Goal: Task Accomplishment & Management: Use online tool/utility

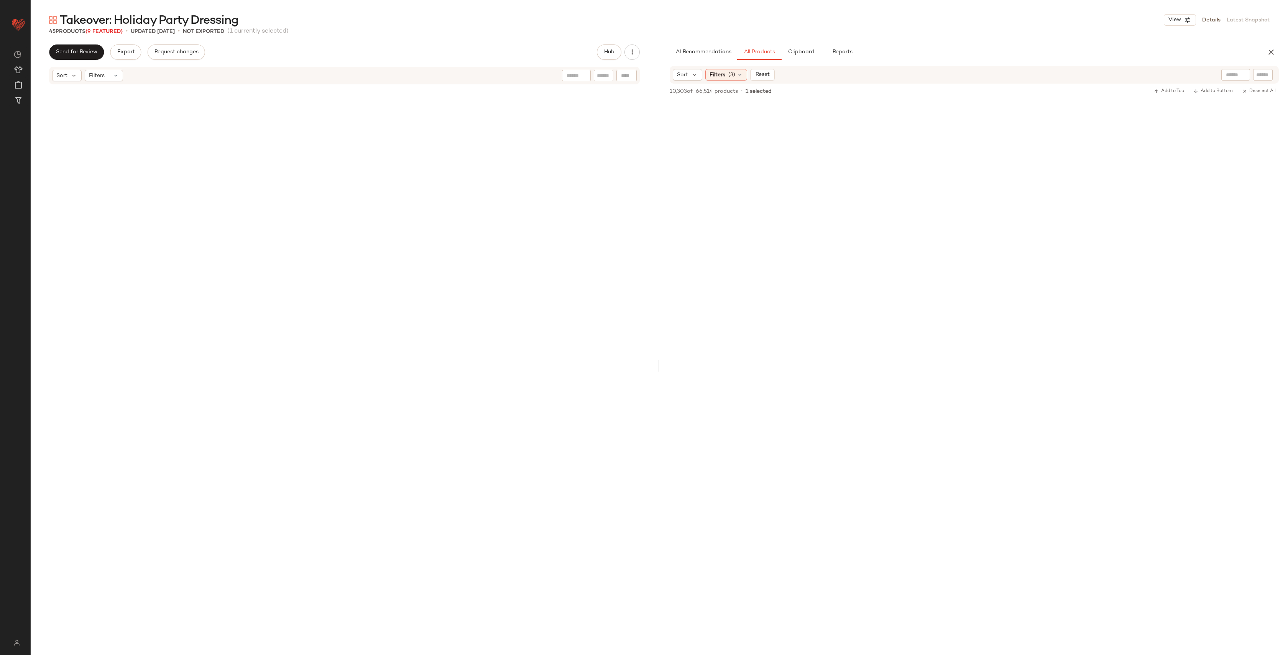
scroll to position [8094, 0]
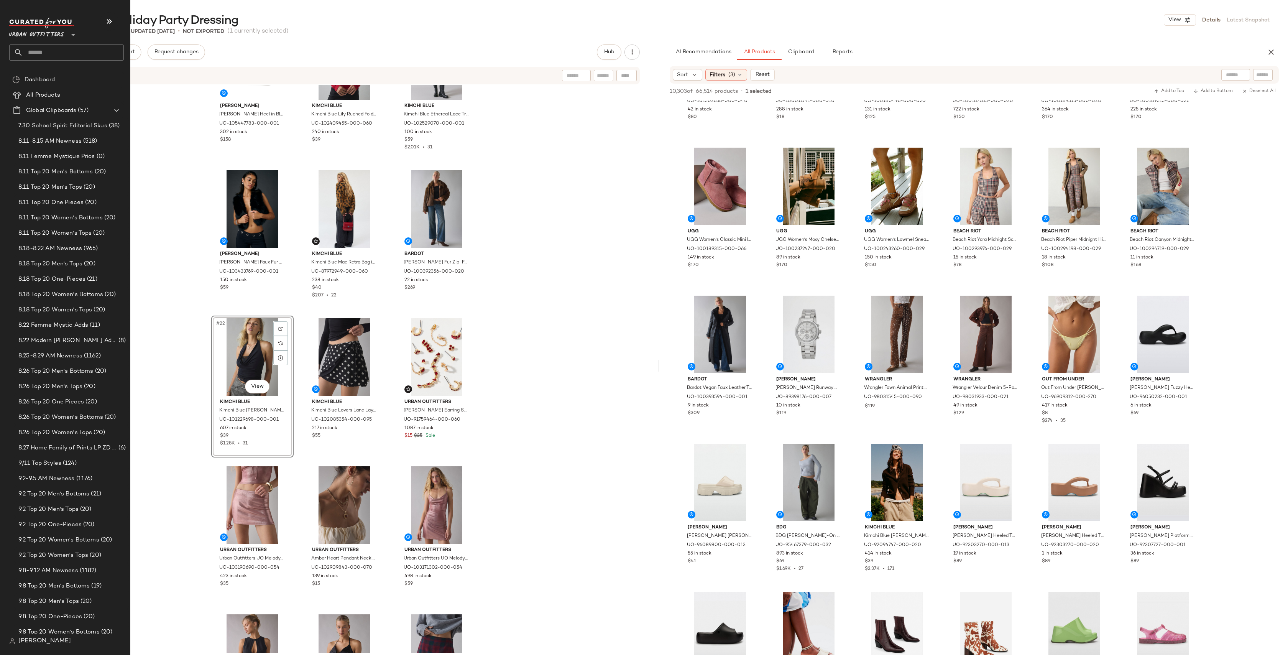
click at [45, 52] on input "text" at bounding box center [73, 52] width 101 height 16
type input "*****"
click at [61, 101] on div "Home: Moder n [PERSON_NAME]" at bounding box center [66, 106] width 115 height 16
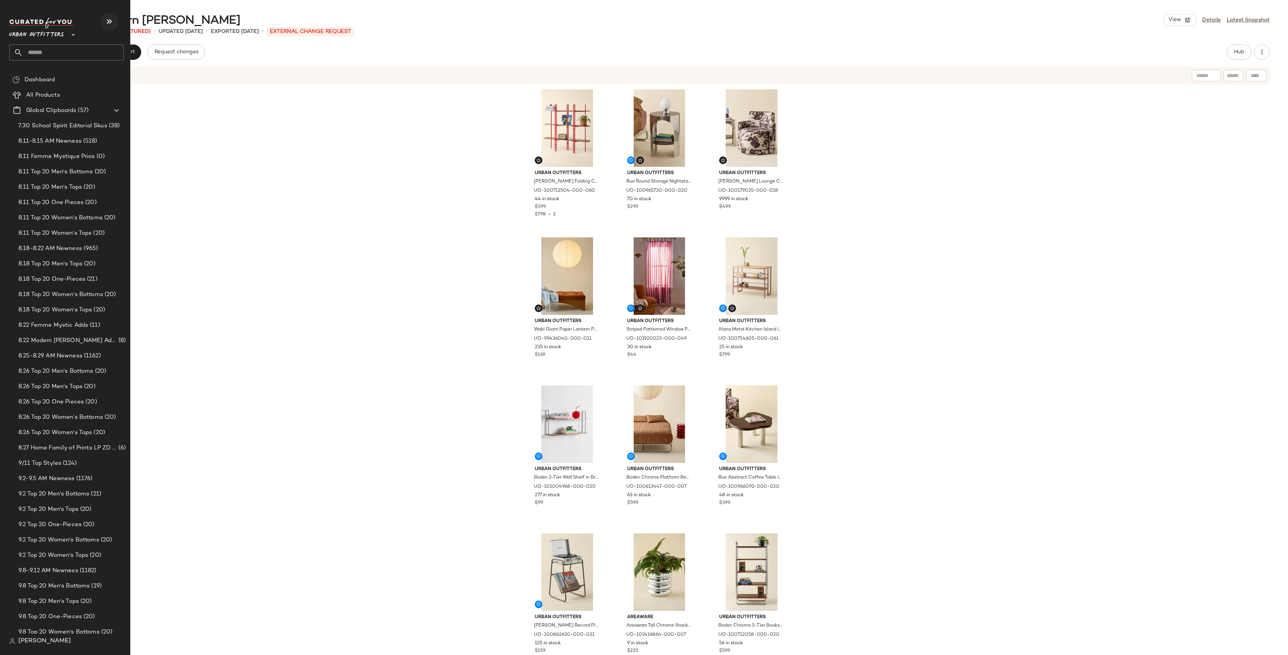
click at [110, 17] on icon "button" at bounding box center [109, 21] width 9 height 9
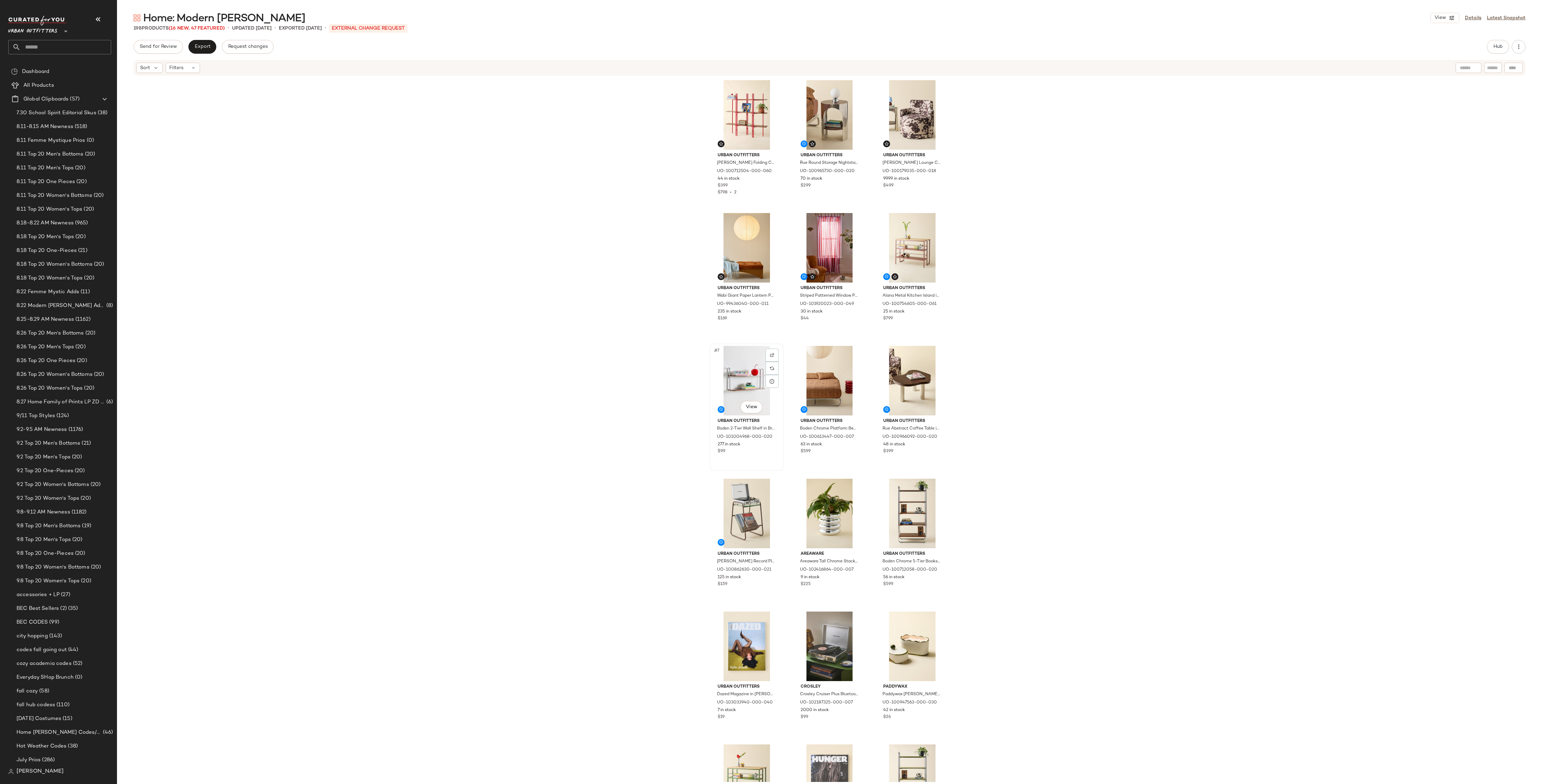
click at [736, 371] on div "#7 View" at bounding box center [746, 380] width 69 height 69
click at [757, 456] on div "Set Featured Product" at bounding box center [788, 459] width 93 height 13
click at [852, 462] on div "Set Featured Product" at bounding box center [887, 458] width 93 height 13
click at [920, 466] on div "Set Featured Product" at bounding box center [957, 466] width 93 height 13
click at [748, 582] on div "Set Featured Product" at bounding box center [764, 586] width 93 height 13
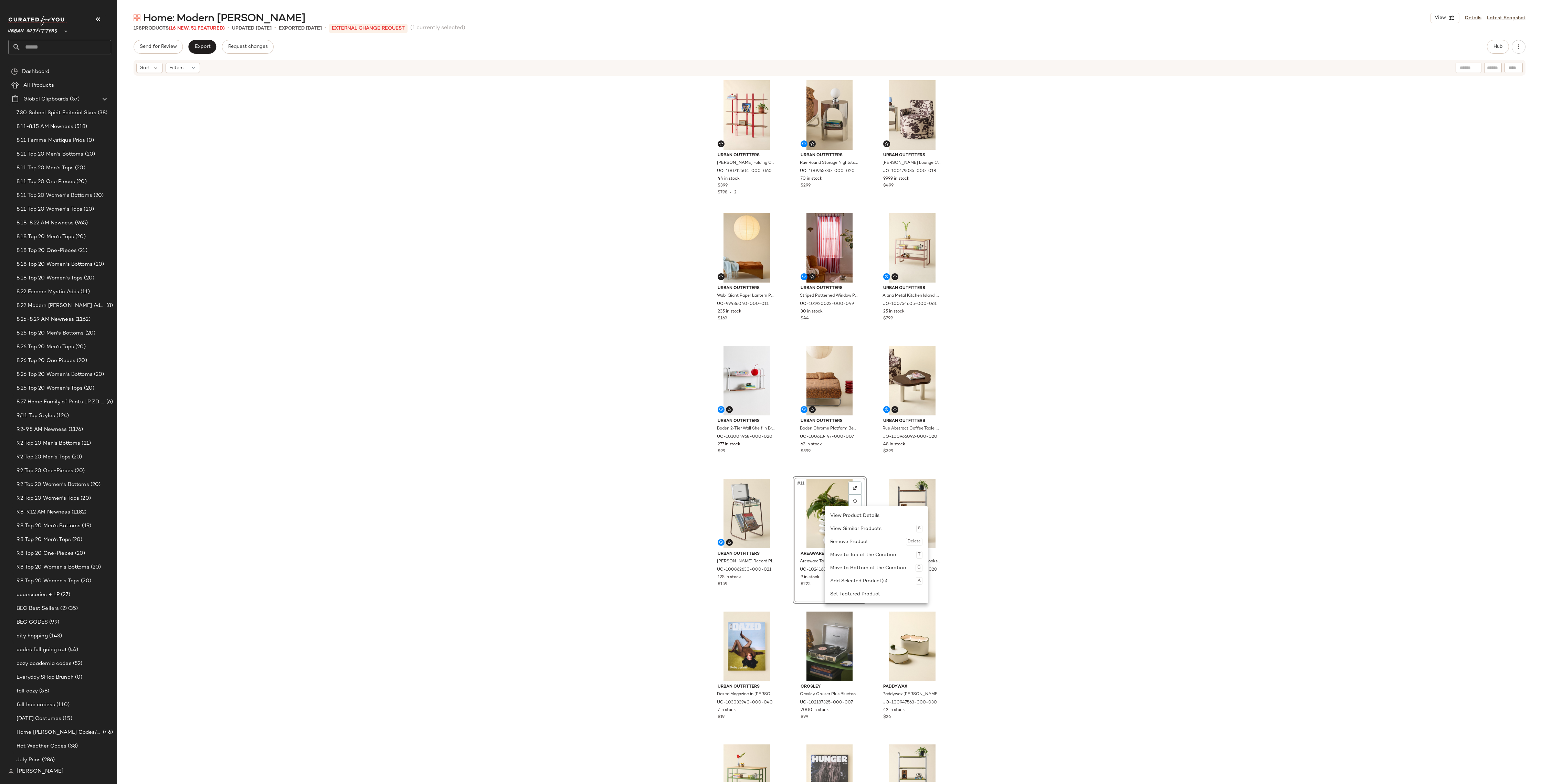
click at [852, 587] on div "Set Featured Product" at bounding box center [877, 594] width 93 height 13
drag, startPoint x: 949, startPoint y: 602, endPoint x: 877, endPoint y: 562, distance: 82.4
click at [949, 587] on div "Set Featured Product" at bounding box center [969, 599] width 93 height 13
drag, startPoint x: 848, startPoint y: 599, endPoint x: 838, endPoint y: 597, distance: 10.2
click at [848, 587] on div "Set Featured Product" at bounding box center [884, 603] width 93 height 13
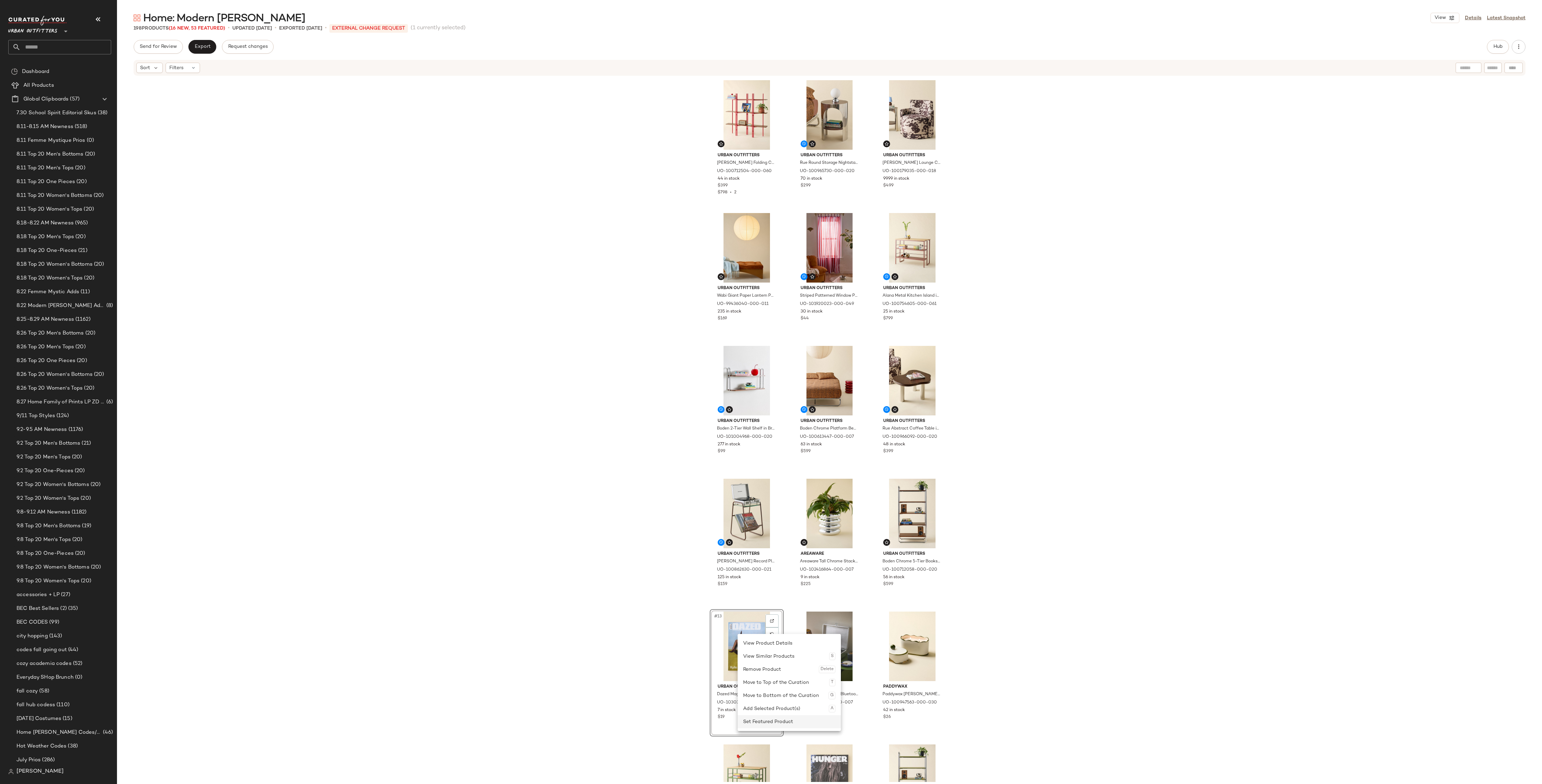
click at [756, 587] on div "Set Featured Product" at bounding box center [789, 722] width 93 height 13
click at [856, 587] on div "Set Featured Product" at bounding box center [881, 737] width 93 height 13
click at [923, 587] on div "Set Featured Product" at bounding box center [953, 736] width 93 height 13
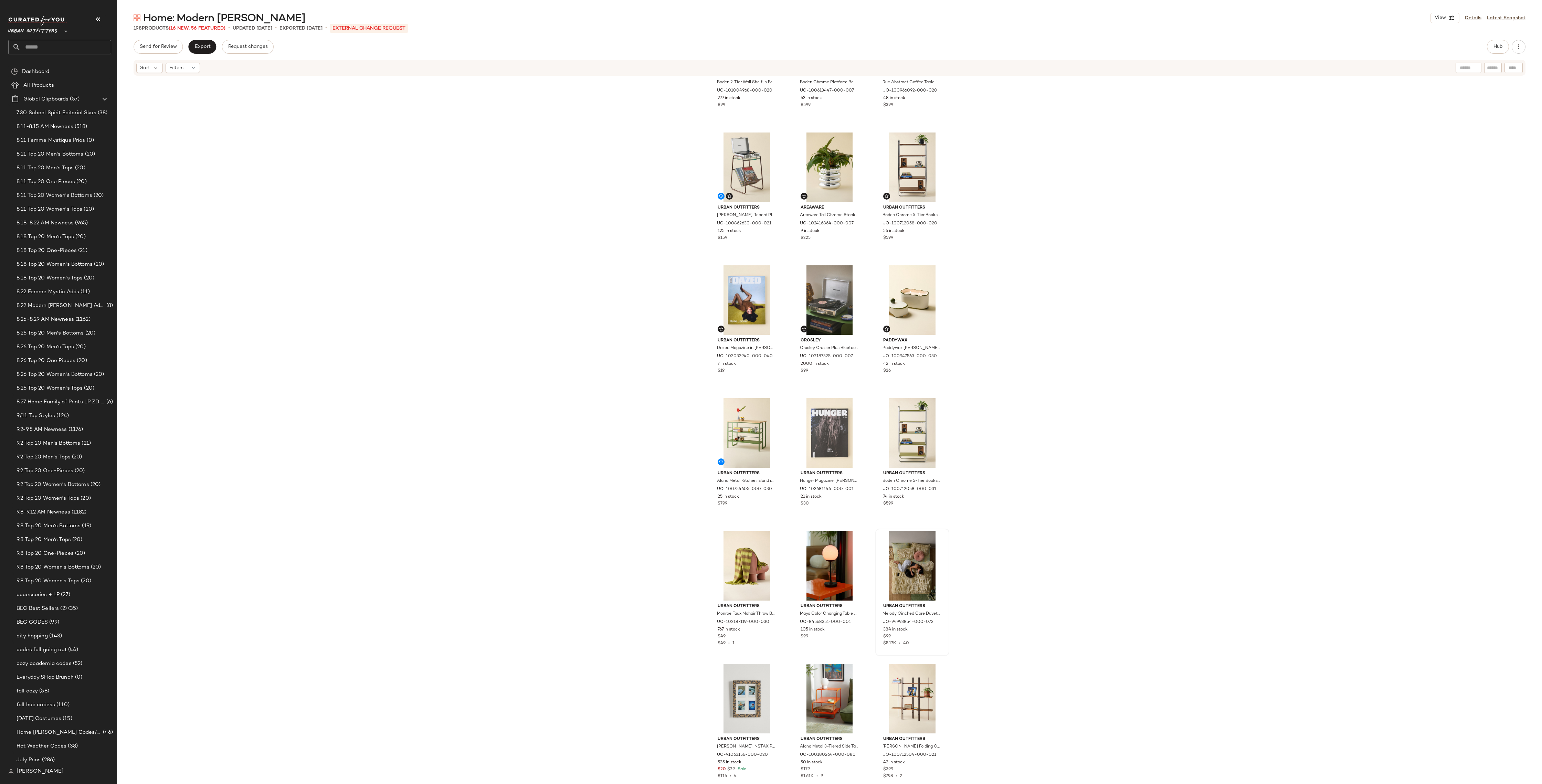
scroll to position [354, 0]
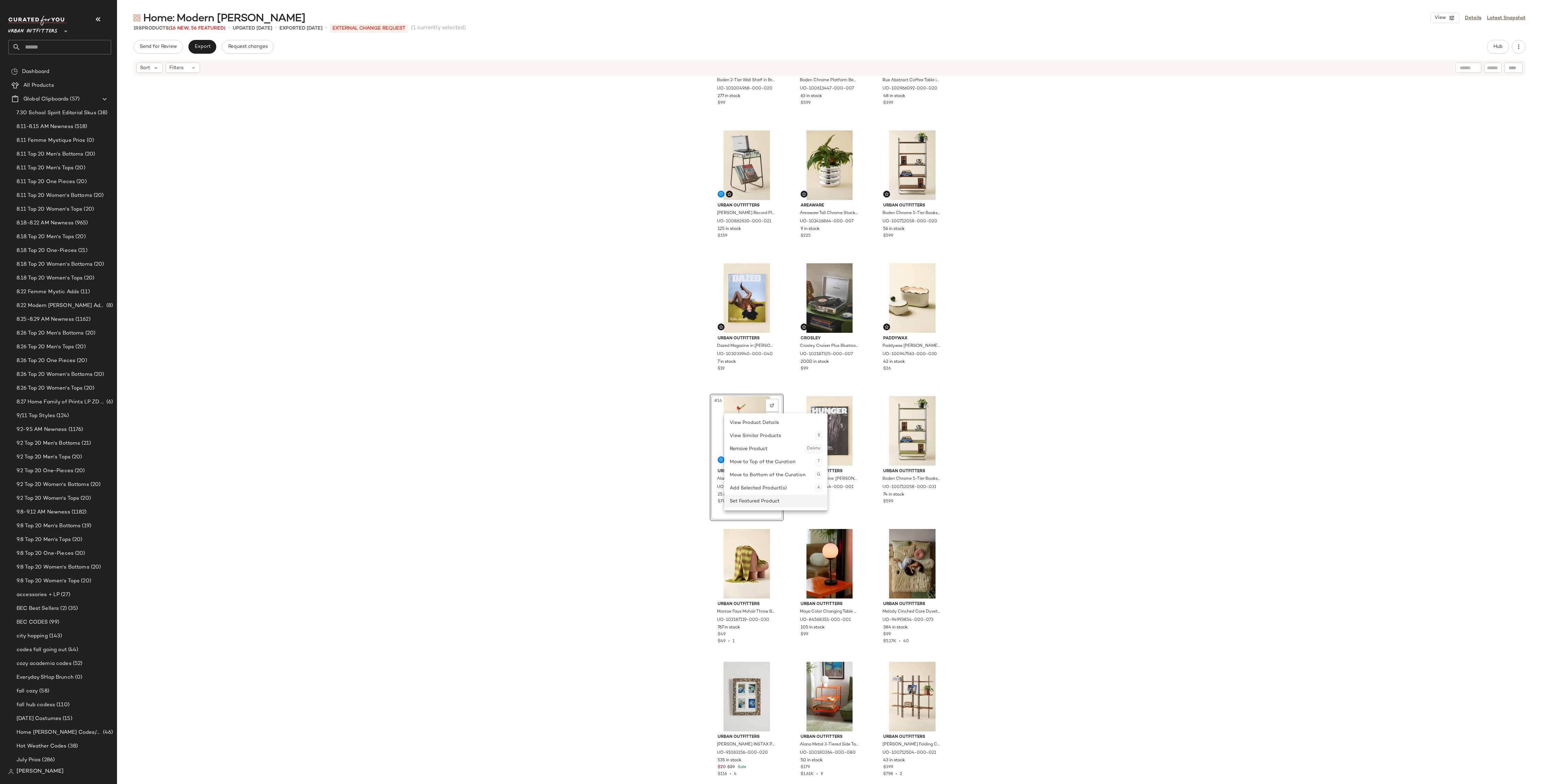
click at [782, 498] on div "Set Featured Product" at bounding box center [776, 501] width 93 height 13
click at [844, 503] on div "Set Featured Product" at bounding box center [877, 503] width 93 height 13
drag, startPoint x: 925, startPoint y: 425, endPoint x: 924, endPoint y: 433, distance: 8.1
click at [936, 515] on div "Set Featured Product" at bounding box center [976, 513] width 93 height 13
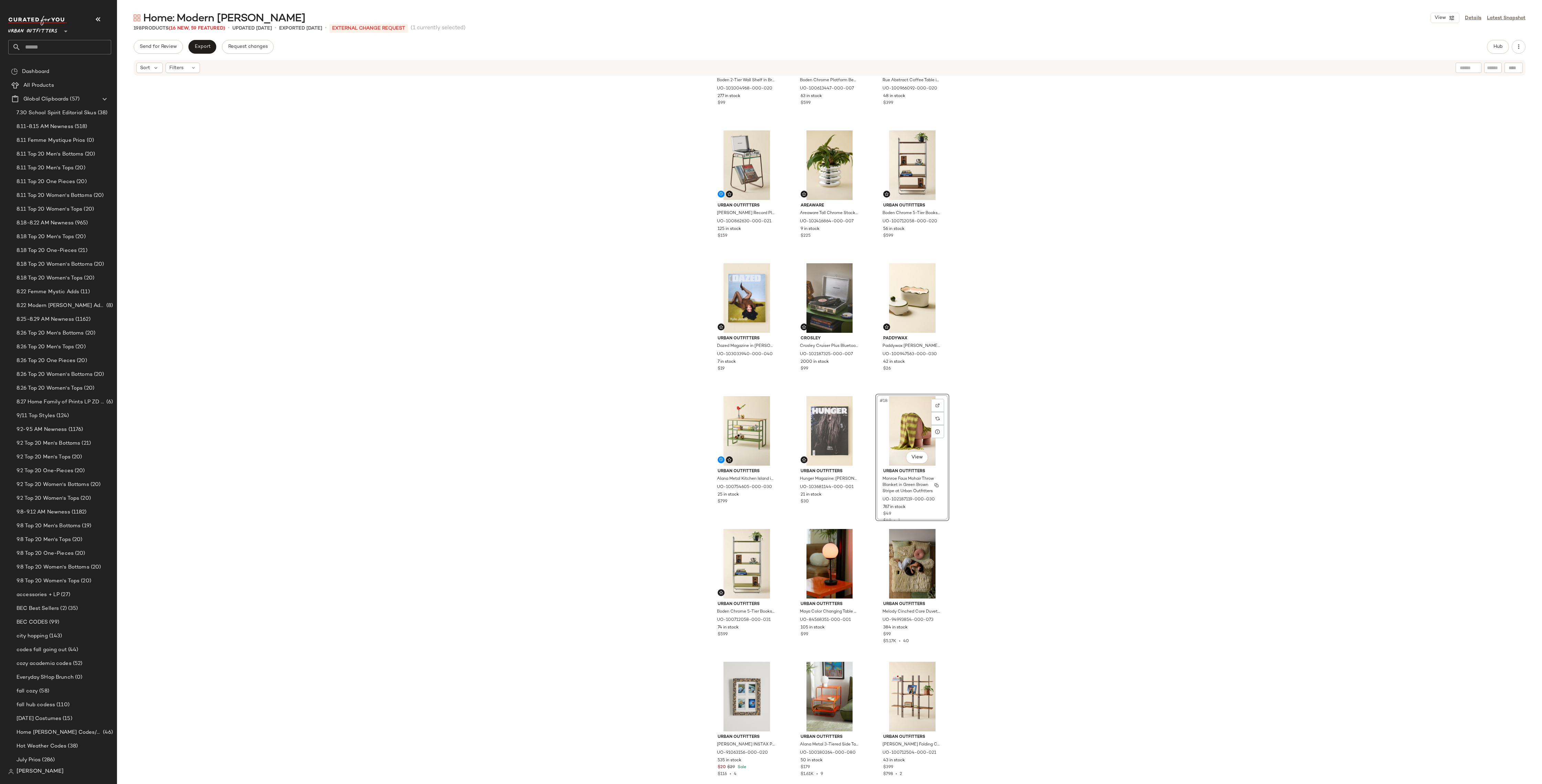
scroll to position [417, 0]
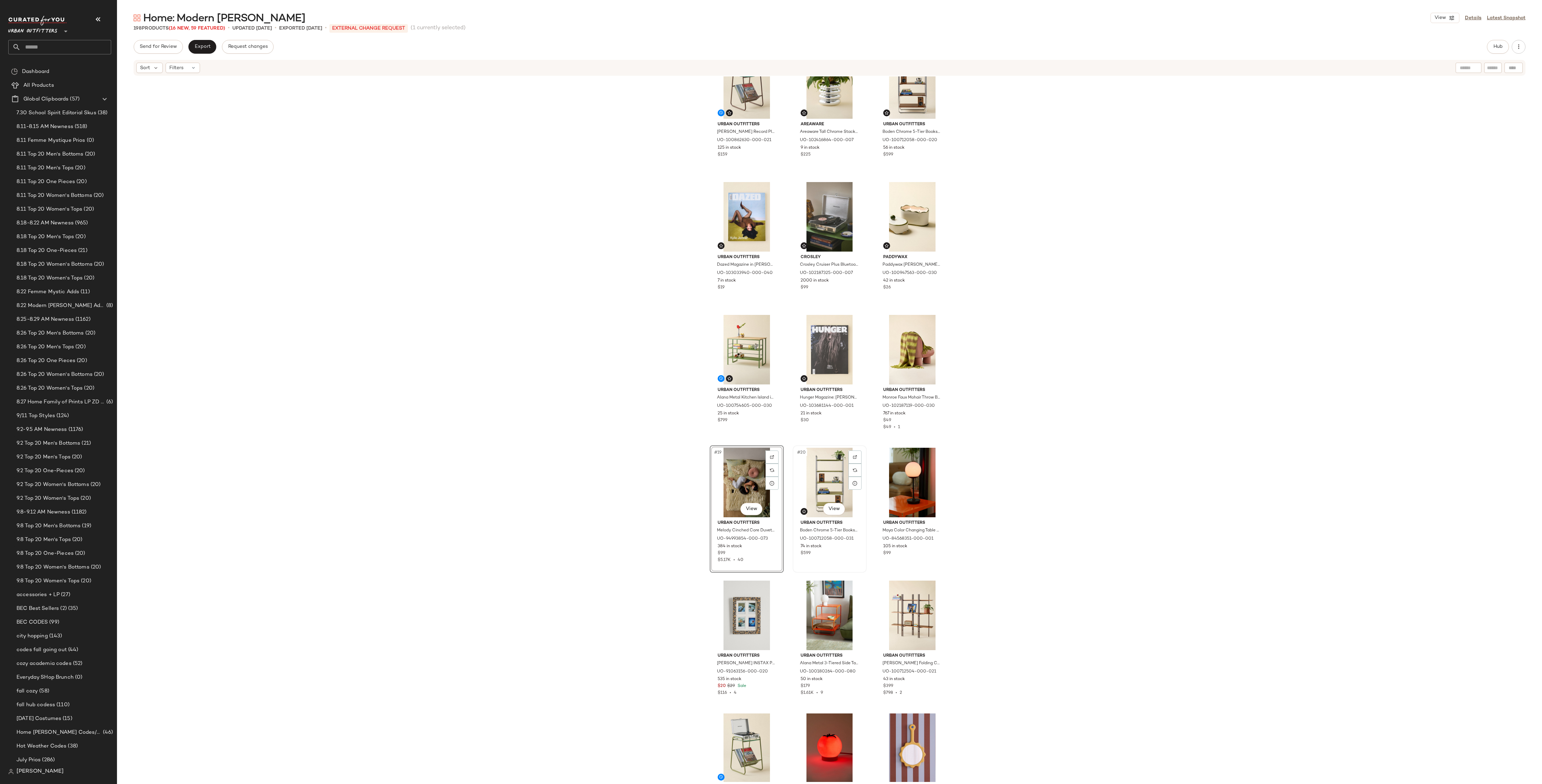
scroll to position [447, 0]
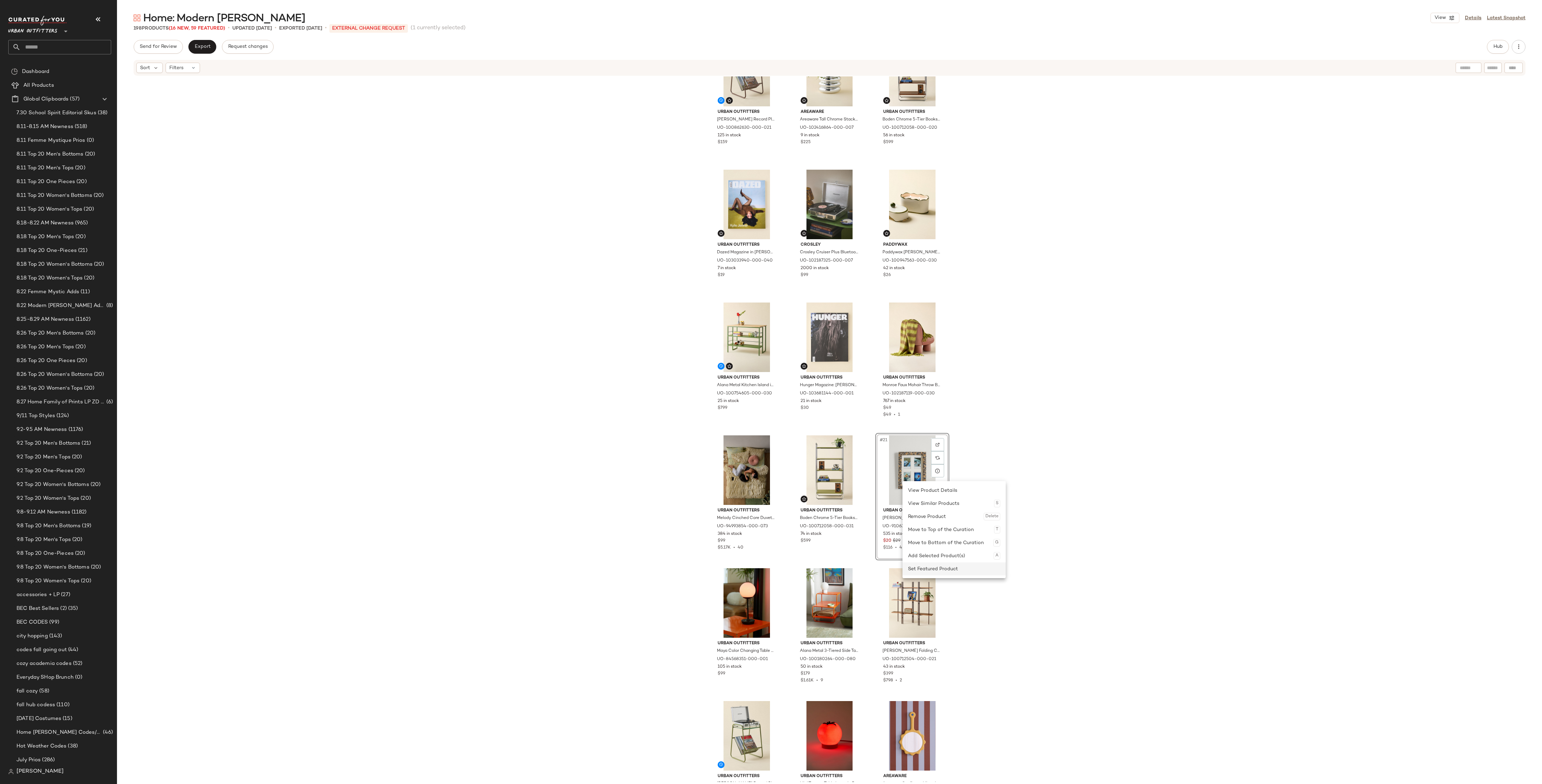
click at [917, 564] on div "Set Featured Product" at bounding box center [954, 568] width 93 height 13
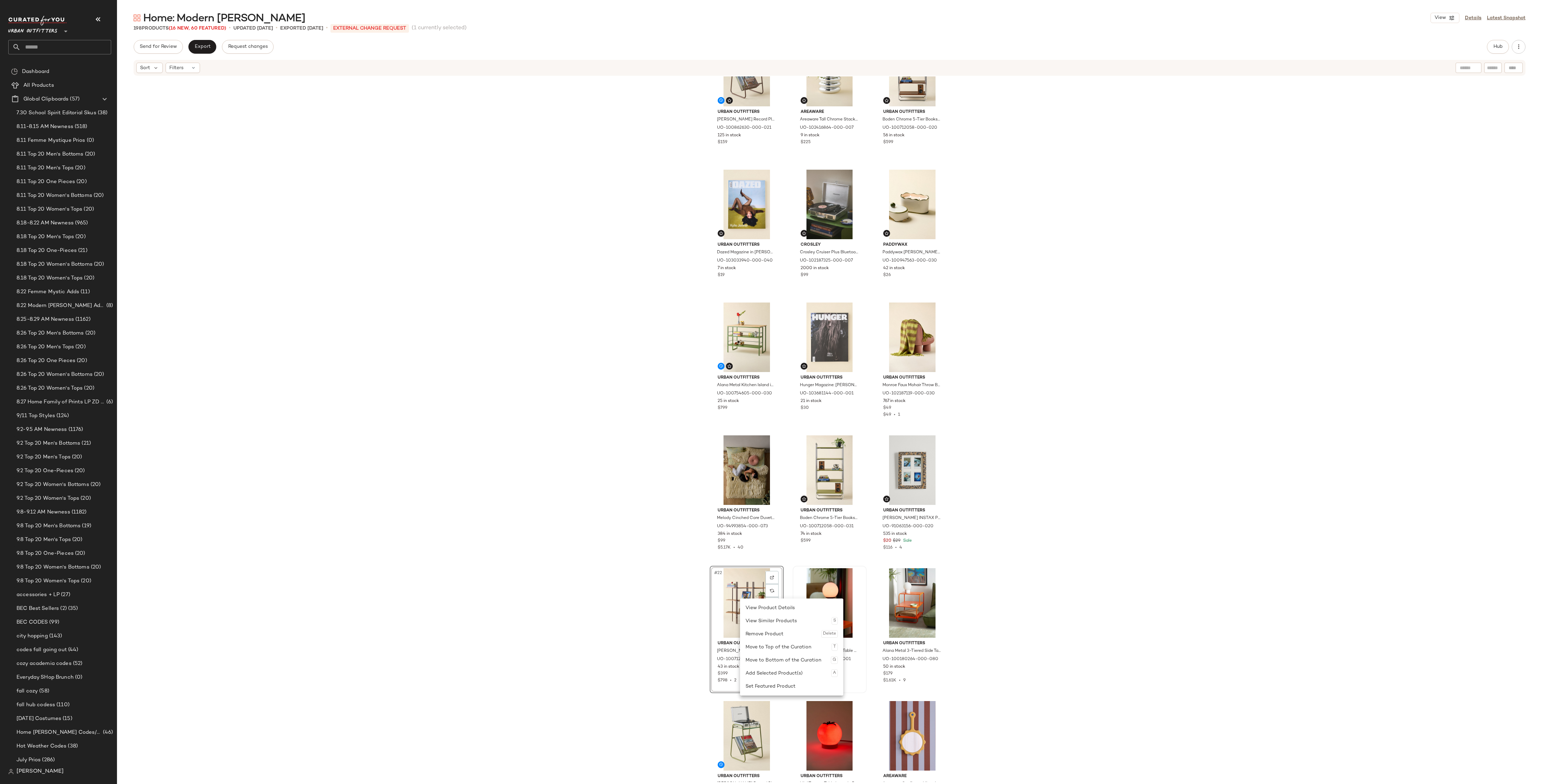
drag, startPoint x: 761, startPoint y: 687, endPoint x: 833, endPoint y: 638, distance: 87.1
click at [761, 587] on div "Set Featured Product" at bounding box center [791, 686] width 93 height 13
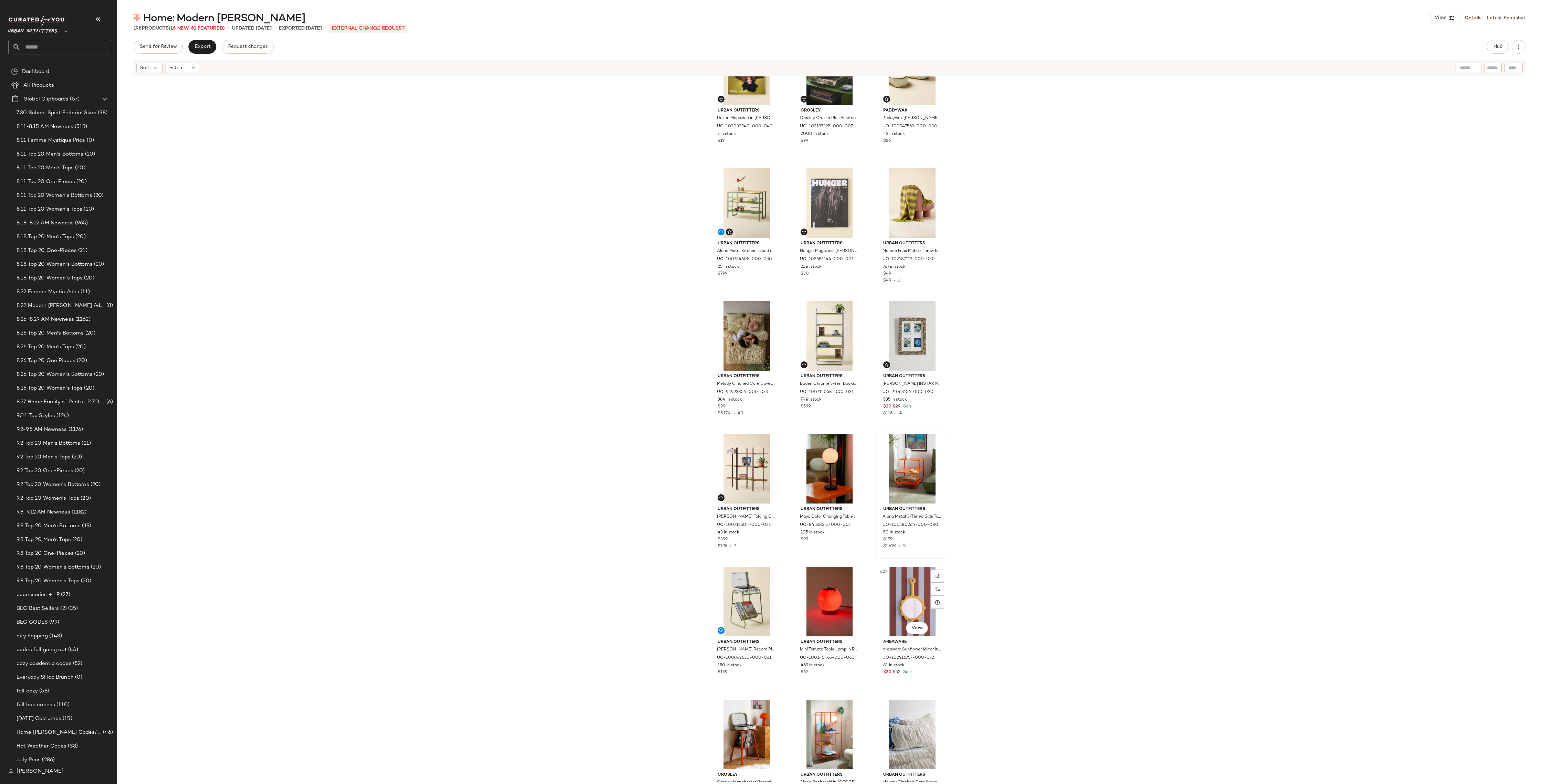
scroll to position [743, 0]
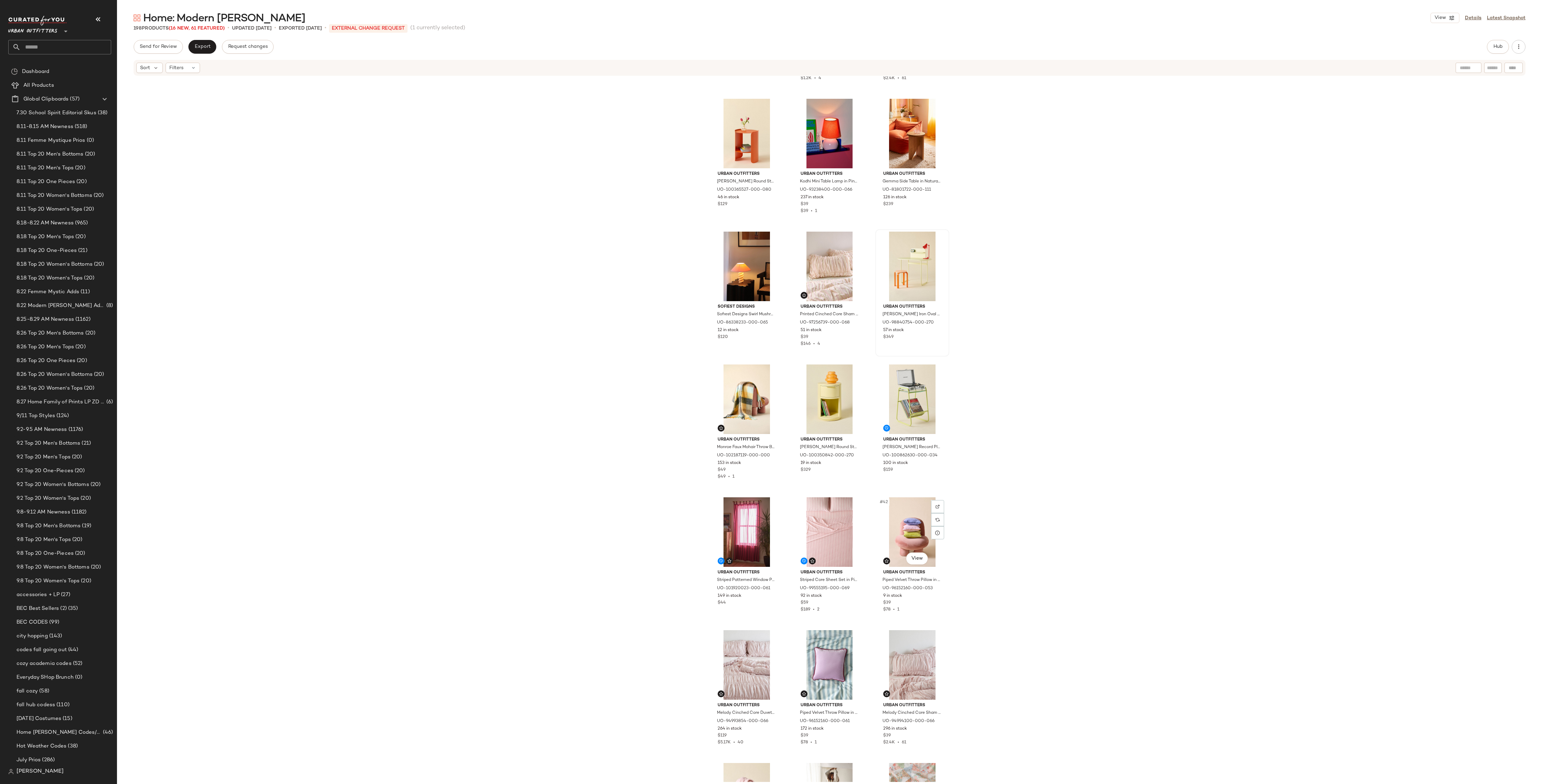
scroll to position [1335, 0]
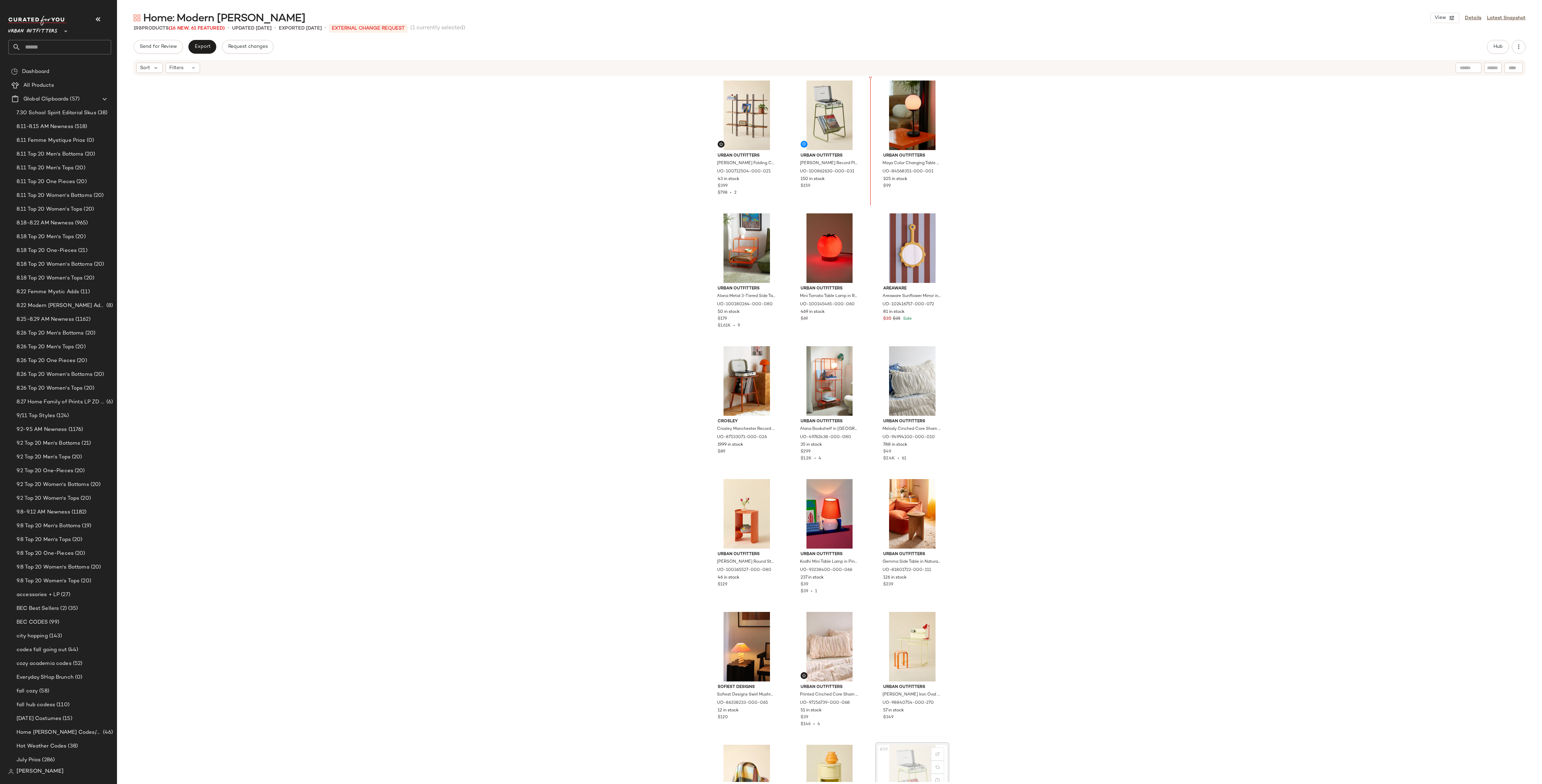
scroll to position [888, 0]
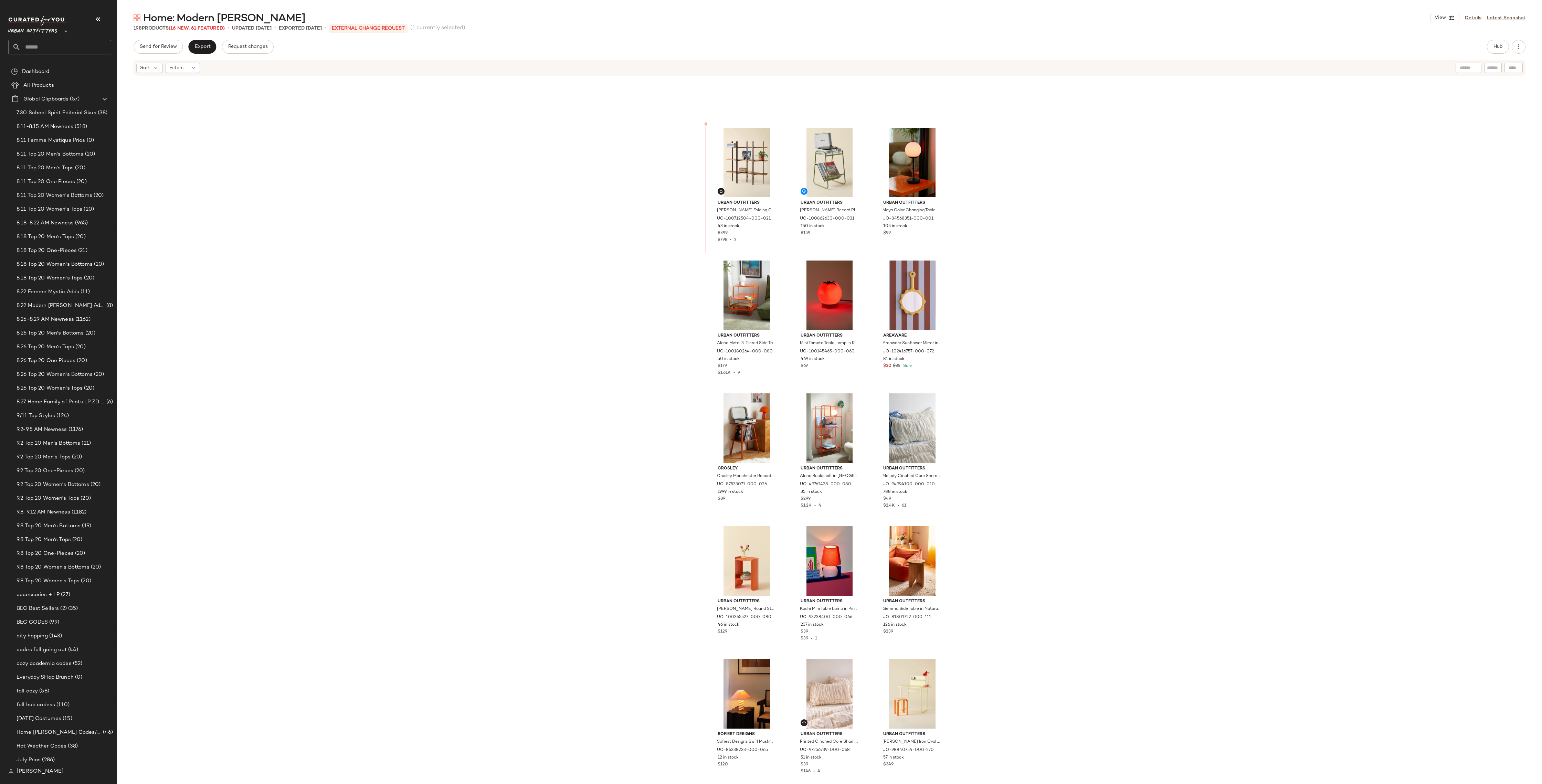
drag, startPoint x: 920, startPoint y: 366, endPoint x: 912, endPoint y: 352, distance: 16.1
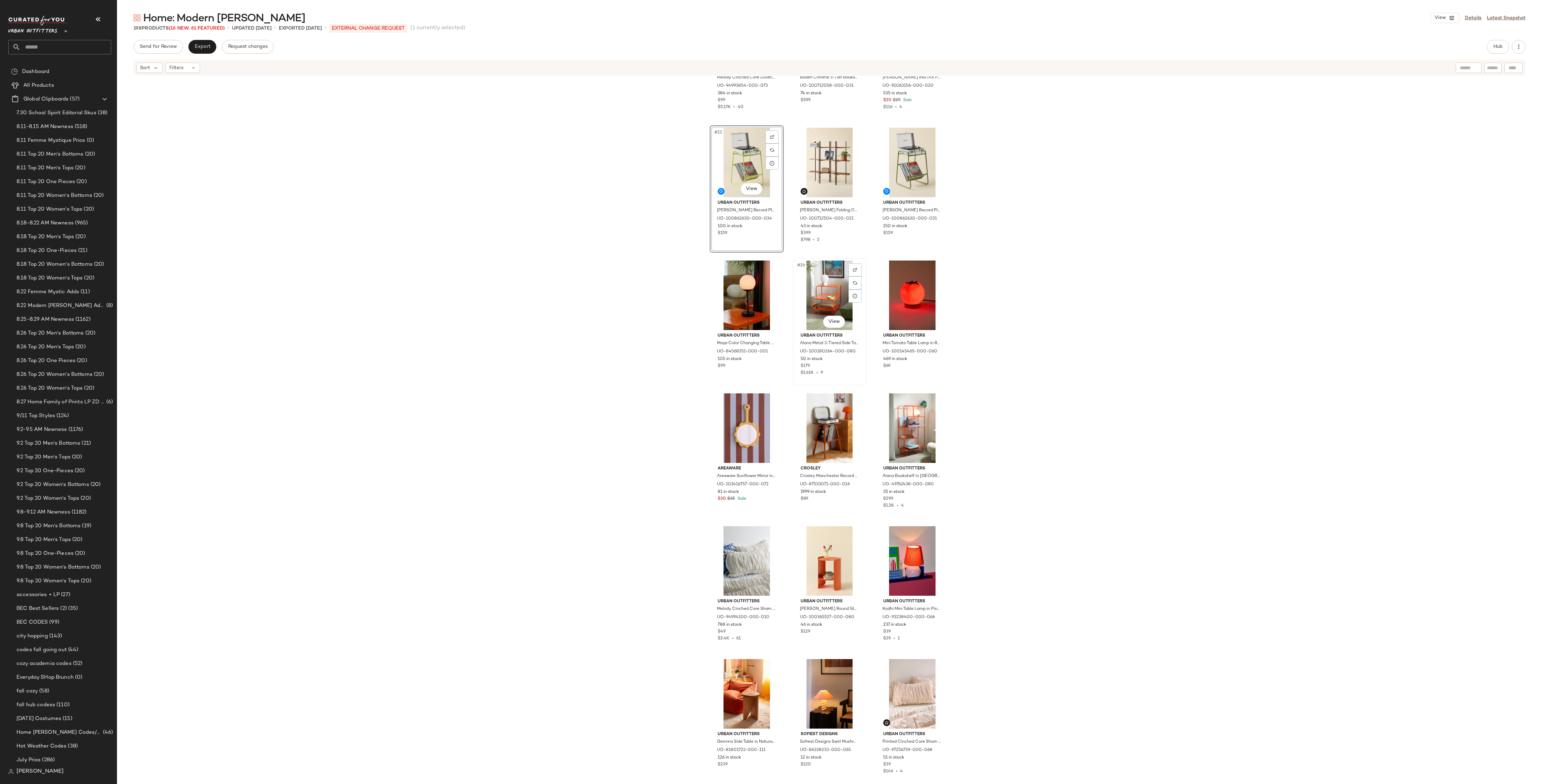
scroll to position [866, 0]
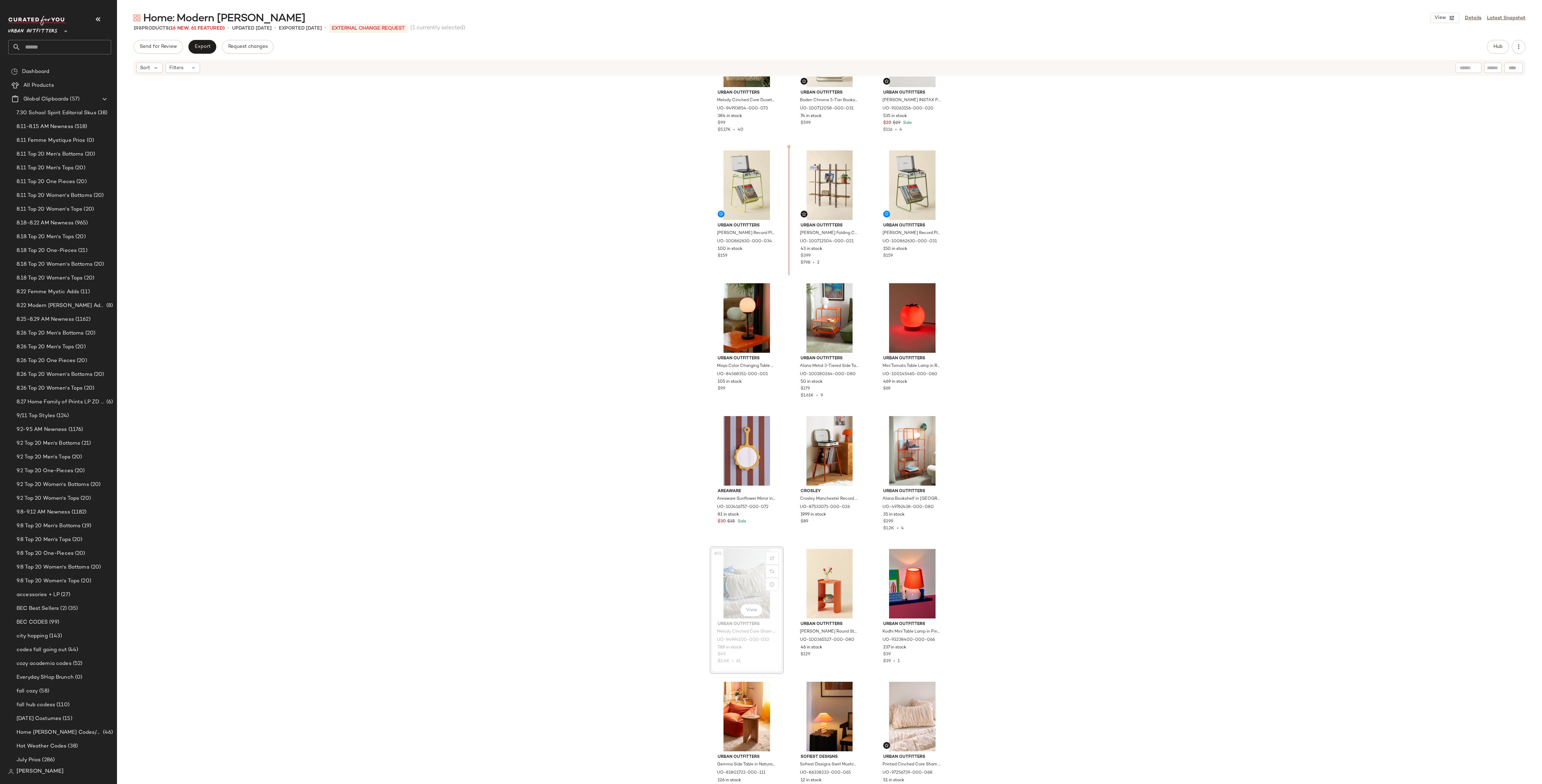
drag, startPoint x: 740, startPoint y: 569, endPoint x: 784, endPoint y: 517, distance: 68.1
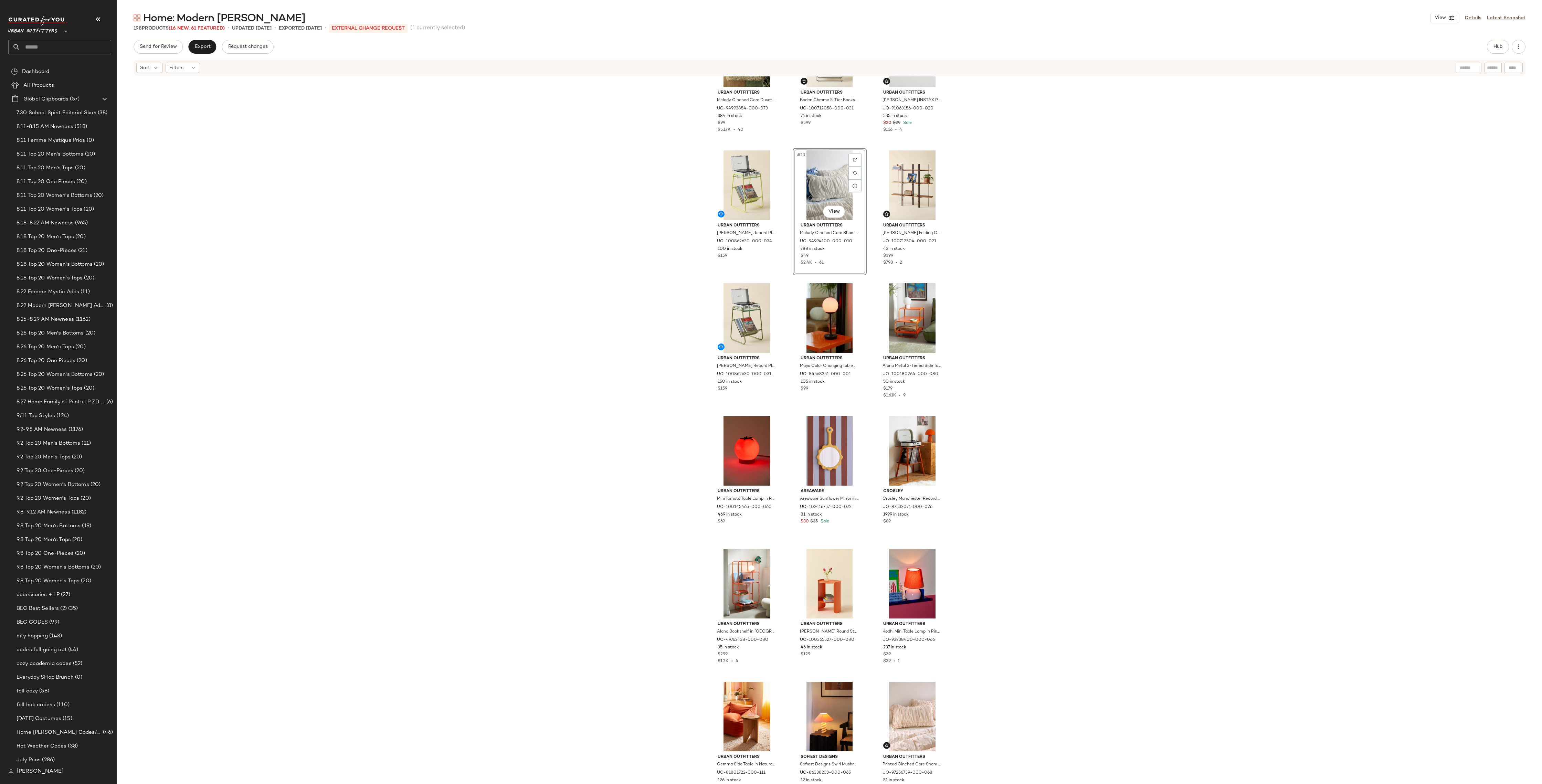
scroll to position [837, 0]
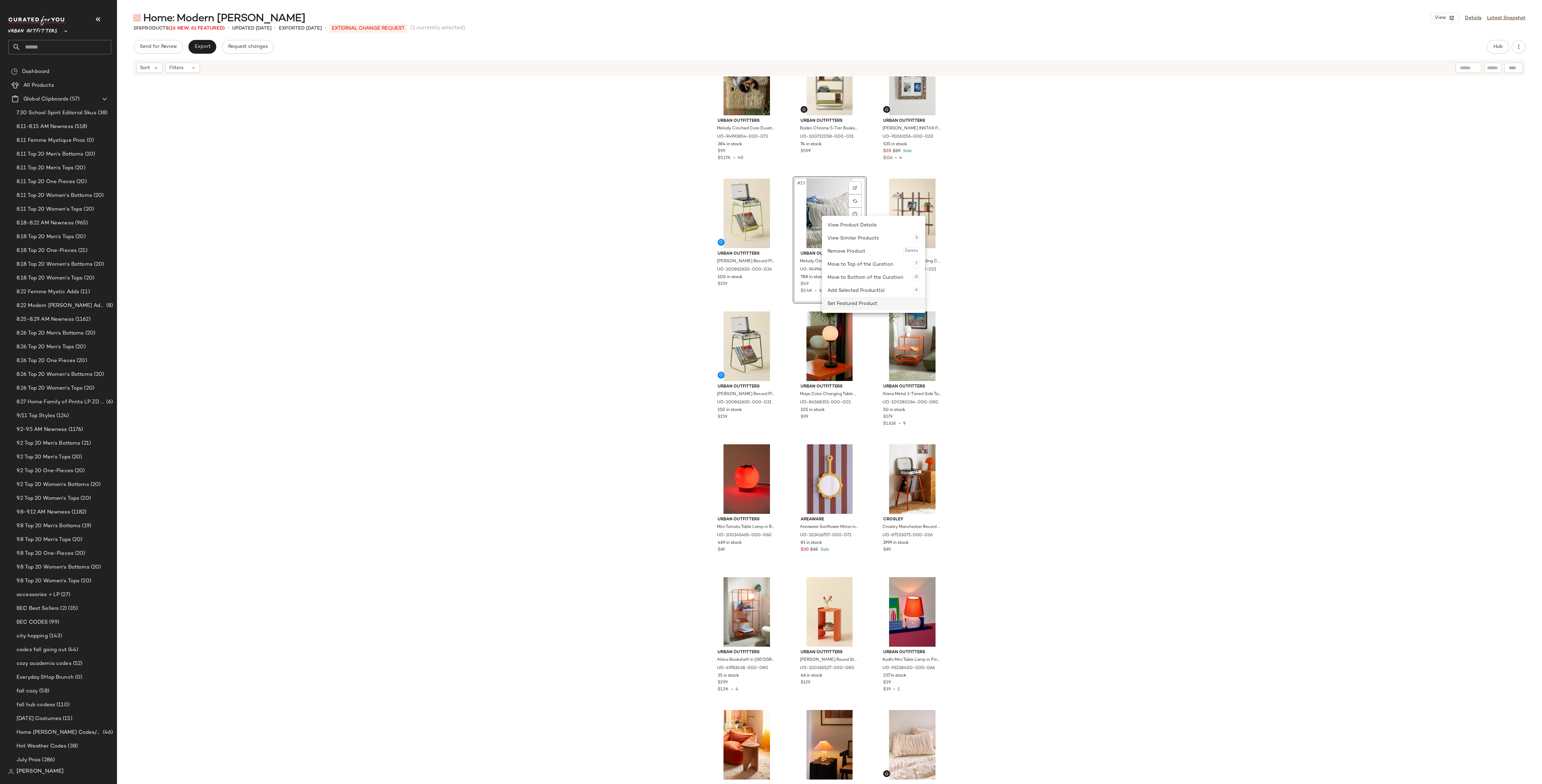
click at [848, 301] on div "Set Featured Product" at bounding box center [874, 304] width 93 height 13
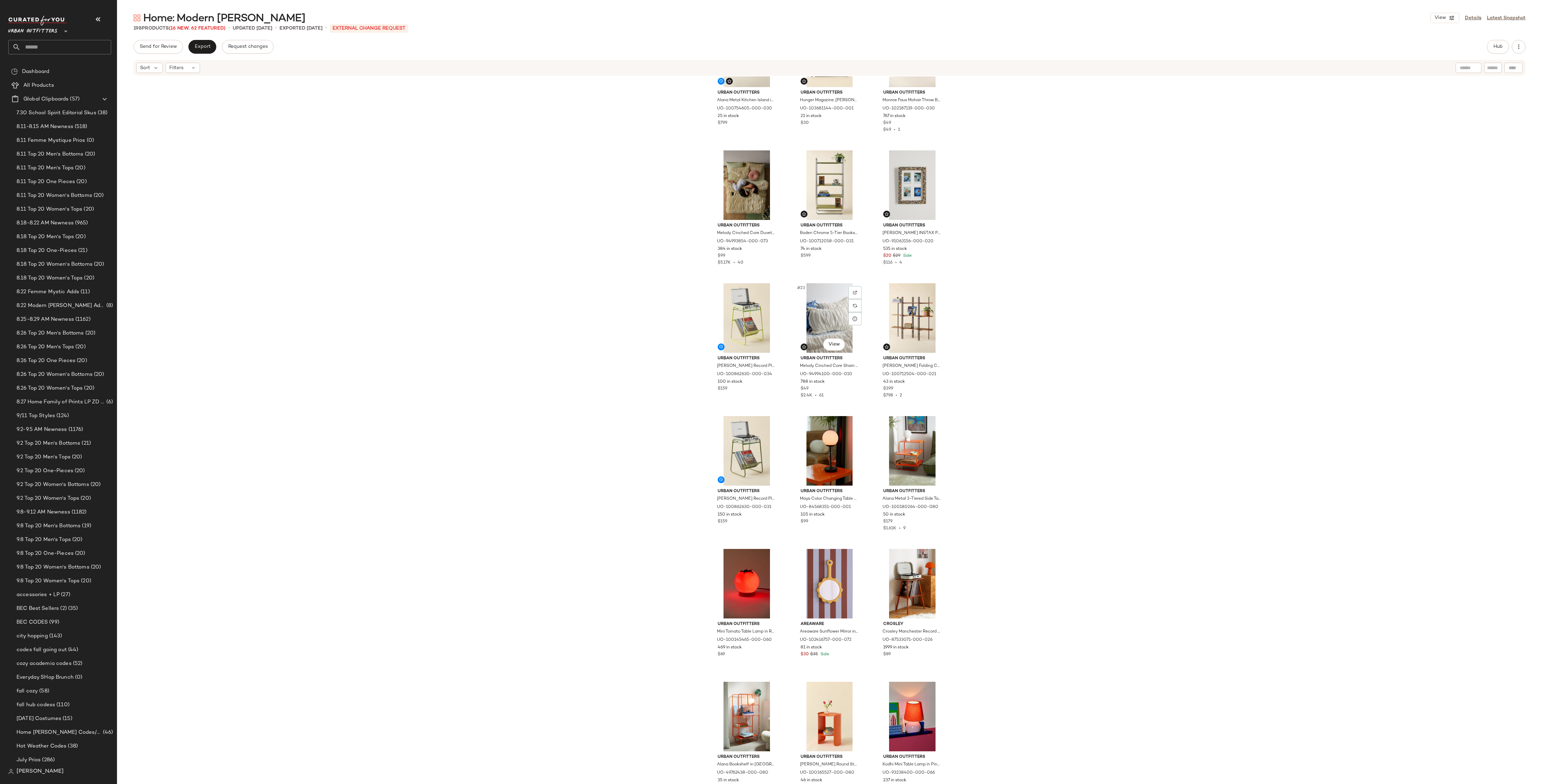
scroll to position [736, 0]
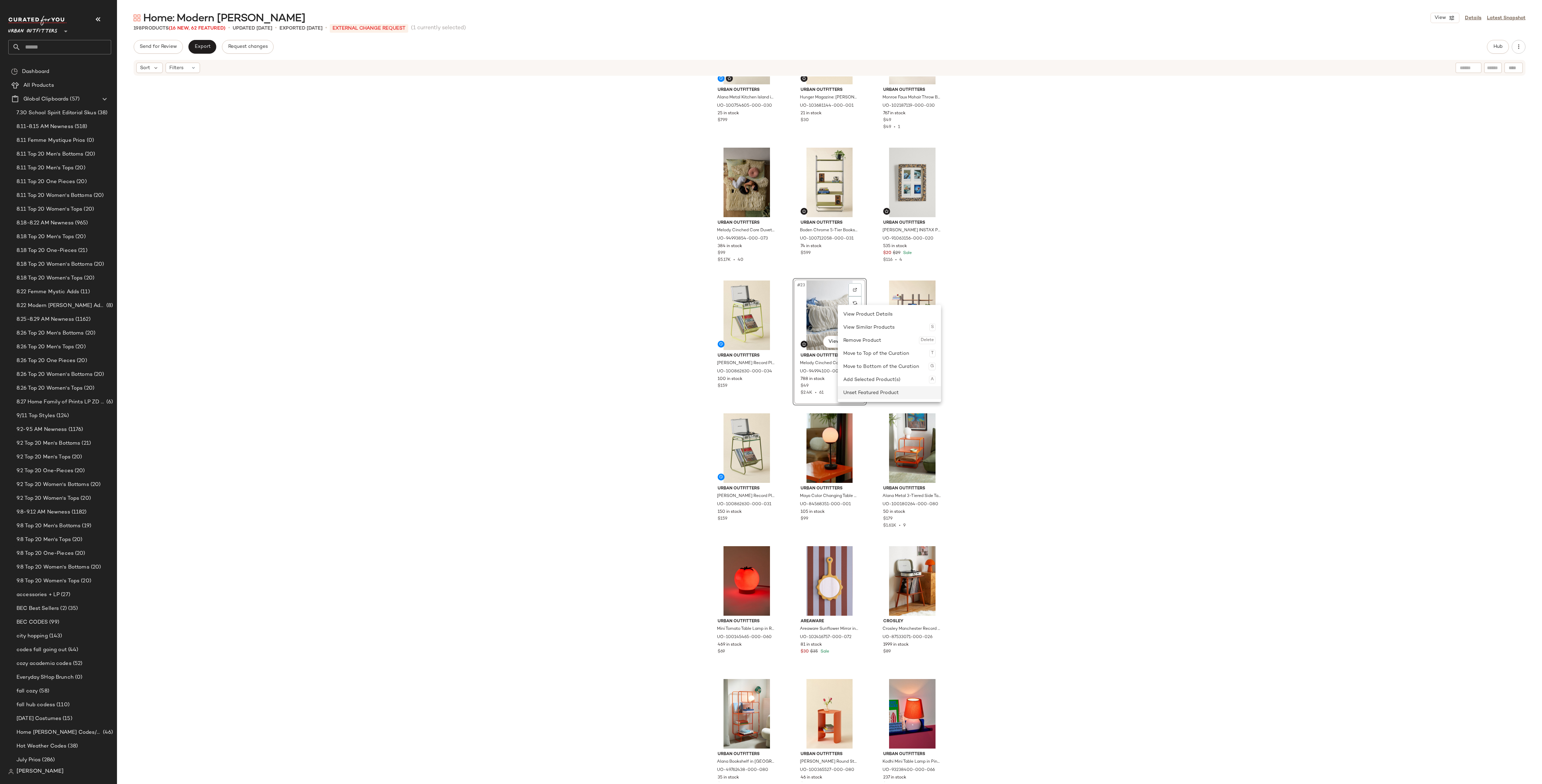
click at [863, 390] on div "Unset Featured Product" at bounding box center [889, 392] width 93 height 13
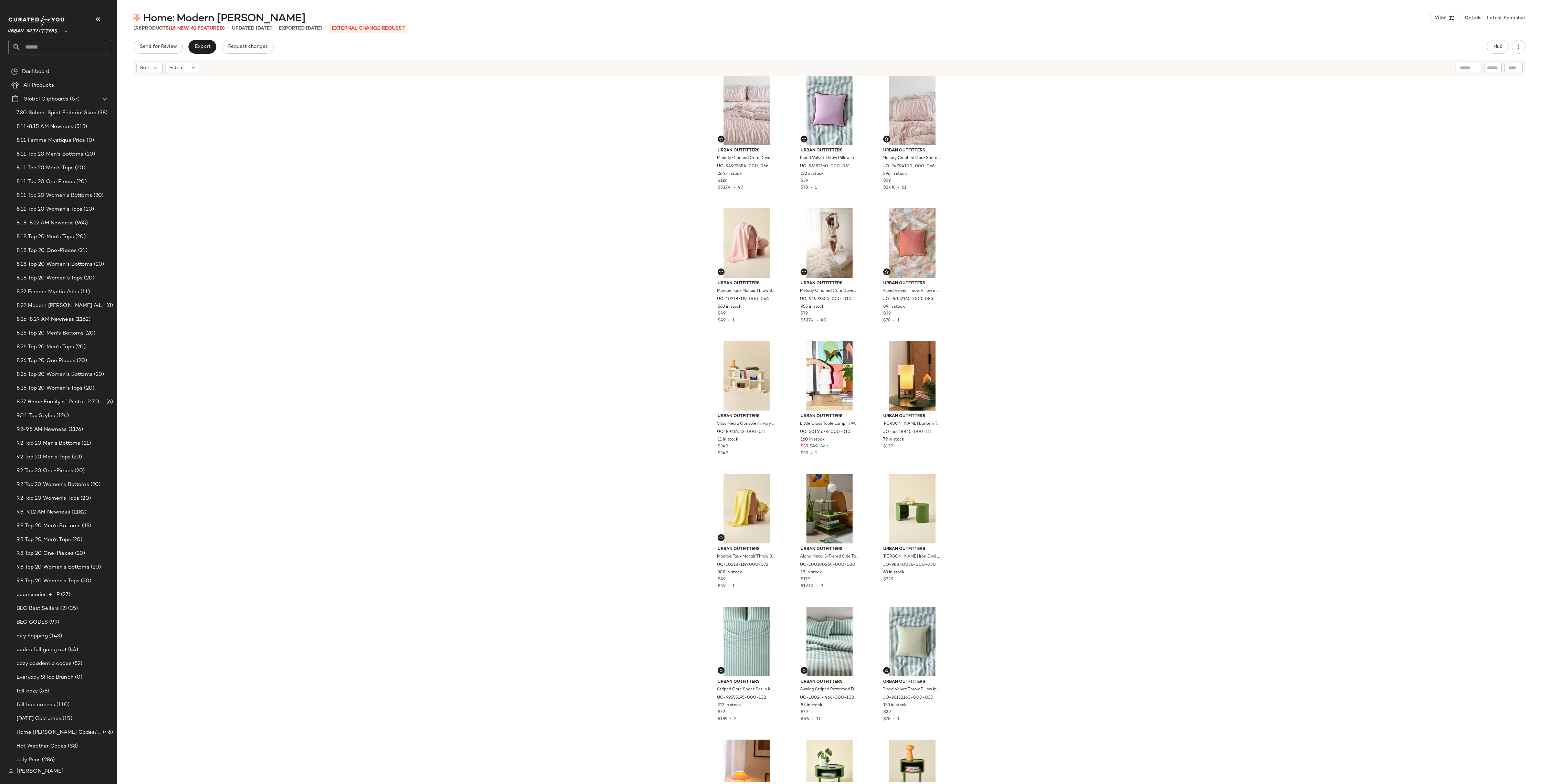
scroll to position [1878, 0]
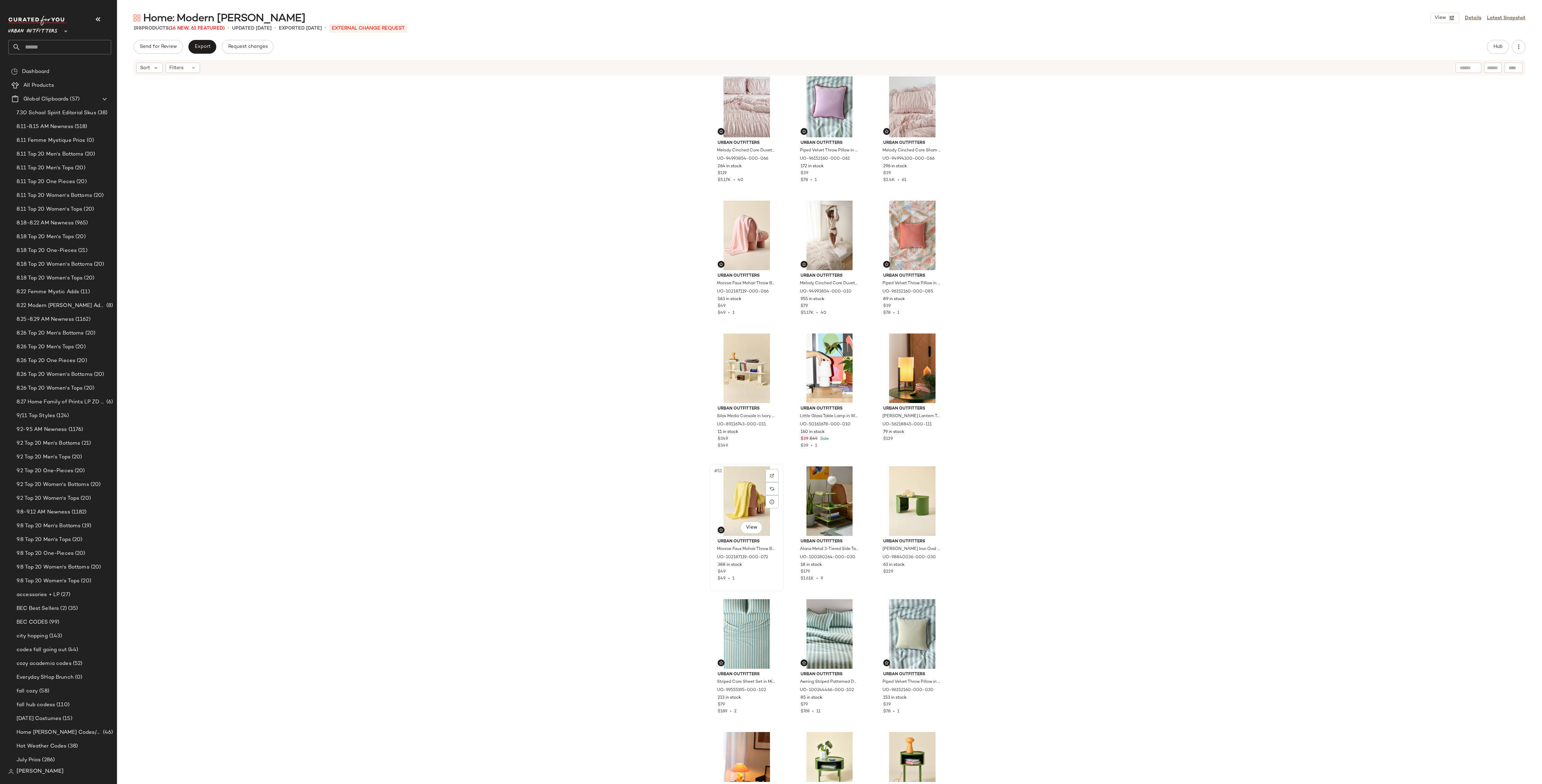
click at [723, 495] on div "#52 View" at bounding box center [746, 500] width 69 height 69
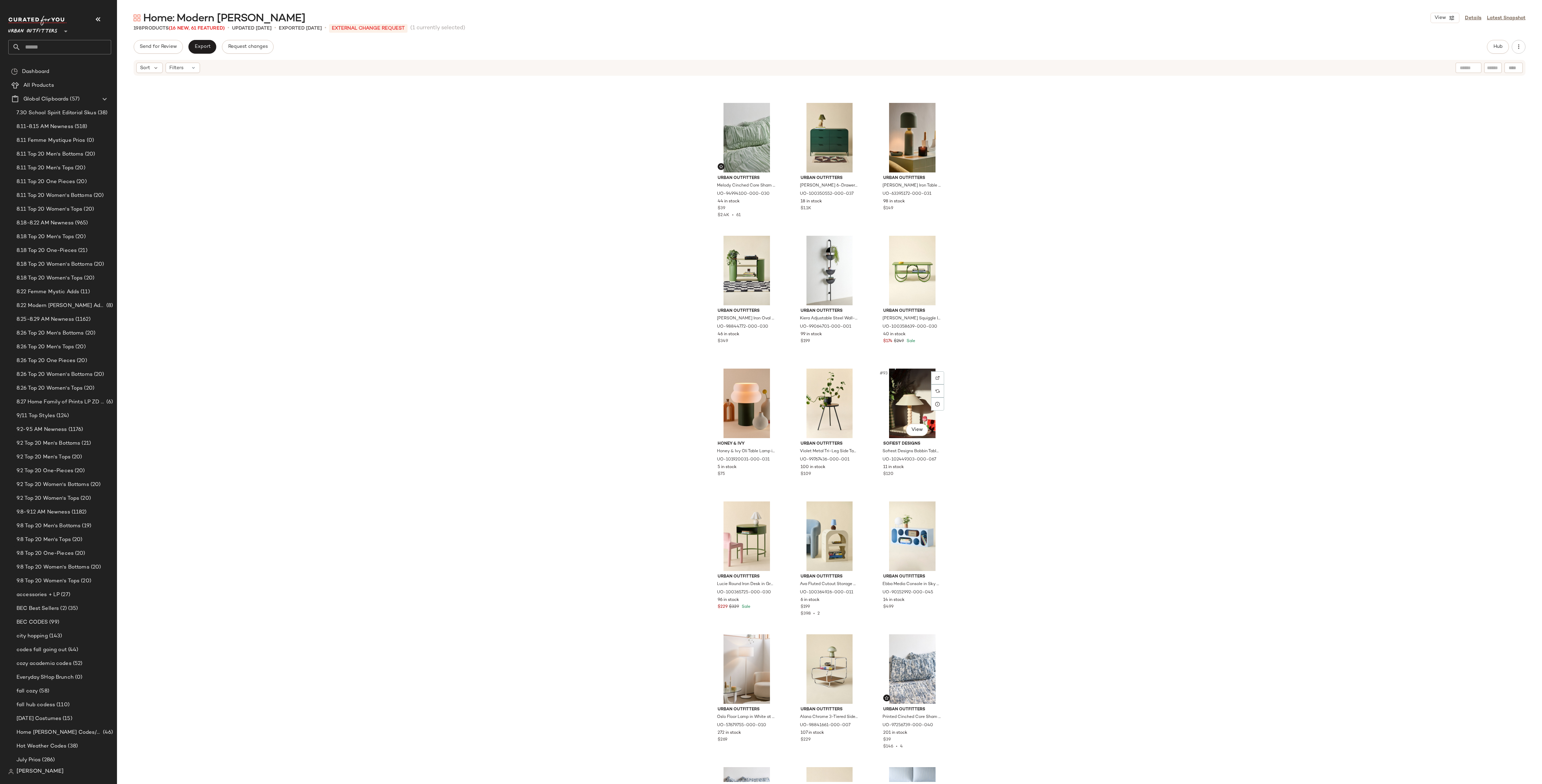
scroll to position [3681, 0]
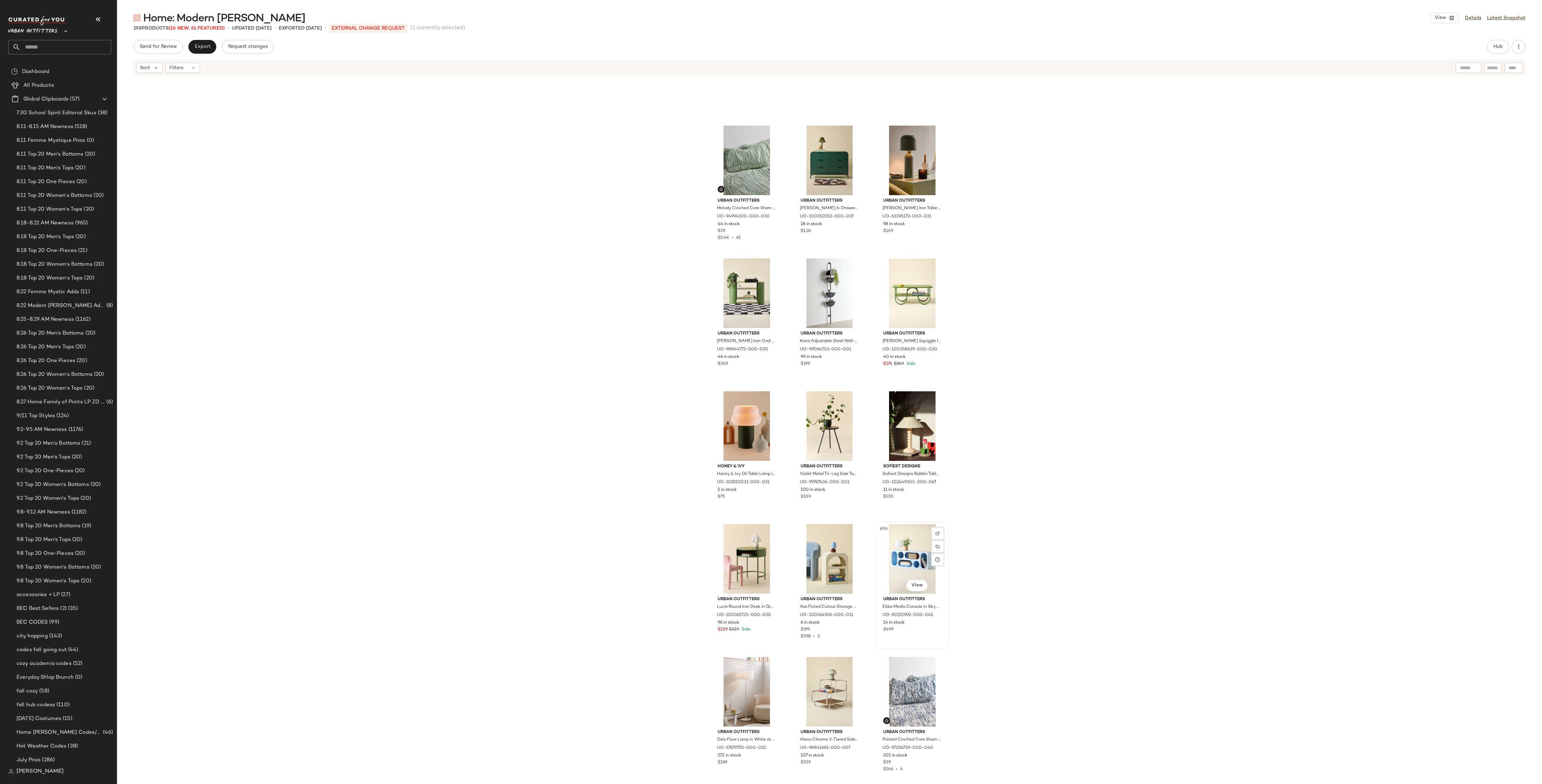
click at [888, 548] on div "#96 View" at bounding box center [912, 559] width 69 height 69
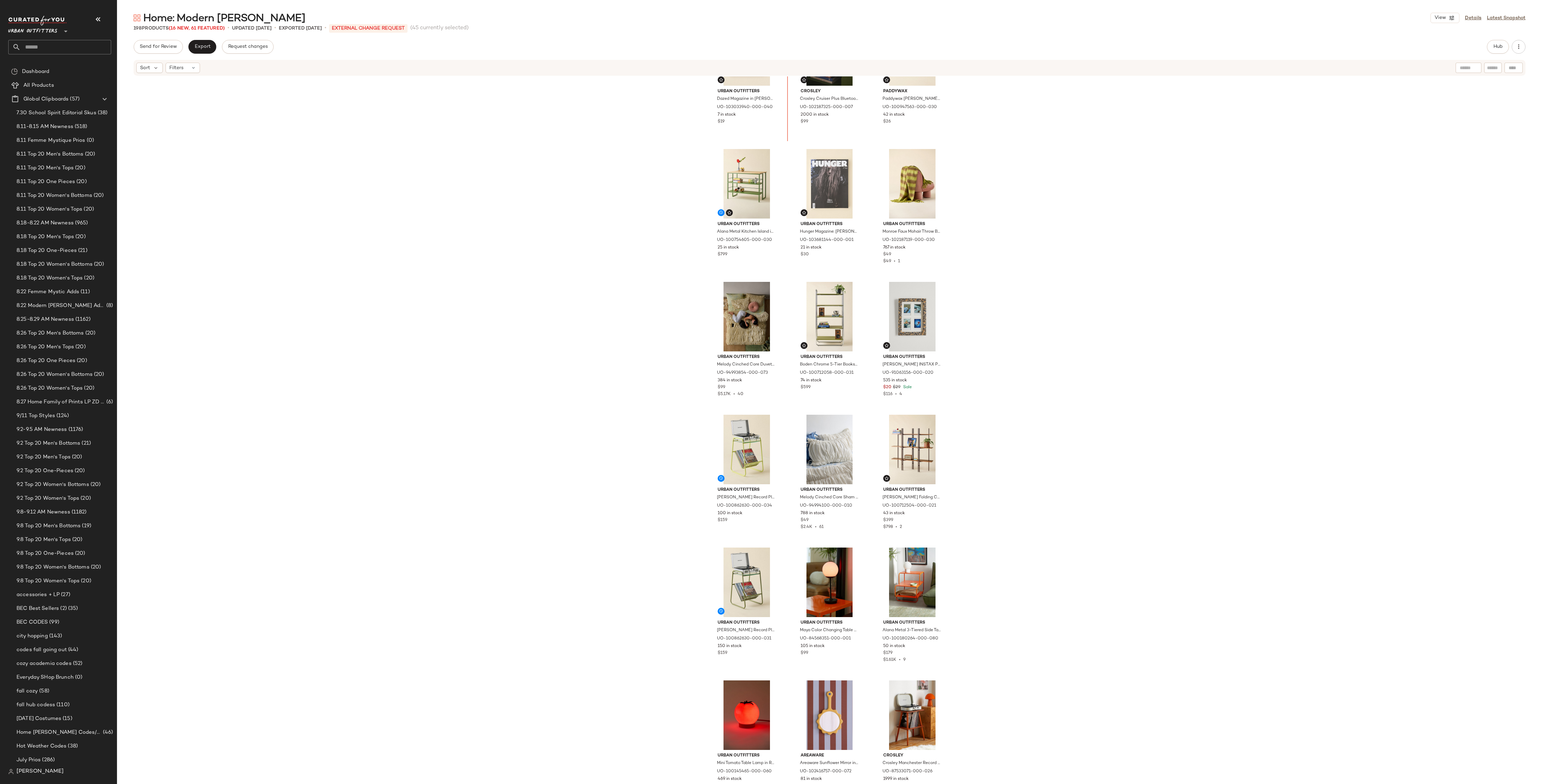
scroll to position [577, 0]
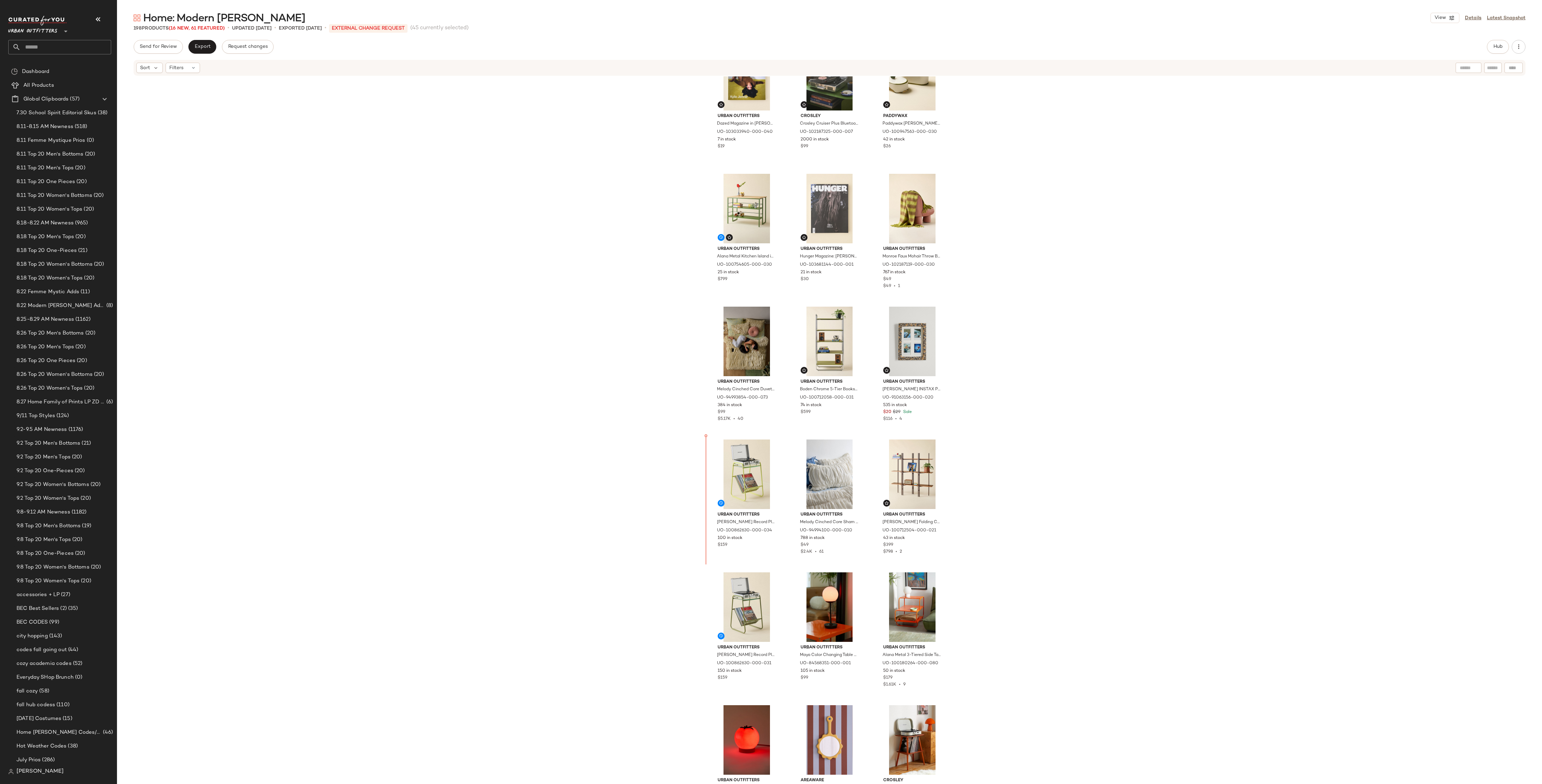
drag, startPoint x: 733, startPoint y: 731, endPoint x: 733, endPoint y: 727, distance: 4.0
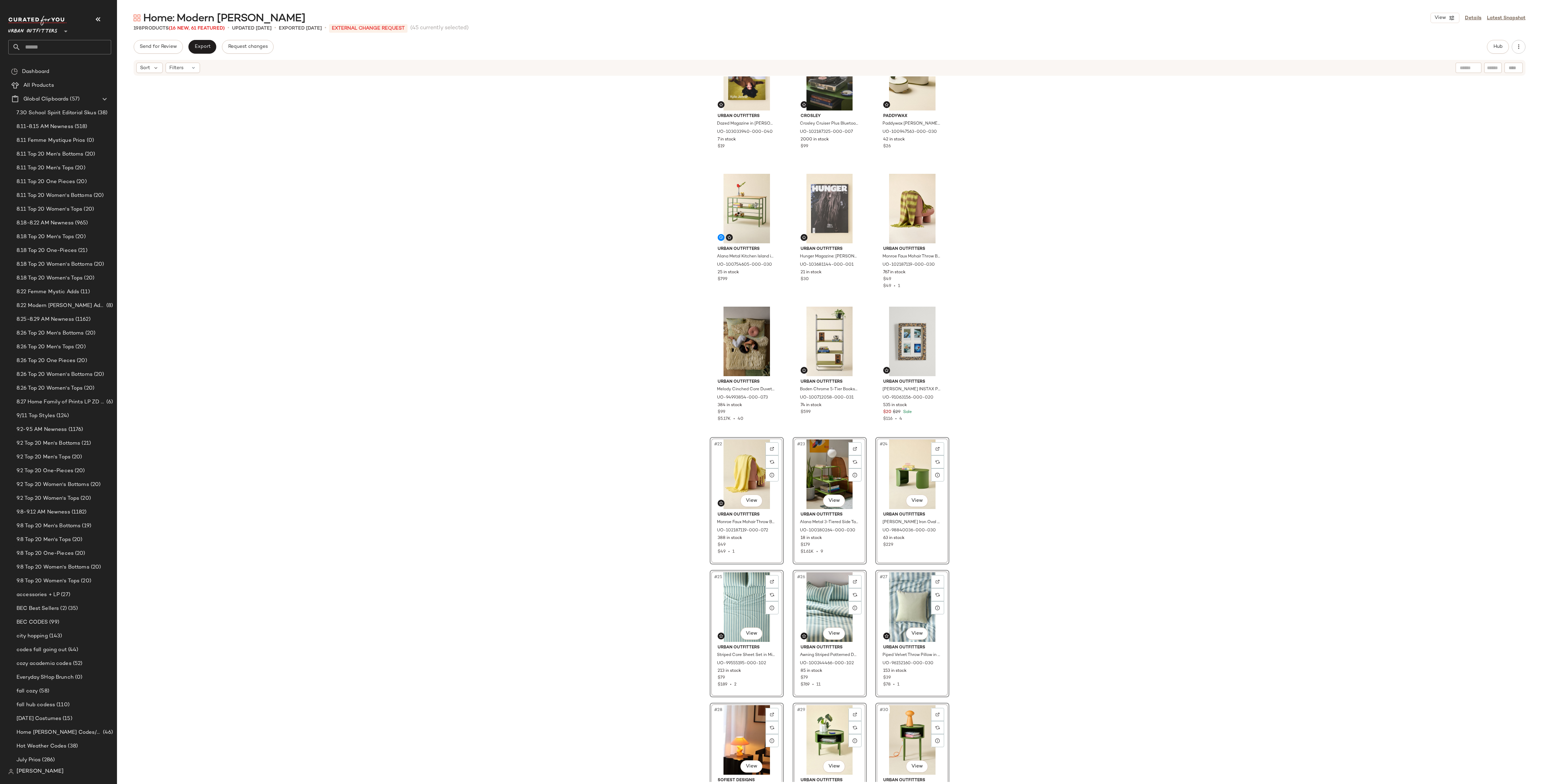
click at [1079, 385] on div "Urban Outfitters Dazed Magazine in Kylie Jenner at Urban Outfitters UO-10303394…" at bounding box center [829, 429] width 1425 height 706
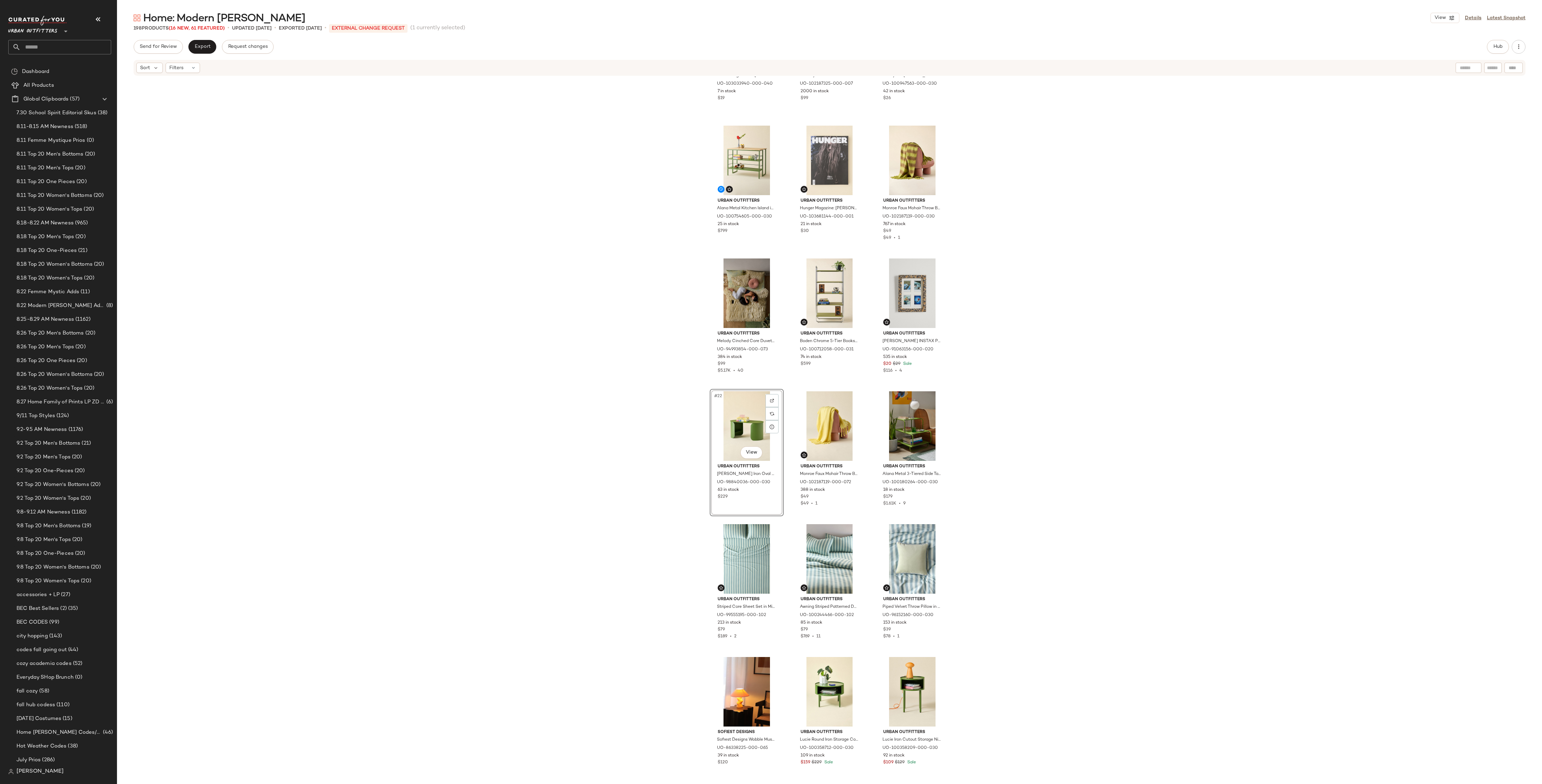
scroll to position [629, 0]
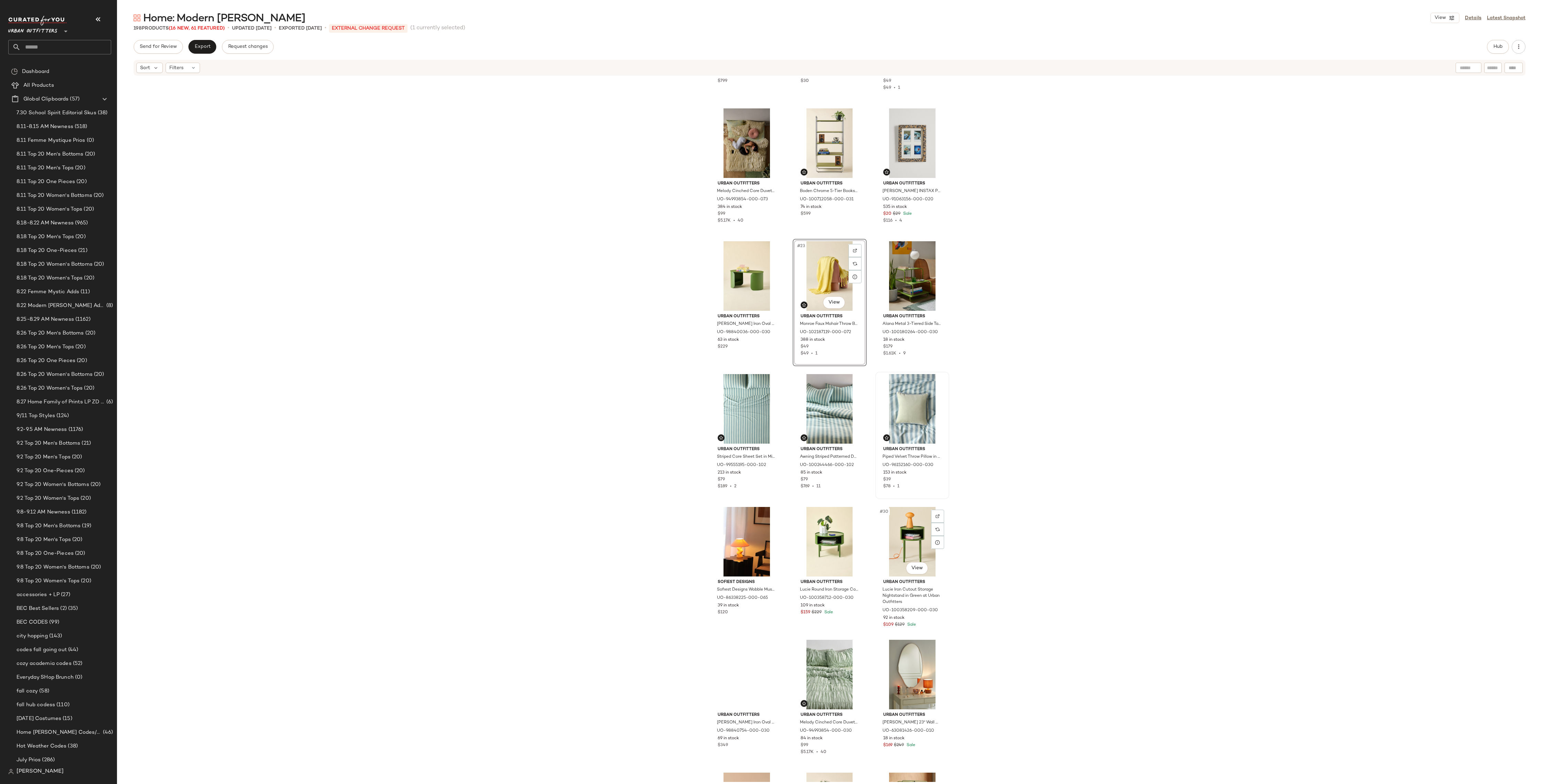
scroll to position [801, 0]
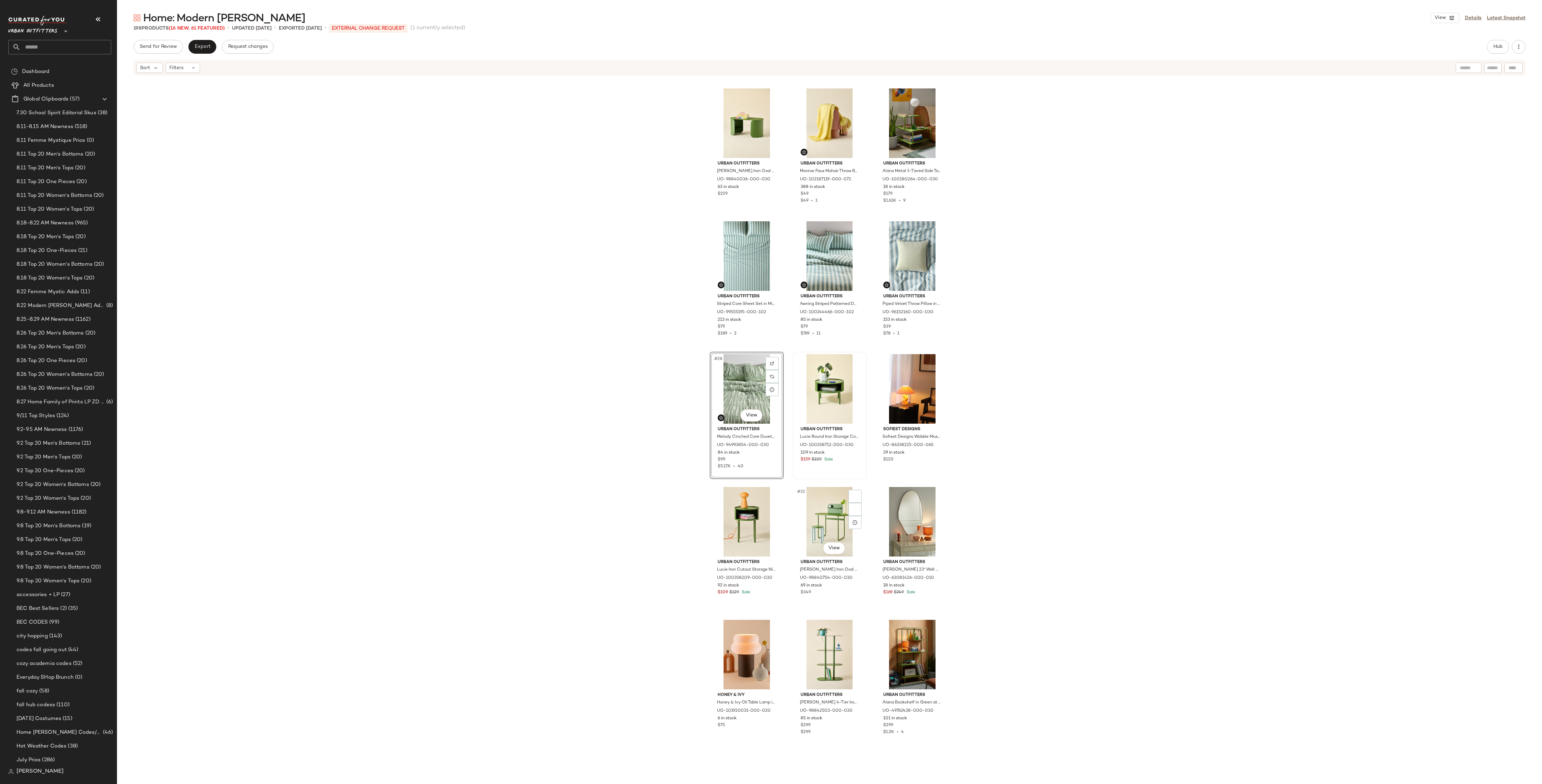
scroll to position [961, 0]
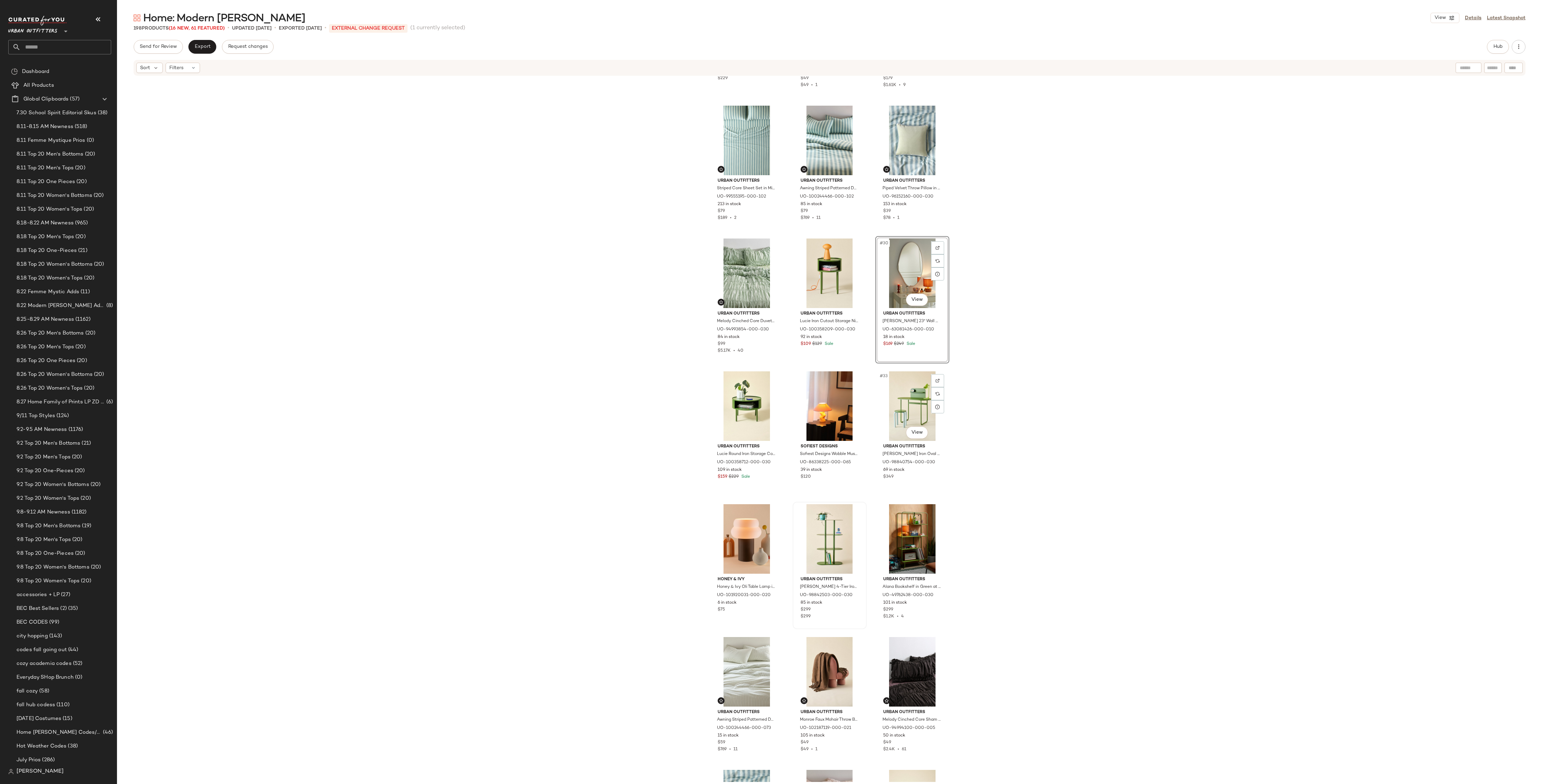
scroll to position [1046, 0]
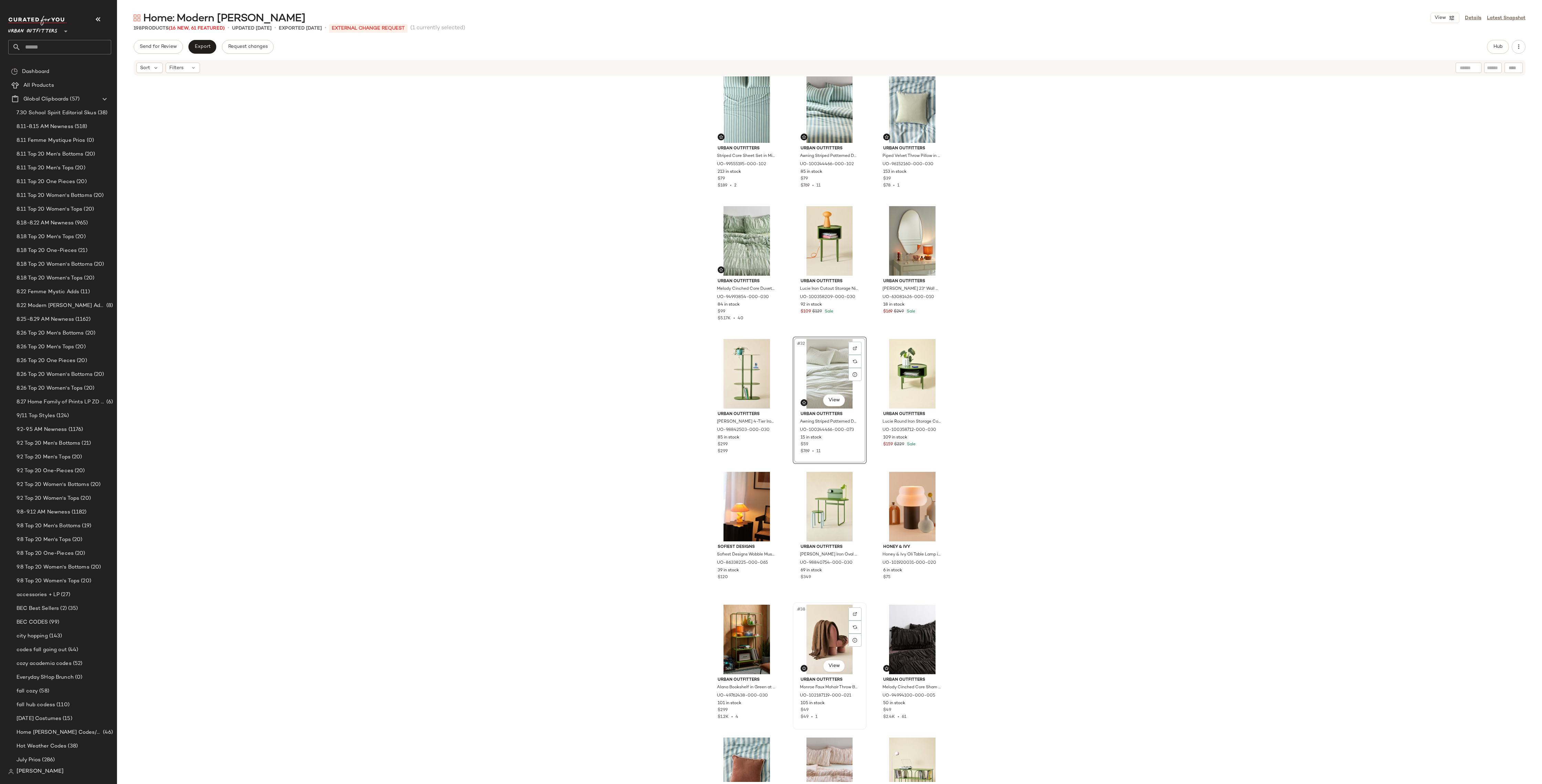
scroll to position [1081, 0]
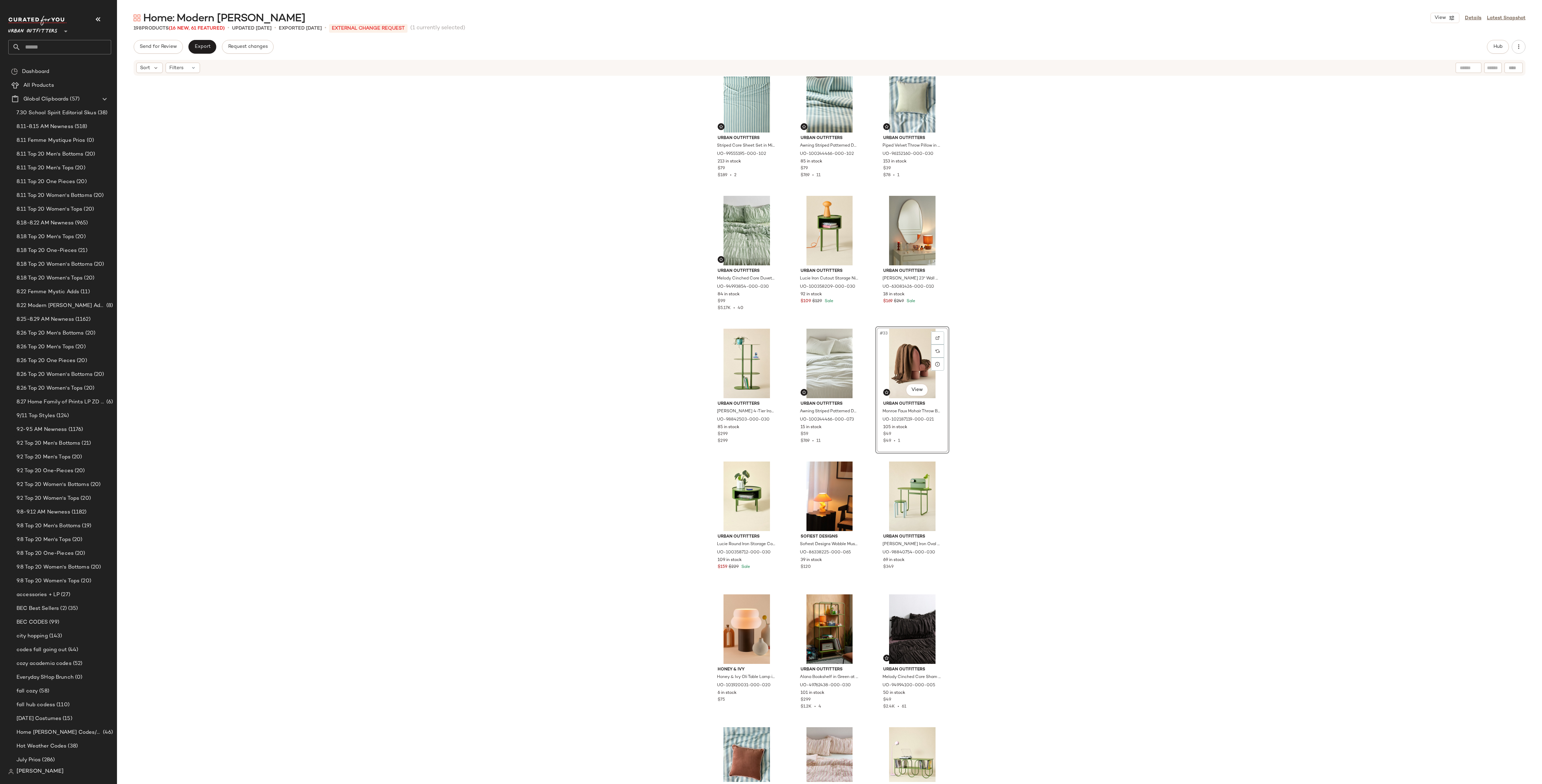
scroll to position [1112, 0]
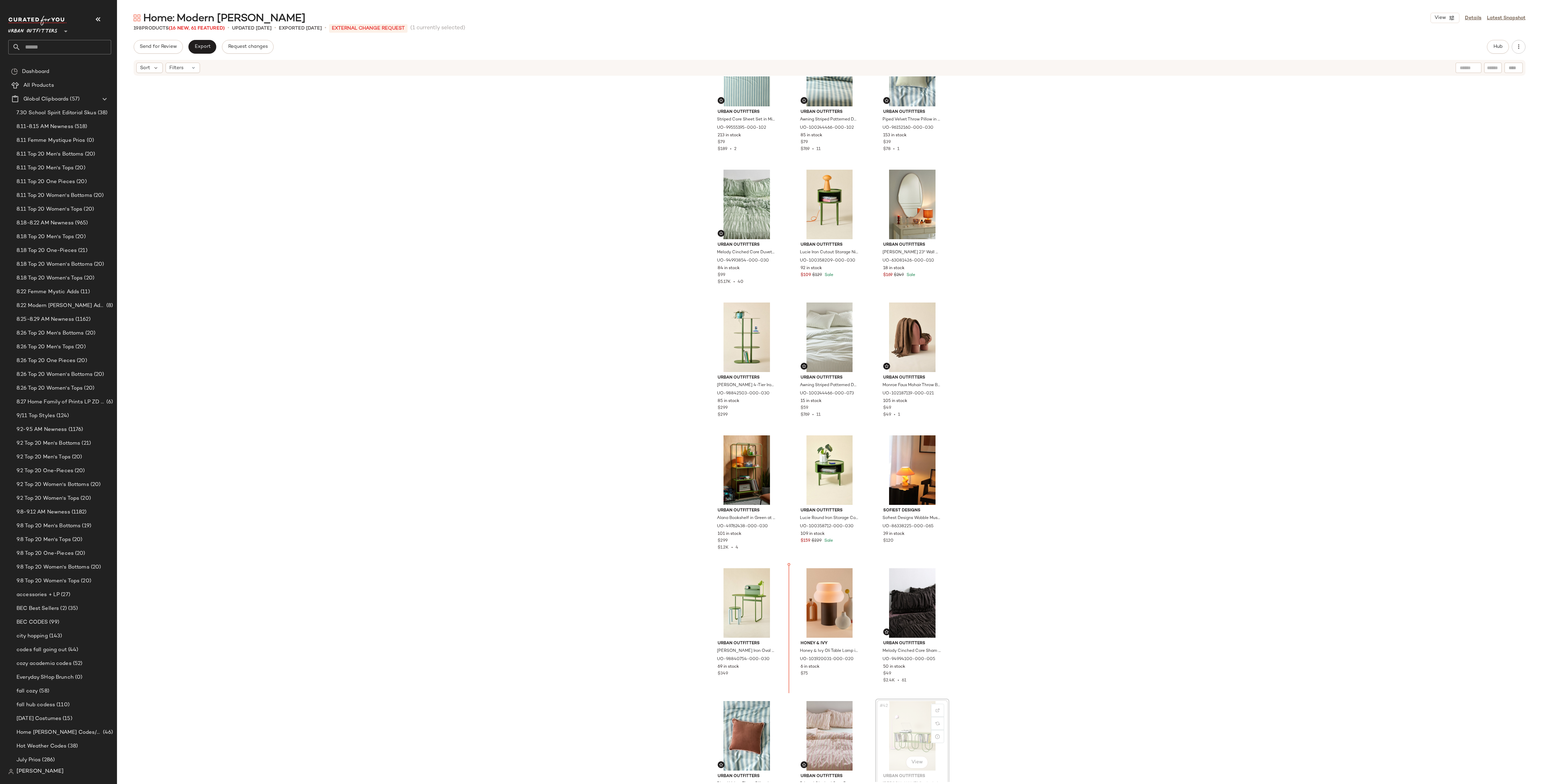
scroll to position [1113, 0]
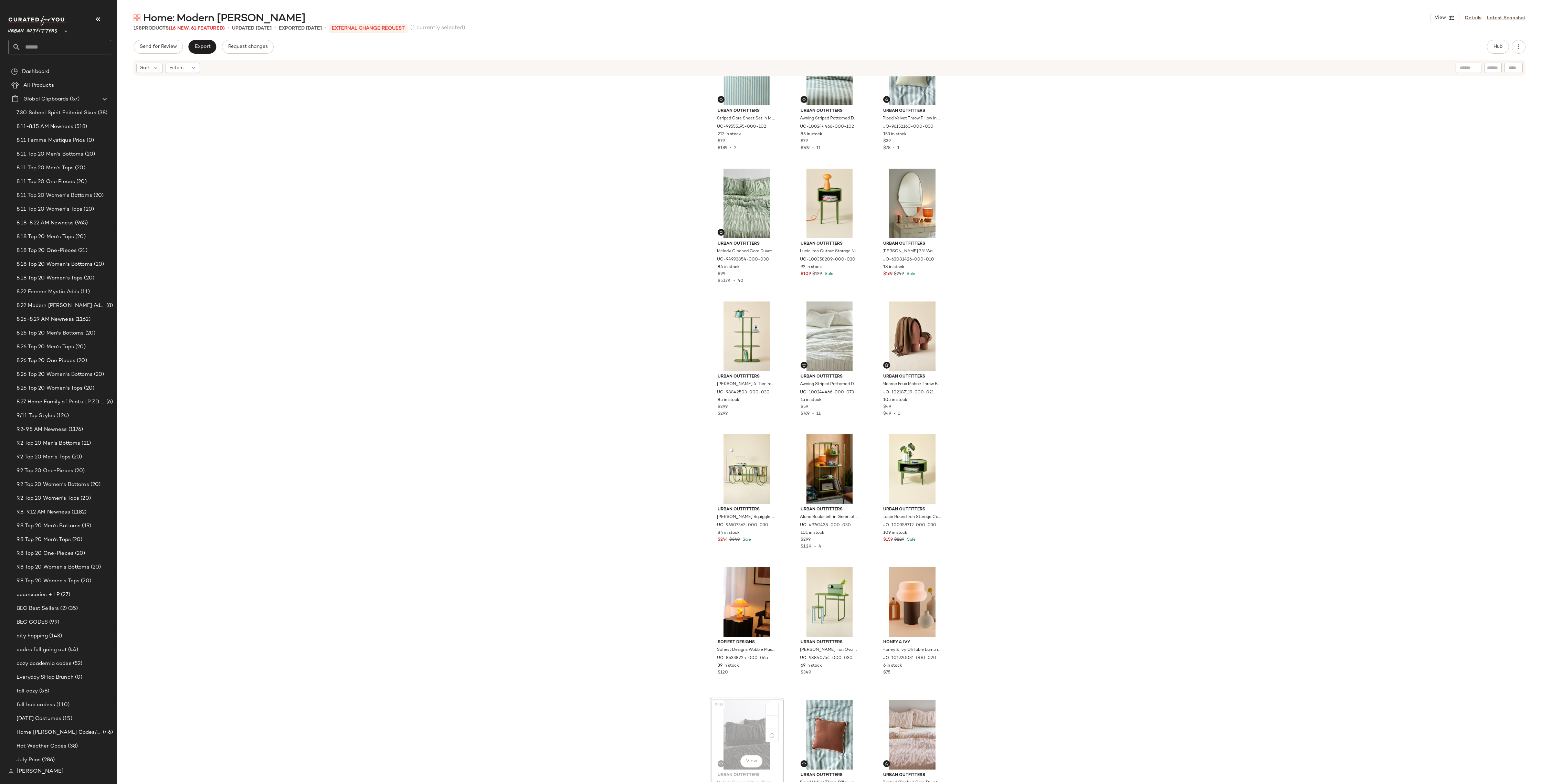
scroll to position [1114, 0]
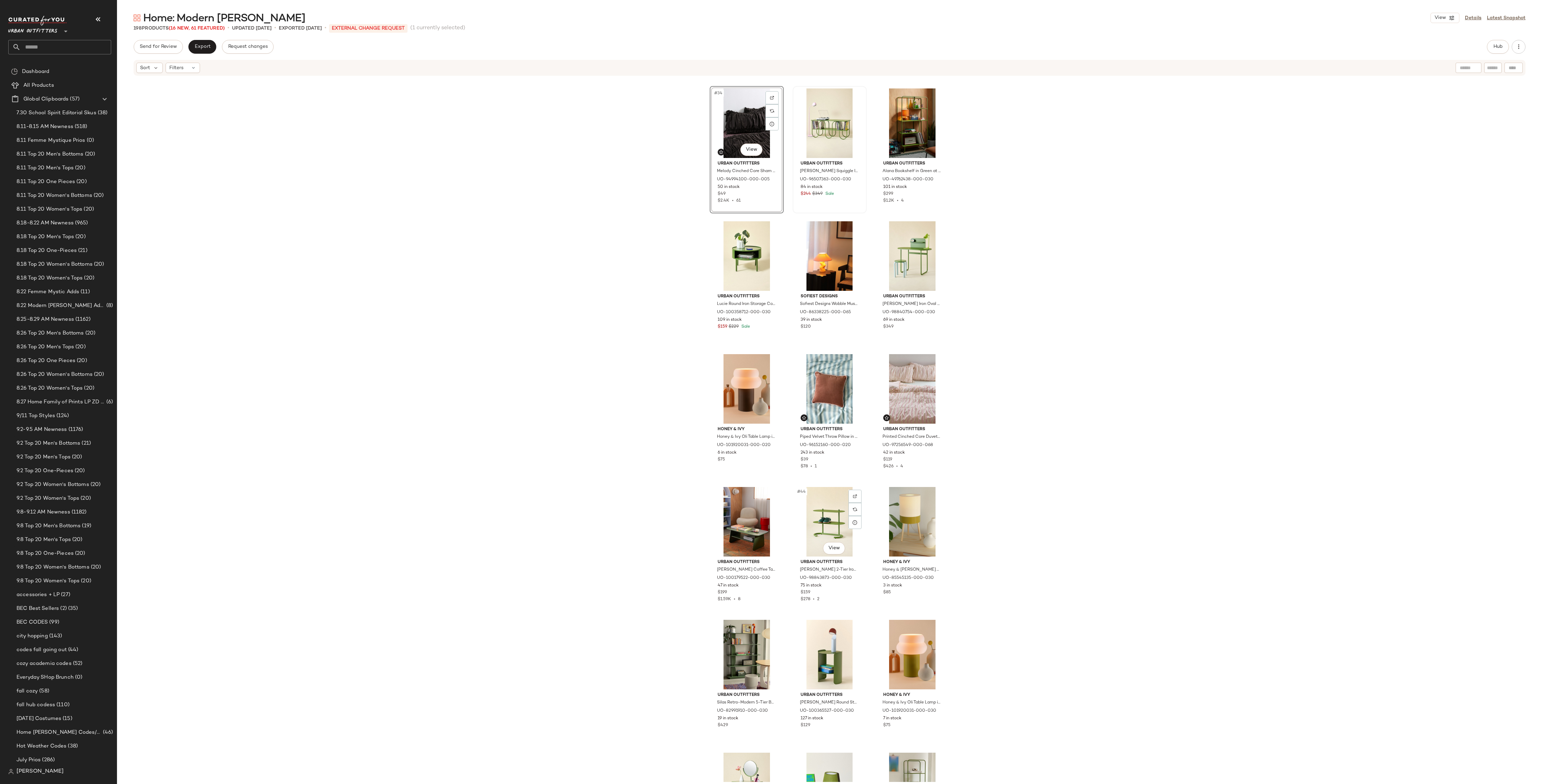
scroll to position [1468, 0]
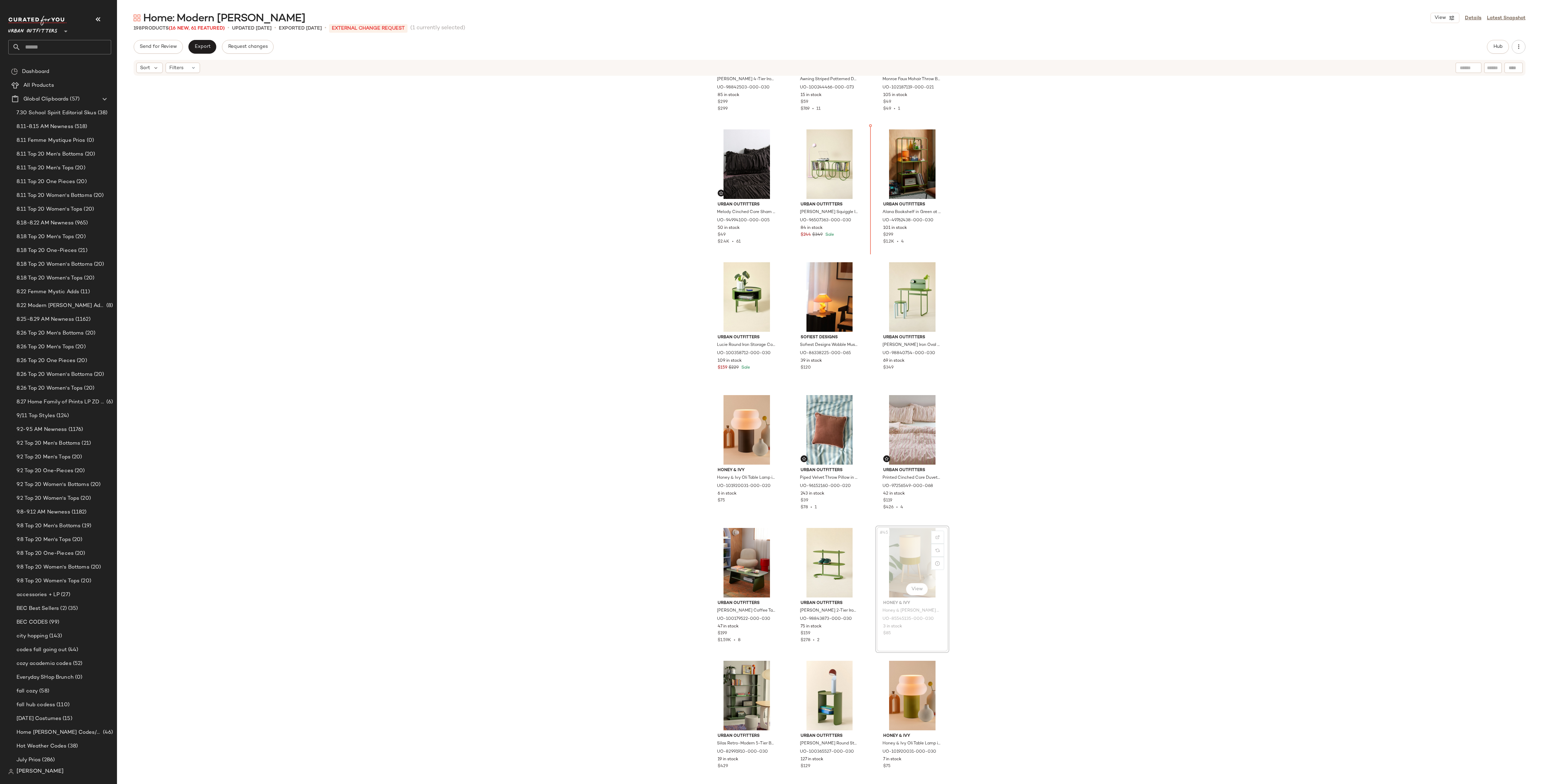
scroll to position [1418, 0]
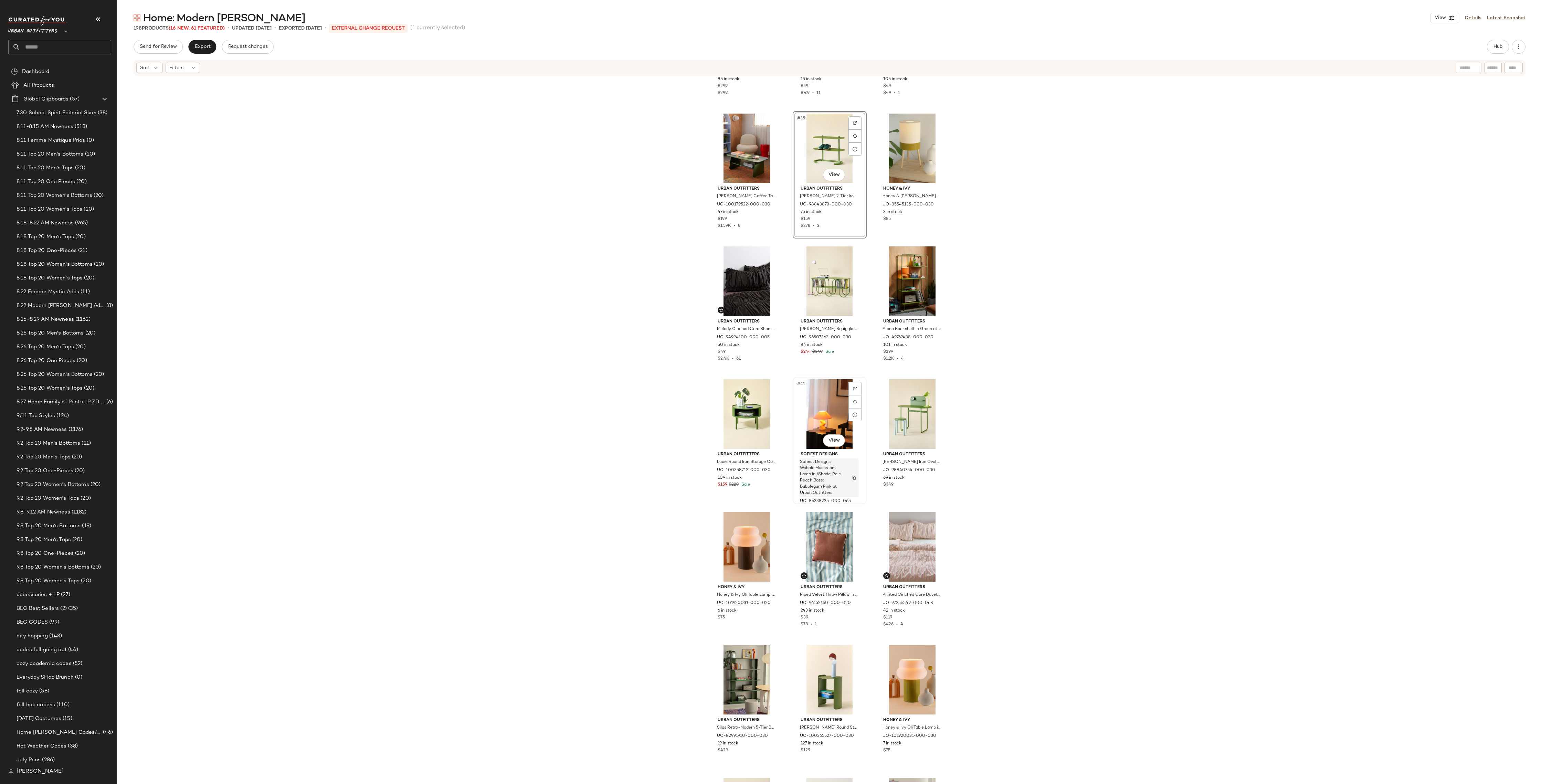
scroll to position [1452, 0]
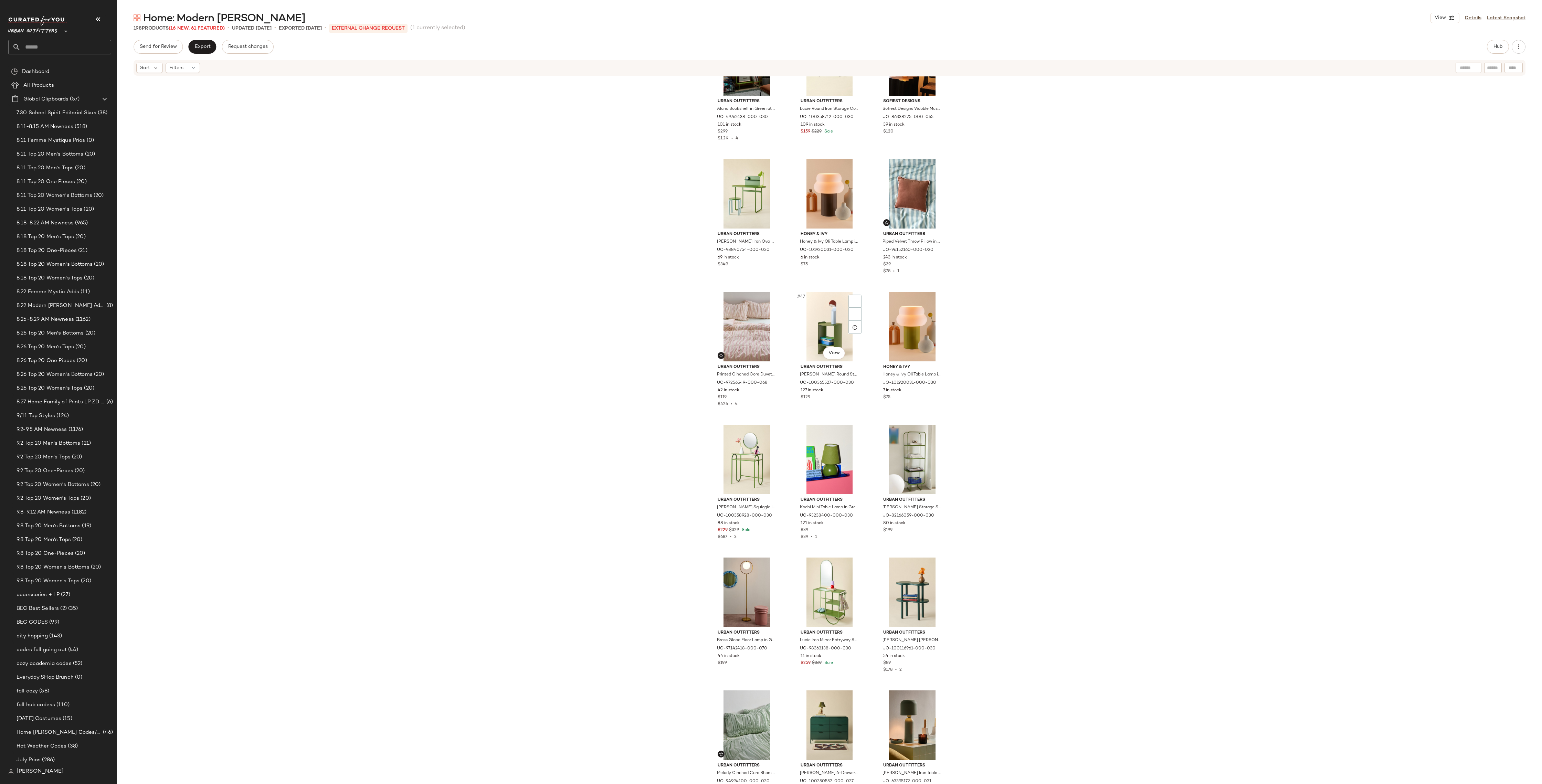
scroll to position [1974, 0]
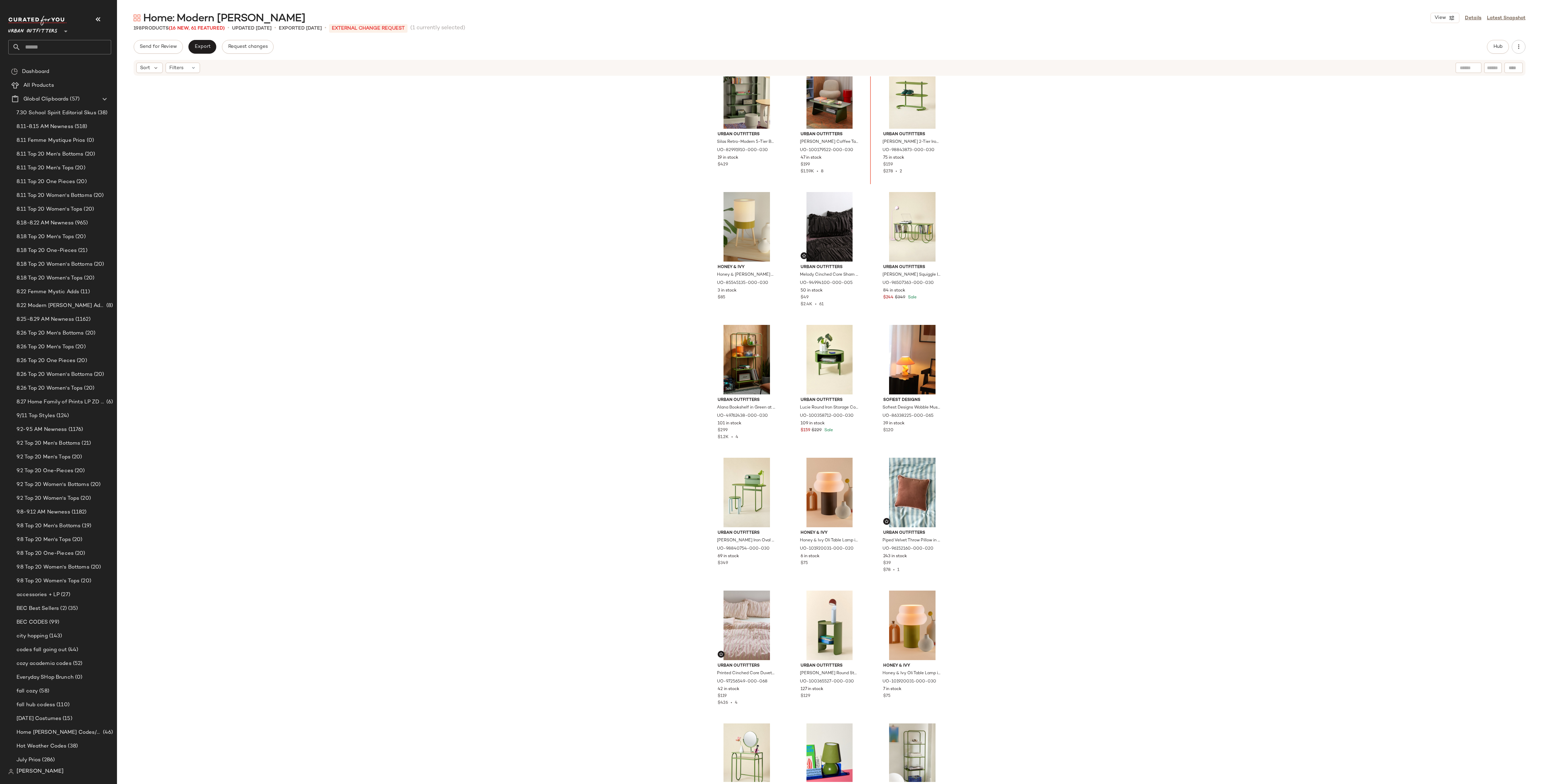
scroll to position [1464, 0]
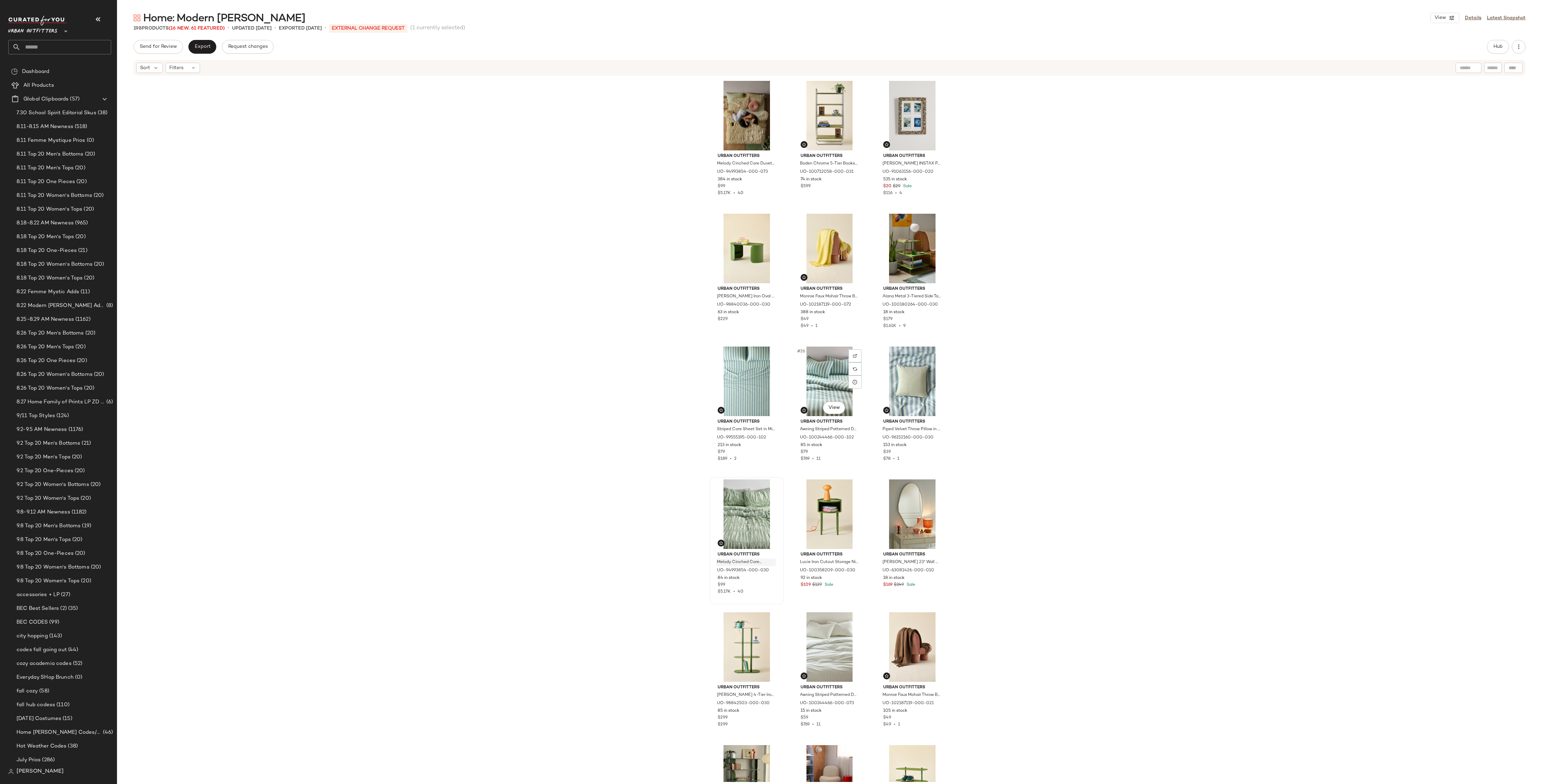
scroll to position [810, 0]
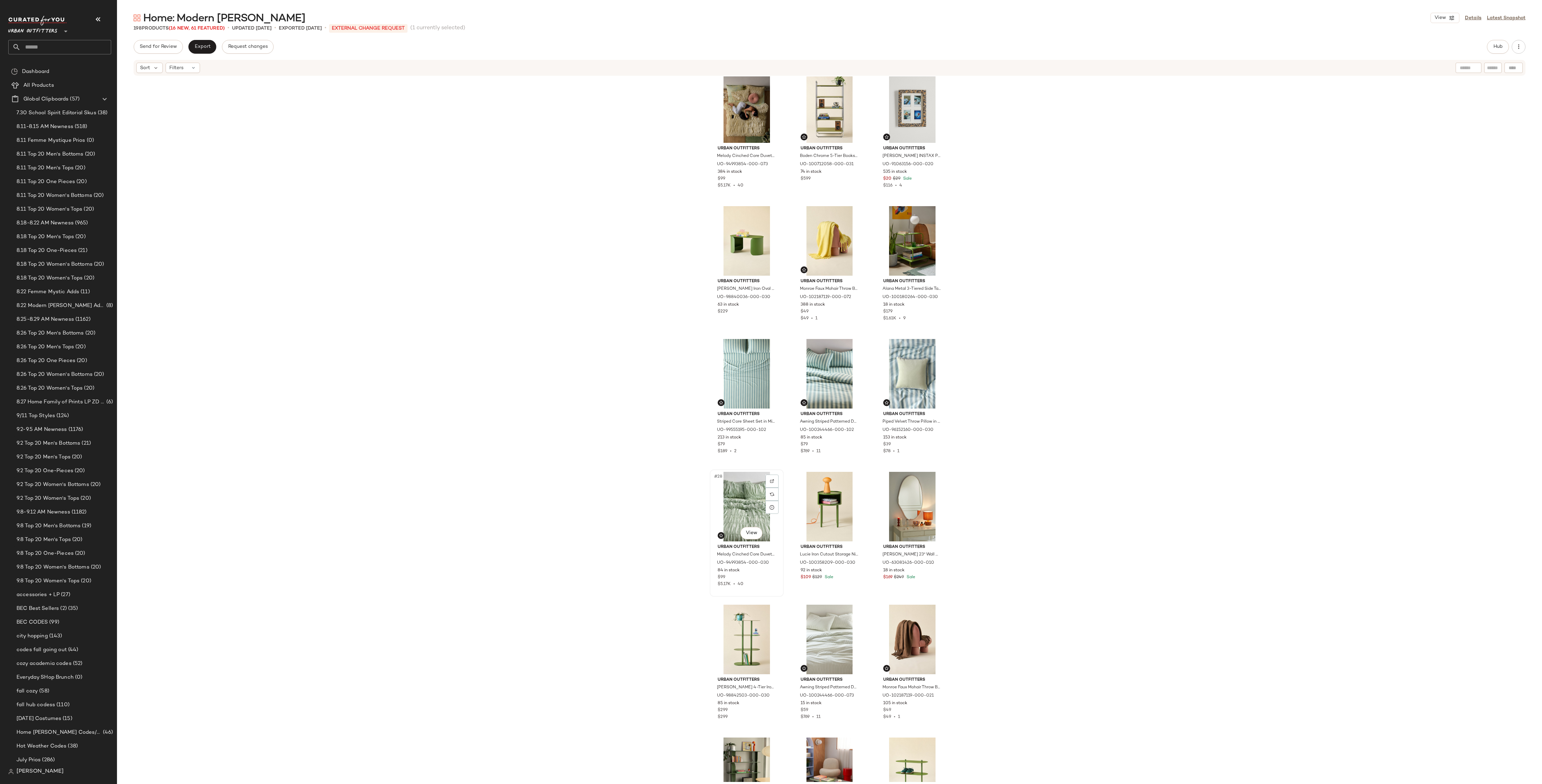
click at [742, 509] on div "#28 View" at bounding box center [746, 507] width 69 height 69
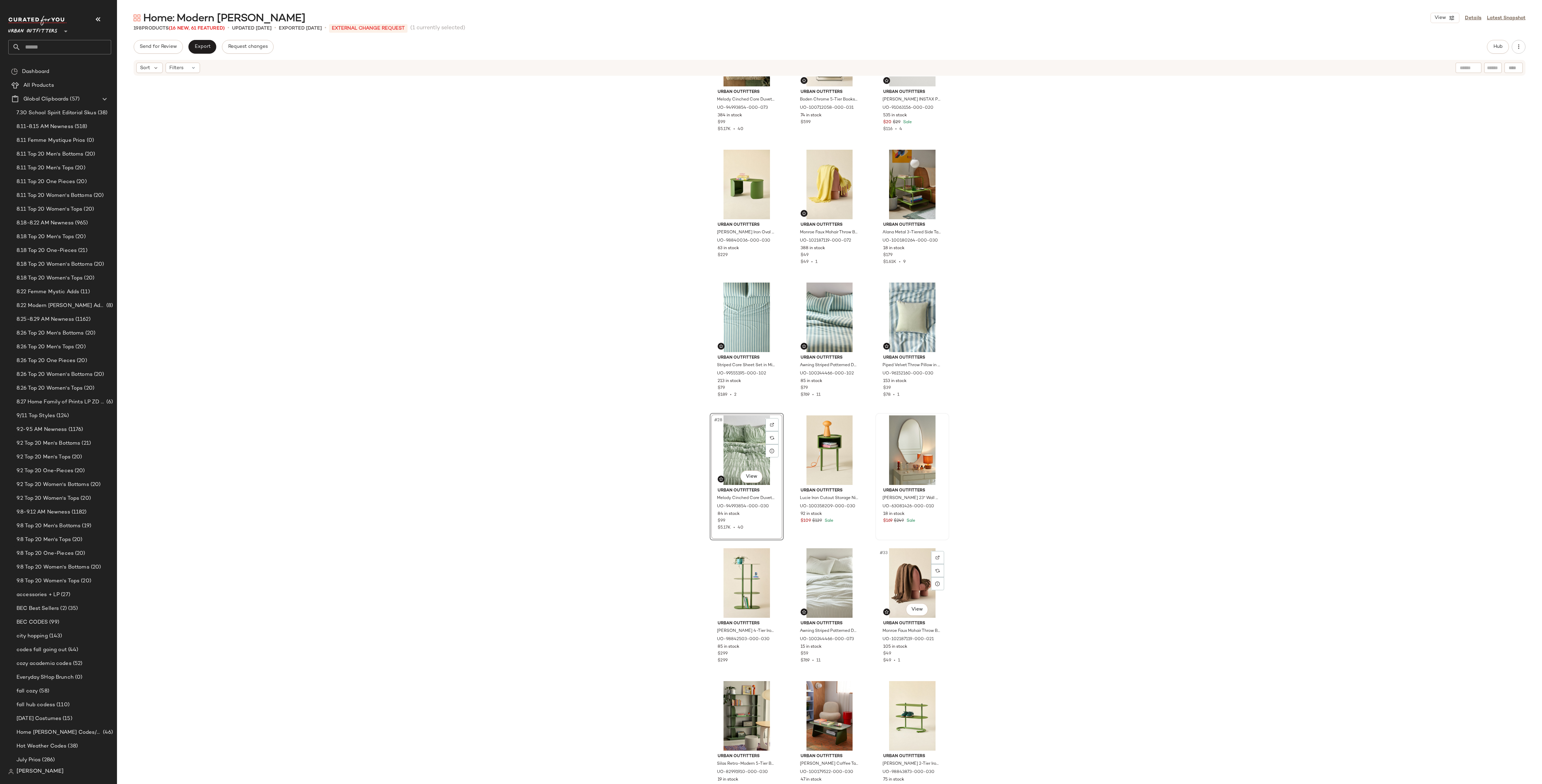
scroll to position [868, 0]
click at [906, 578] on div "#33 View" at bounding box center [912, 580] width 69 height 69
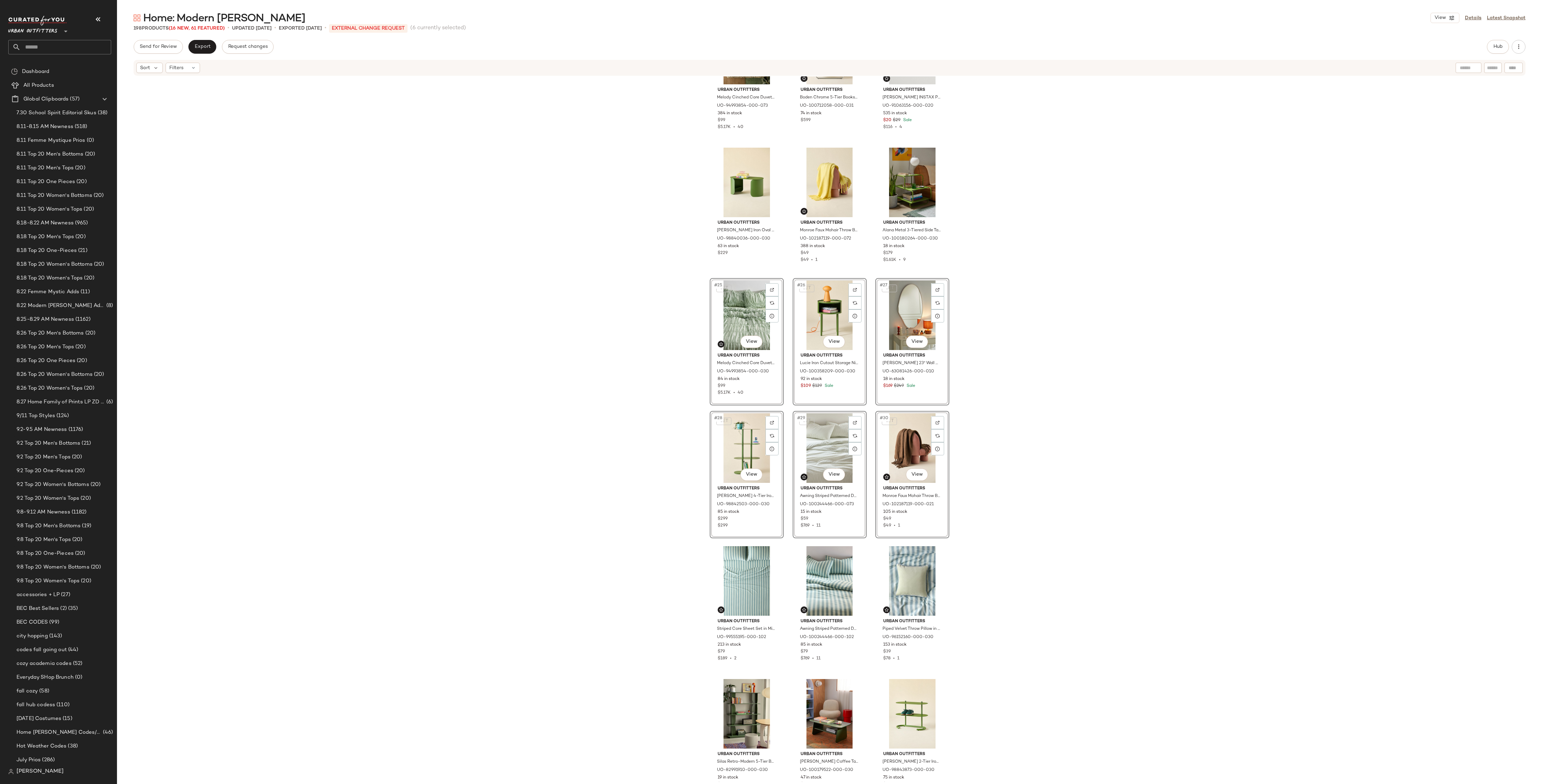
click at [1041, 429] on div "Urban Outfitters Melody Cinched Core Duvet Cover in Buttercream at Urban Outfit…" at bounding box center [829, 429] width 1425 height 706
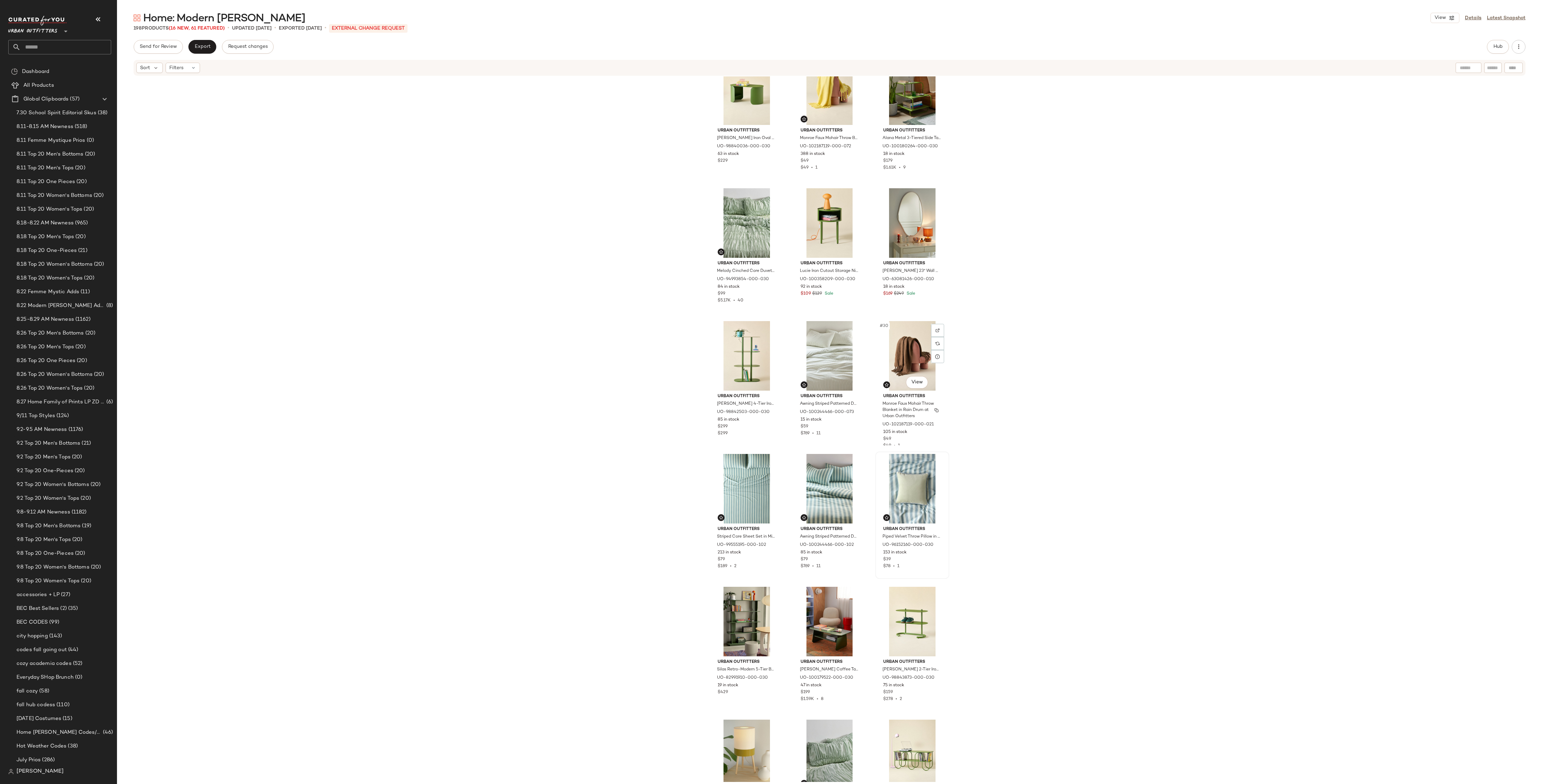
scroll to position [961, 0]
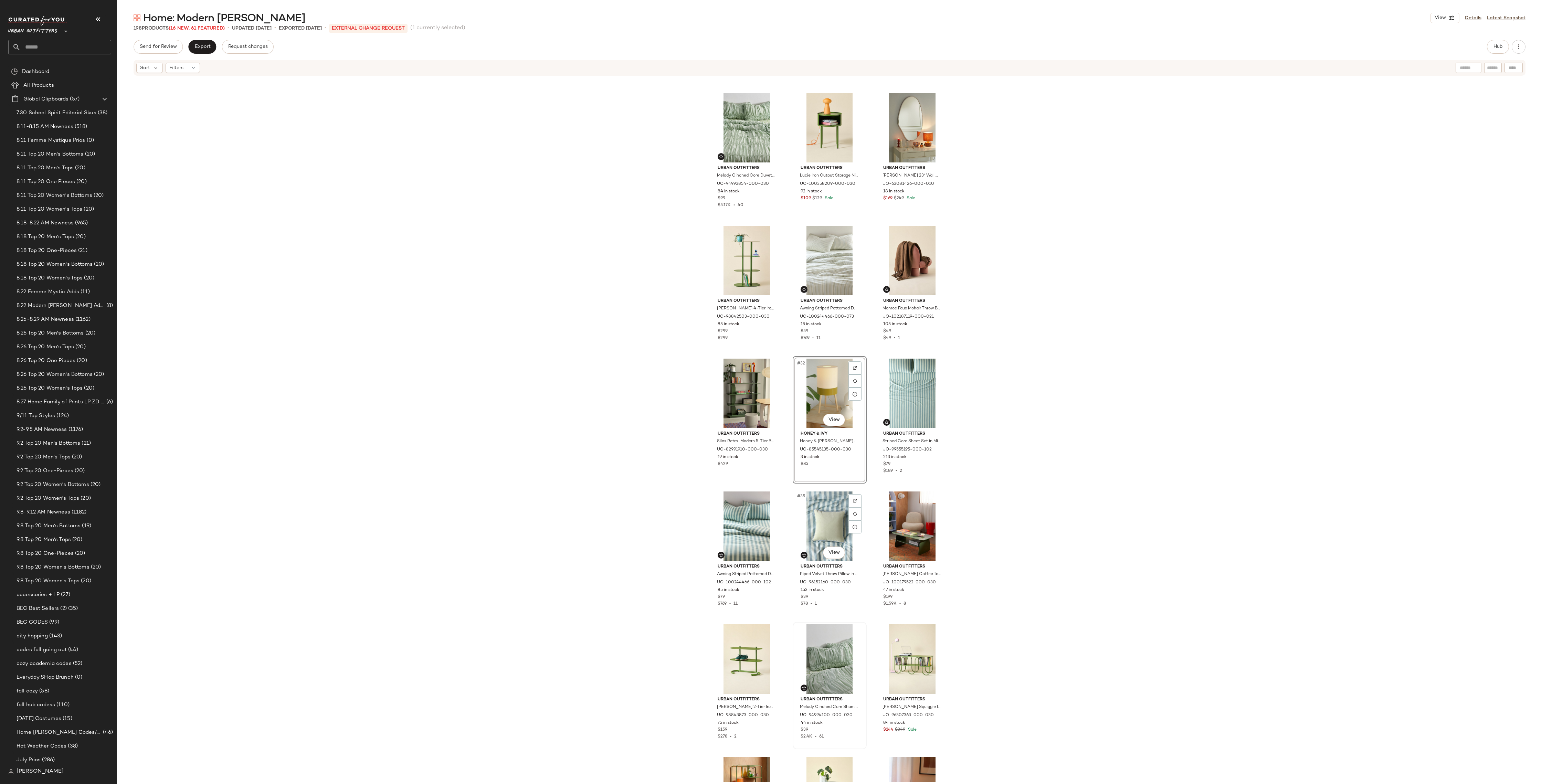
scroll to position [1130, 0]
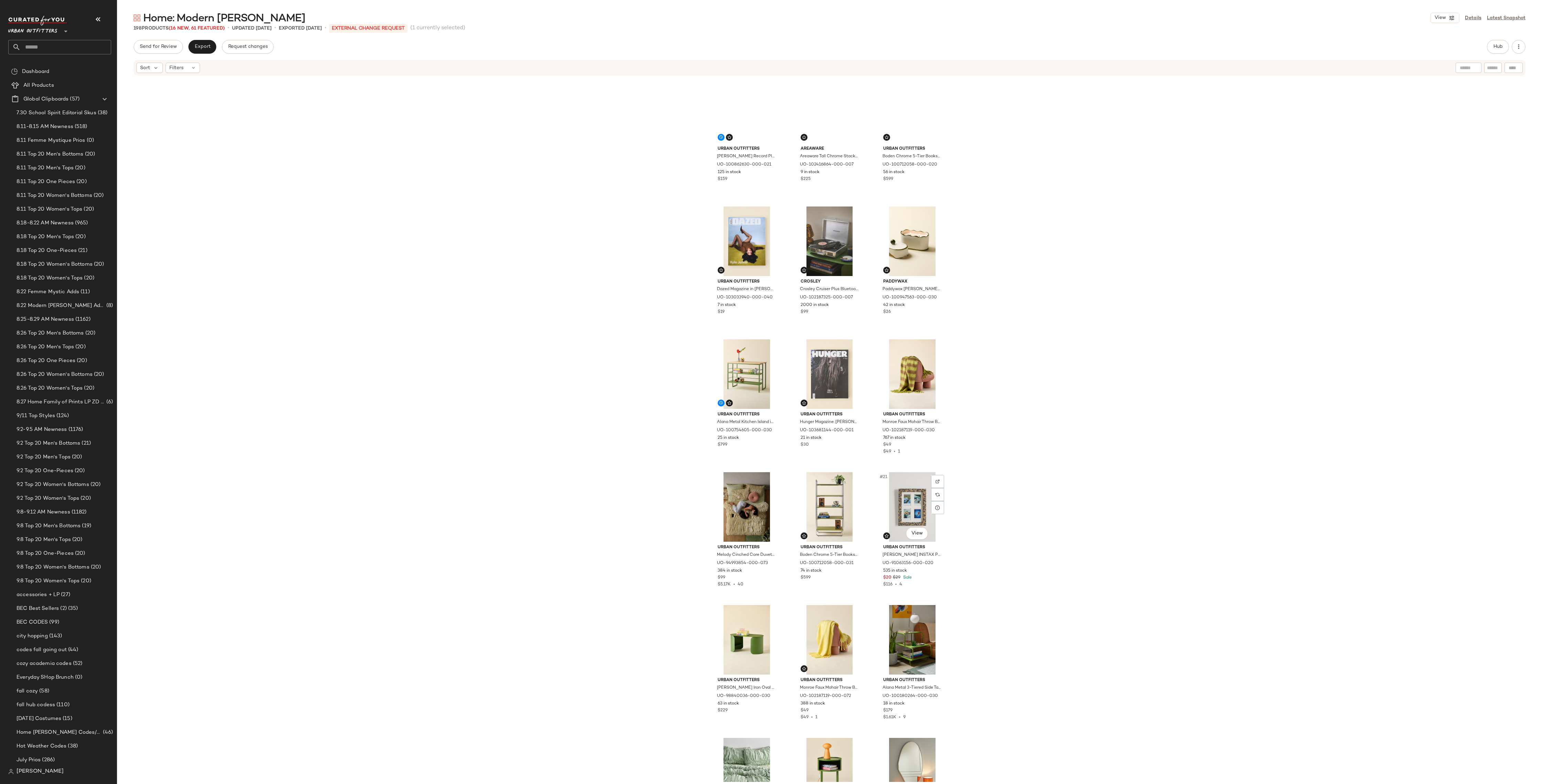
scroll to position [378, 0]
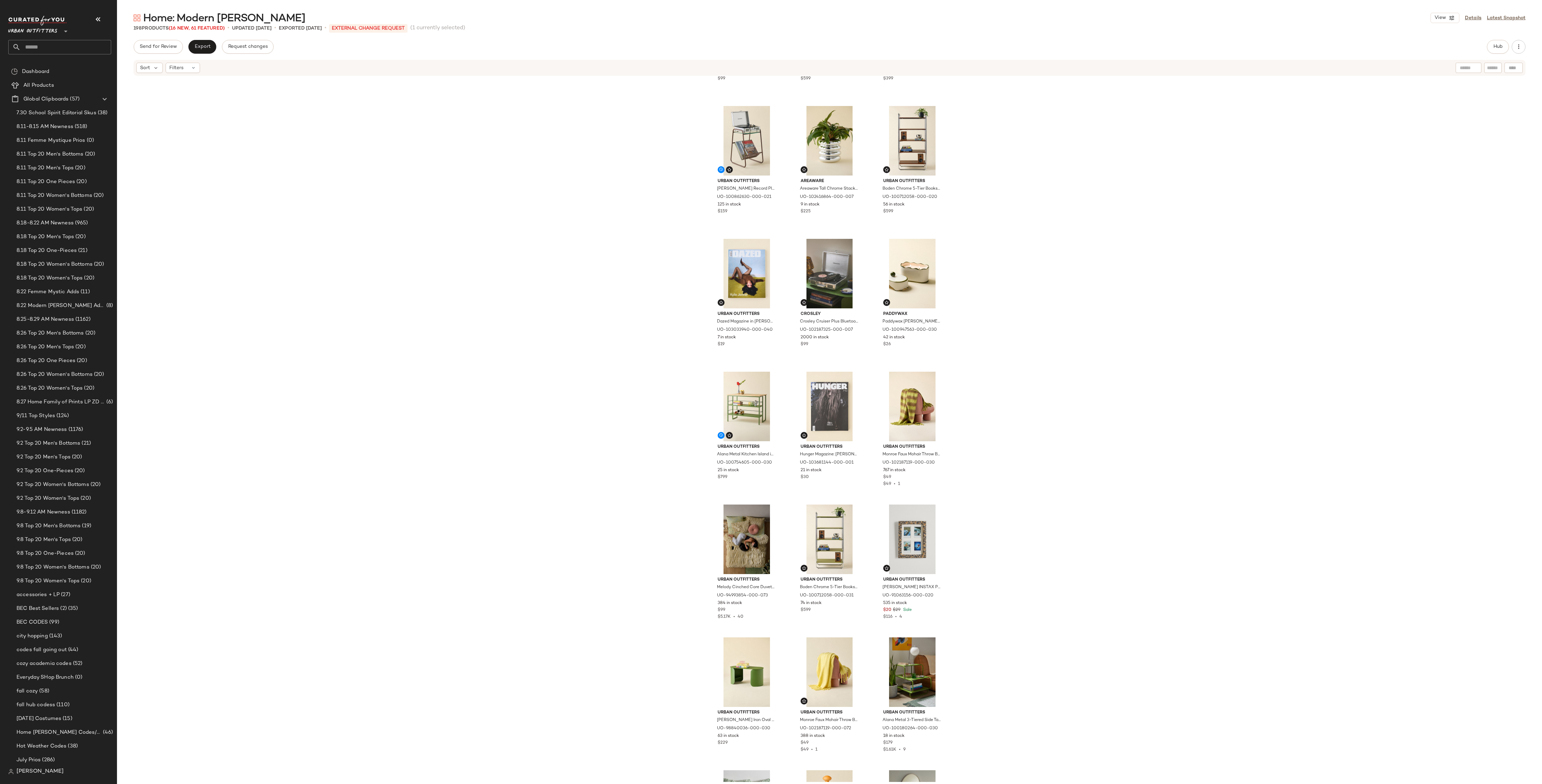
drag, startPoint x: 820, startPoint y: 718, endPoint x: 1113, endPoint y: 3, distance: 772.7
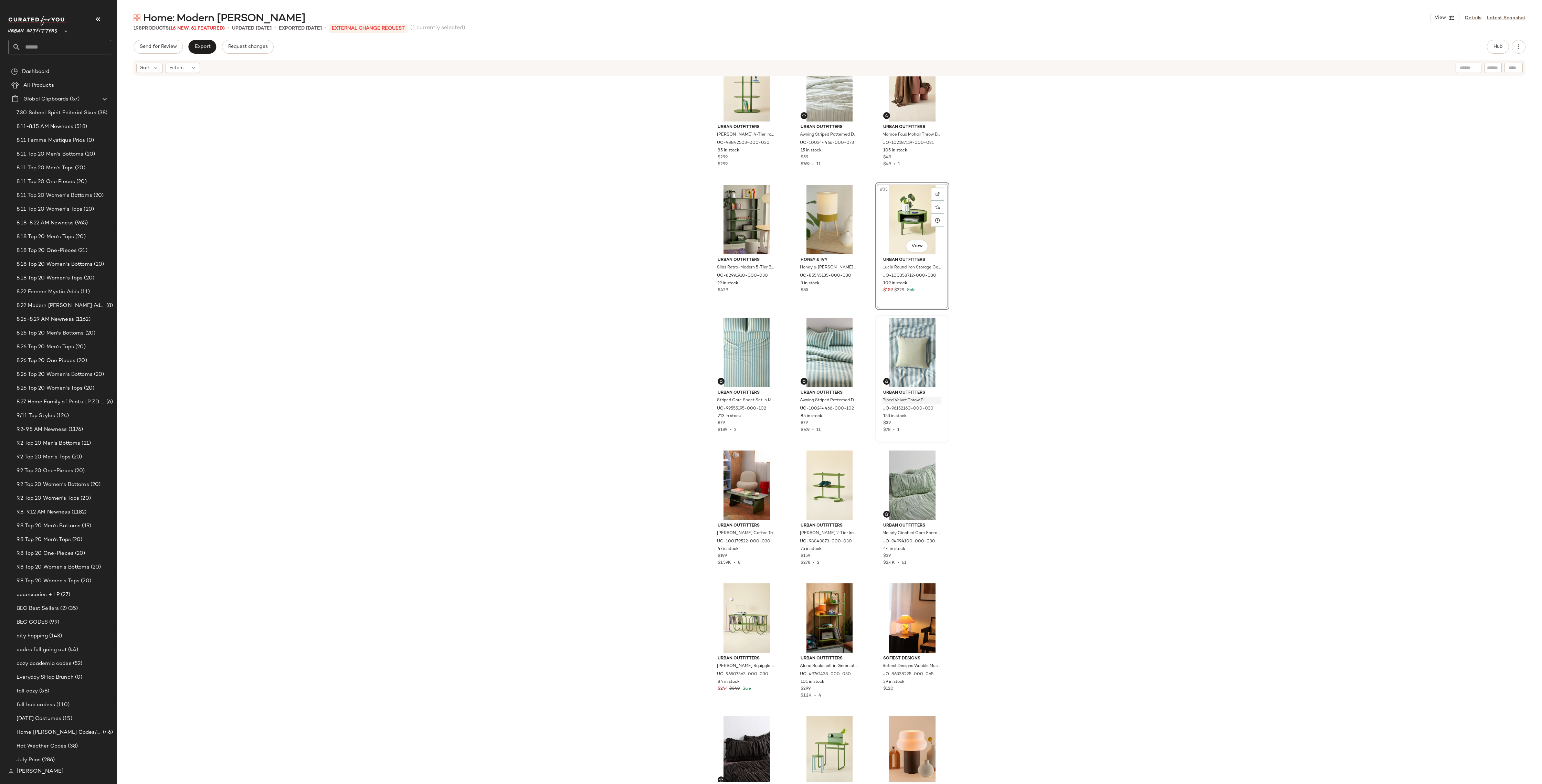
scroll to position [1230, 0]
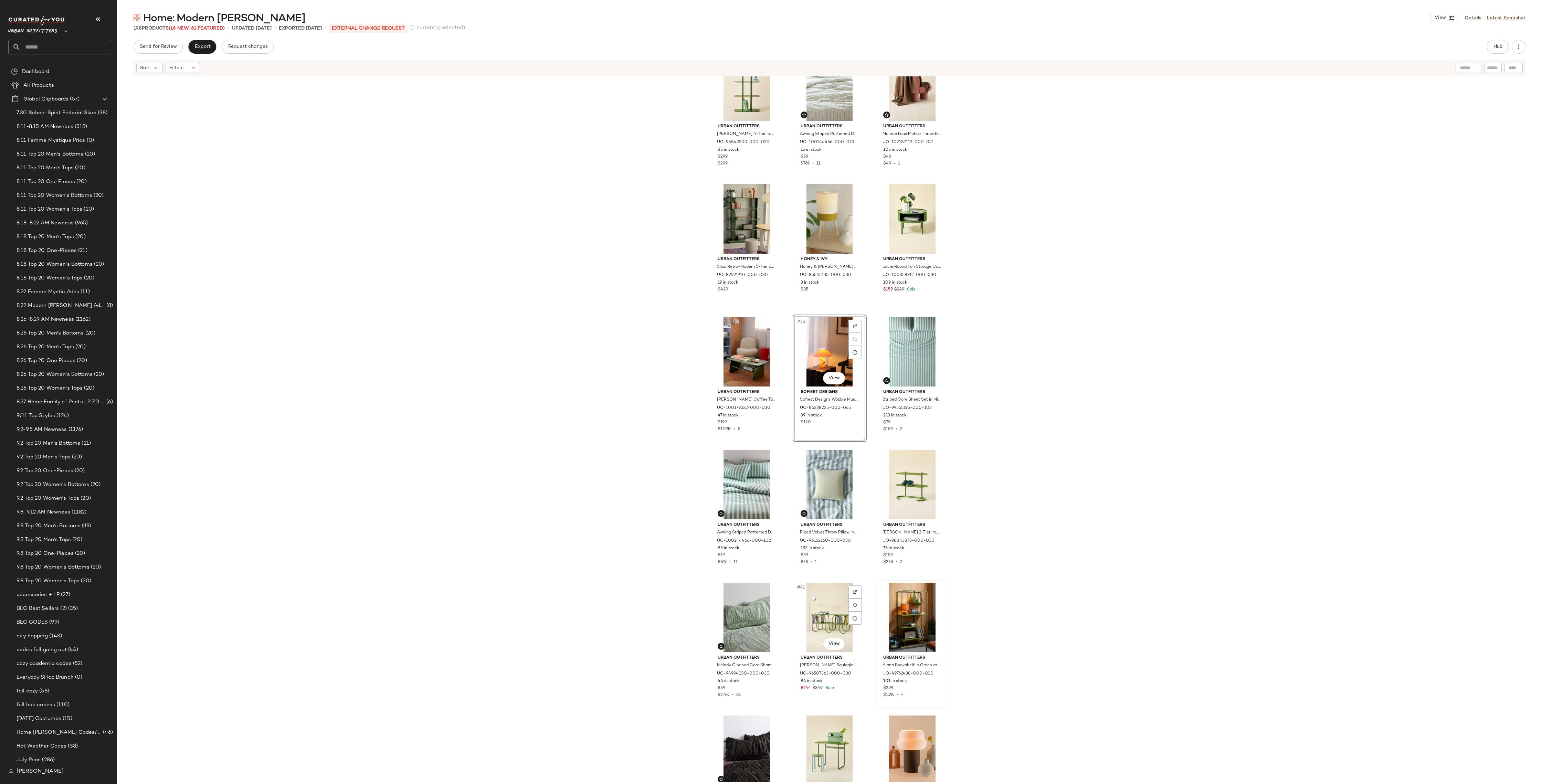
scroll to position [1223, 0]
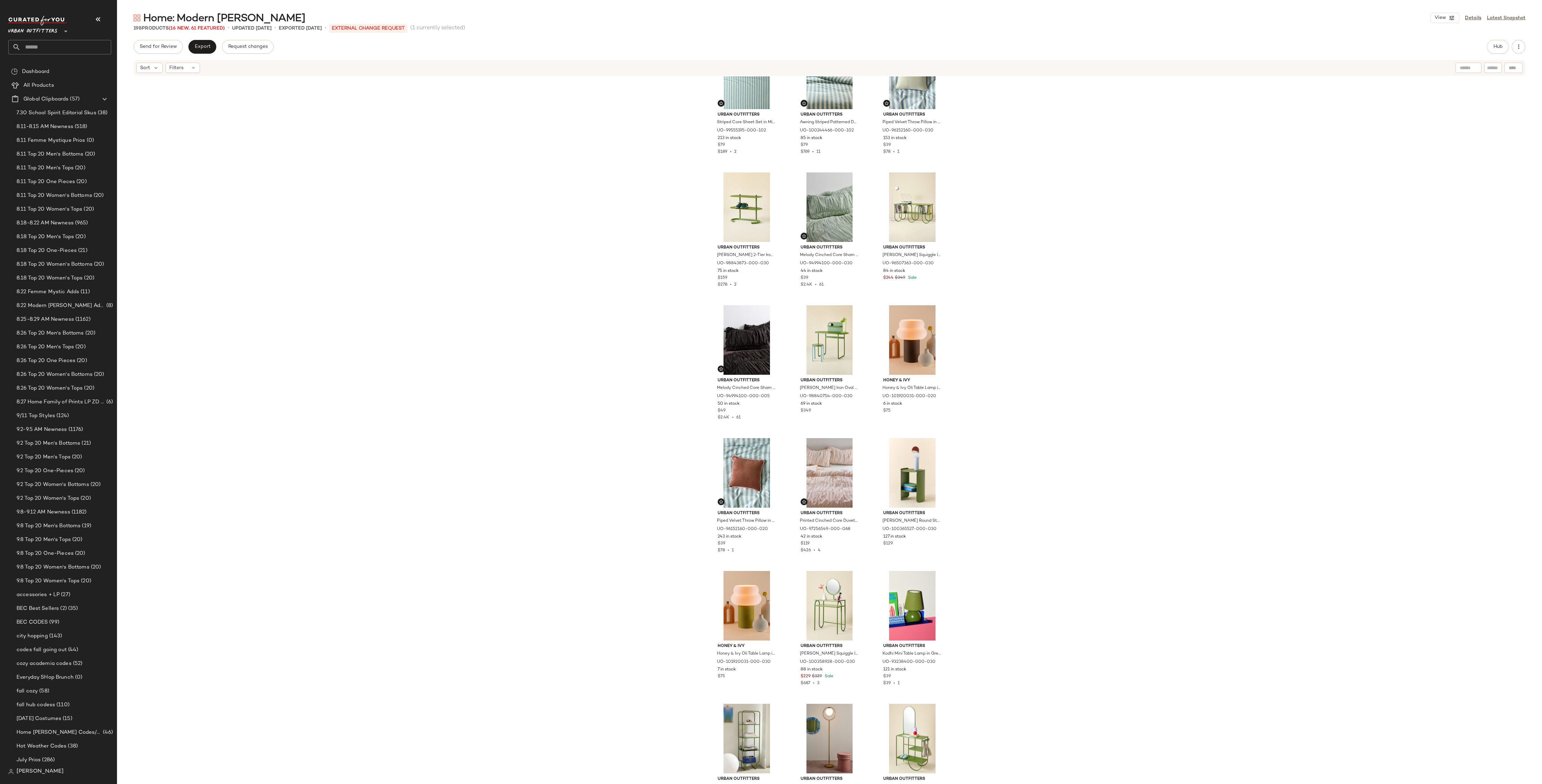
scroll to position [1731, 0]
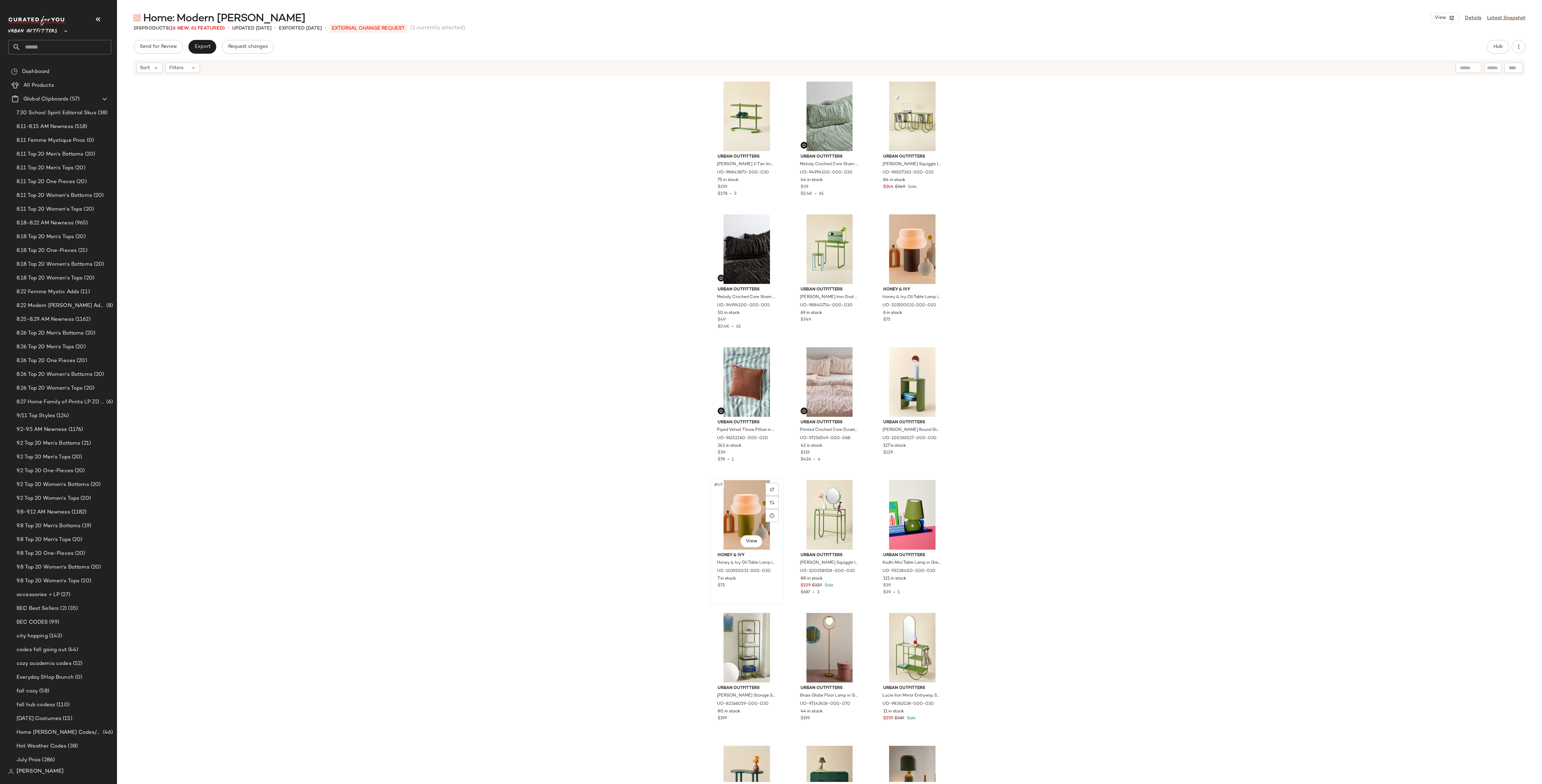
click at [739, 489] on div "#49 View" at bounding box center [746, 515] width 69 height 69
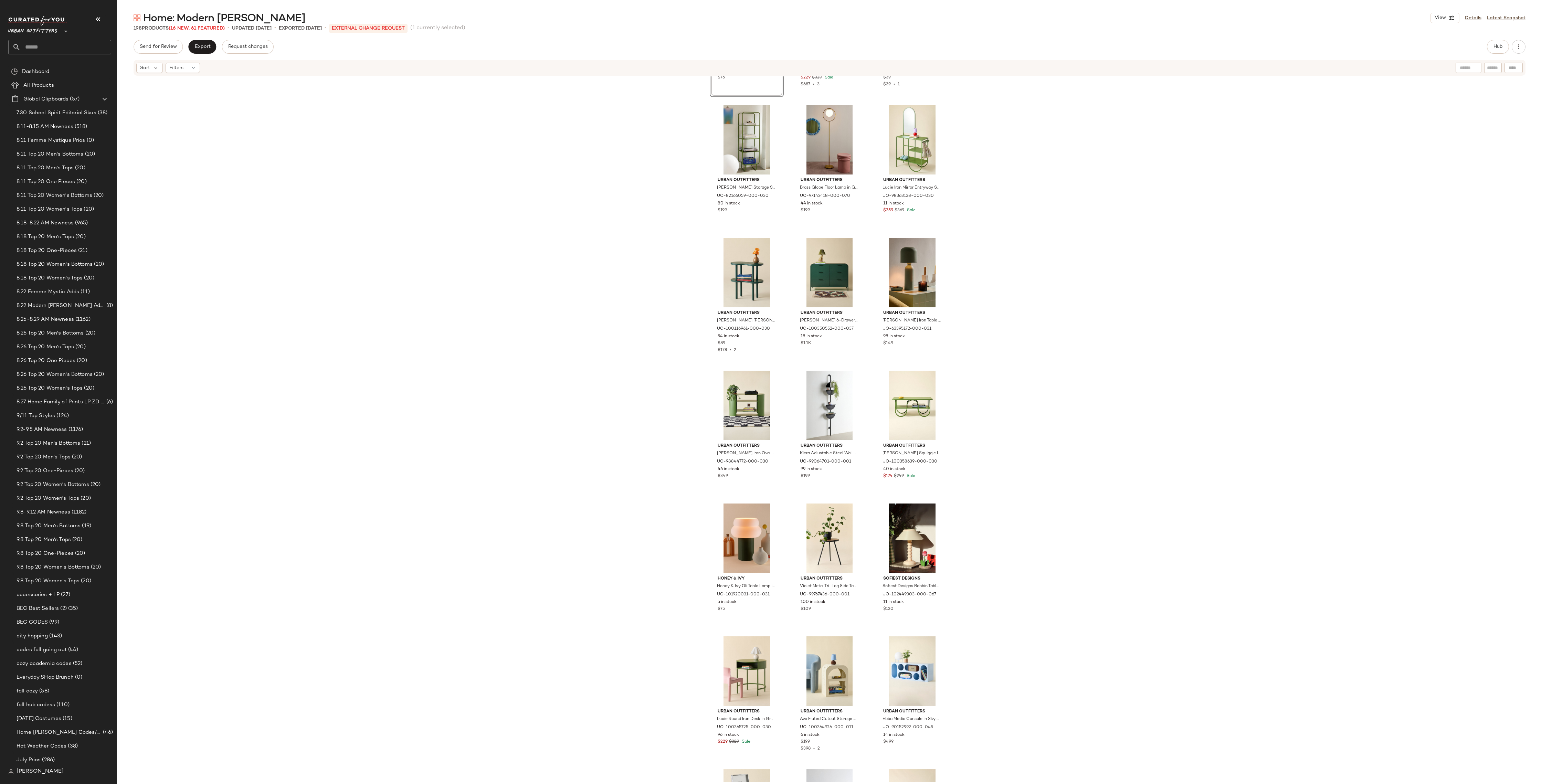
scroll to position [2242, 0]
click at [901, 392] on div "#60 View" at bounding box center [912, 403] width 69 height 69
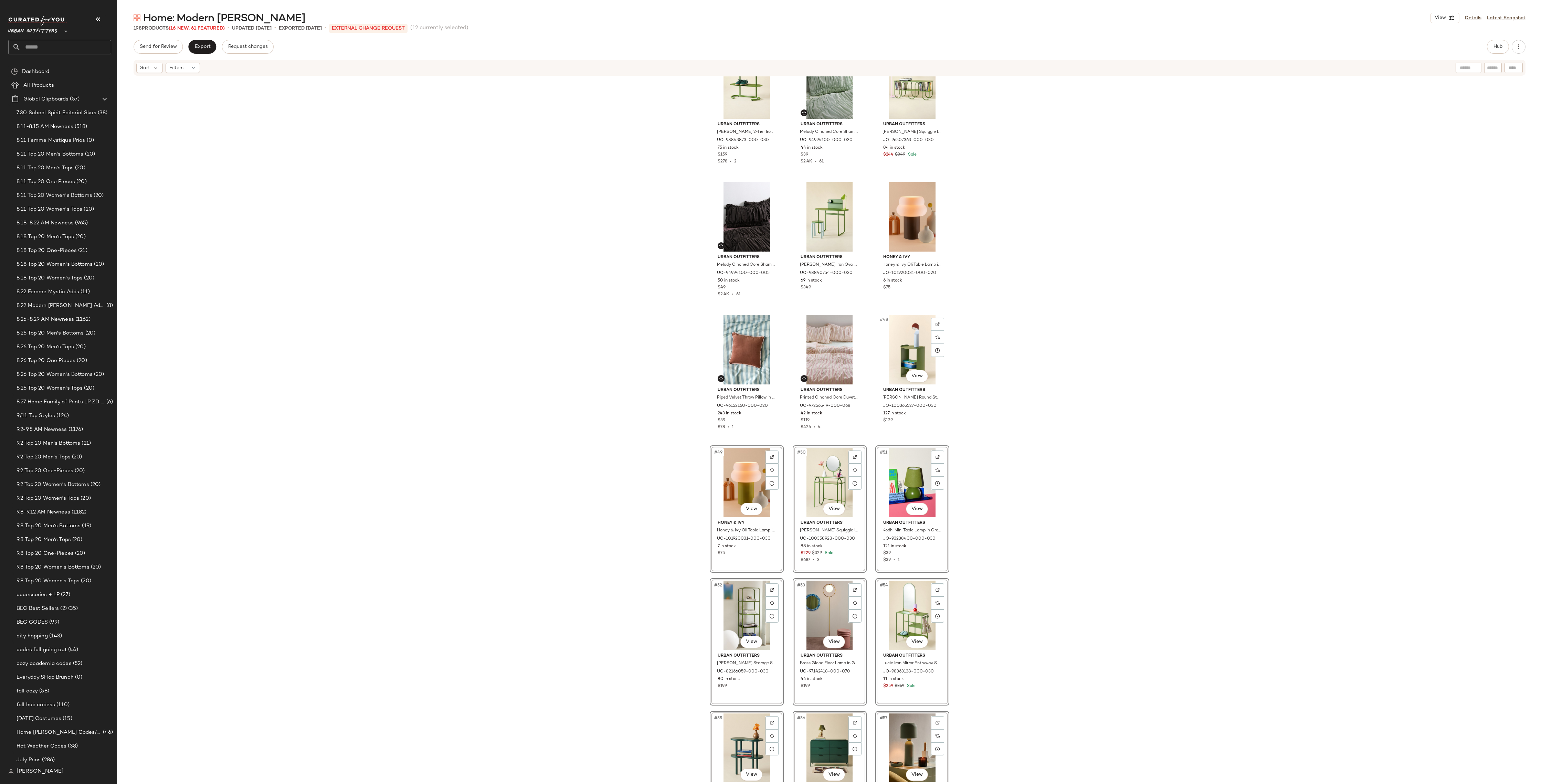
scroll to position [1737, 0]
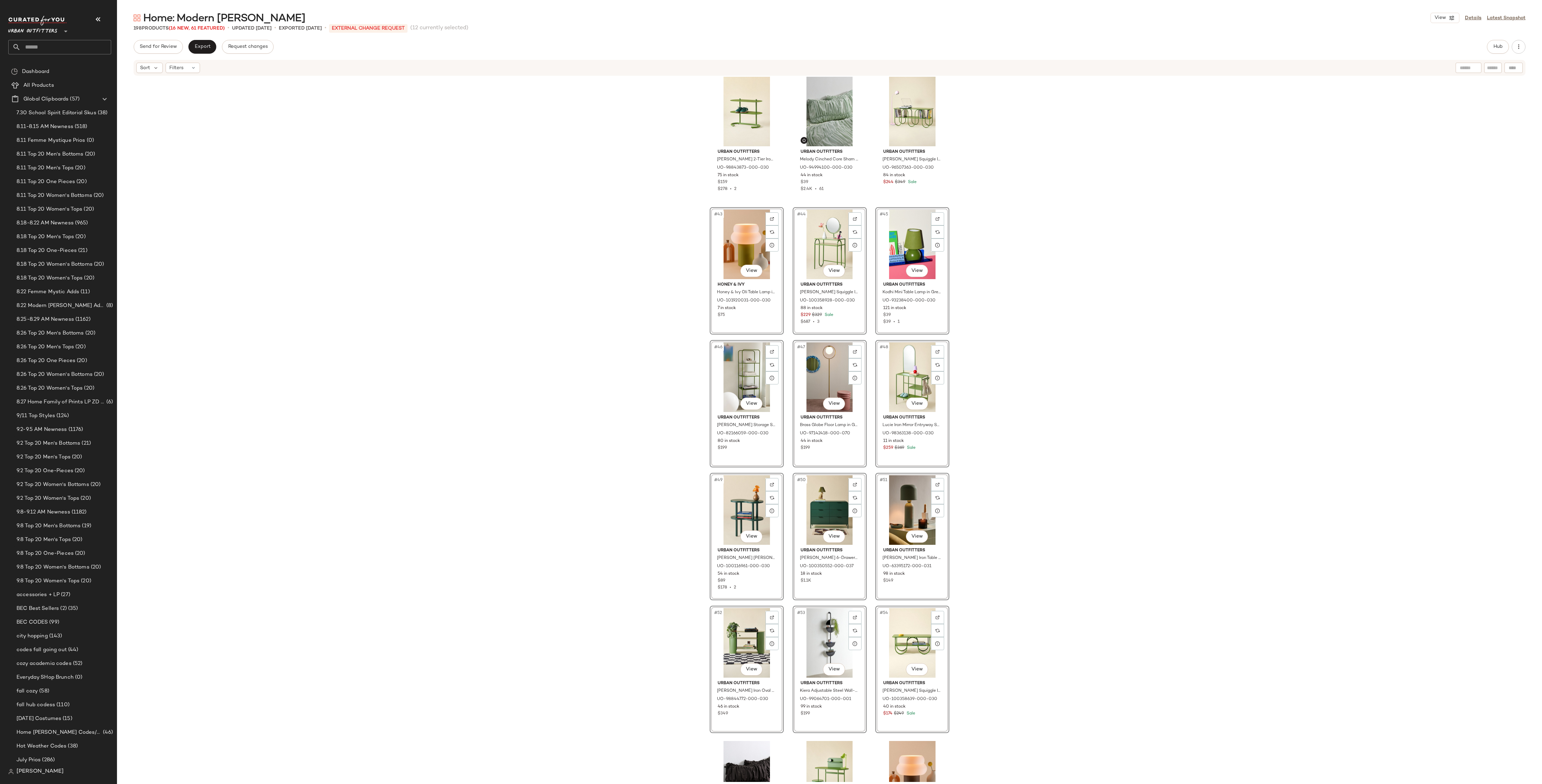
click at [866, 340] on div "Urban Outfitters Ollie 2-Tier Iron Oval Shoe Rack in Green at Urban Outfitters …" at bounding box center [829, 429] width 1425 height 706
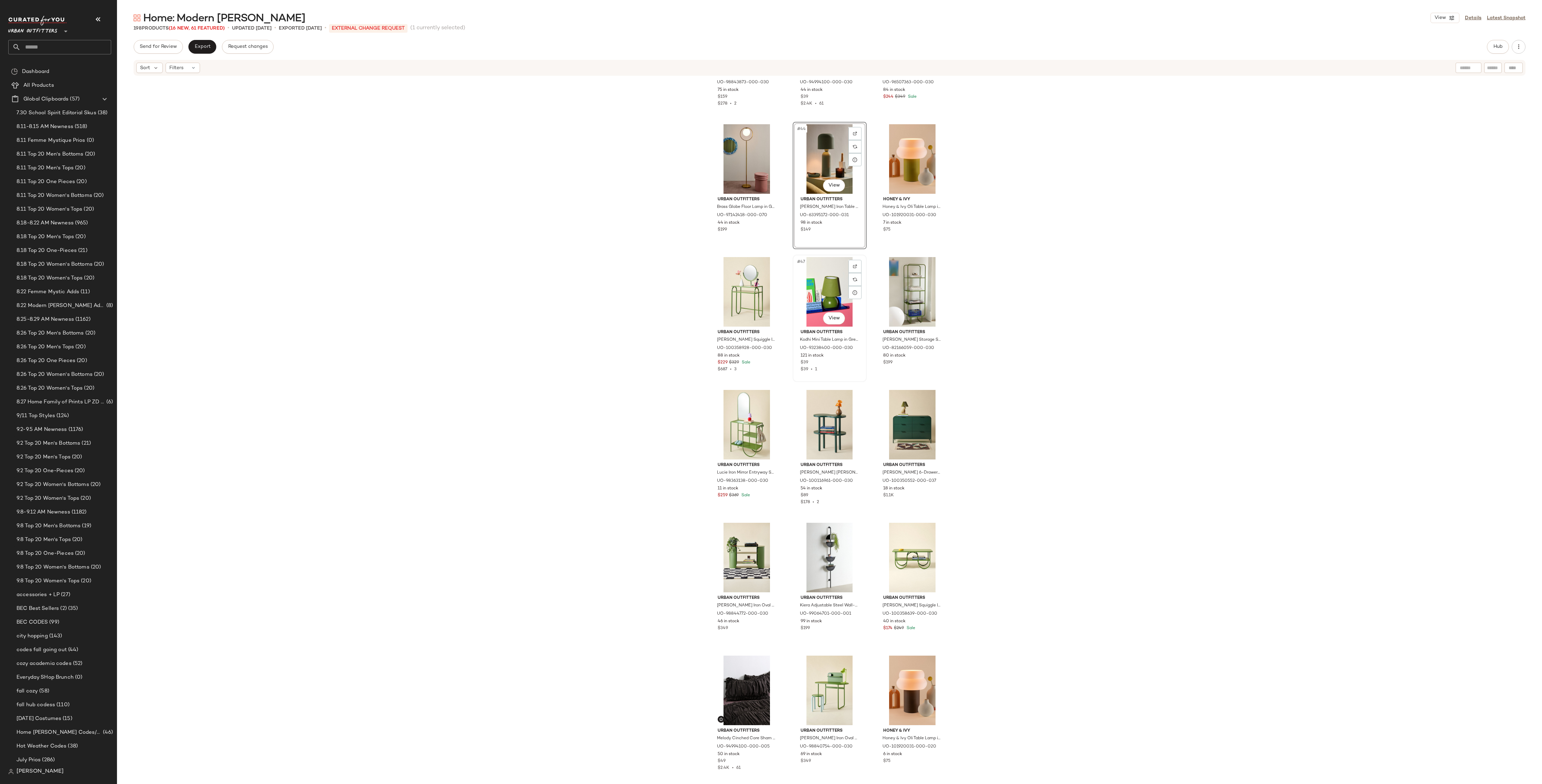
scroll to position [1826, 0]
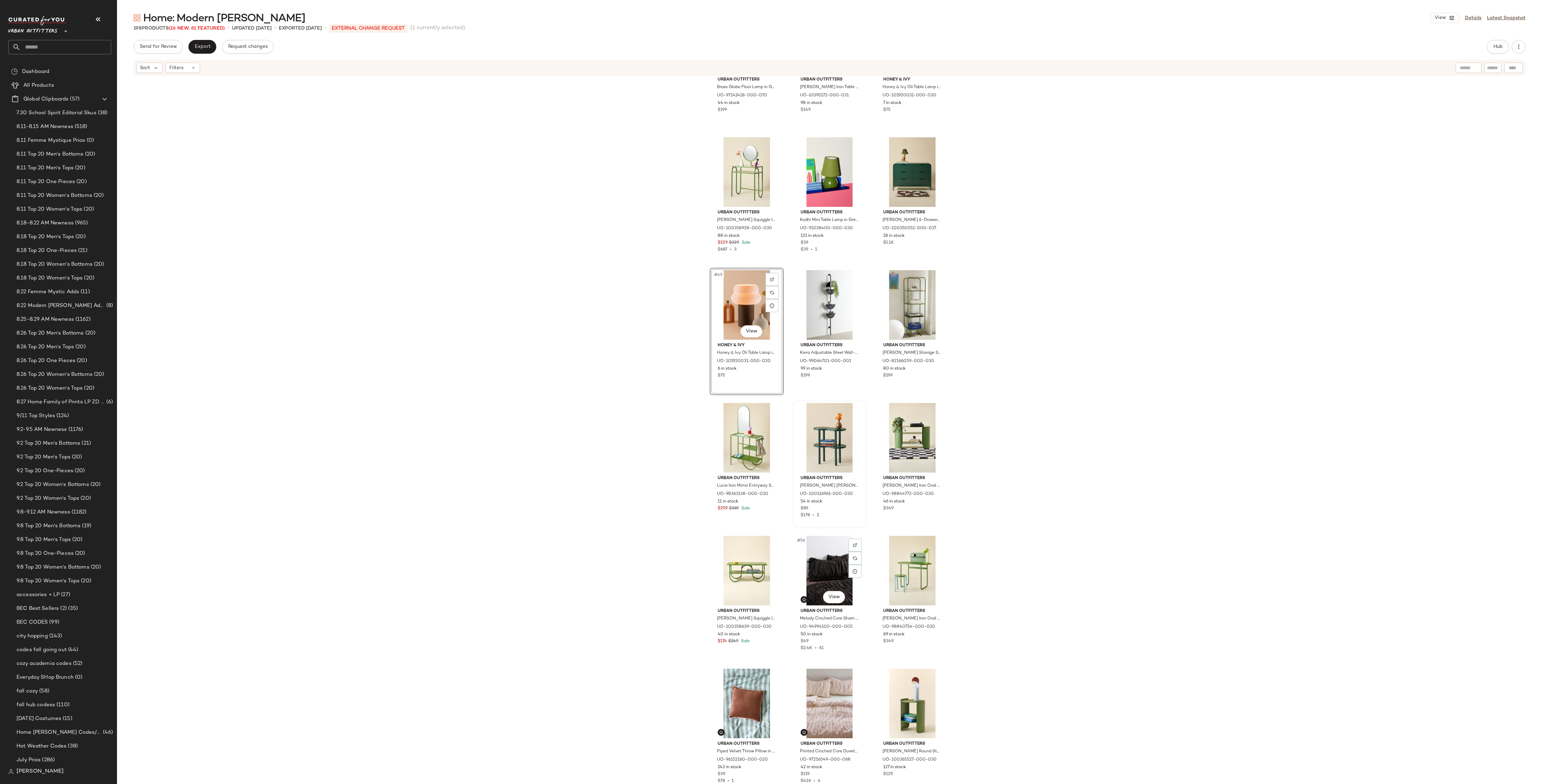
scroll to position [1940, 0]
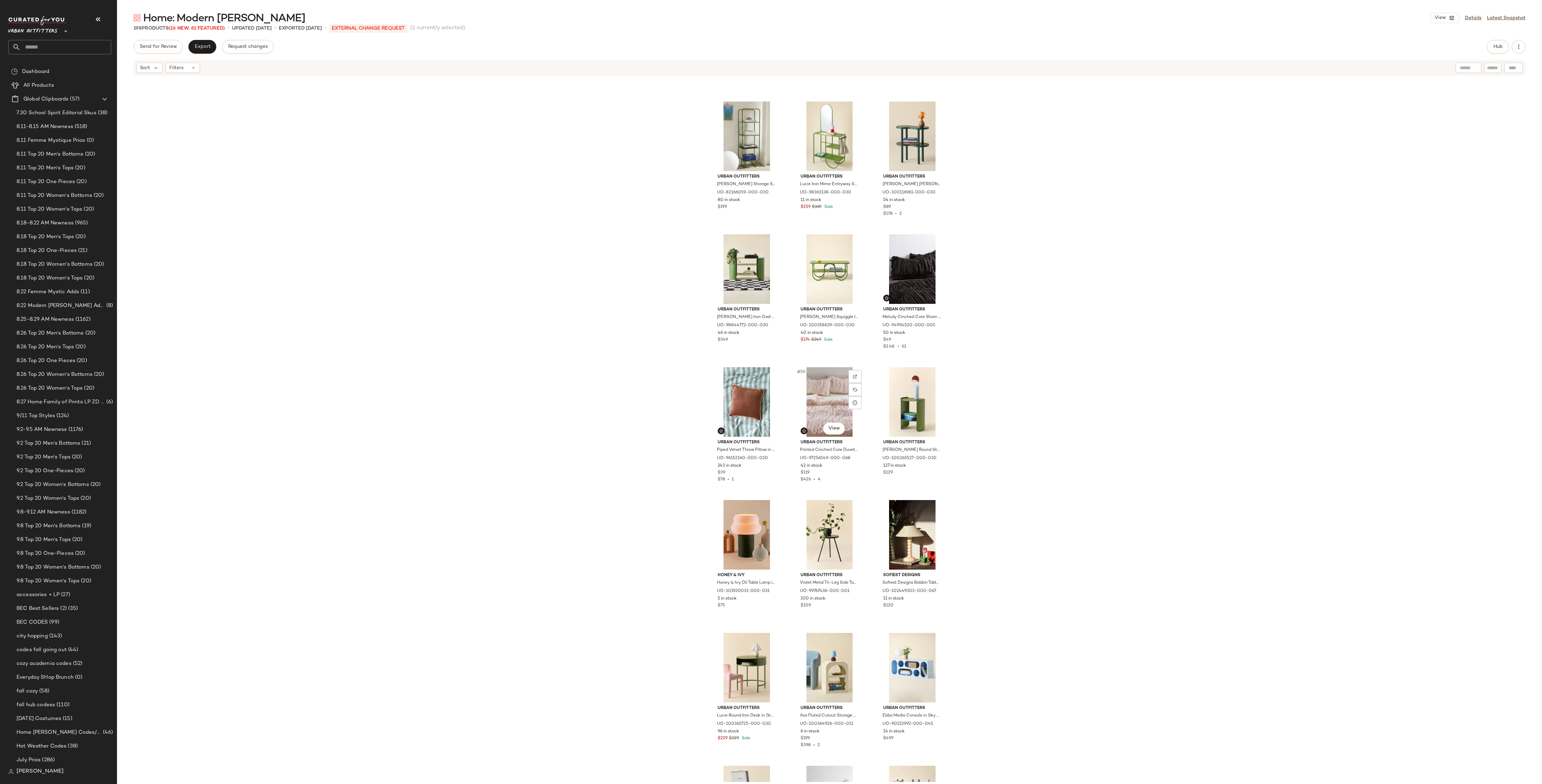
scroll to position [2241, 0]
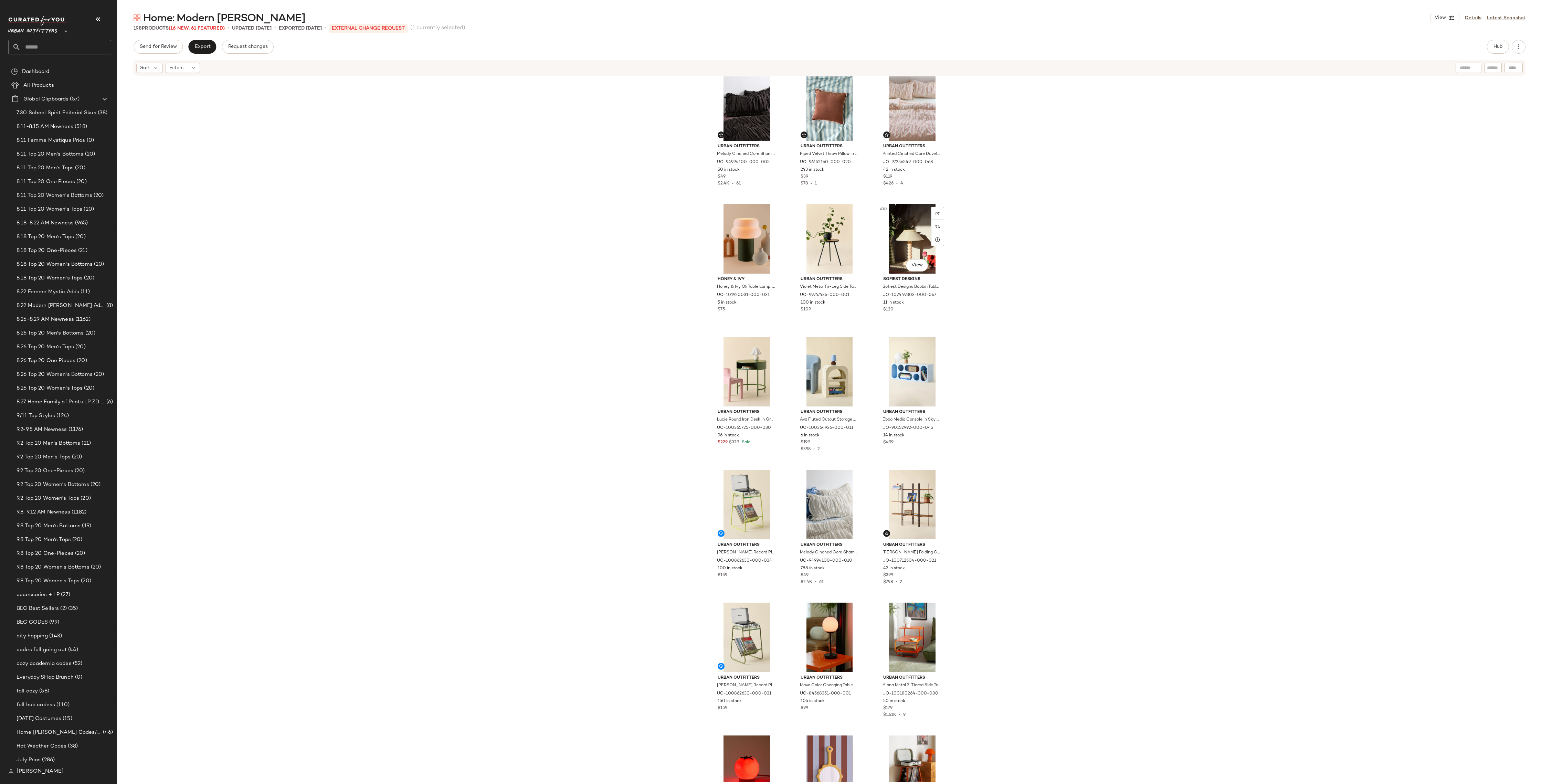
scroll to position [2535, 0]
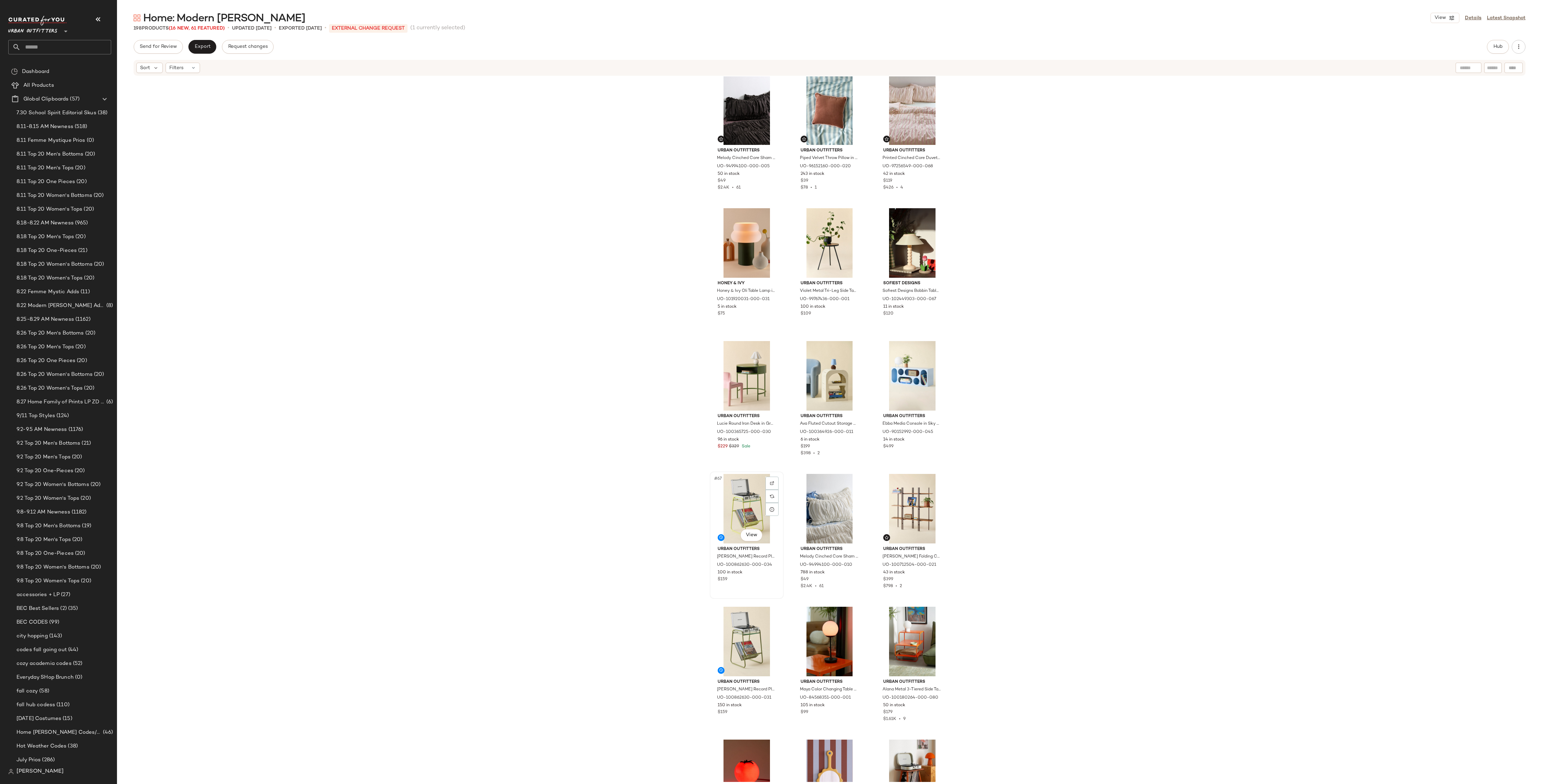
click at [745, 499] on div "#67 View" at bounding box center [746, 508] width 69 height 69
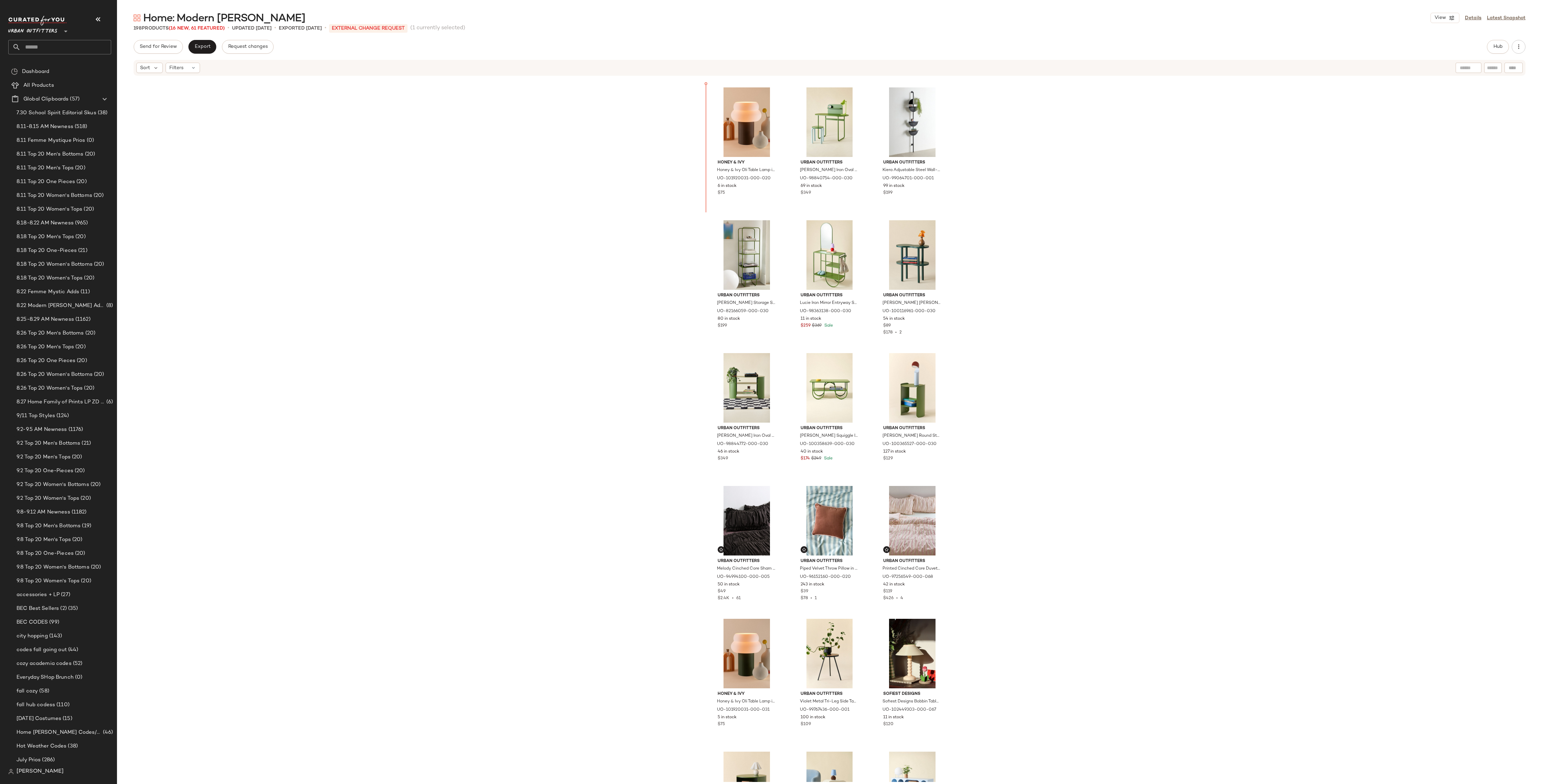
scroll to position [2101, 0]
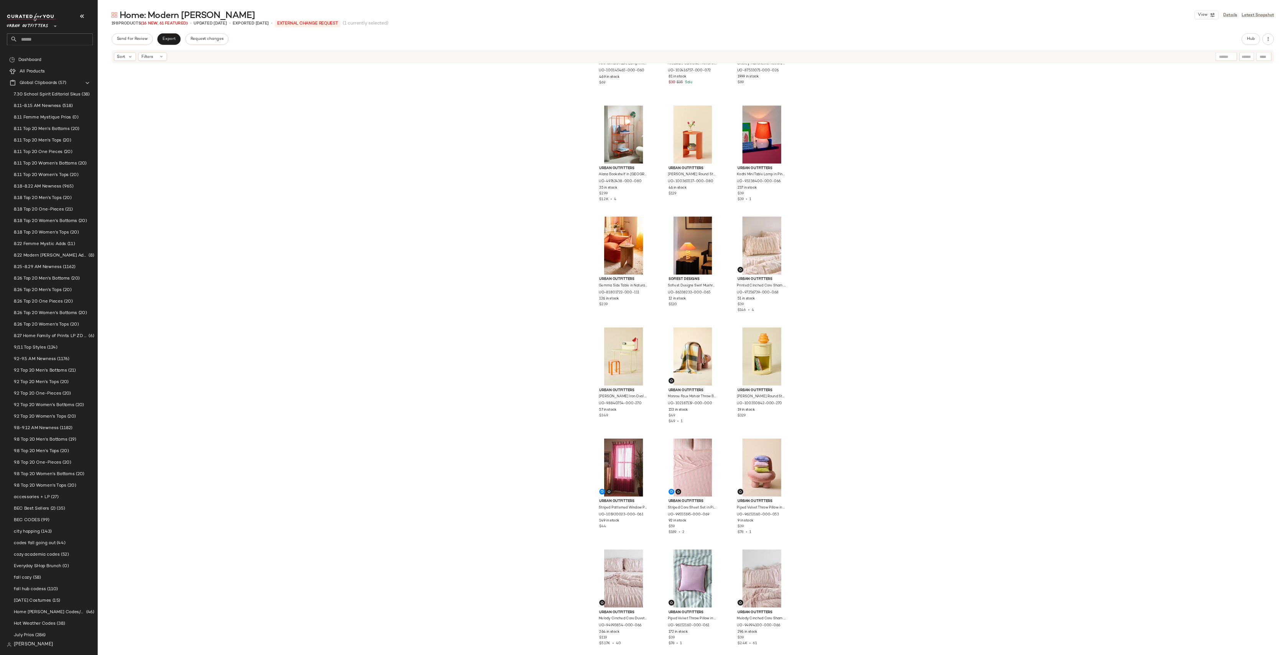
scroll to position [3649, 0]
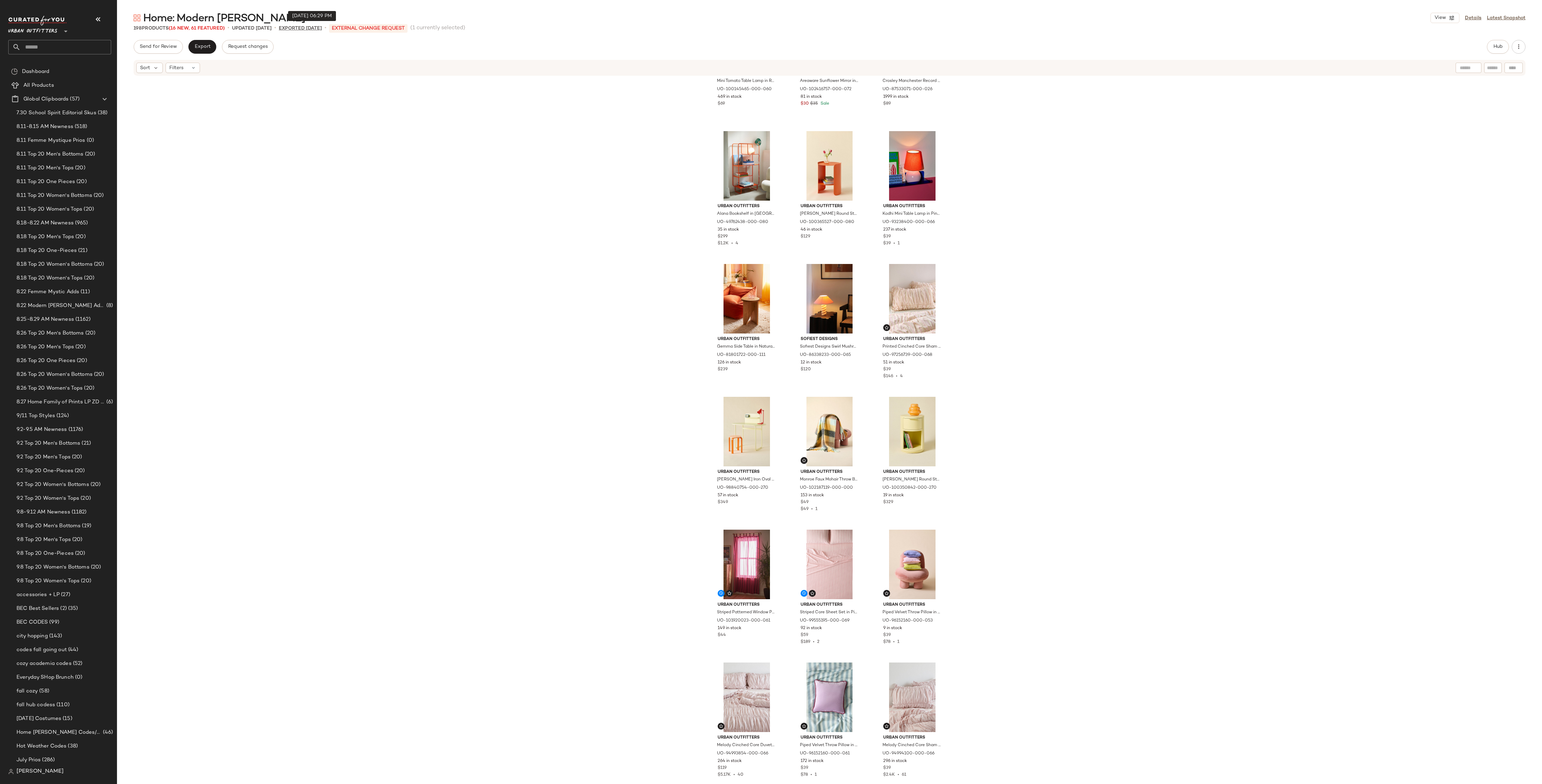
drag, startPoint x: 745, startPoint y: 499, endPoint x: 291, endPoint y: 29, distance: 653.5
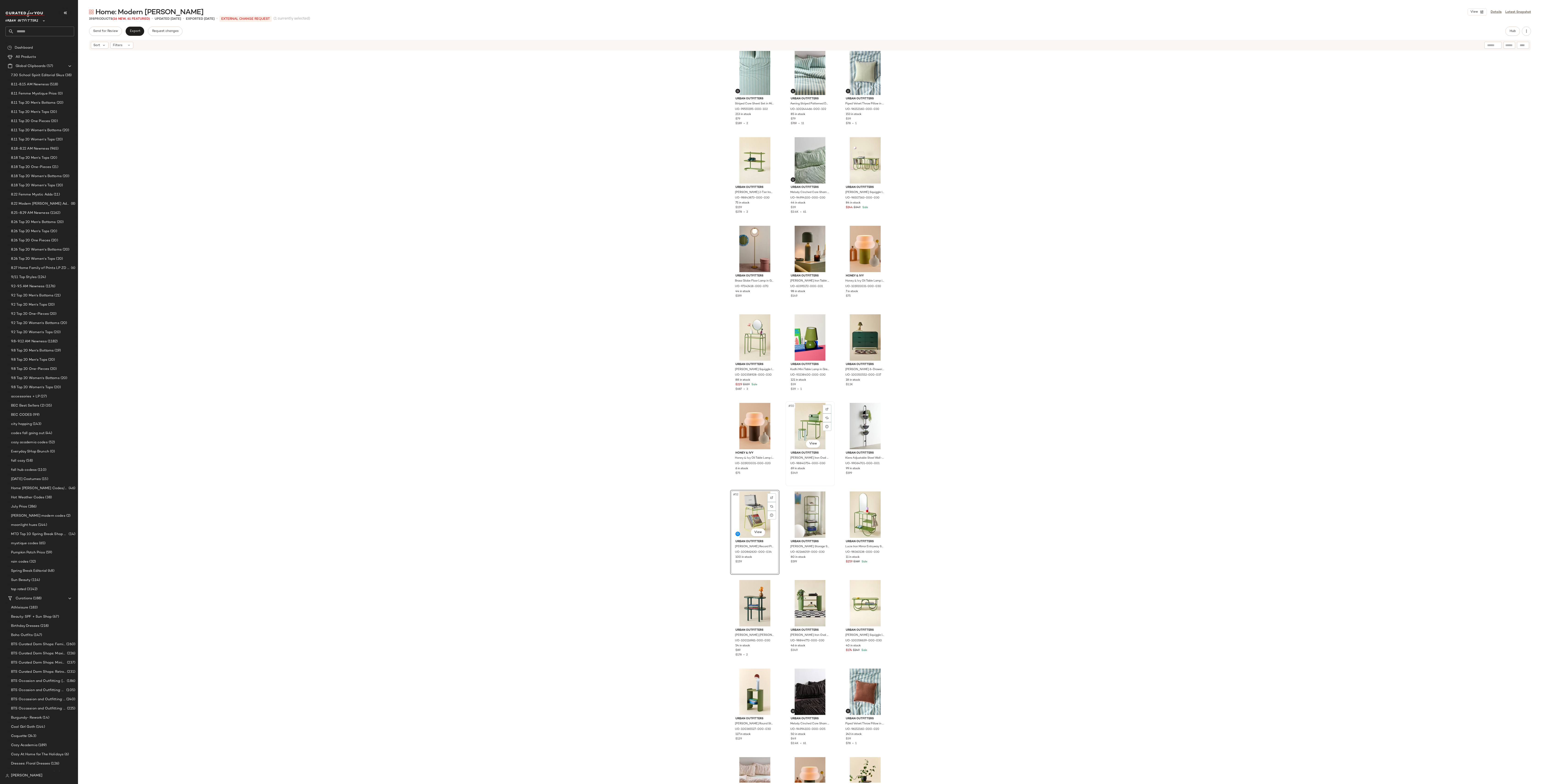
scroll to position [1081, 0]
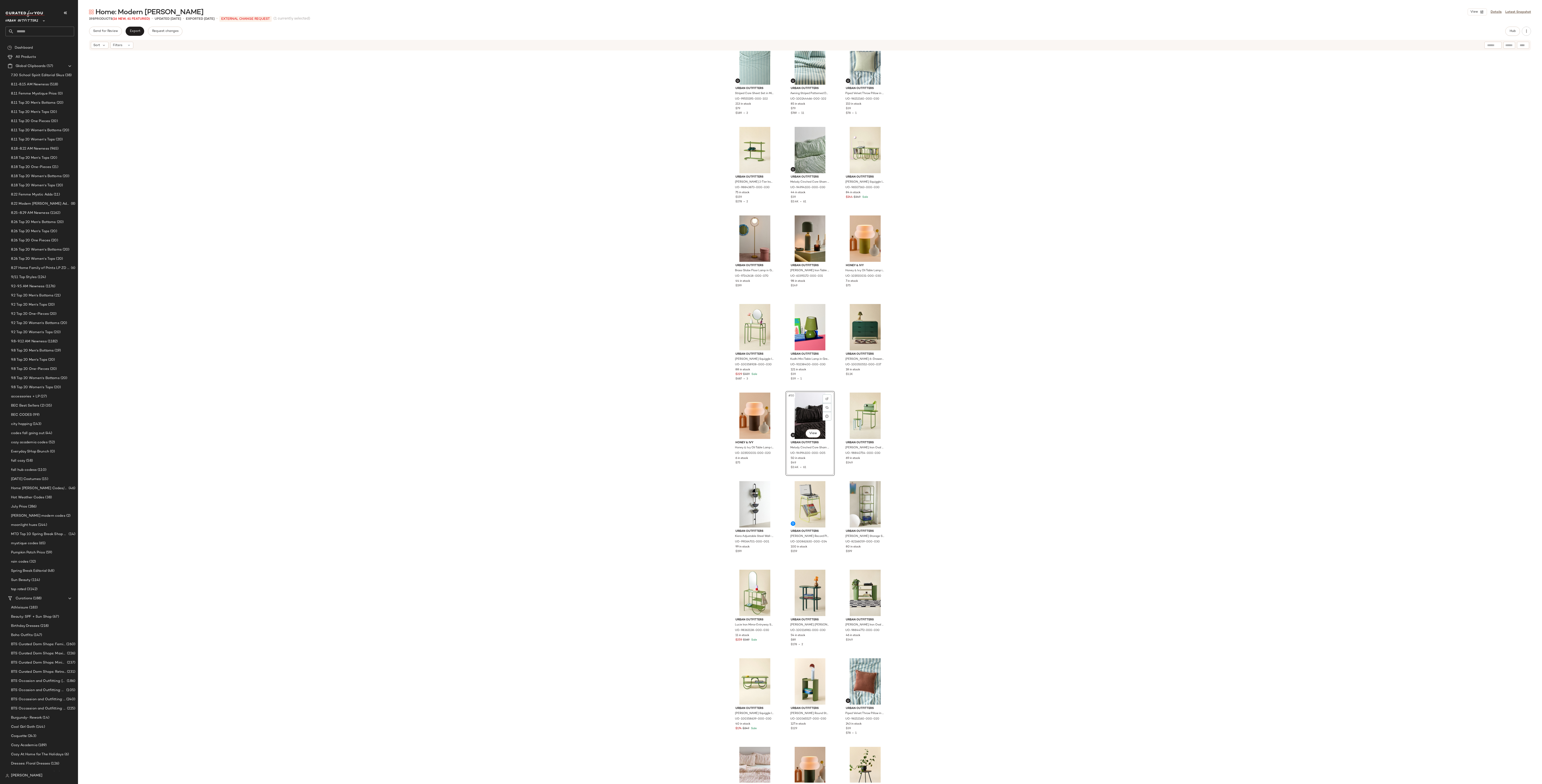
click at [771, 391] on div "#50 View" at bounding box center [810, 415] width 46 height 46
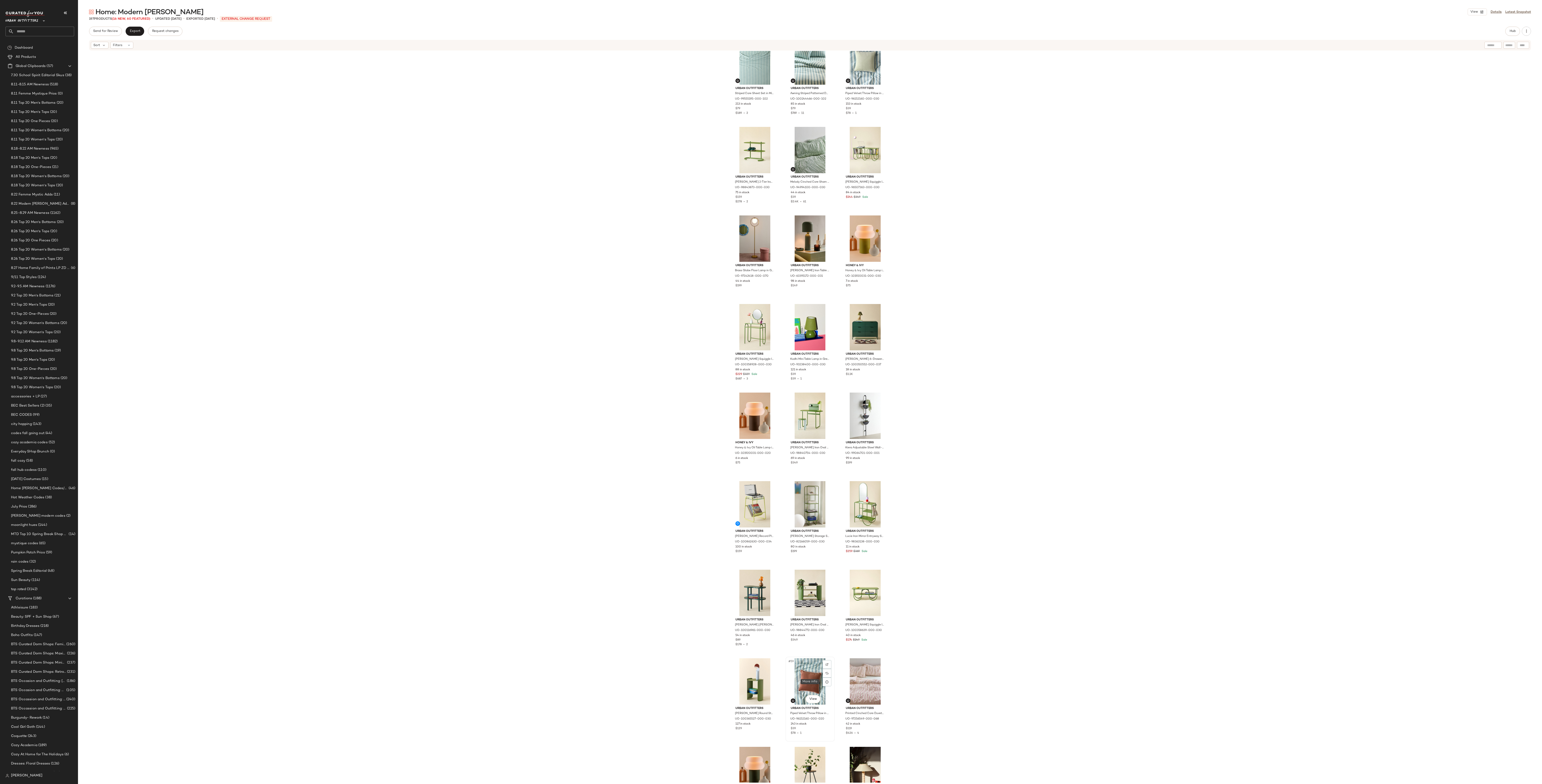
scroll to position [1082, 0]
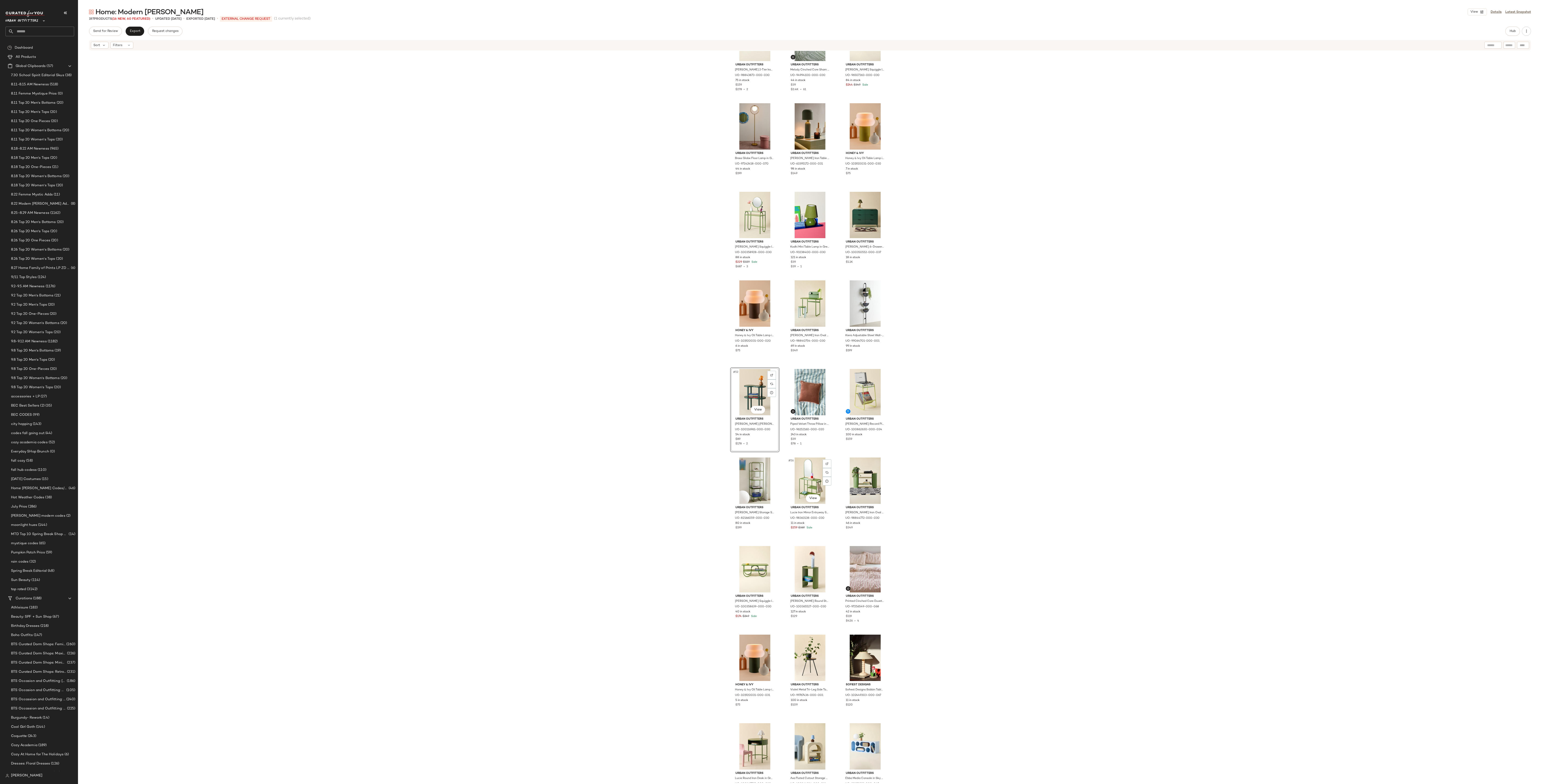
scroll to position [1199, 0]
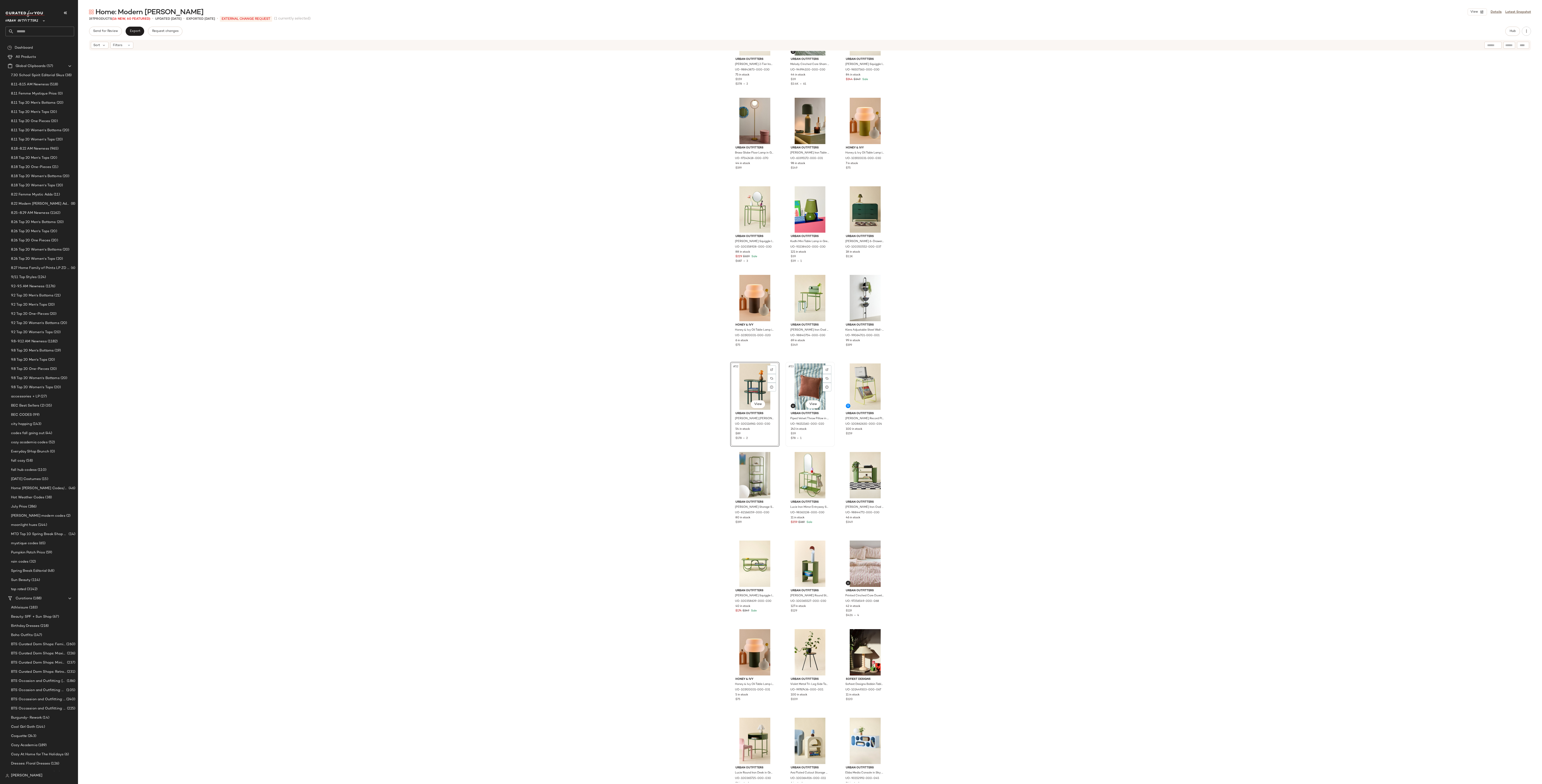
click at [771, 387] on div "#53 View" at bounding box center [810, 386] width 46 height 46
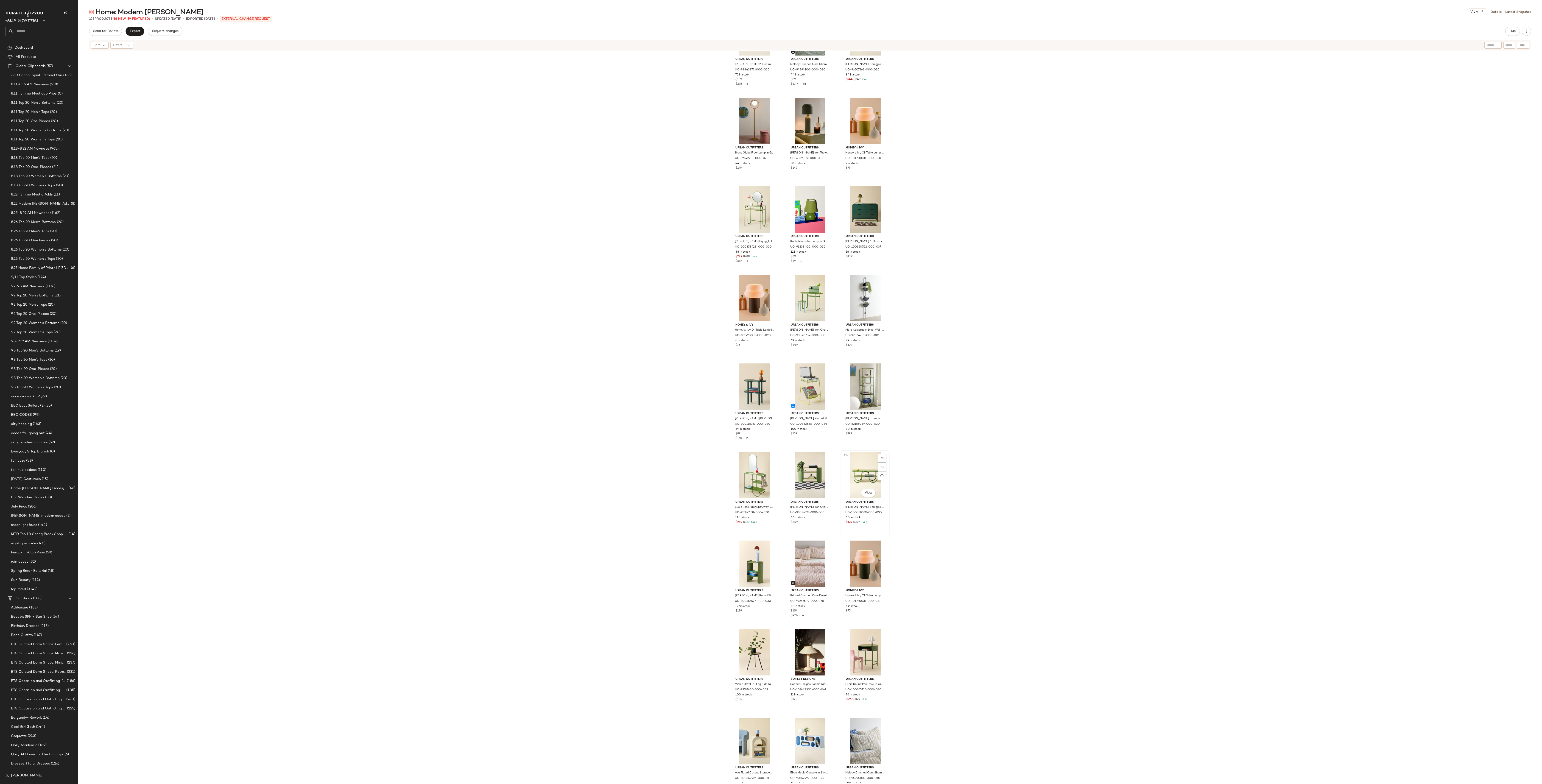
scroll to position [1263, 0]
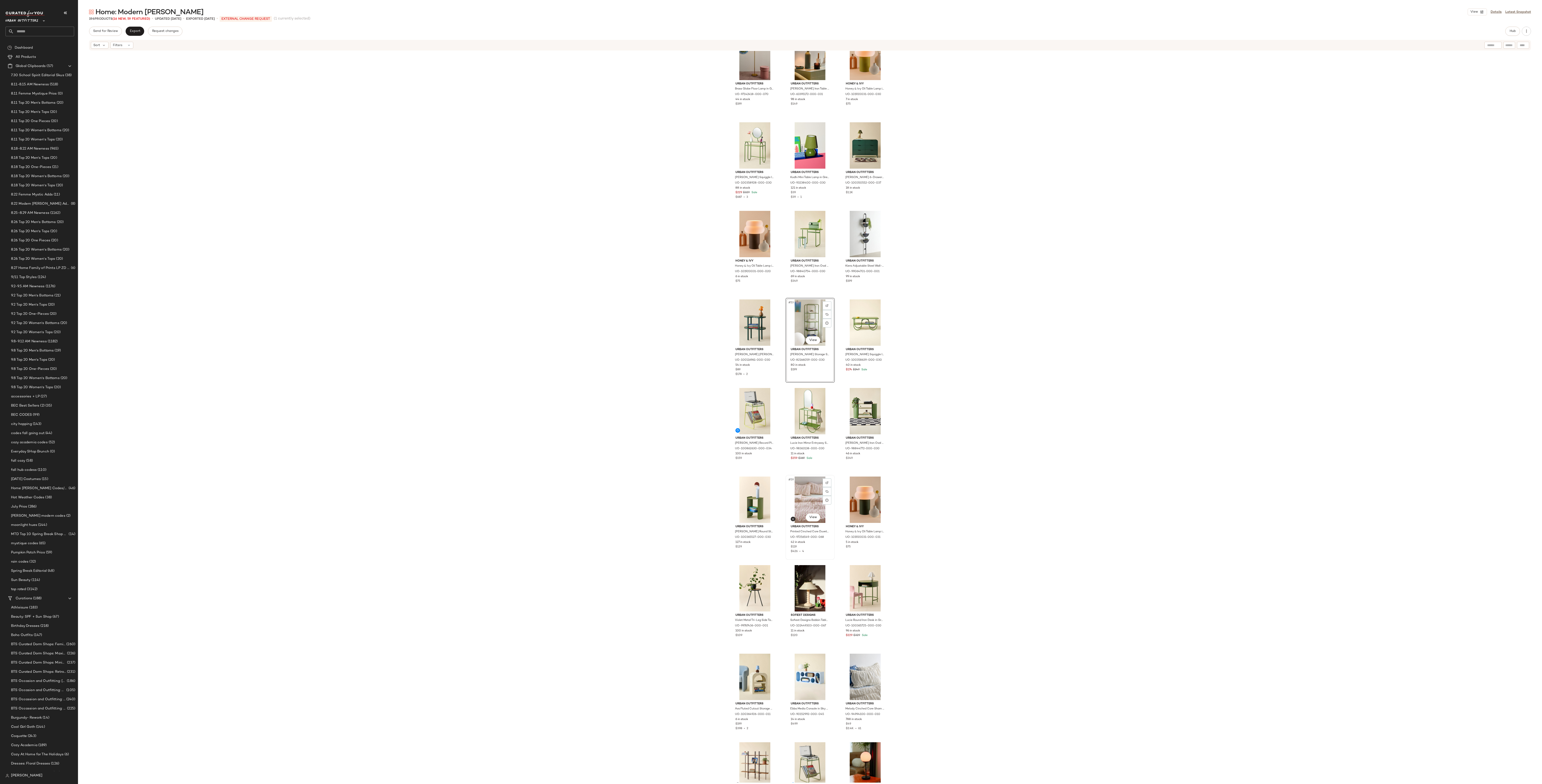
scroll to position [1289, 0]
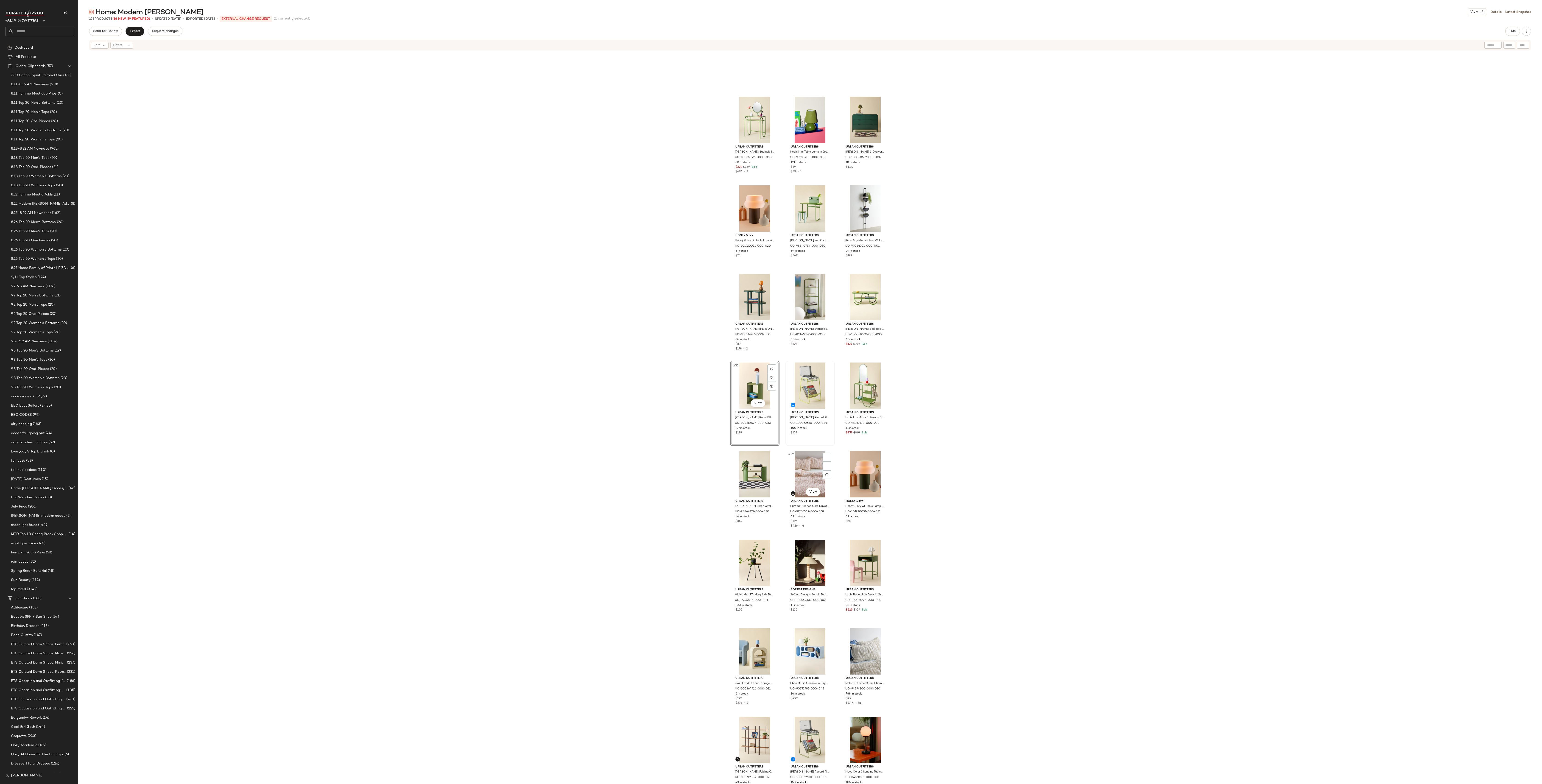
scroll to position [1382, 0]
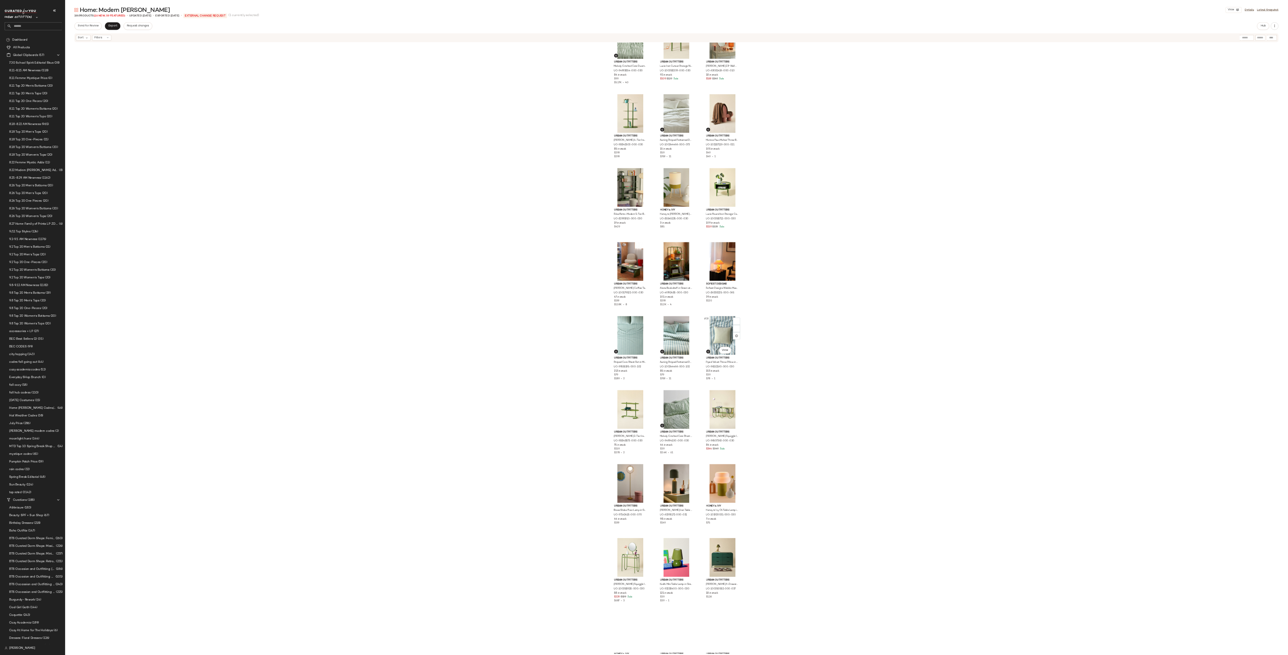
scroll to position [1262, 0]
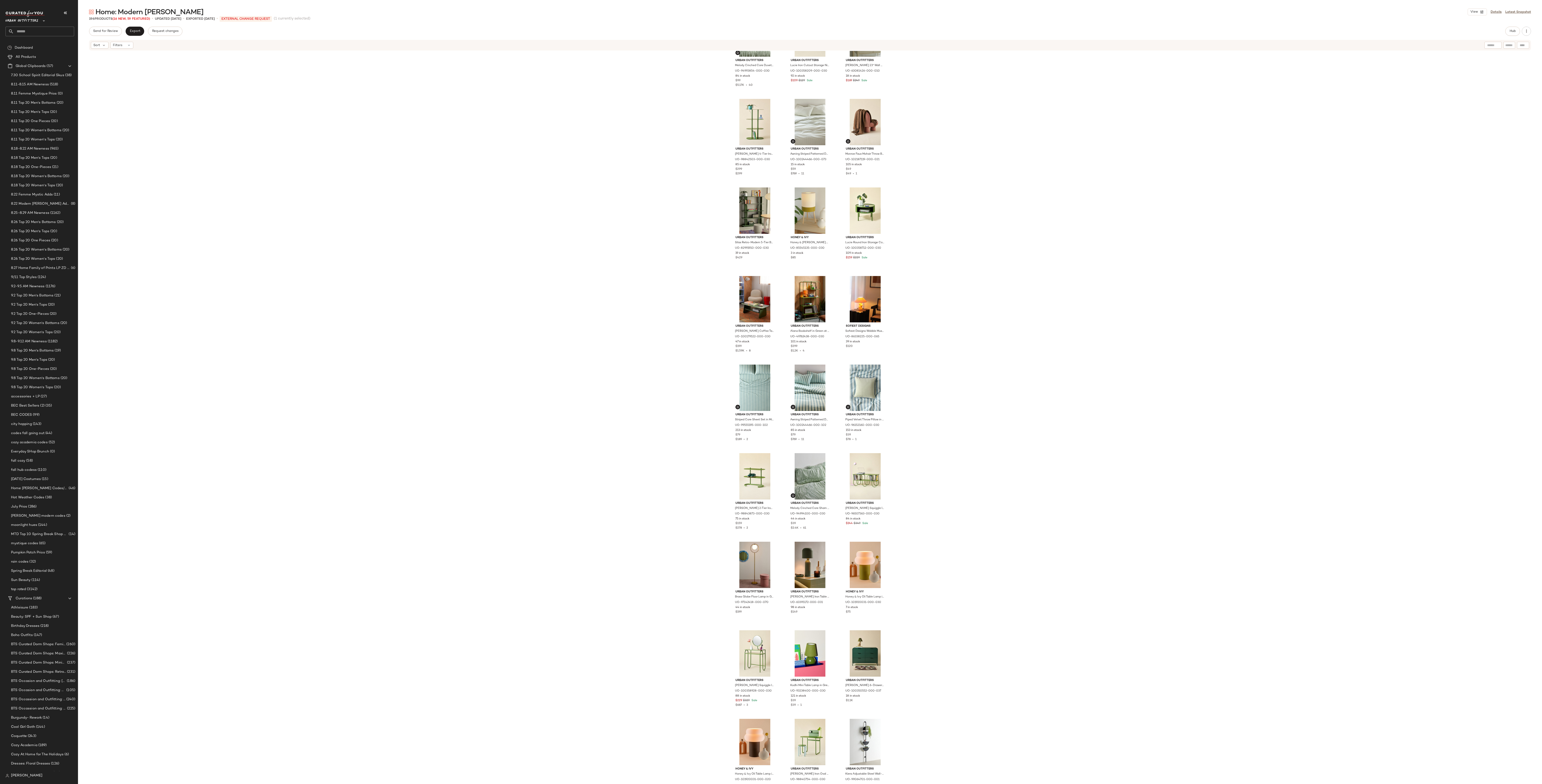
drag, startPoint x: 864, startPoint y: 473, endPoint x: 634, endPoint y: 1, distance: 525.1
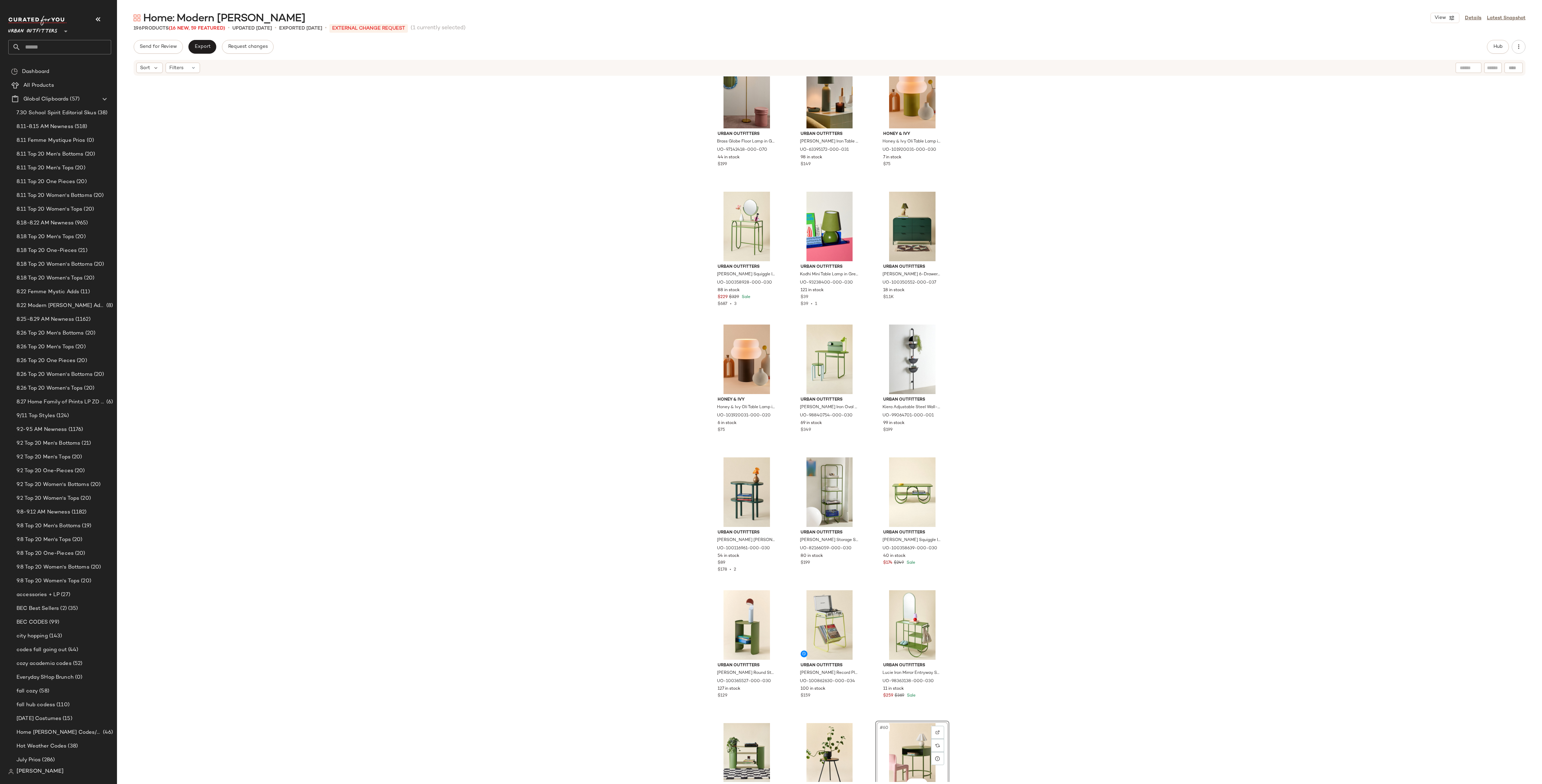
scroll to position [1890, 0]
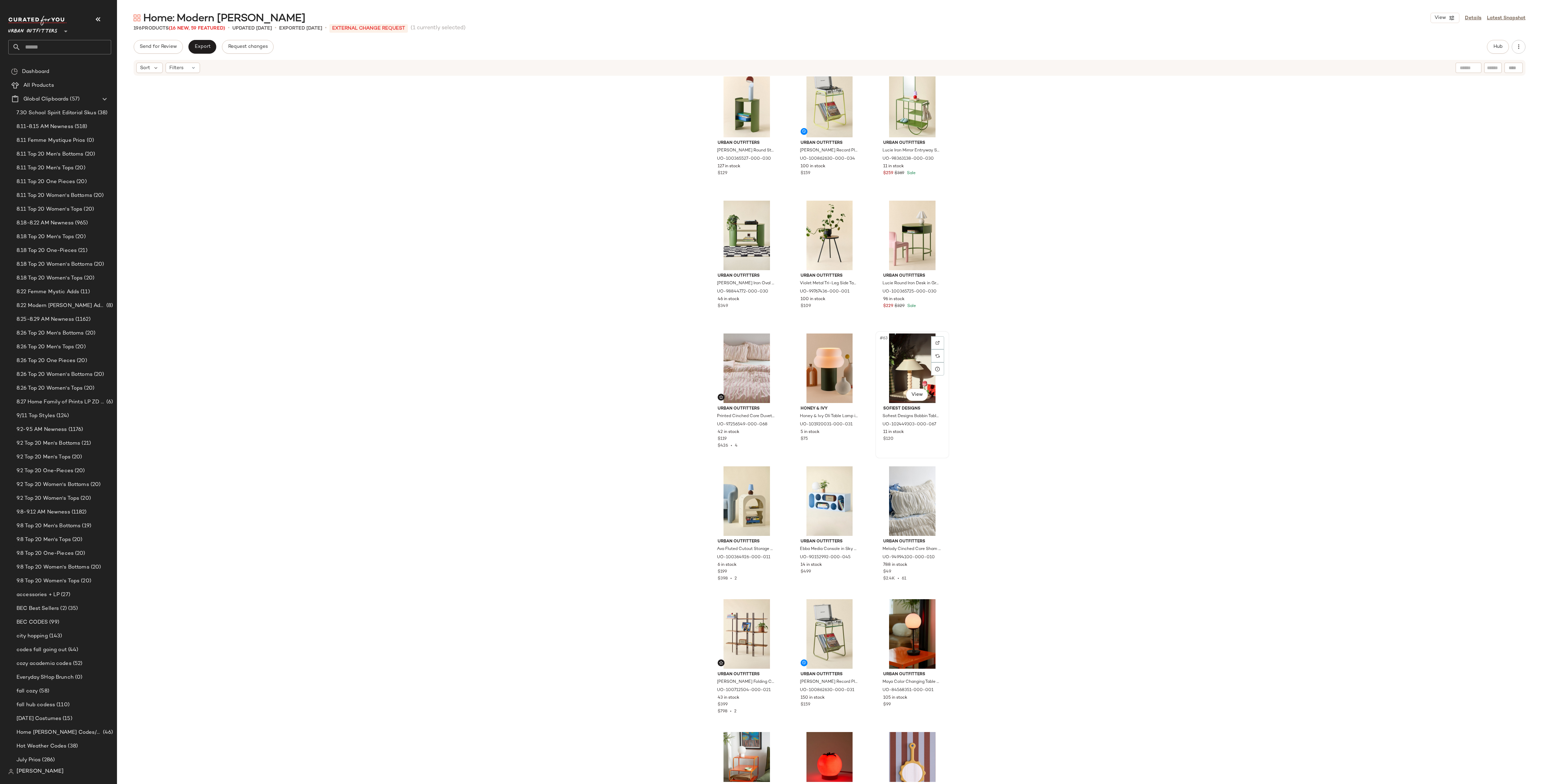
scroll to position [2425, 0]
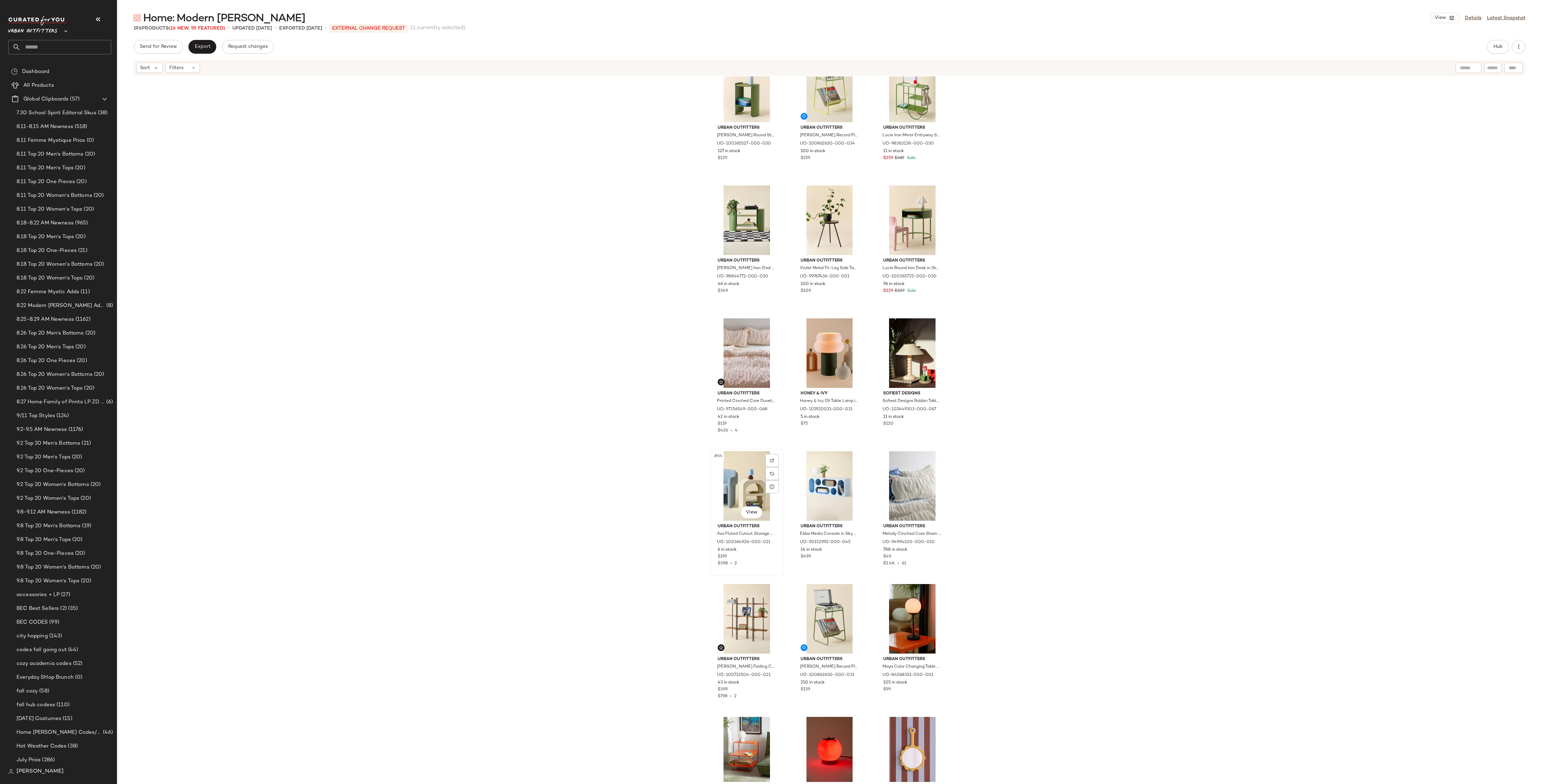
click at [736, 482] on div "#64 View" at bounding box center [746, 486] width 69 height 69
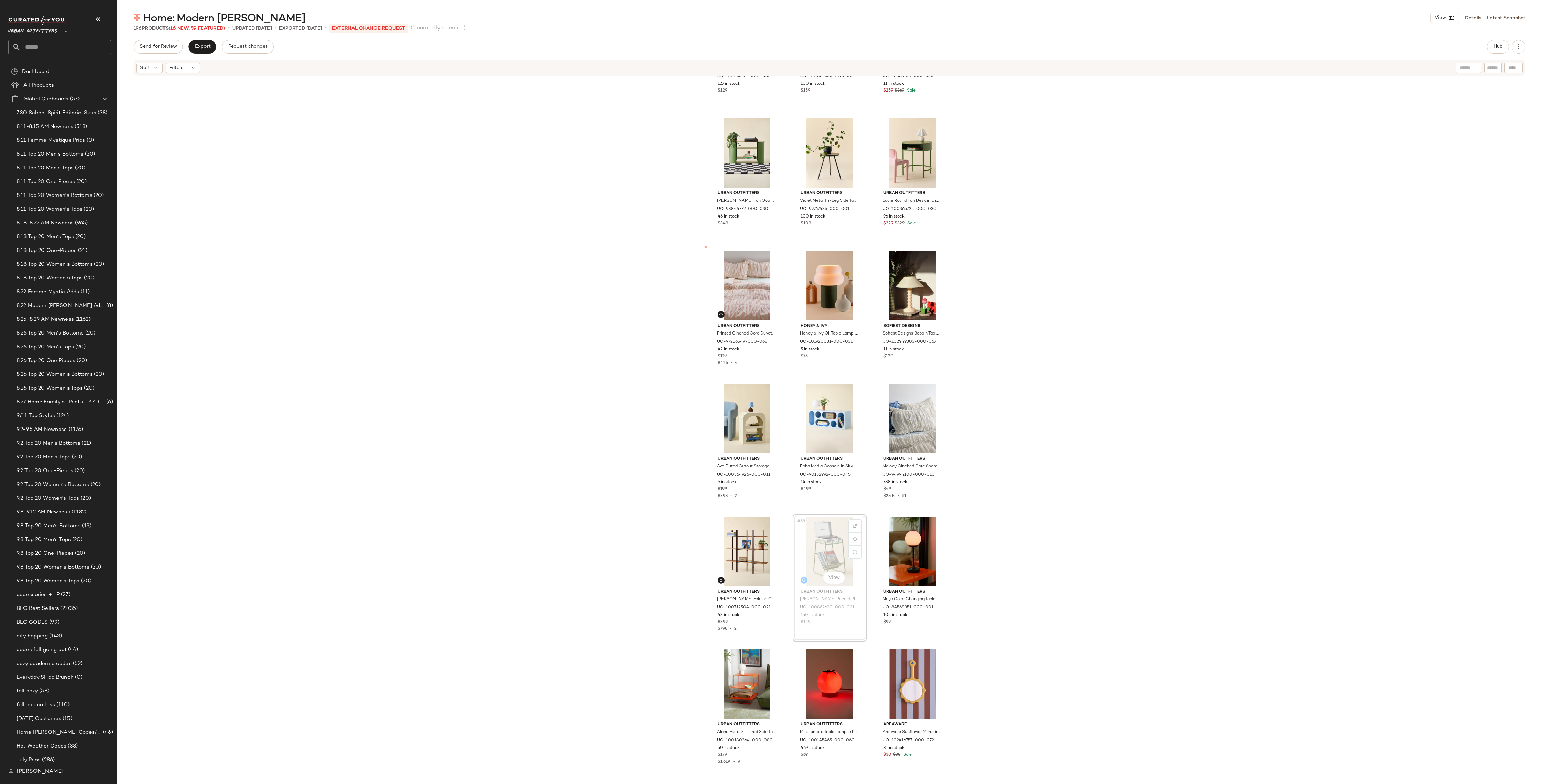
drag, startPoint x: 835, startPoint y: 548, endPoint x: 831, endPoint y: 540, distance: 8.9
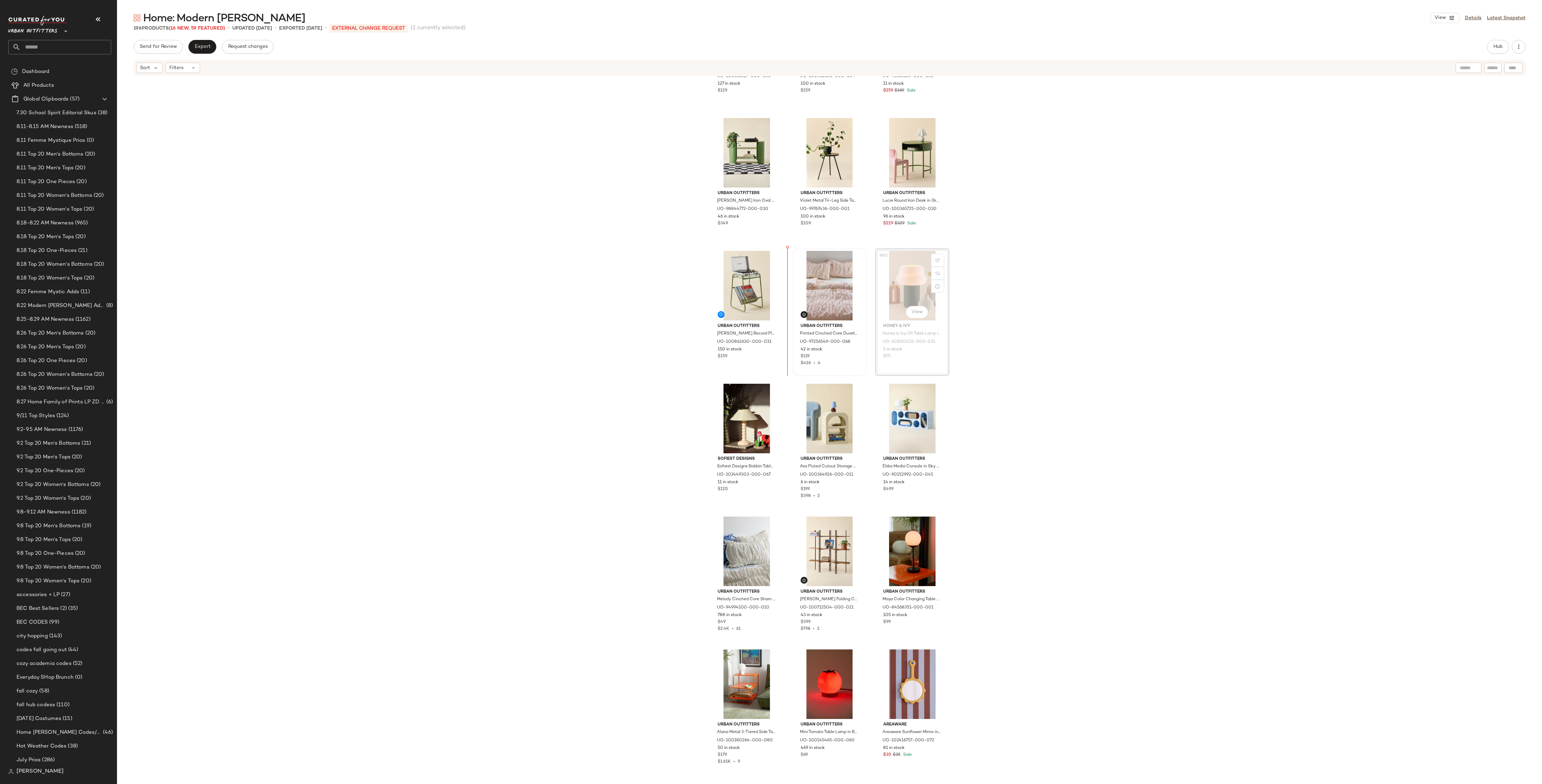
drag, startPoint x: 894, startPoint y: 280, endPoint x: 842, endPoint y: 289, distance: 52.8
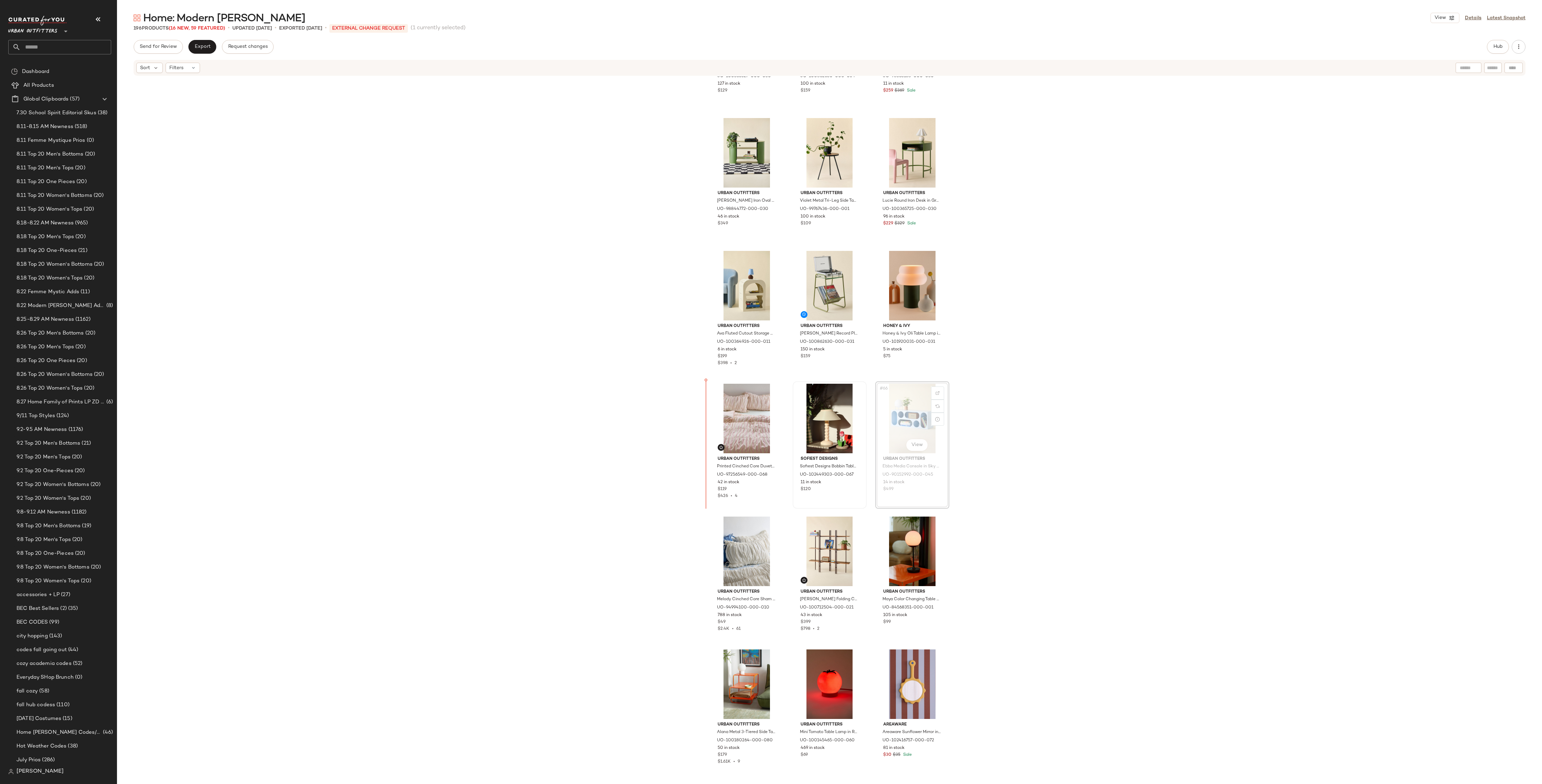
drag, startPoint x: 910, startPoint y: 421, endPoint x: 824, endPoint y: 425, distance: 86.1
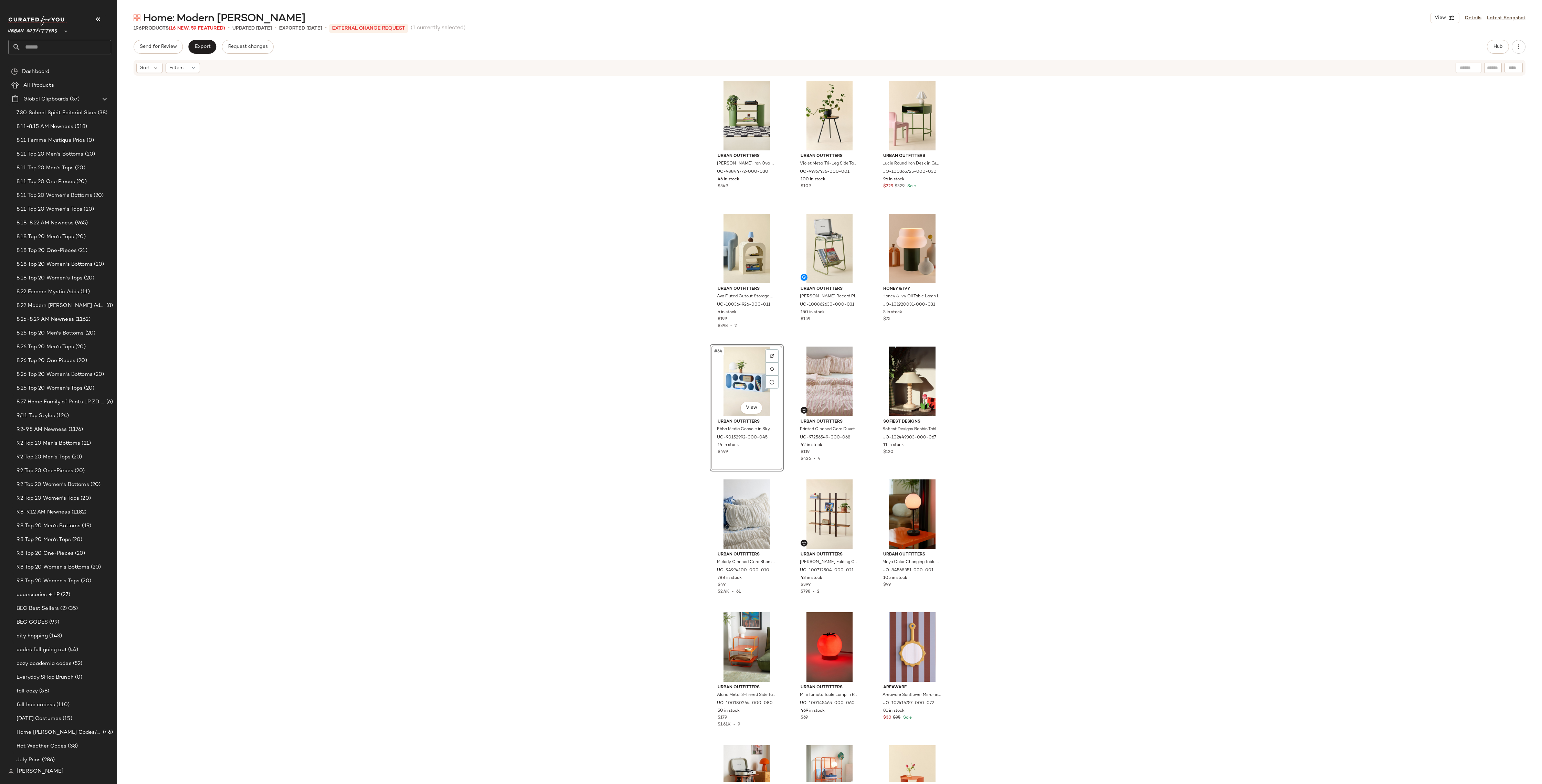
scroll to position [2531, 0]
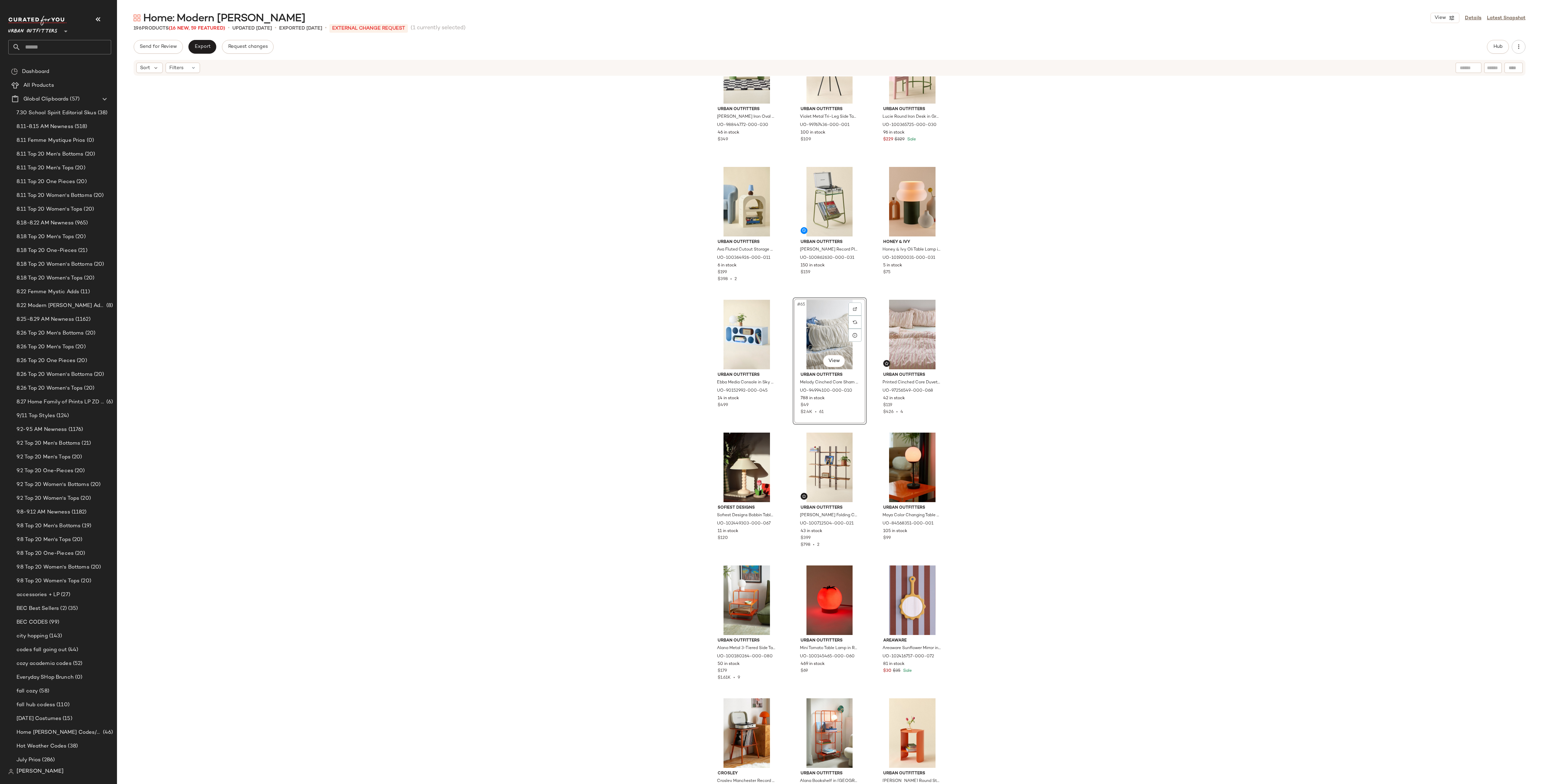
scroll to position [2580, 0]
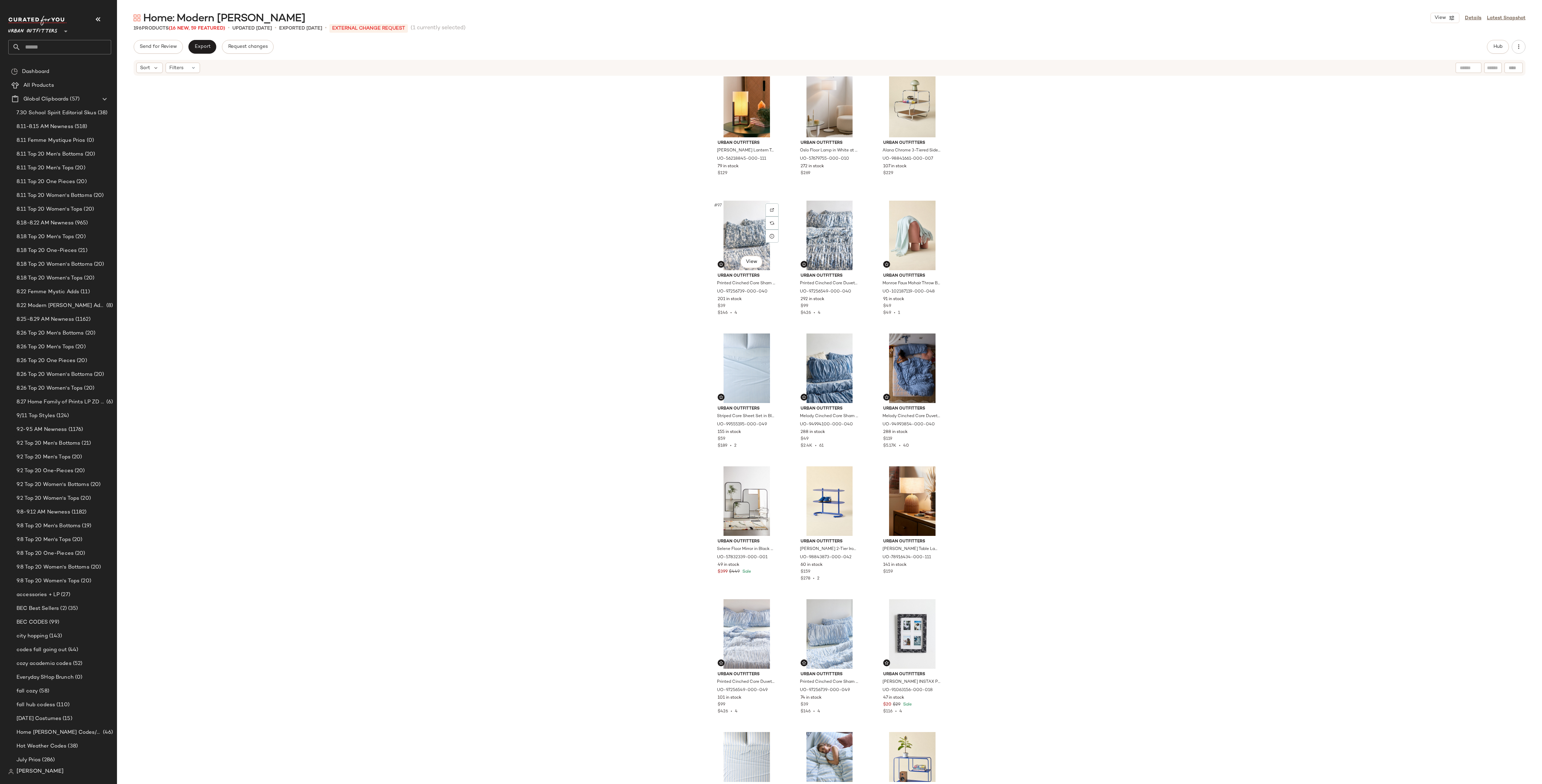
drag, startPoint x: 741, startPoint y: 231, endPoint x: 783, endPoint y: 279, distance: 63.8
click at [741, 231] on div "#97 View" at bounding box center [746, 234] width 69 height 69
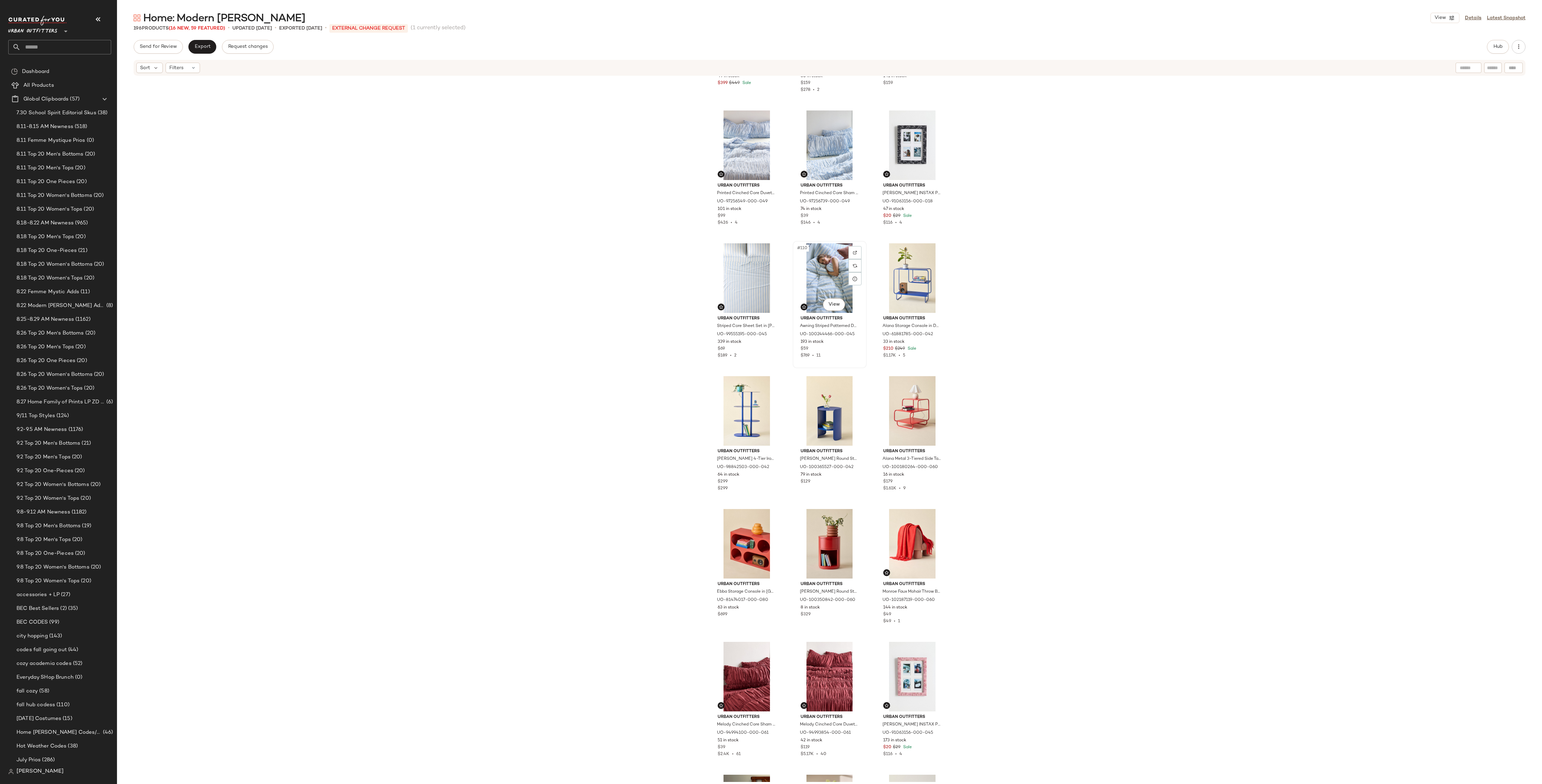
scroll to position [4627, 0]
click at [825, 399] on div "#113 View" at bounding box center [830, 410] width 69 height 69
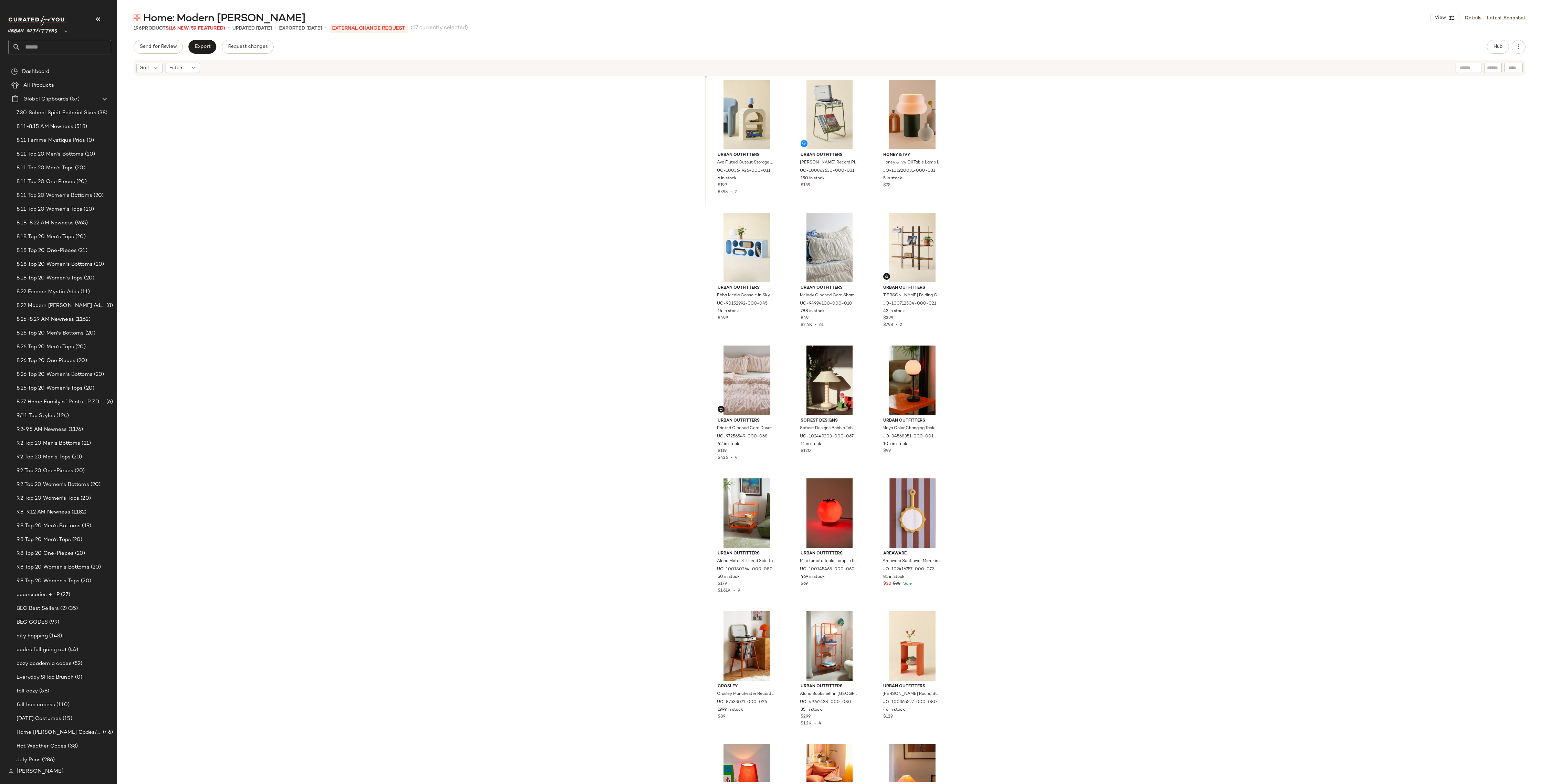
scroll to position [2621, 0]
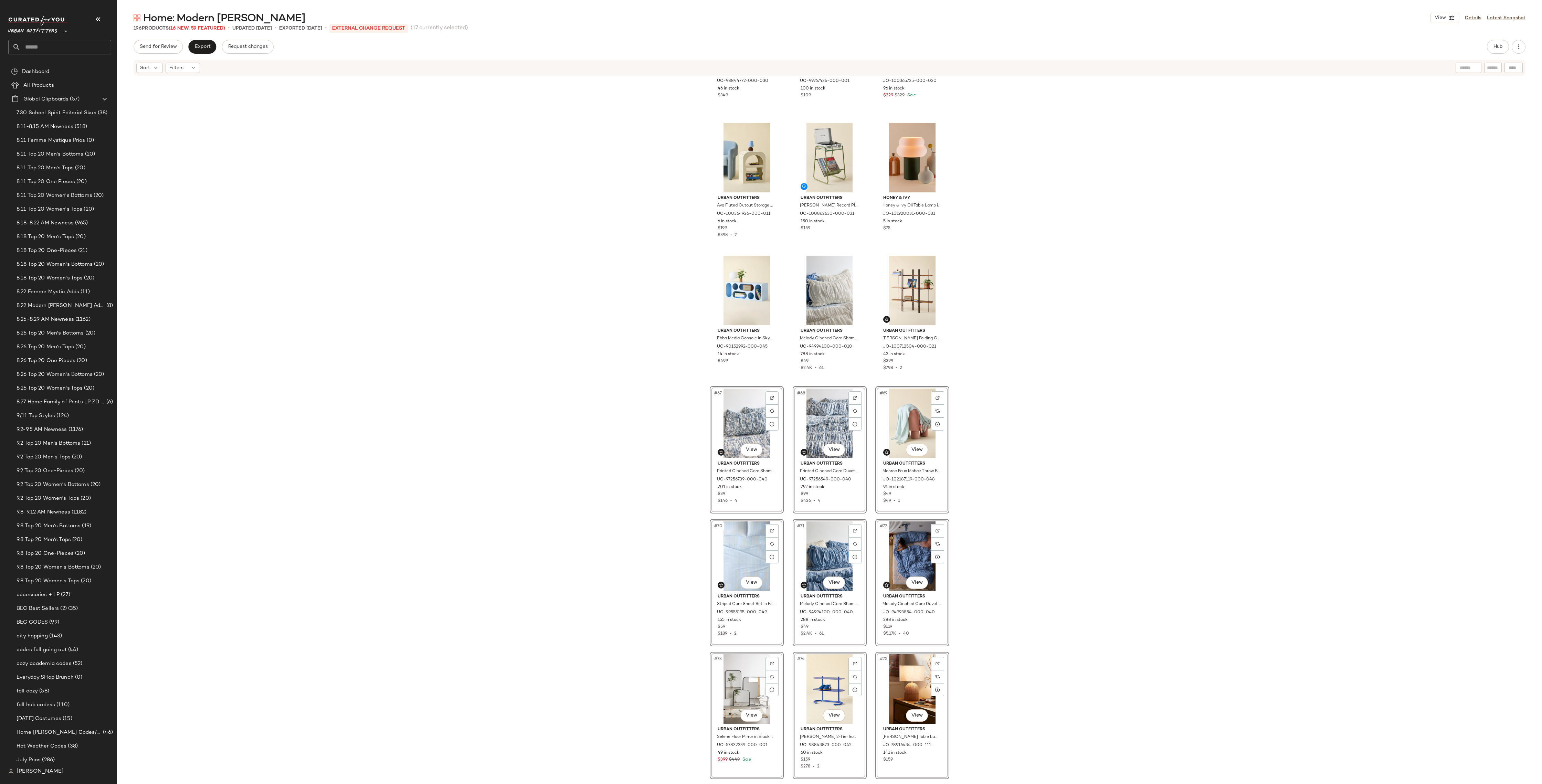
click at [1015, 407] on div "Urban Outfitters Ollie Iron Oval Media Console in Green at Urban Outfitters UO-…" at bounding box center [829, 429] width 1425 height 706
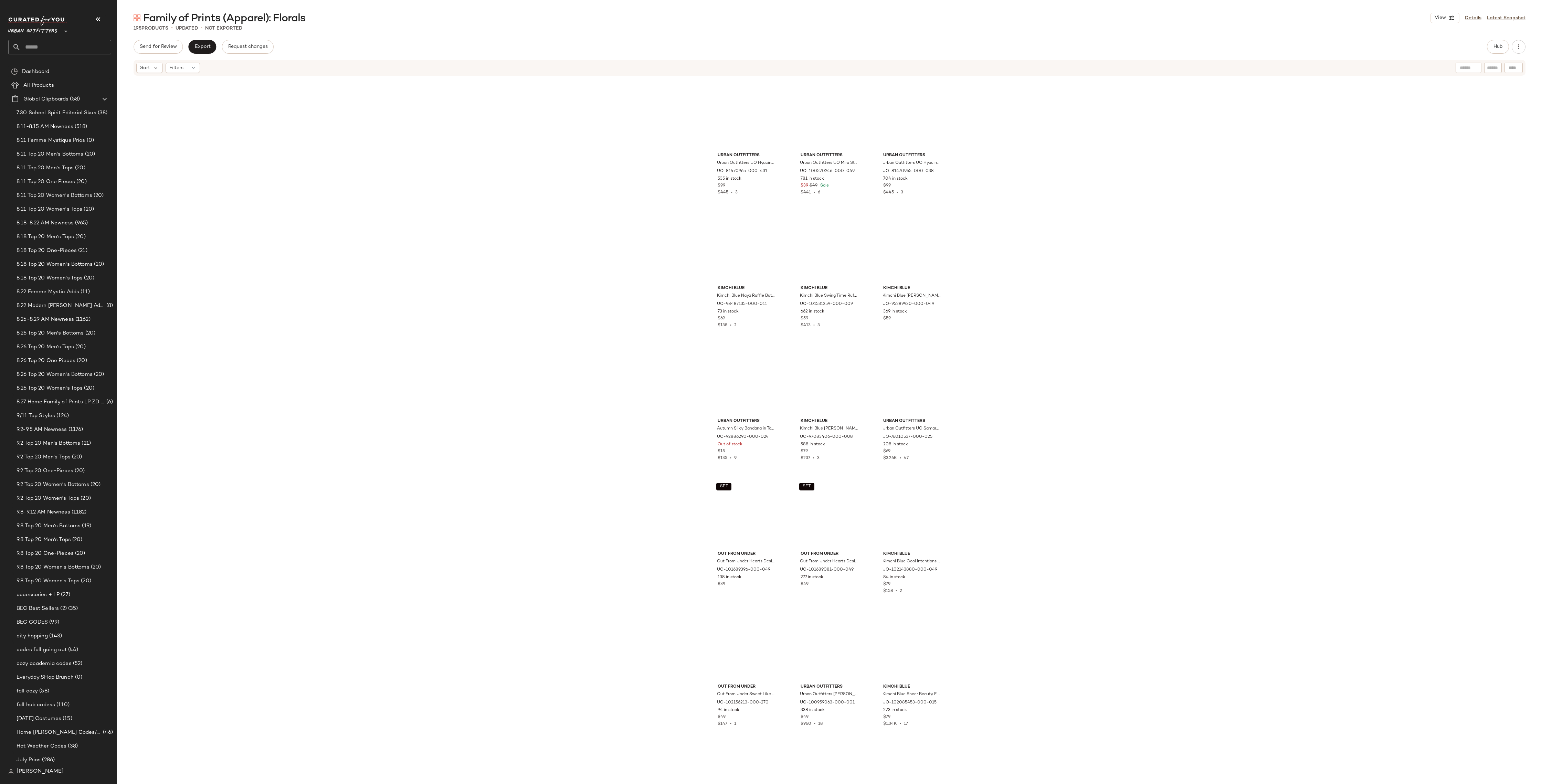
click at [56, 48] on input "text" at bounding box center [66, 47] width 91 height 14
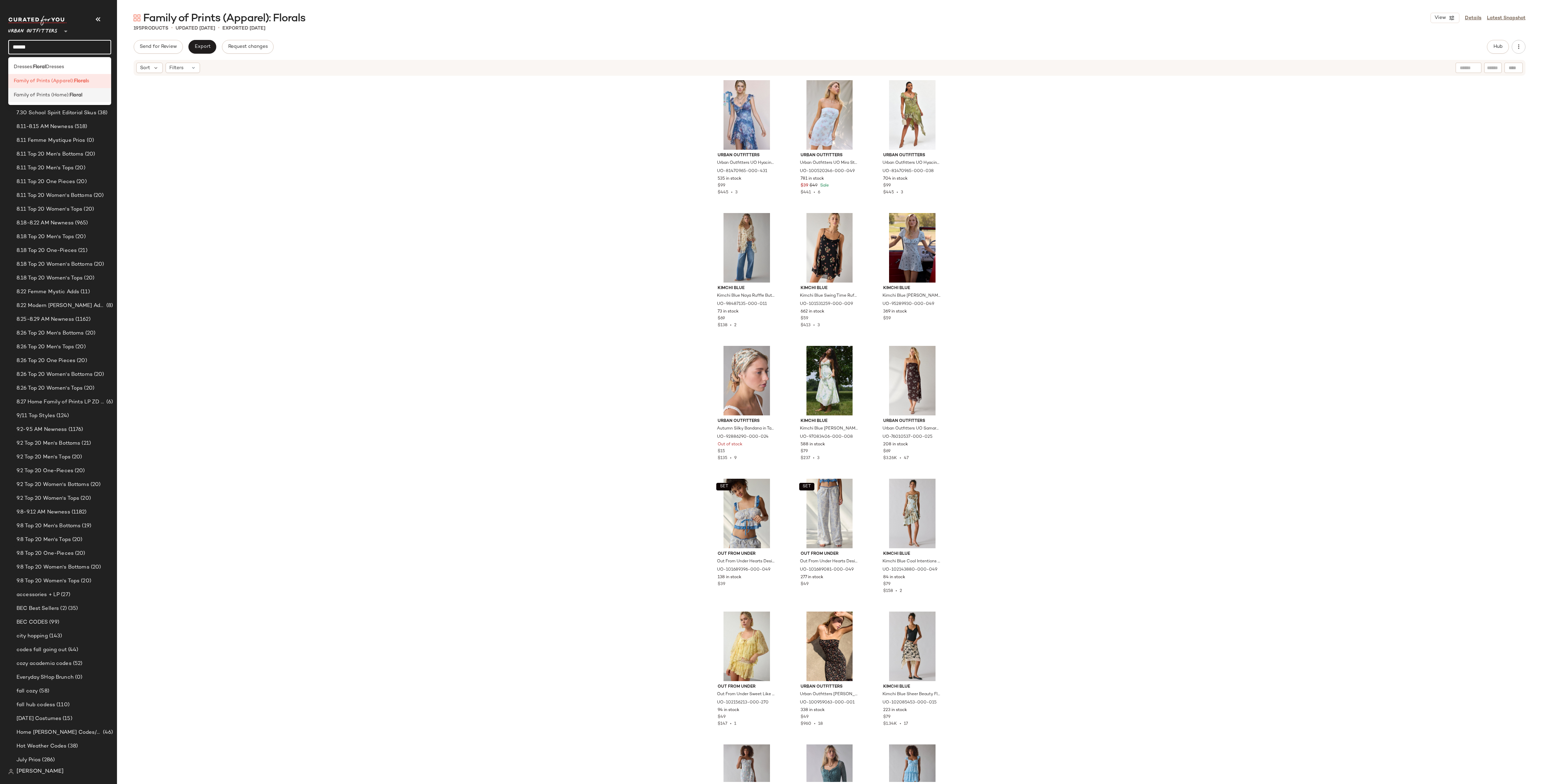
type input "******"
click at [74, 95] on b "Floral" at bounding box center [75, 95] width 13 height 7
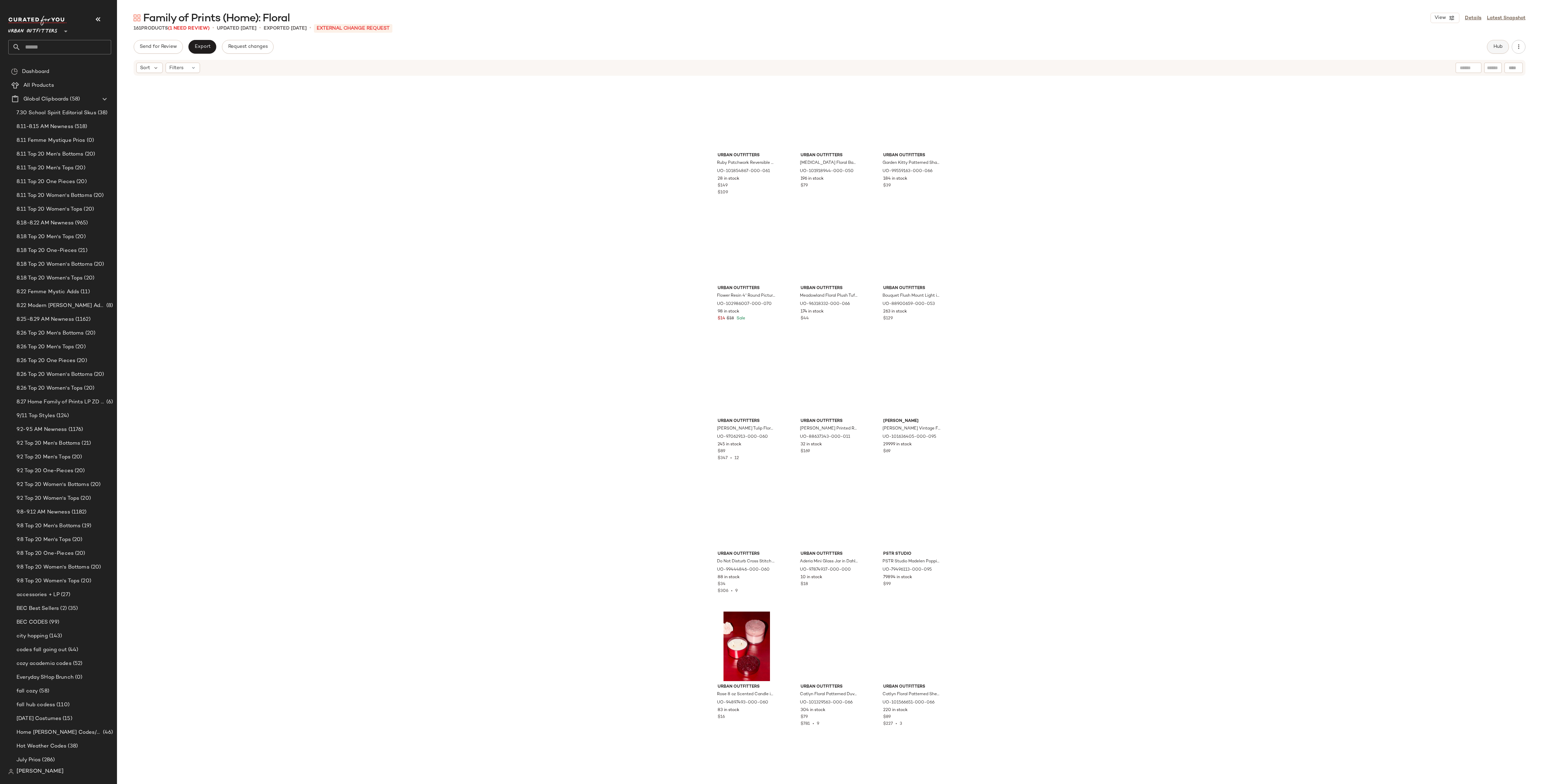
click at [1499, 49] on button "Hub" at bounding box center [1498, 46] width 22 height 13
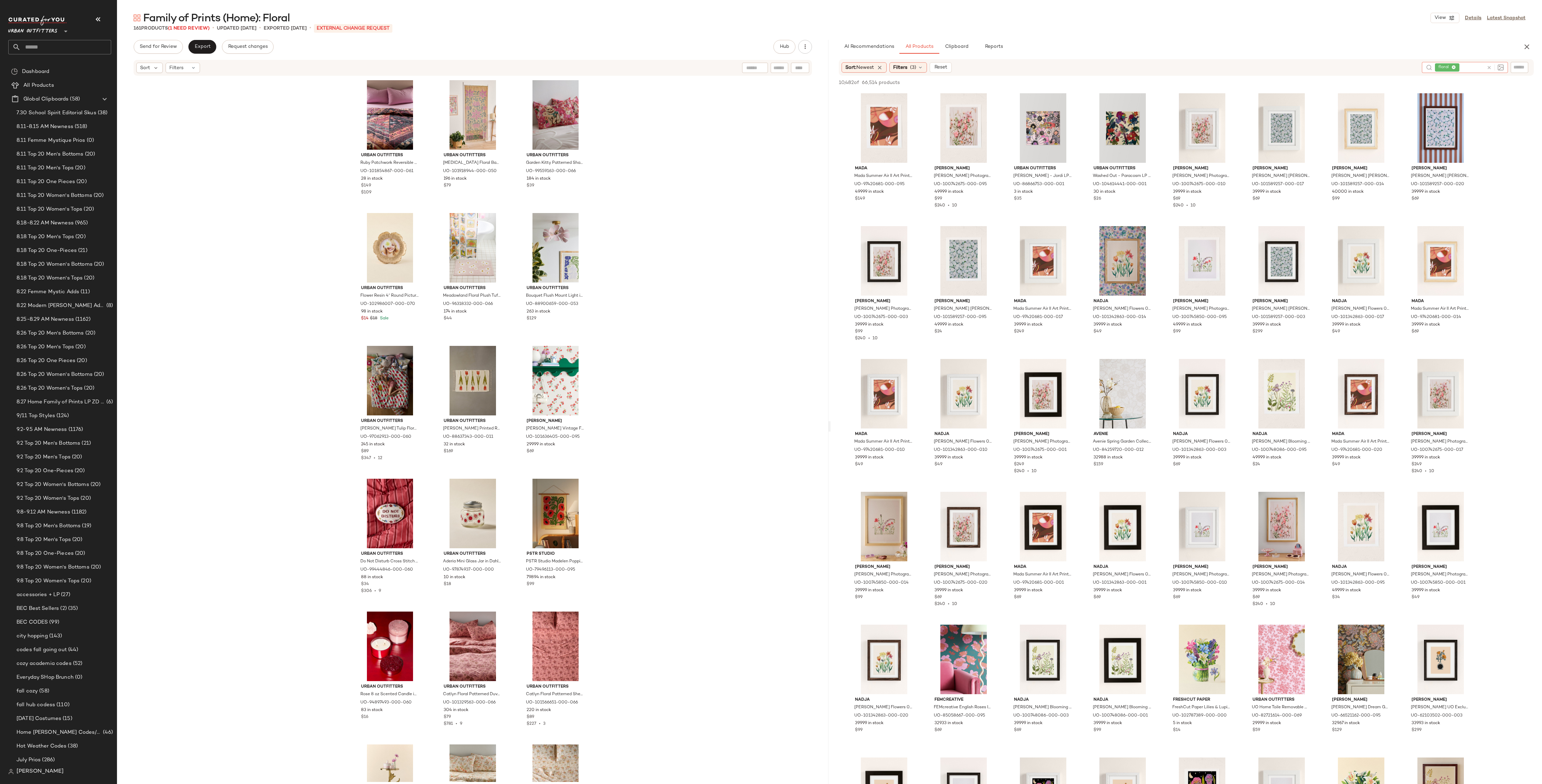
click at [1489, 66] on icon at bounding box center [1490, 67] width 5 height 5
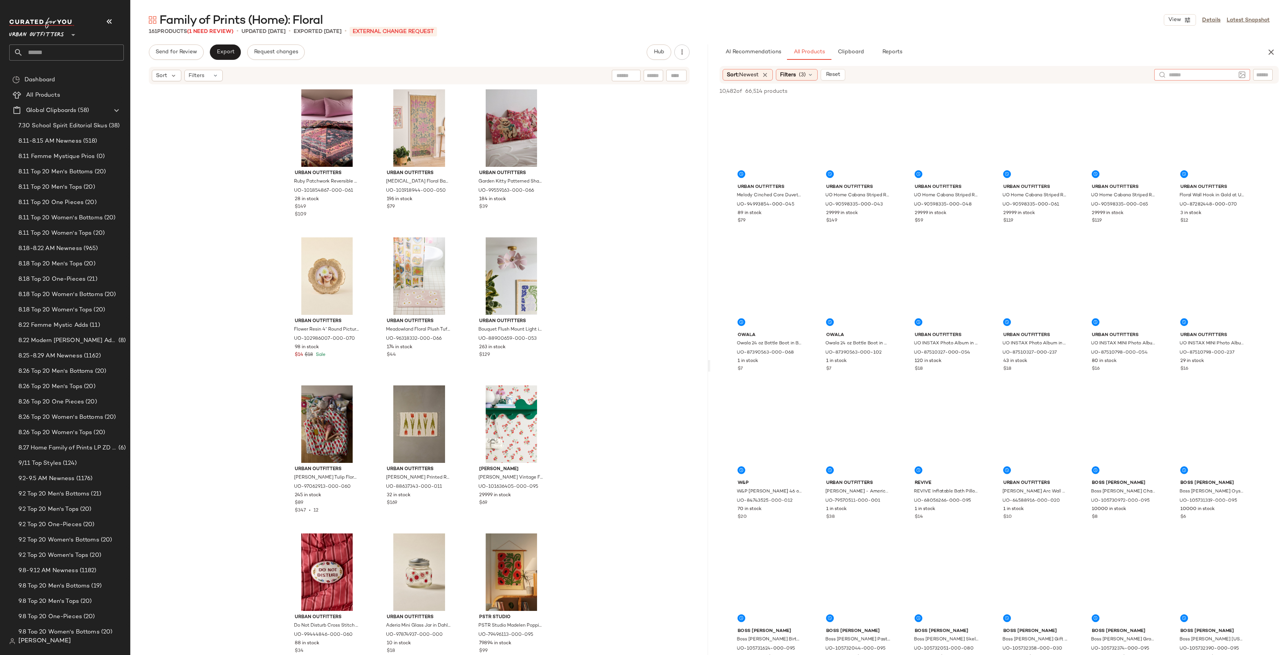
click at [1268, 73] on input "text" at bounding box center [1262, 75] width 13 height 8
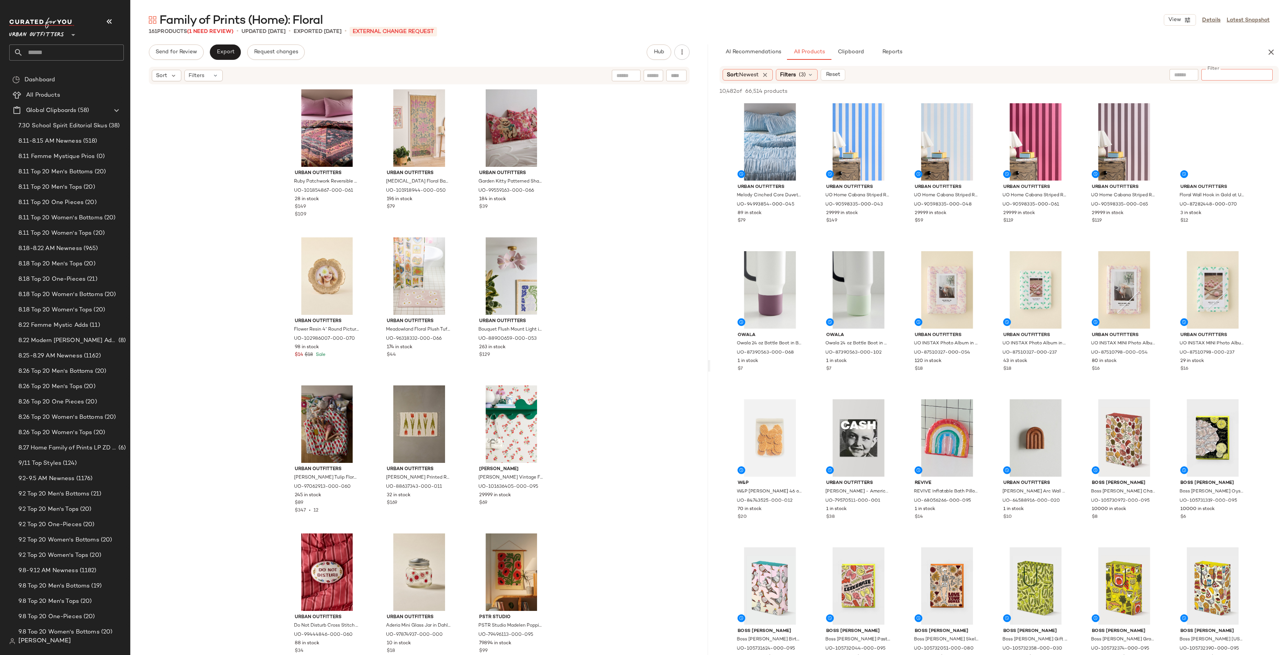
paste input "*********"
type input "*********"
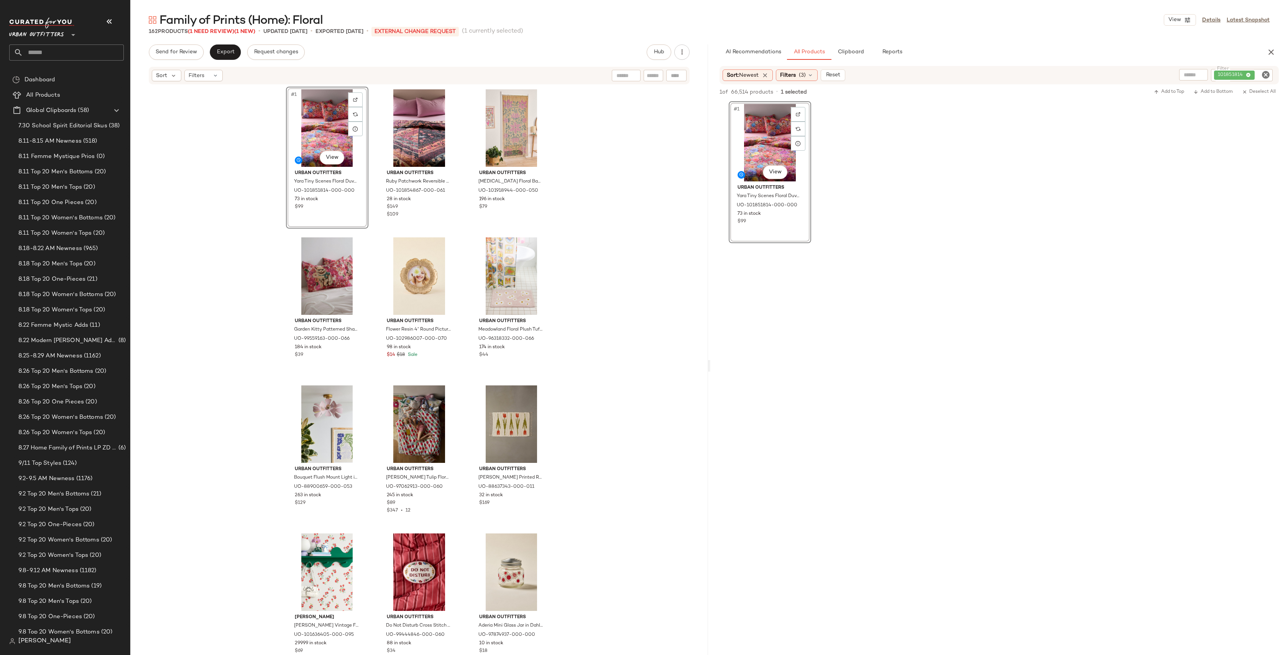
drag, startPoint x: 744, startPoint y: 137, endPoint x: 842, endPoint y: 7, distance: 163.4
click at [1268, 69] on div "101851814" at bounding box center [1242, 75] width 62 height 12
click at [1266, 71] on icon "Clear Filter" at bounding box center [1265, 74] width 9 height 9
click at [1247, 77] on input "Filter" at bounding box center [1236, 75] width 65 height 8
paste input "*********"
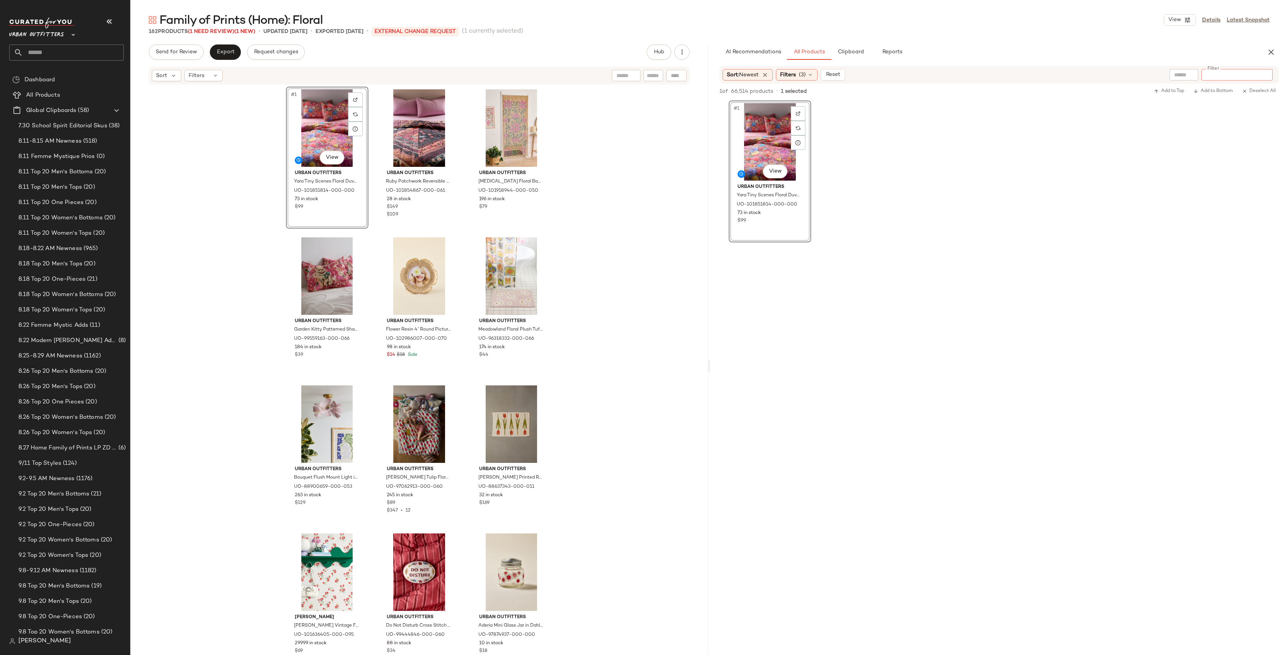
type input "*********"
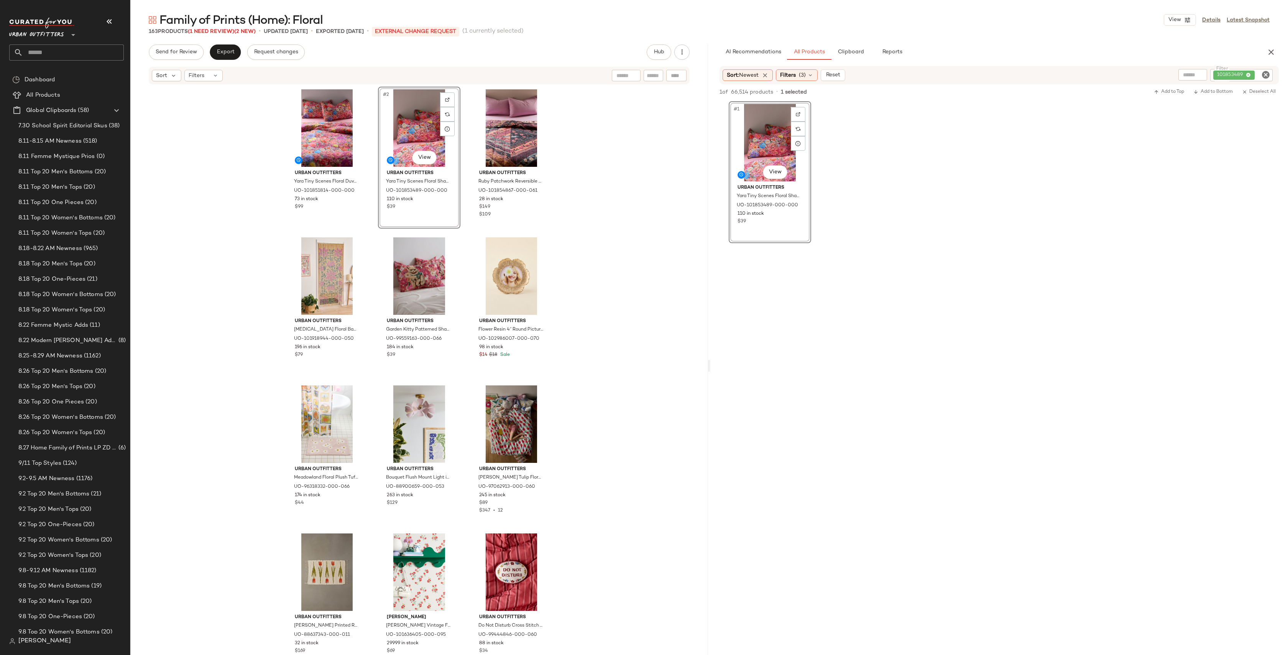
drag, startPoint x: 1267, startPoint y: 74, endPoint x: 1245, endPoint y: 75, distance: 21.1
click at [1267, 74] on icon "Clear Filter" at bounding box center [1265, 74] width 9 height 9
click at [1234, 74] on input "Filter" at bounding box center [1236, 75] width 65 height 8
paste input "********"
type input "********"
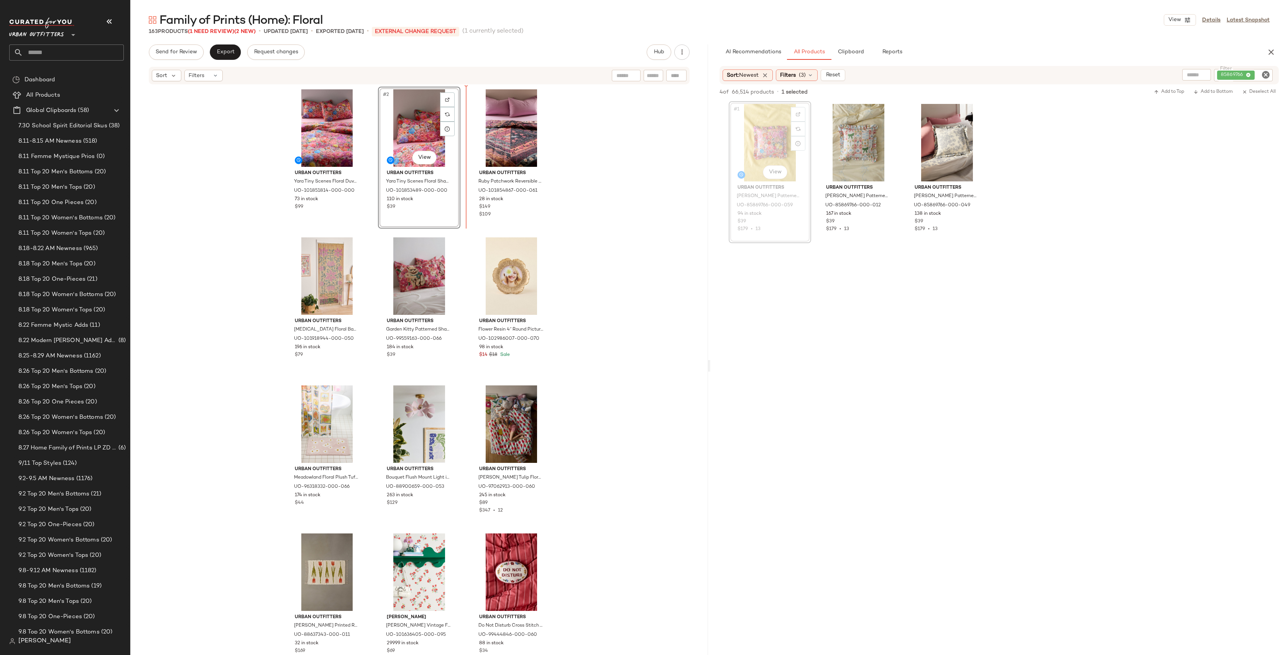
drag, startPoint x: 775, startPoint y: 132, endPoint x: 770, endPoint y: 133, distance: 4.7
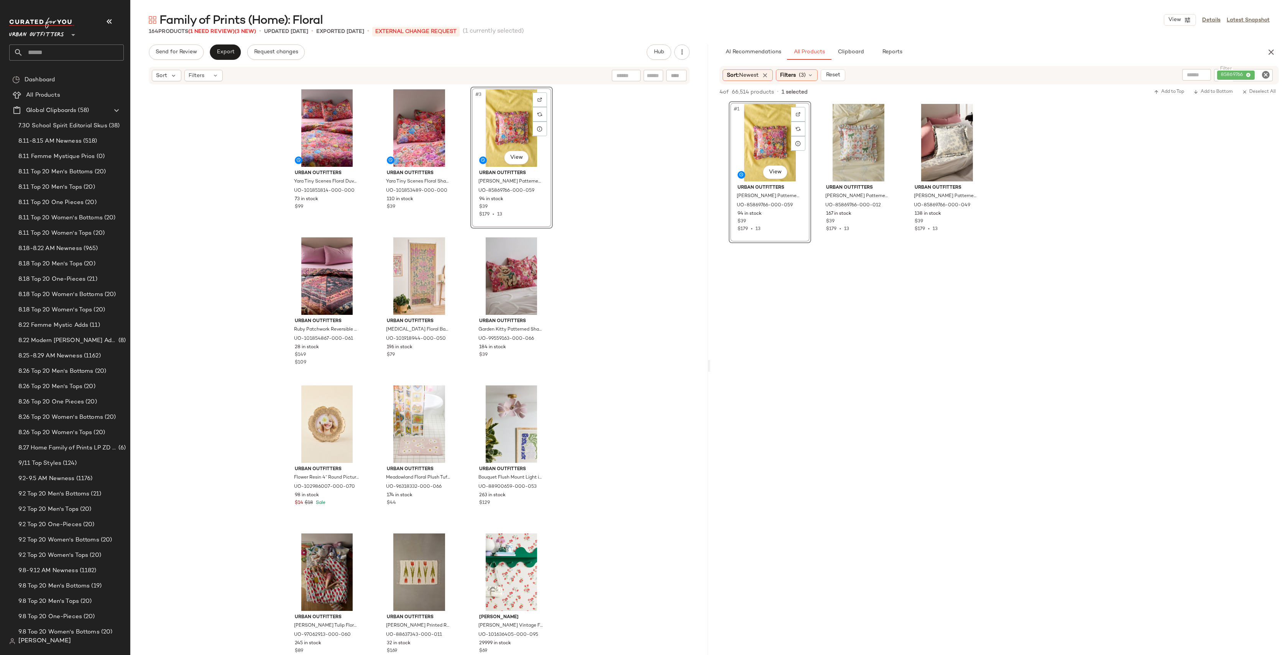
click at [1267, 73] on icon "Clear Filter" at bounding box center [1265, 74] width 9 height 9
click at [1249, 72] on input "Filter" at bounding box center [1236, 75] width 65 height 8
paste input "*********"
type input "*********"
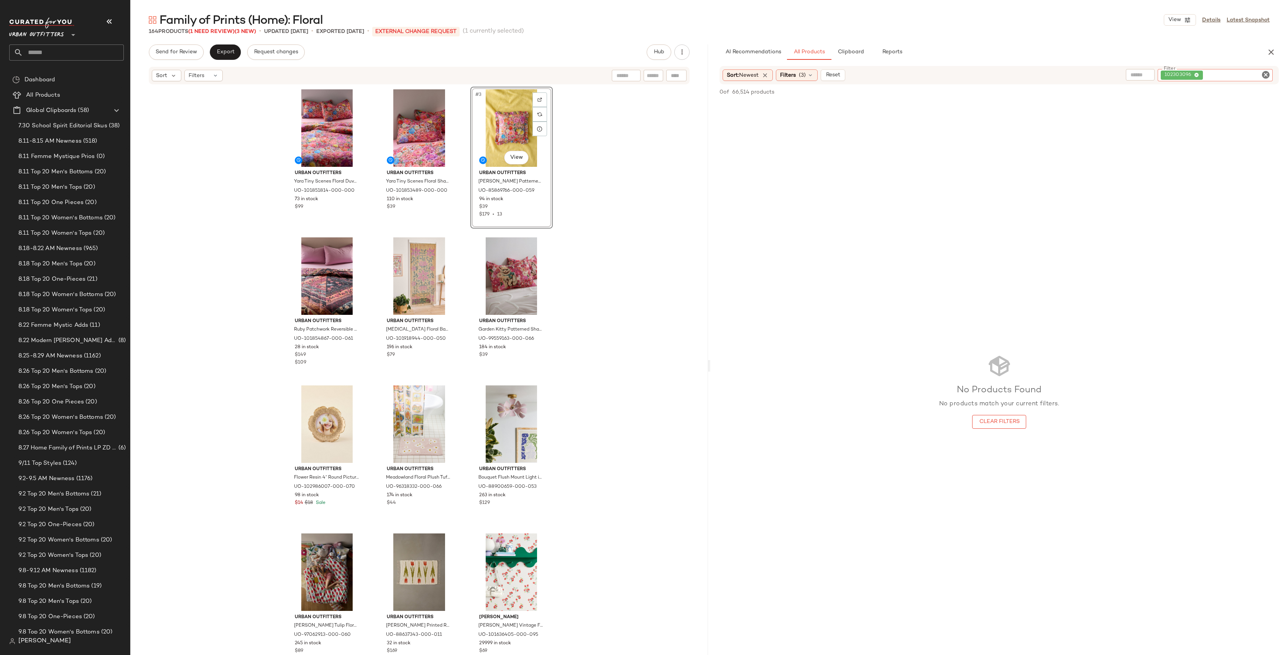
drag, startPoint x: 802, startPoint y: 72, endPoint x: 893, endPoint y: 127, distance: 107.0
click at [802, 72] on span "(3)" at bounding box center [802, 75] width 7 height 8
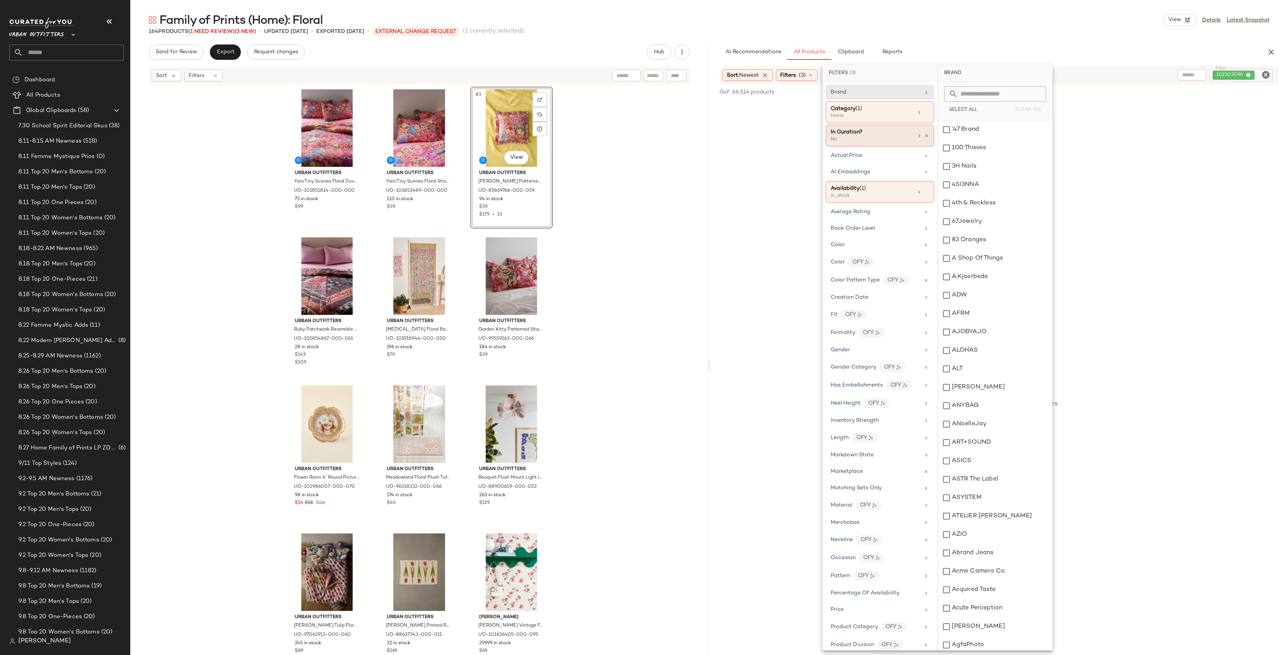
click at [924, 133] on icon at bounding box center [926, 135] width 5 height 5
click at [923, 183] on icon at bounding box center [925, 184] width 5 height 5
click at [923, 113] on icon at bounding box center [925, 112] width 5 height 5
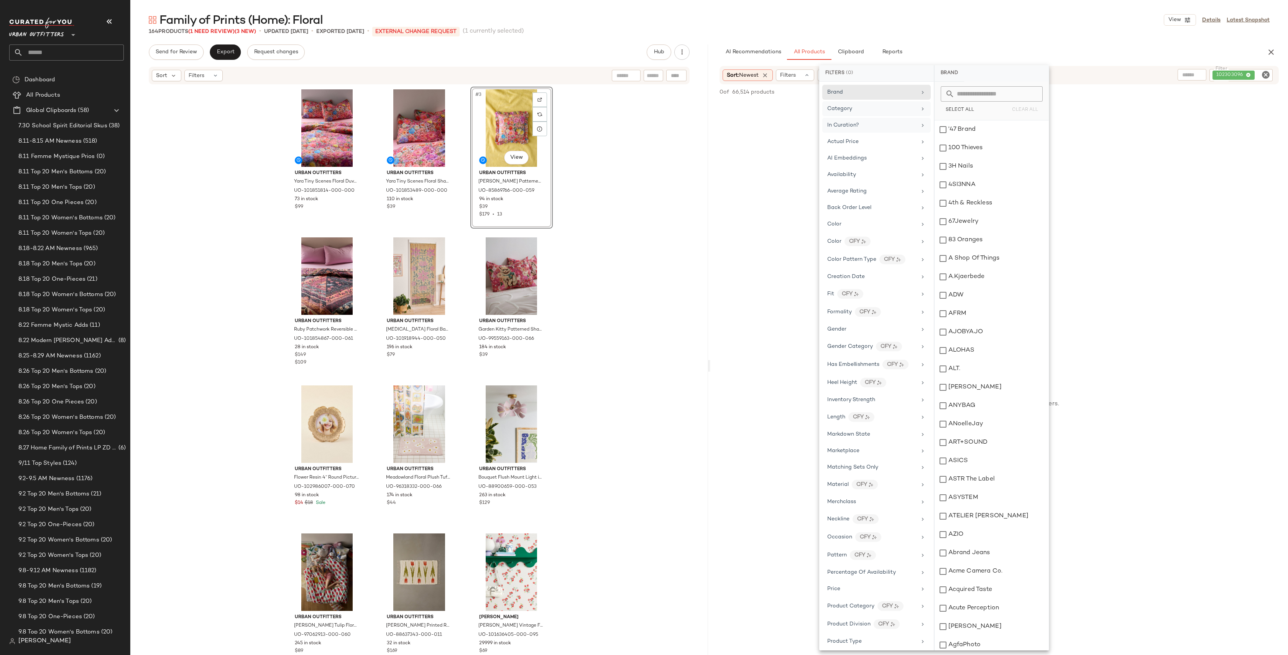
click at [1202, 163] on div "No Products Found No products match your current filters. Clear Filters" at bounding box center [999, 391] width 578 height 580
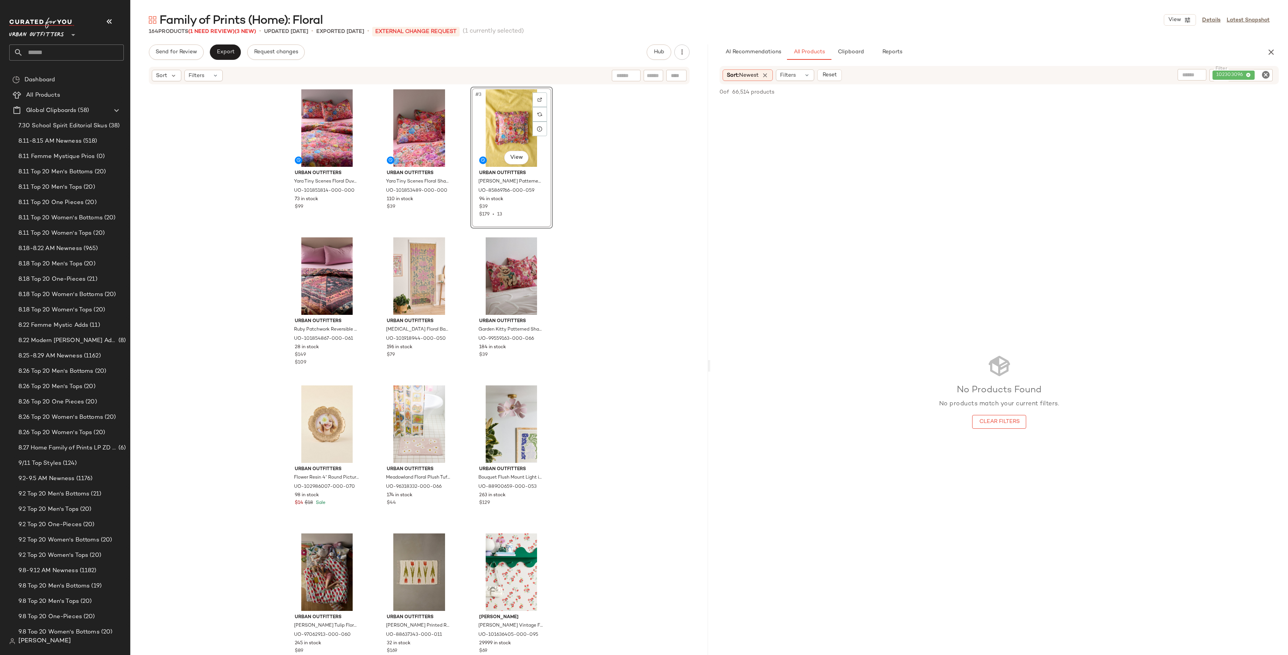
click at [1266, 79] on icon "Clear Filter" at bounding box center [1265, 74] width 9 height 9
click at [1265, 77] on input "Filter" at bounding box center [1236, 75] width 65 height 8
paste input "*********"
type input "*********"
click at [1265, 69] on div "102303096" at bounding box center [1215, 75] width 115 height 12
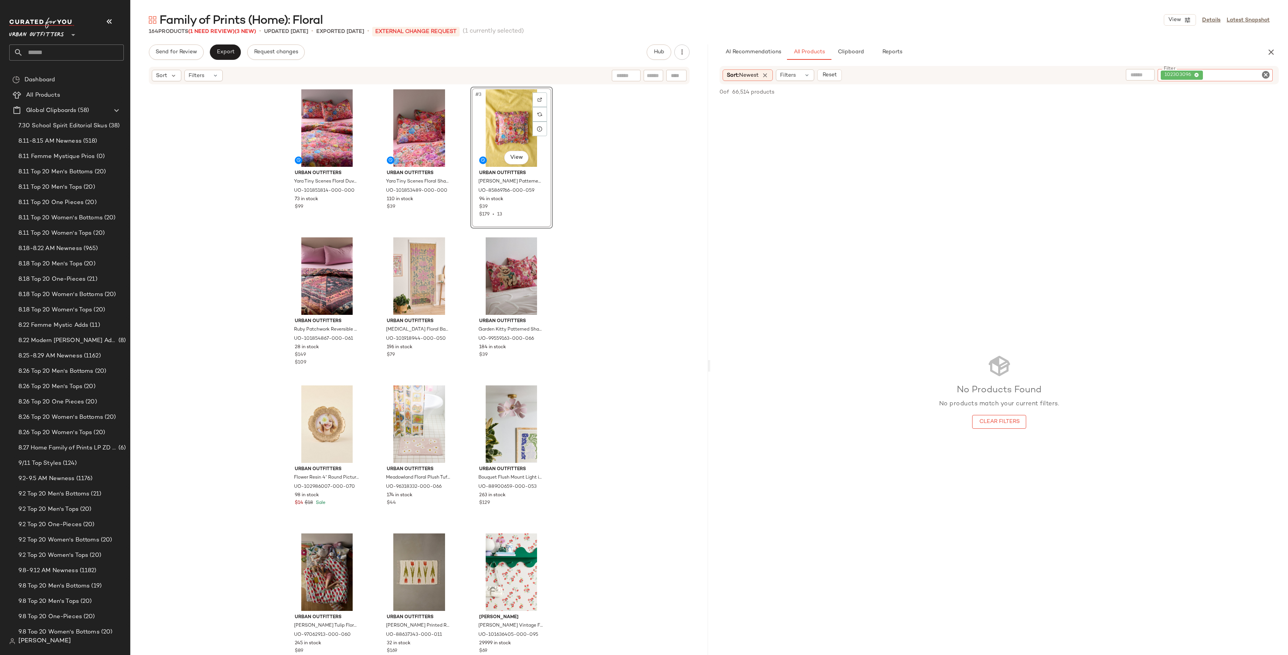
click at [1265, 72] on icon "Clear Filter" at bounding box center [1265, 74] width 9 height 9
click at [1236, 76] on input "Filter" at bounding box center [1236, 75] width 65 height 8
paste input "*********"
type input "*********"
click at [1263, 76] on icon "Clear Filter" at bounding box center [1265, 74] width 9 height 9
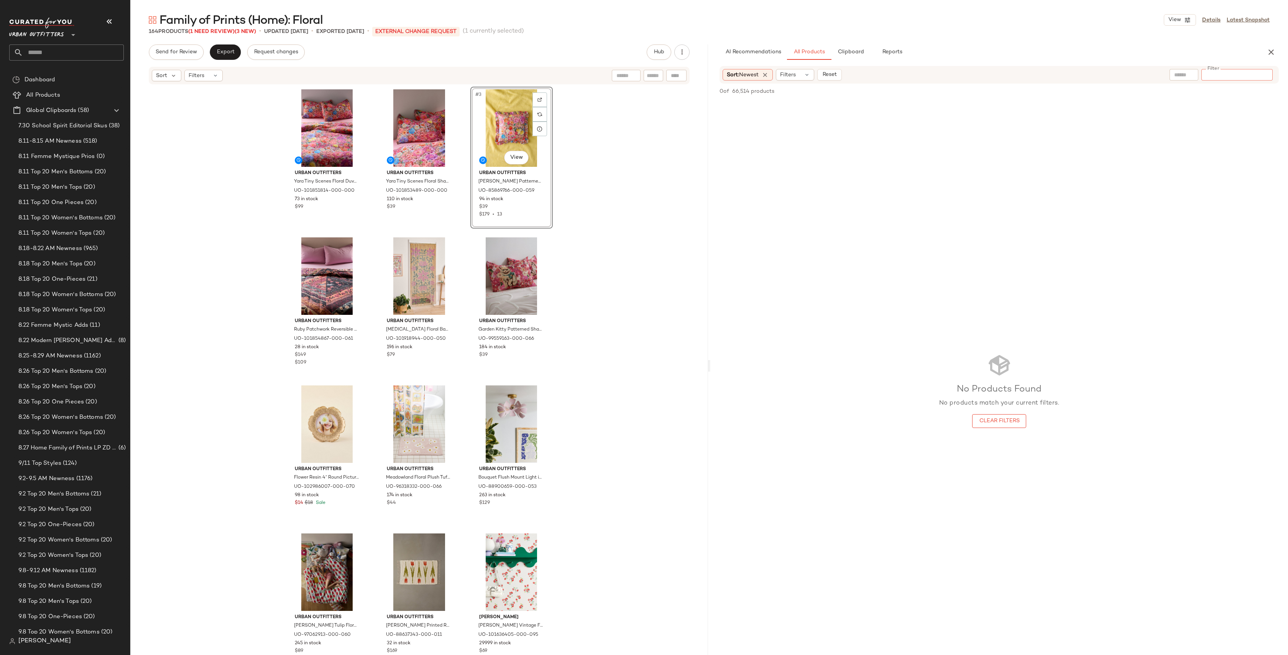
click at [1239, 72] on input "Filter" at bounding box center [1236, 75] width 65 height 8
paste input "********"
type input "********"
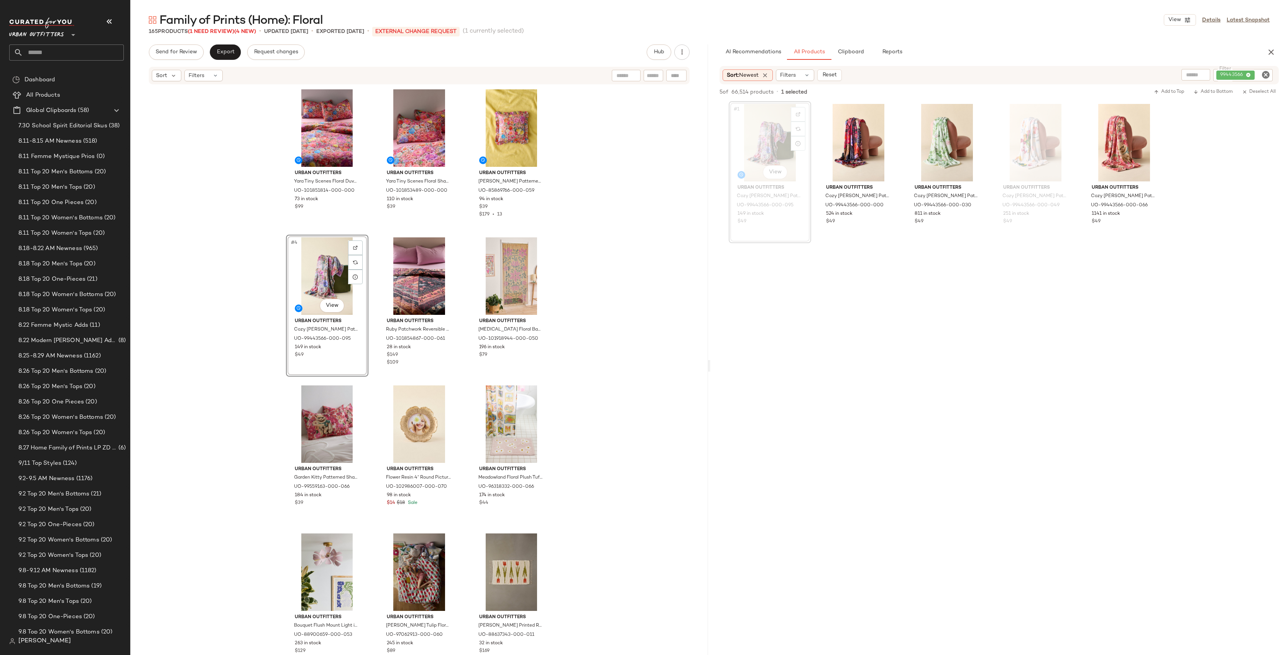
drag, startPoint x: 802, startPoint y: 153, endPoint x: 1180, endPoint y: 7, distance: 405.6
drag, startPoint x: 1266, startPoint y: 76, endPoint x: 1246, endPoint y: 75, distance: 19.9
click at [1261, 75] on icon "Clear Filter" at bounding box center [1265, 74] width 9 height 9
click at [1246, 75] on input "Filter" at bounding box center [1236, 75] width 65 height 8
paste input "*********"
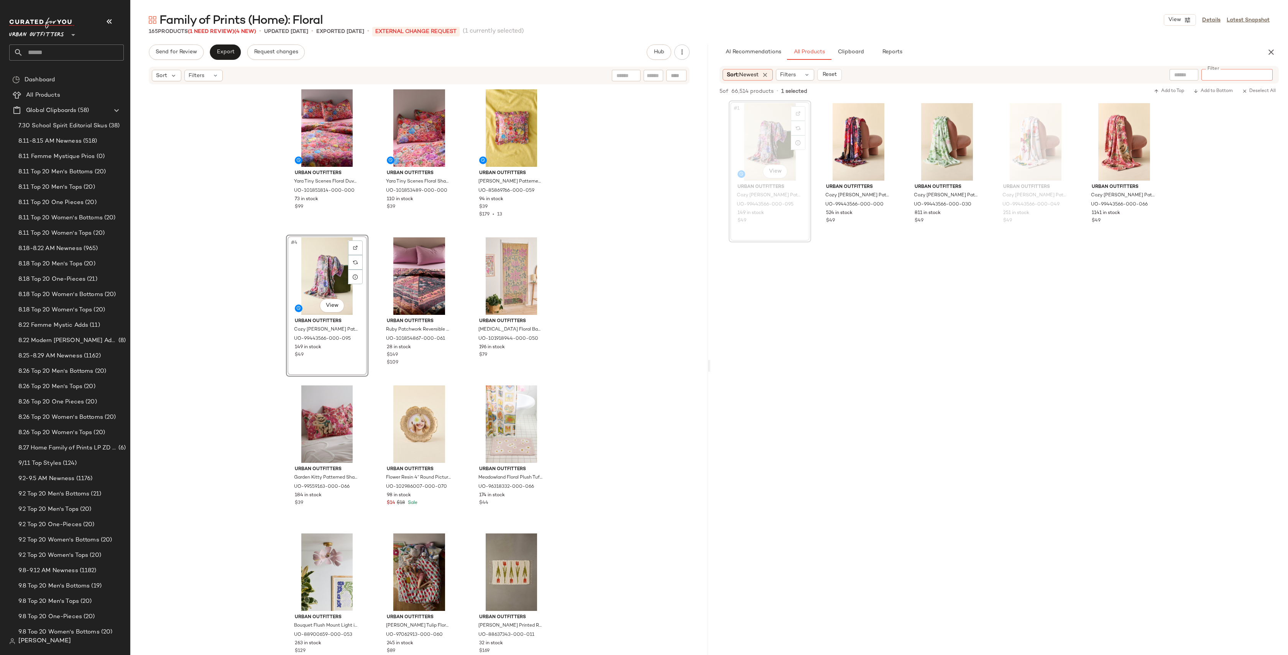
type input "*********"
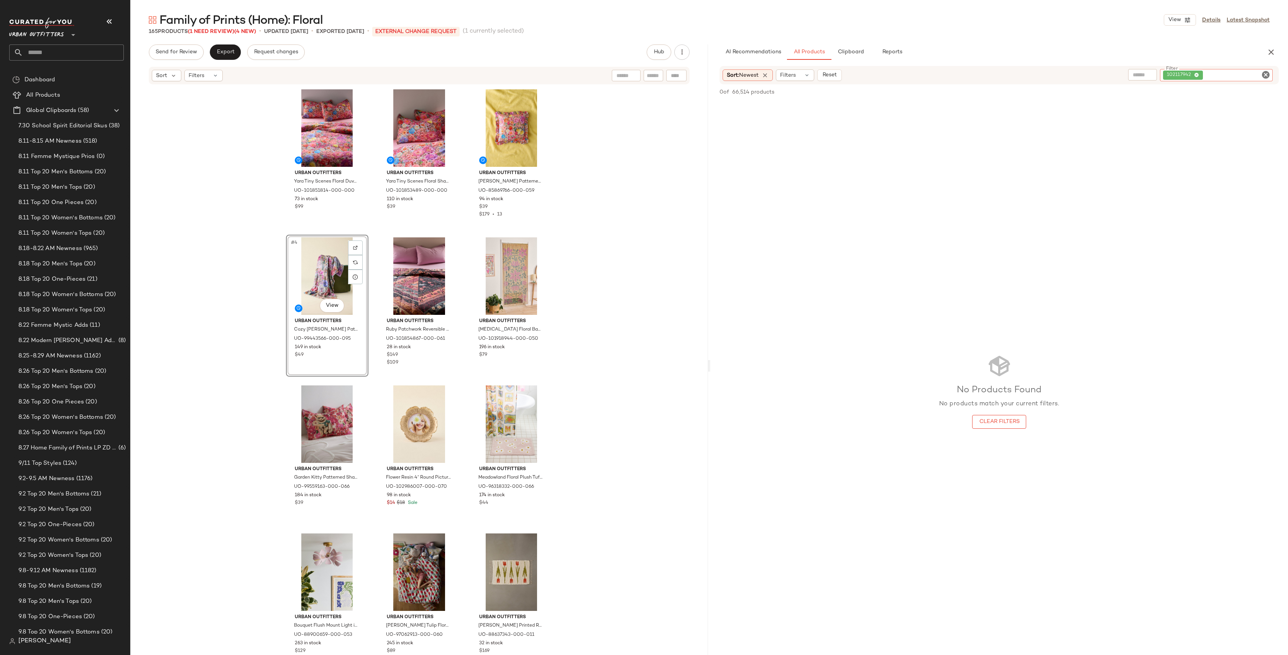
click at [1266, 74] on icon "Clear Filter" at bounding box center [1265, 74] width 9 height 9
click at [1224, 77] on input "Filter" at bounding box center [1236, 75] width 65 height 8
paste input "*********"
type input "*********"
drag, startPoint x: 1254, startPoint y: 74, endPoint x: 1268, endPoint y: 75, distance: 13.8
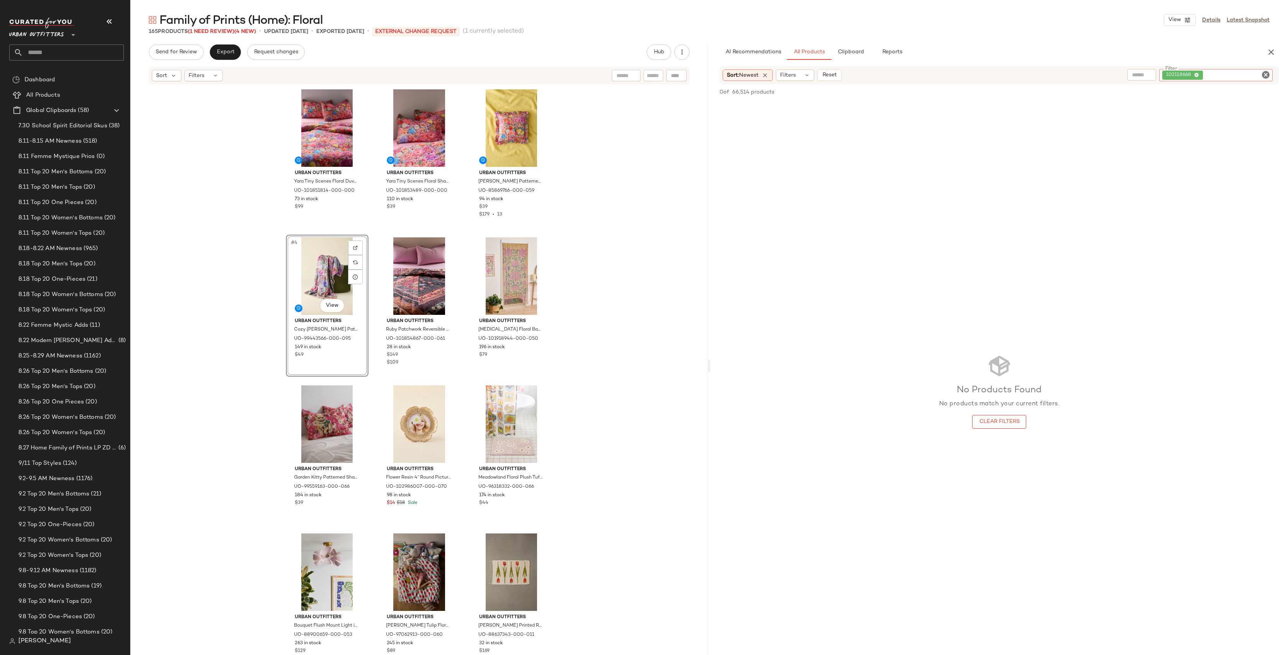
click at [1267, 75] on div "Filter 102118668 Filter" at bounding box center [1215, 75] width 113 height 12
click at [1268, 74] on icon "Clear Filter" at bounding box center [1265, 74] width 9 height 9
click at [1250, 74] on input "Filter" at bounding box center [1236, 75] width 65 height 8
paste input "*********"
type input "*********"
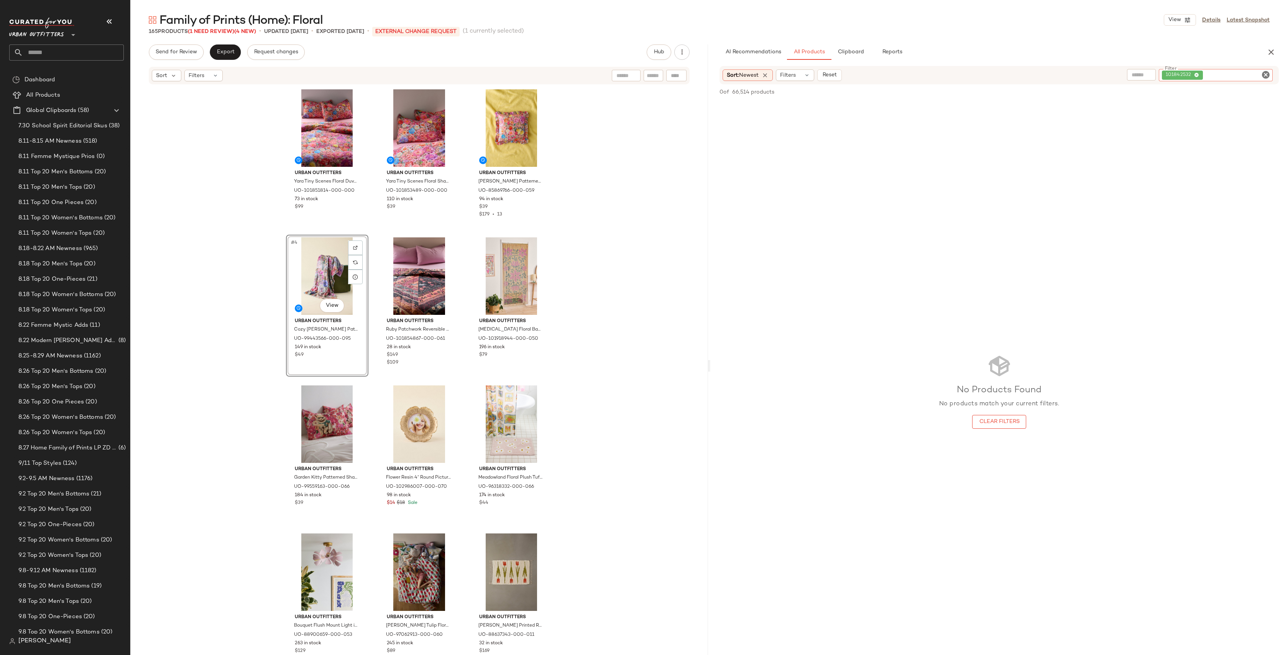
click at [1262, 75] on icon "Clear Filter" at bounding box center [1265, 74] width 9 height 9
click at [1240, 71] on input "Filter" at bounding box center [1236, 75] width 65 height 8
paste input "*********"
type input "*********"
drag, startPoint x: 1264, startPoint y: 74, endPoint x: 1242, endPoint y: 72, distance: 22.3
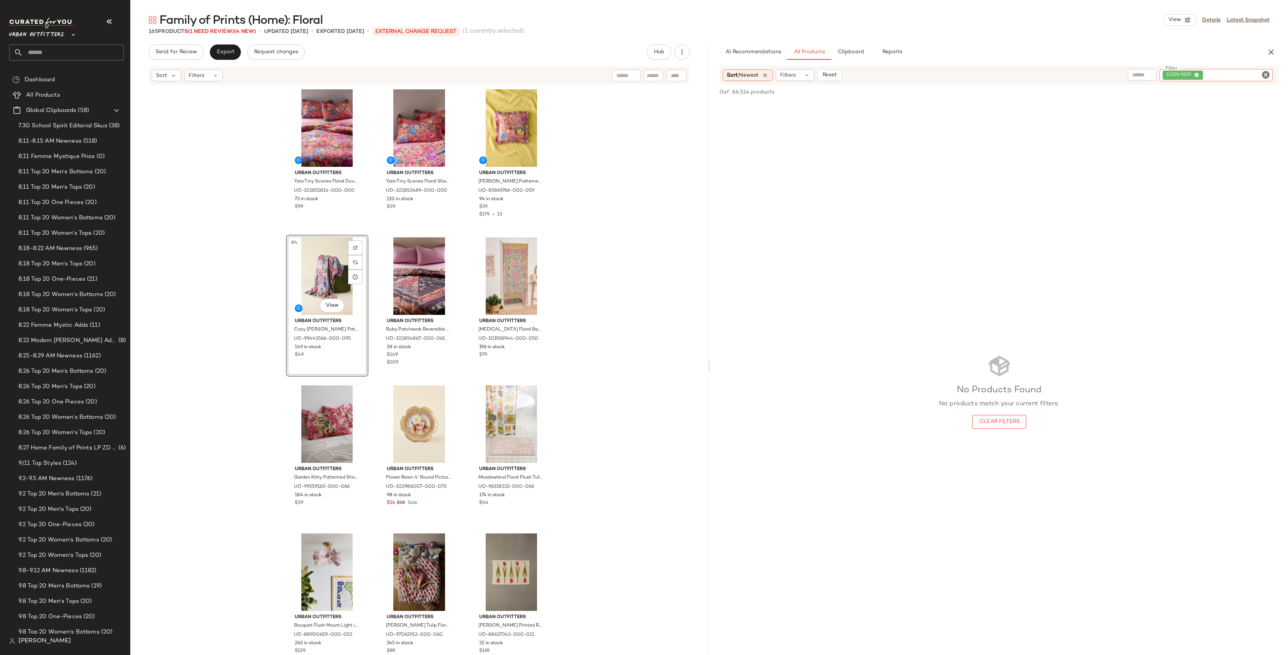
click at [1262, 73] on icon "Clear Filter" at bounding box center [1265, 74] width 9 height 9
click at [1242, 72] on input "Filter" at bounding box center [1236, 75] width 65 height 8
paste input "********"
type input "********"
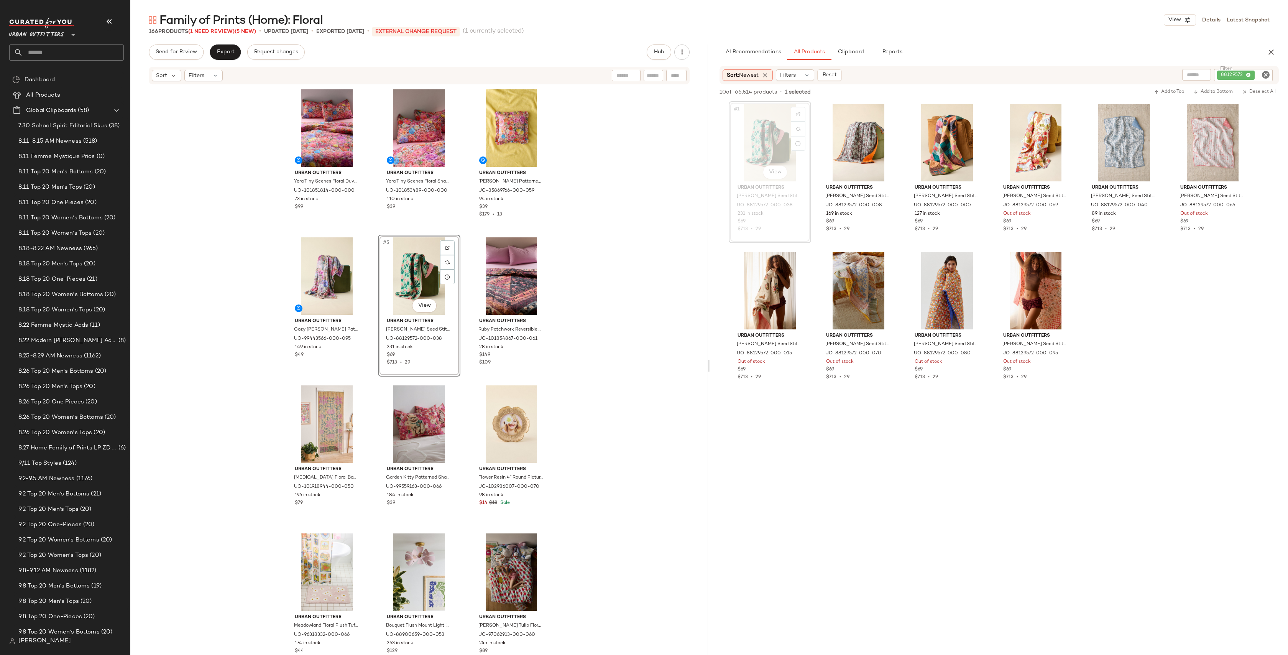
drag, startPoint x: 777, startPoint y: 136, endPoint x: 989, endPoint y: 2, distance: 251.6
click at [1265, 72] on icon "Clear Filter" at bounding box center [1265, 74] width 9 height 9
click at [1249, 74] on input "Filter" at bounding box center [1236, 75] width 65 height 8
paste input "*********"
type input "*********"
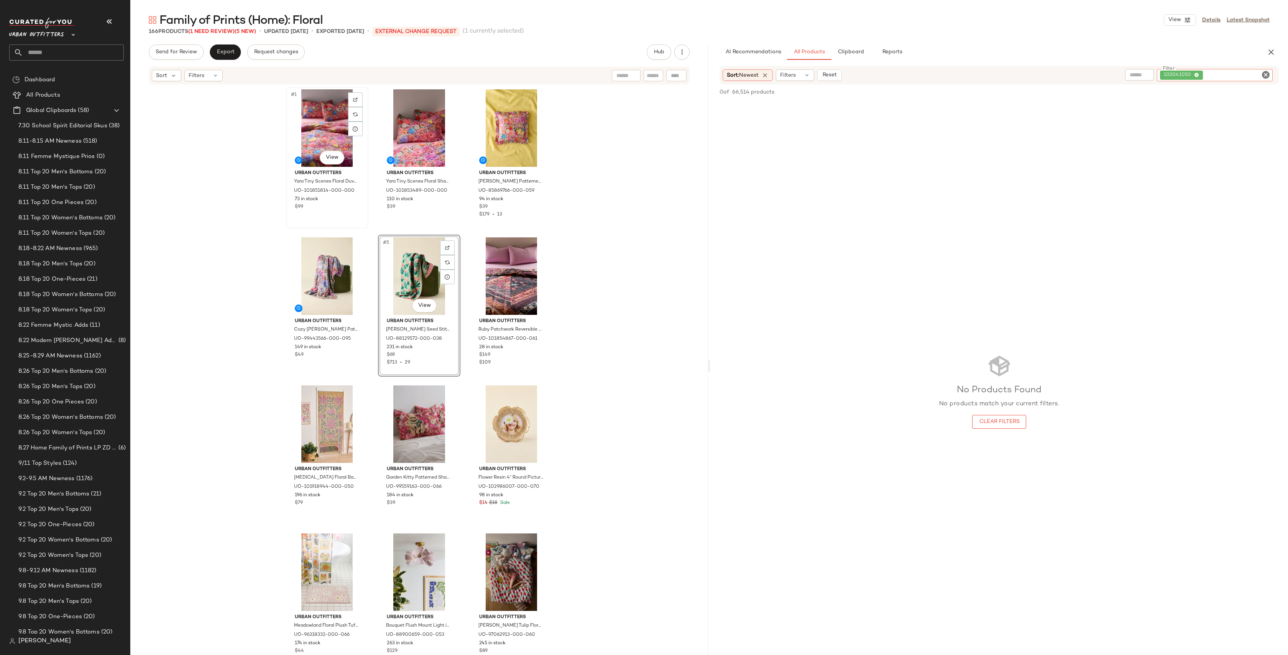
click at [320, 130] on div "#1 View" at bounding box center [327, 127] width 77 height 77
click at [414, 266] on div "#5 View" at bounding box center [419, 275] width 77 height 77
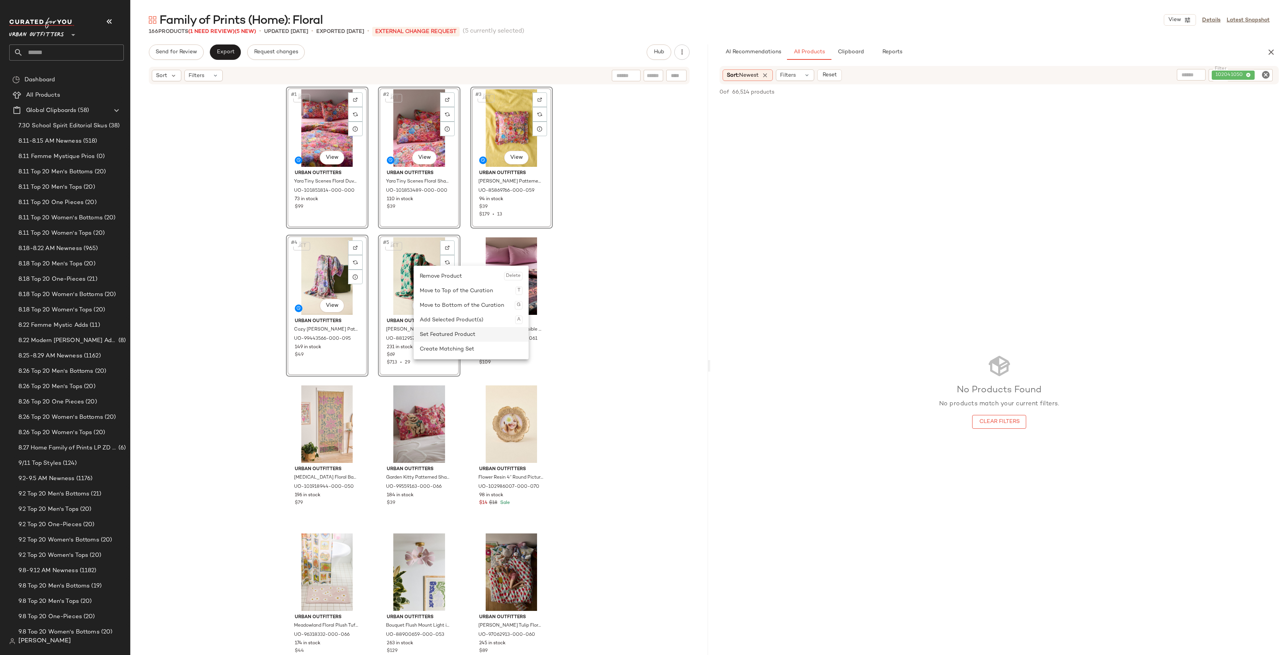
click at [446, 335] on div "Set Featured Product" at bounding box center [471, 334] width 103 height 15
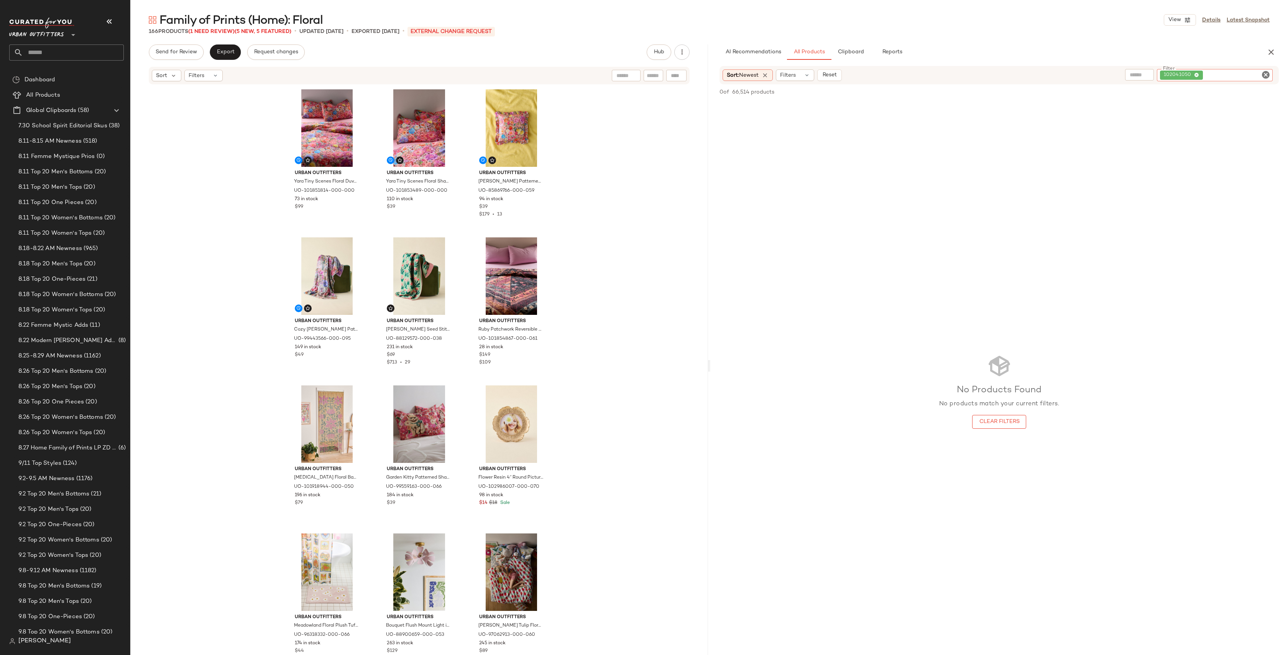
click at [1271, 75] on div "102041050" at bounding box center [1215, 75] width 116 height 12
click at [1268, 75] on icon "Clear Filter" at bounding box center [1265, 74] width 9 height 9
click at [1181, 76] on input "text" at bounding box center [1202, 75] width 67 height 8
type input "******"
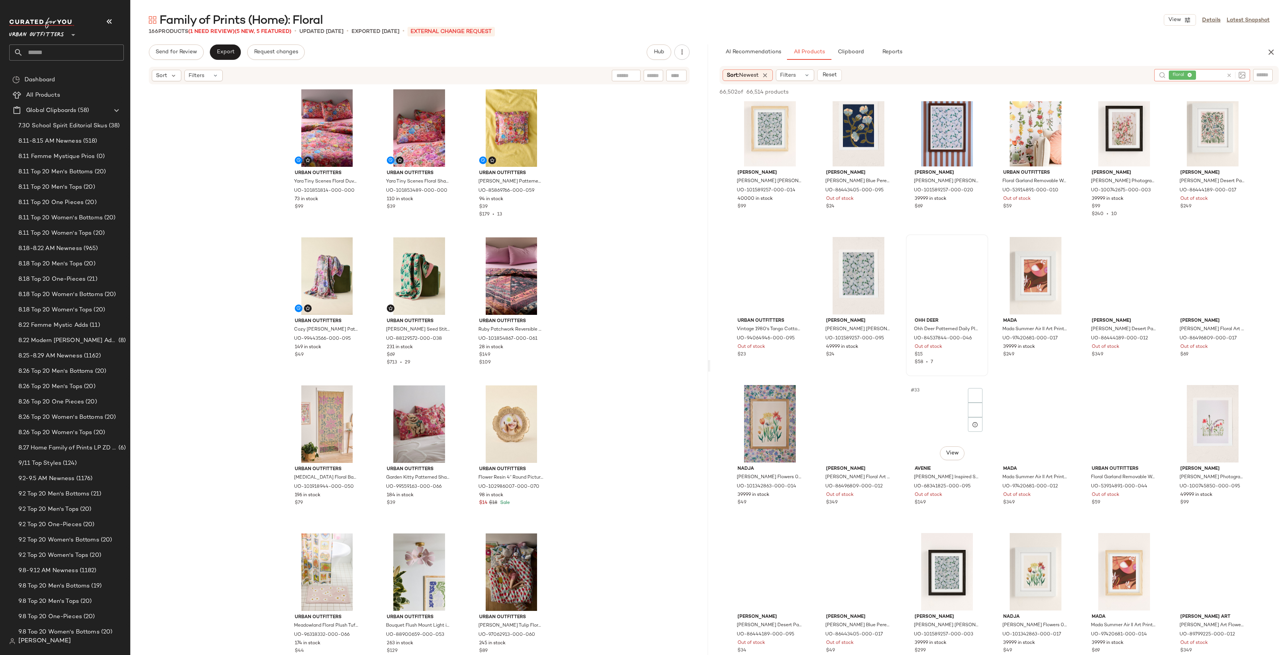
scroll to position [749, 0]
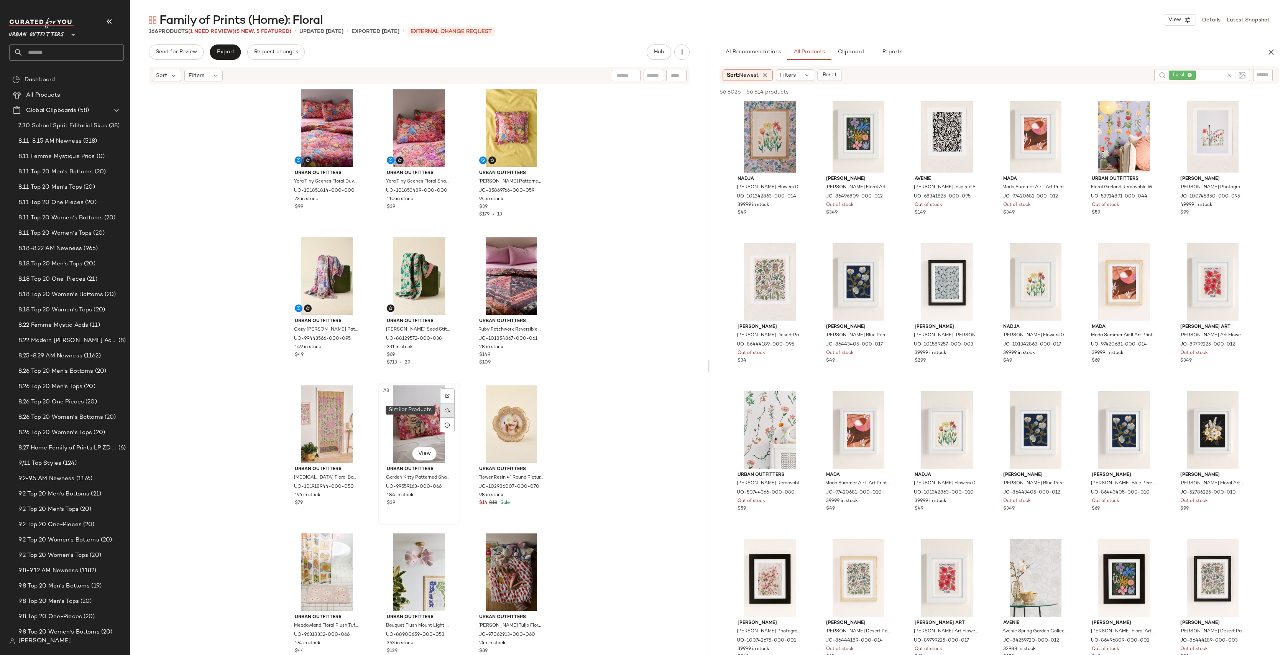
click at [445, 412] on img at bounding box center [447, 410] width 5 height 5
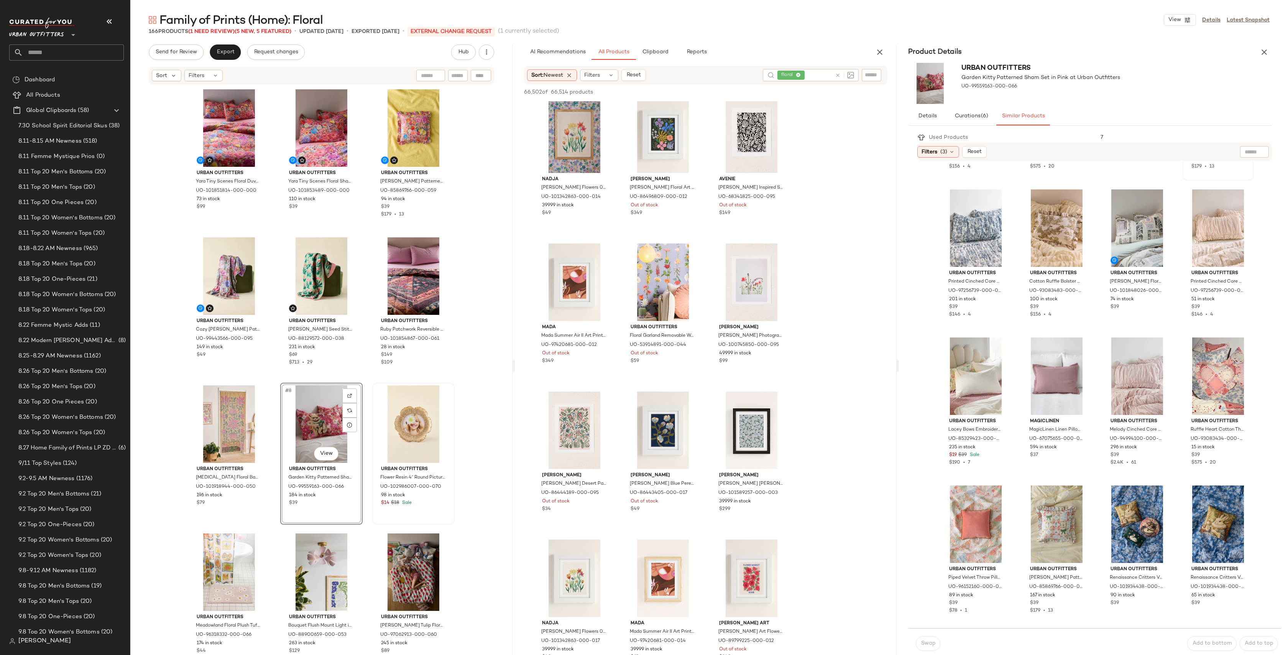
scroll to position [174, 0]
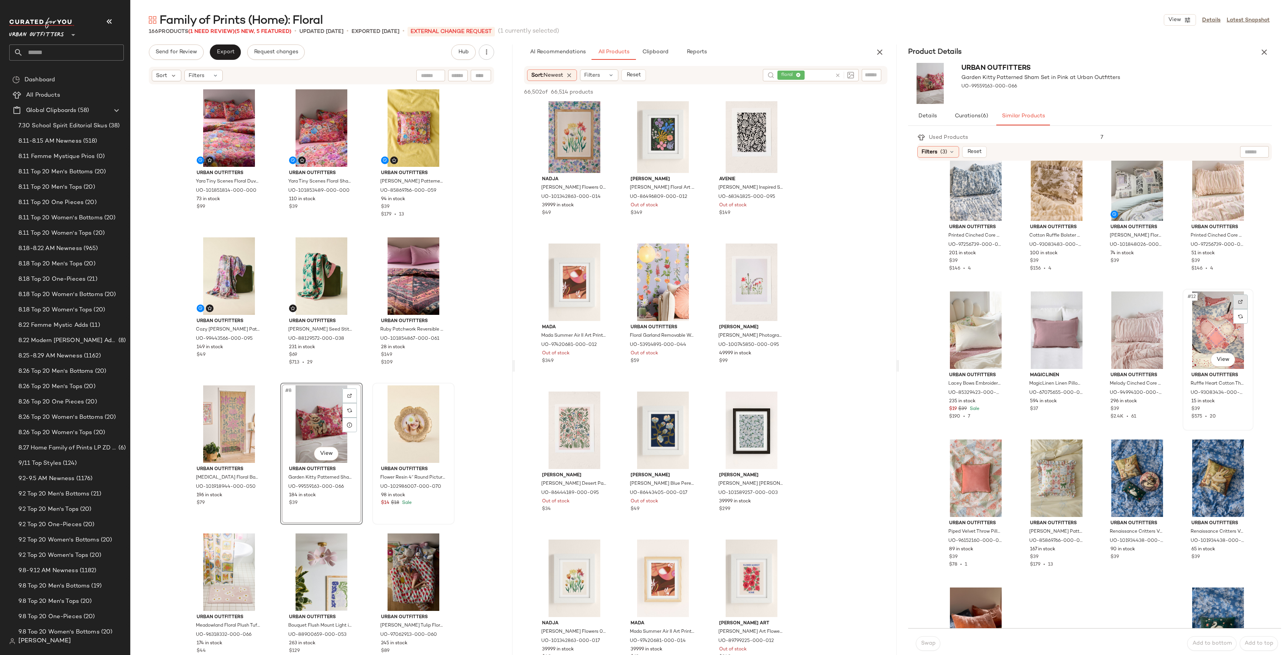
click at [1238, 301] on img at bounding box center [1240, 301] width 5 height 5
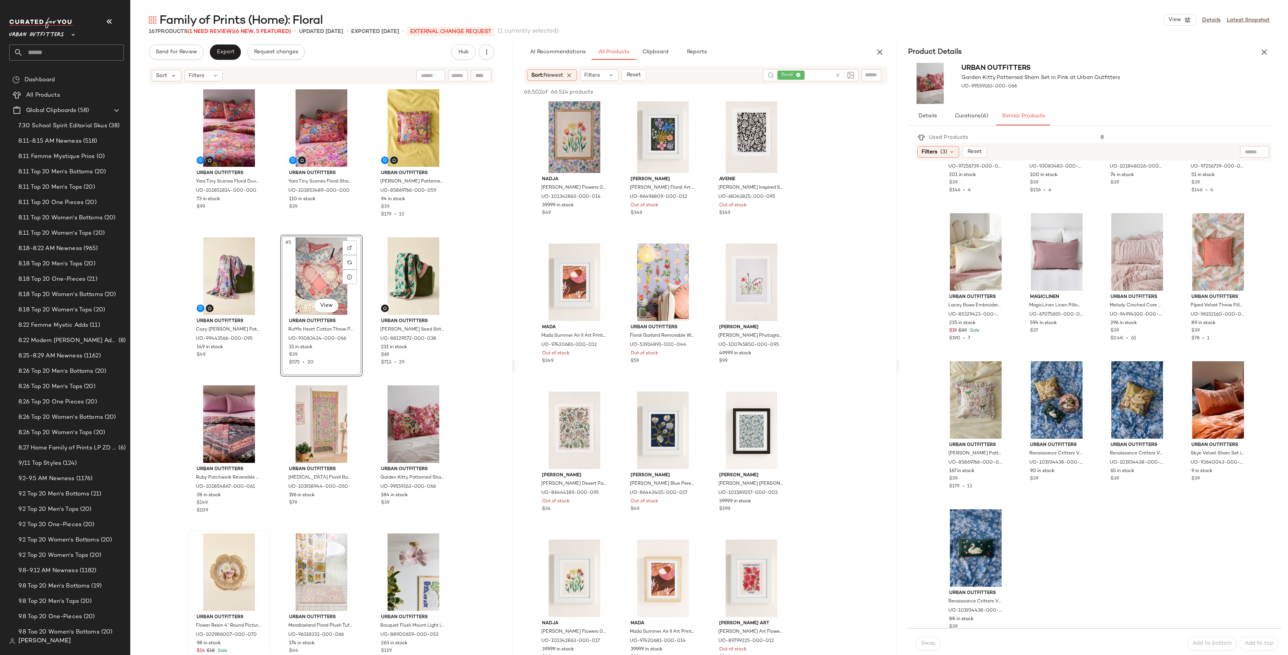
scroll to position [272, 0]
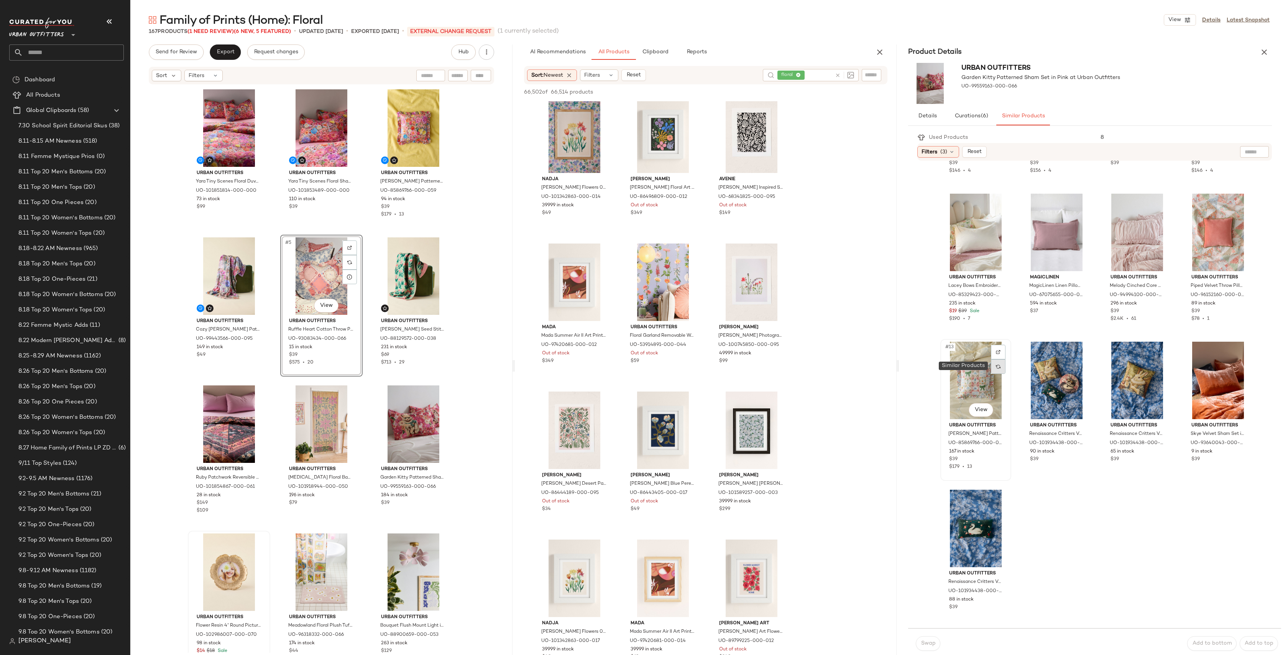
click at [1001, 366] on div at bounding box center [998, 366] width 15 height 15
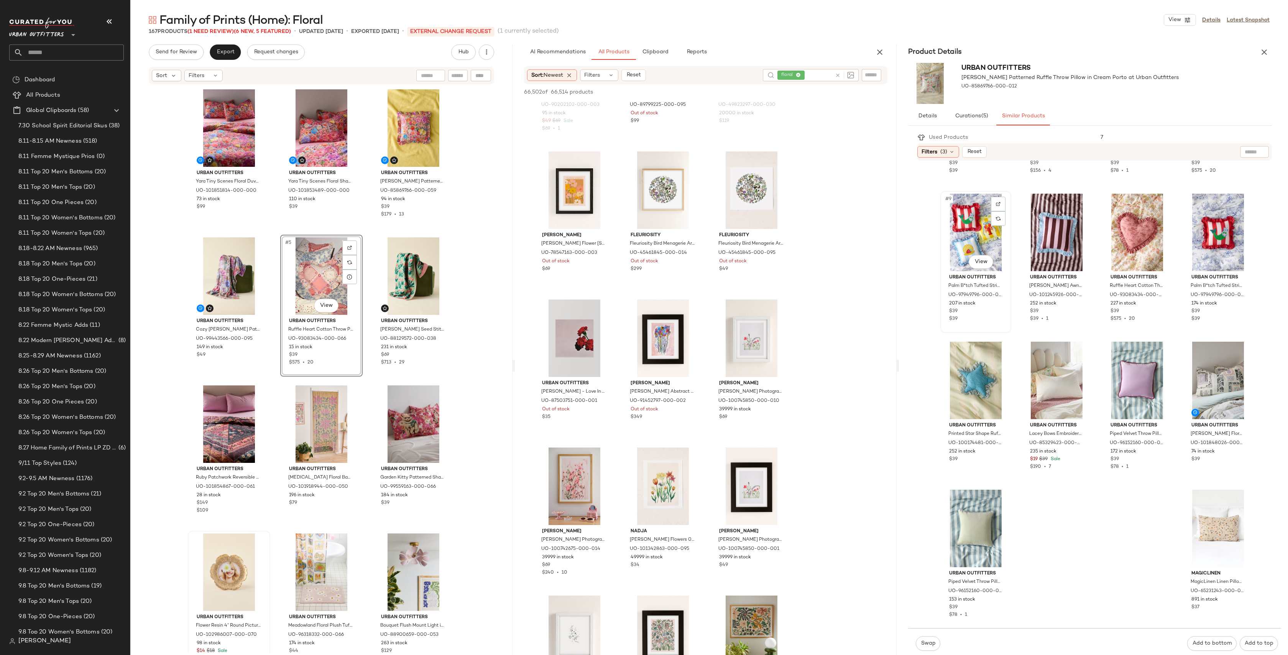
scroll to position [0, 0]
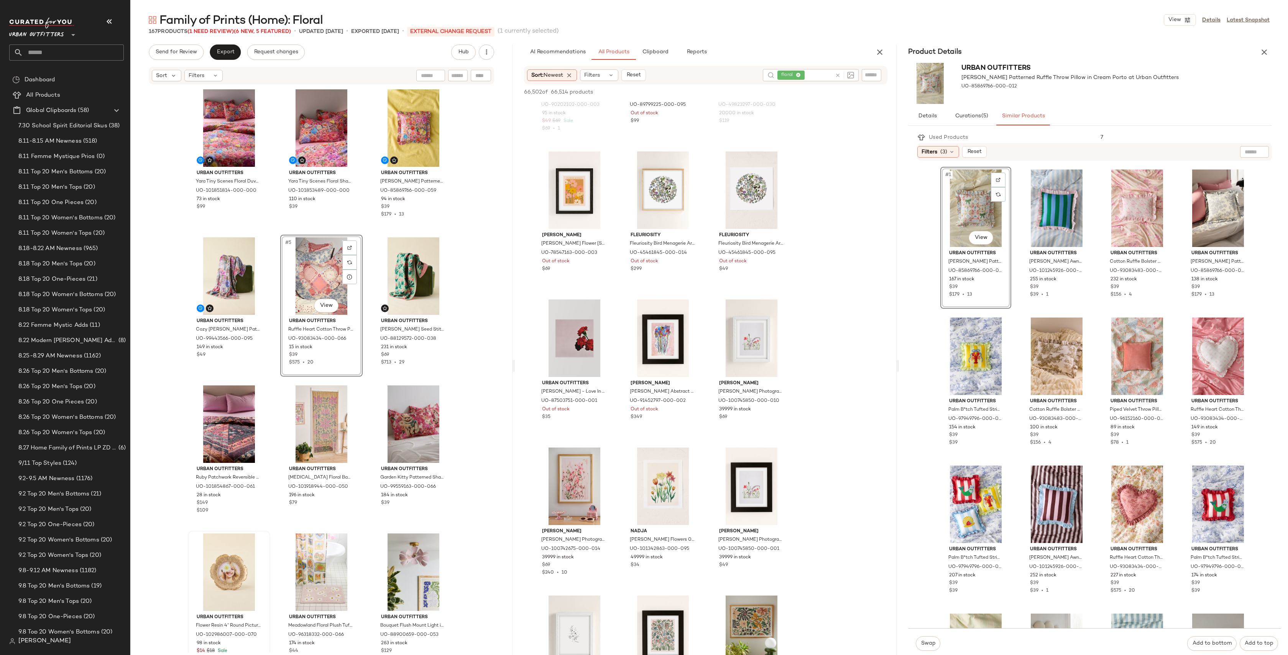
click at [866, 71] on input "text" at bounding box center [871, 75] width 13 height 8
type input "******"
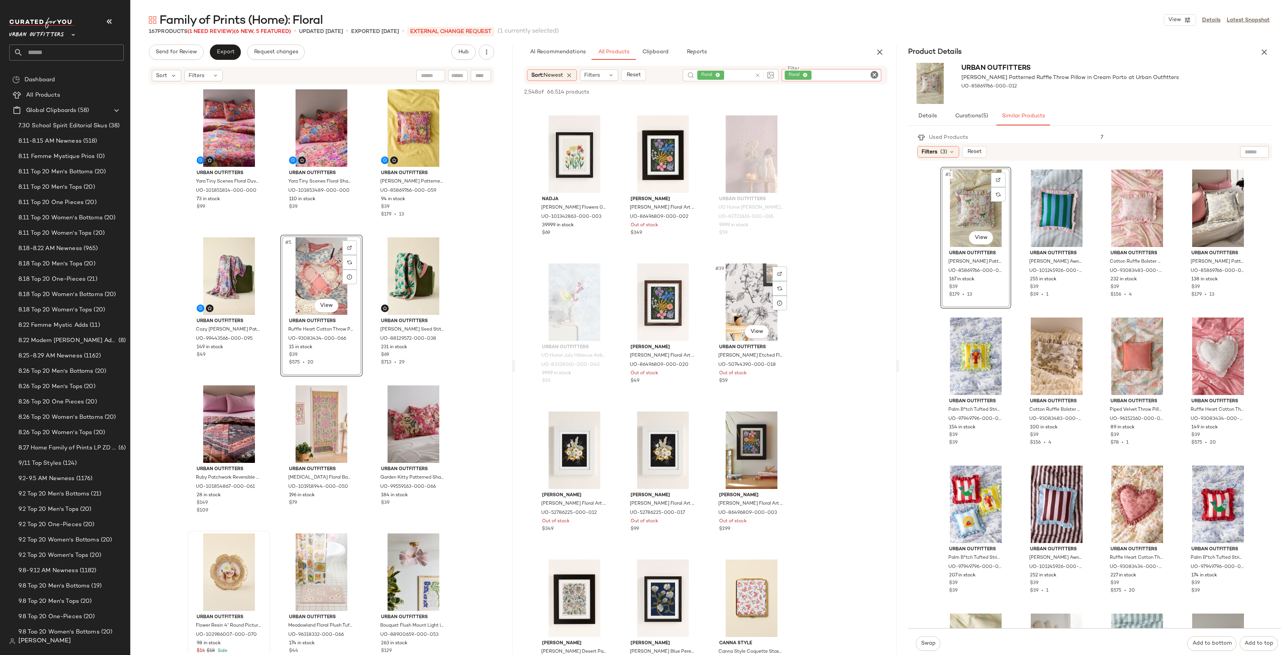
scroll to position [1627, 0]
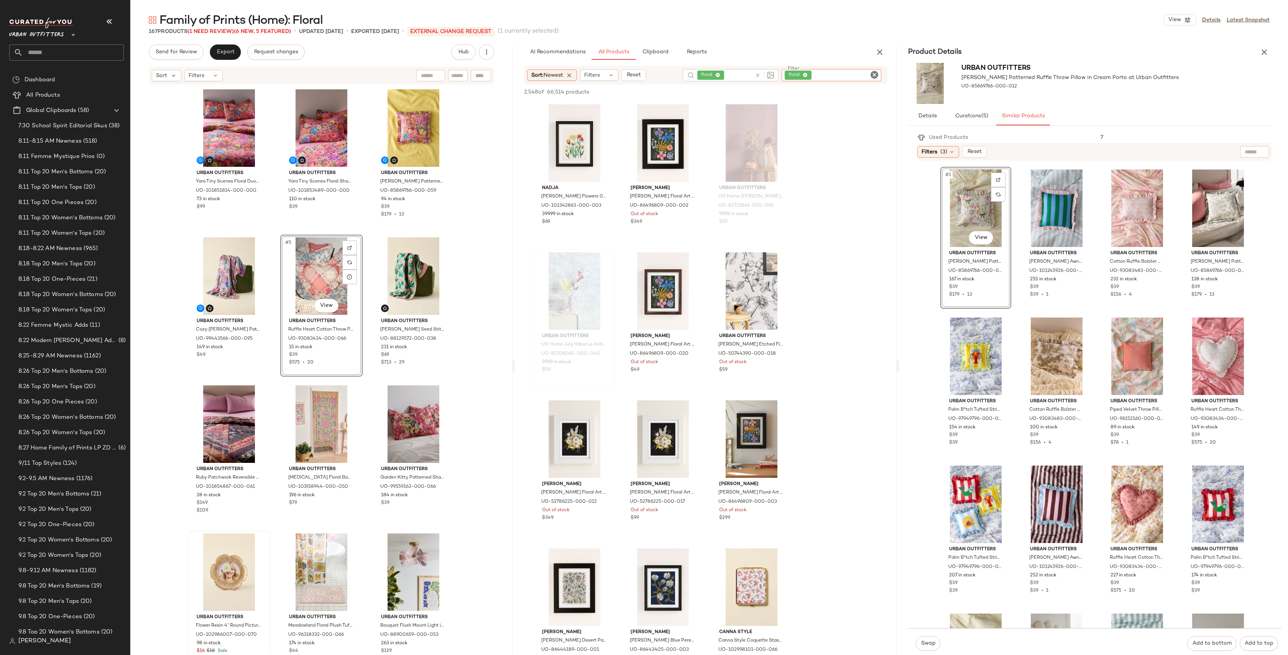
drag, startPoint x: 874, startPoint y: 71, endPoint x: 539, endPoint y: 275, distance: 392.2
click at [874, 71] on icon "Clear Filter" at bounding box center [874, 74] width 9 height 9
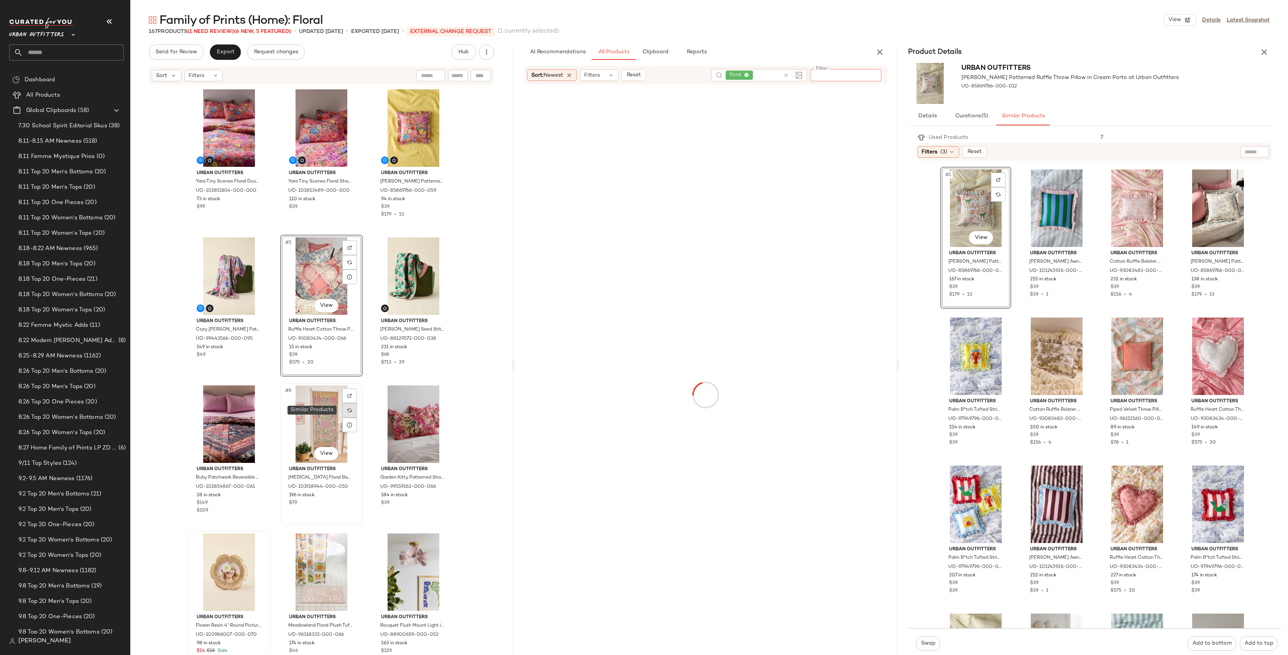
click at [344, 409] on div at bounding box center [349, 410] width 15 height 15
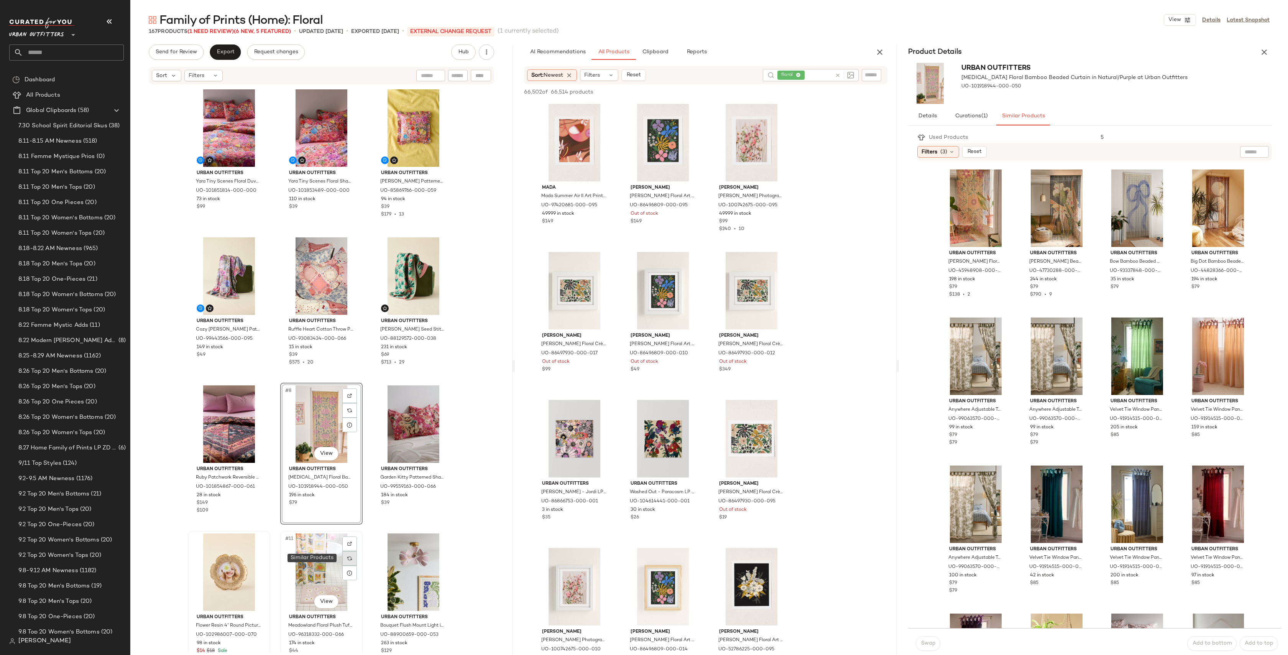
click at [349, 557] on img at bounding box center [349, 558] width 5 height 5
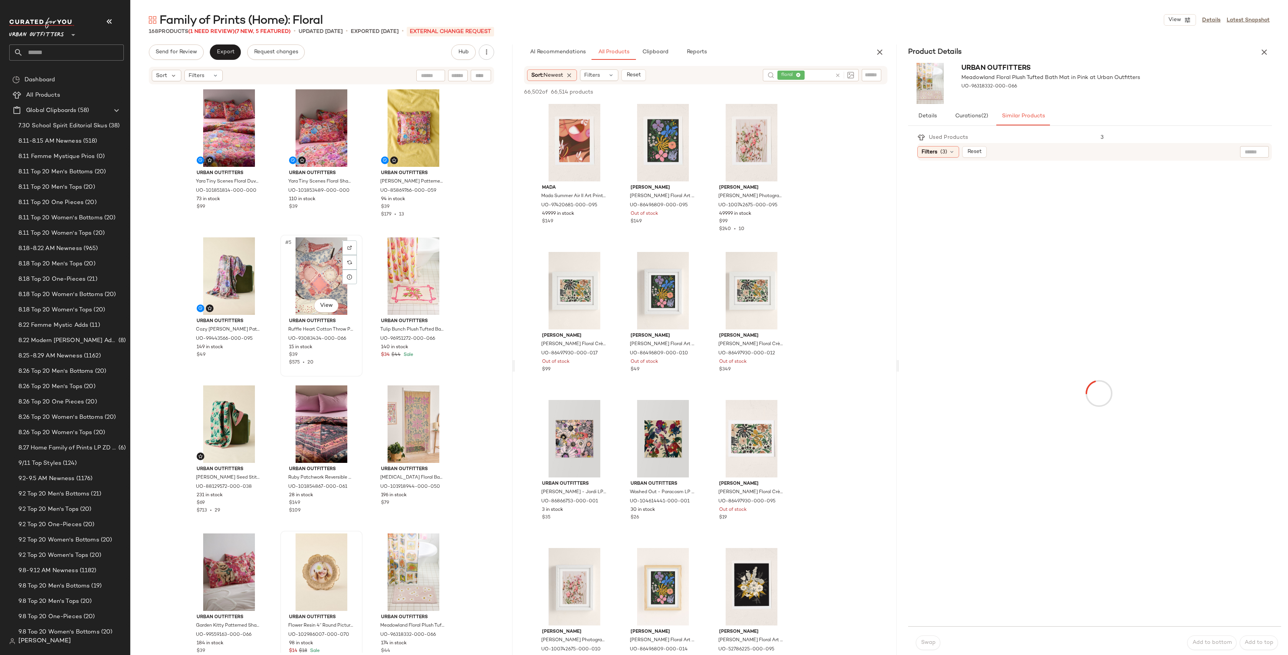
click at [298, 264] on div "#5 View" at bounding box center [321, 275] width 77 height 77
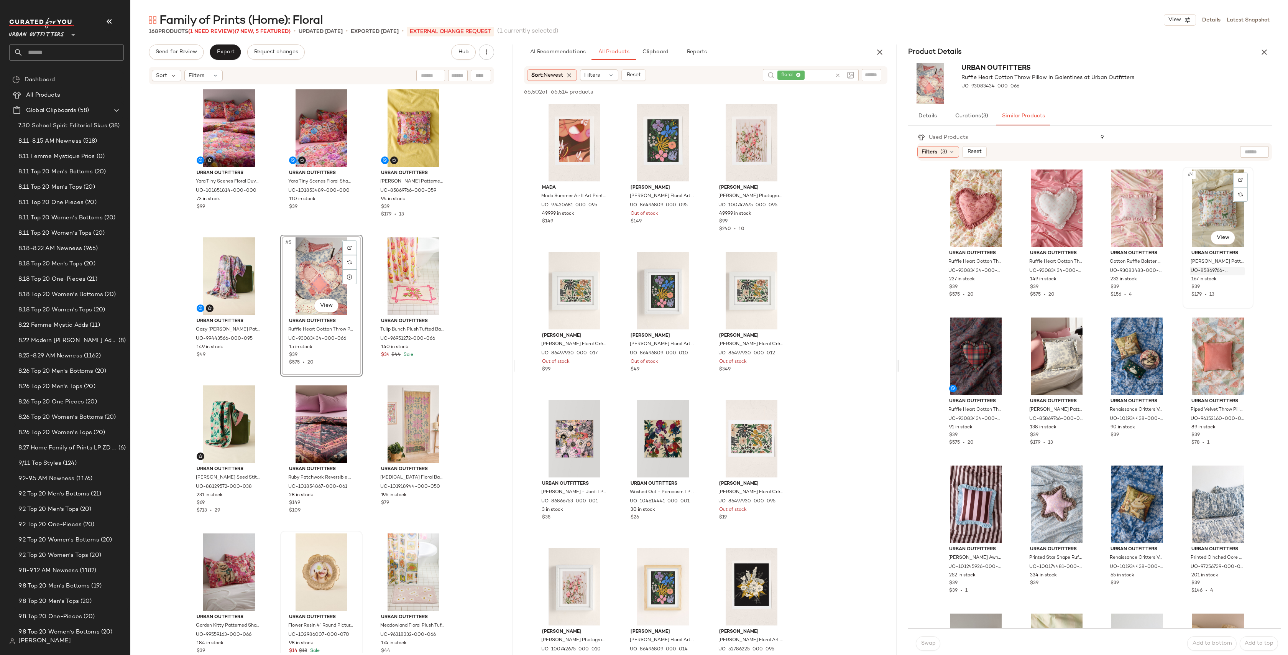
scroll to position [124, 0]
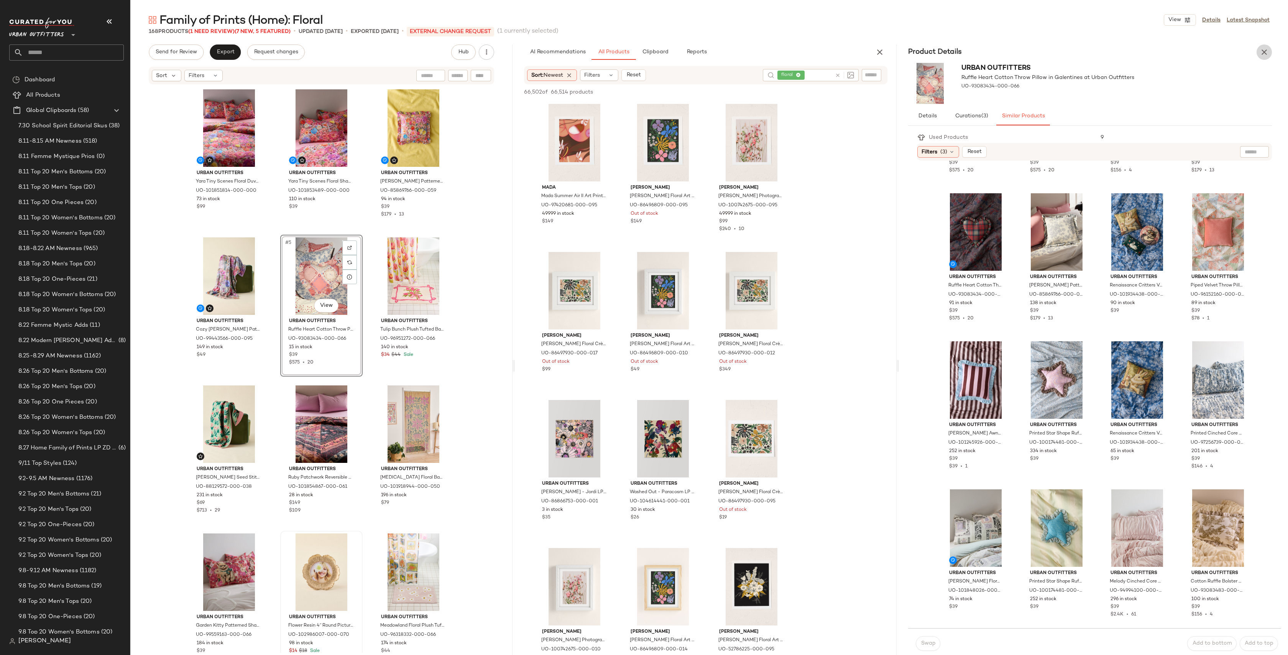
drag, startPoint x: 1270, startPoint y: 53, endPoint x: 843, endPoint y: 130, distance: 434.3
click at [1270, 53] on button "button" at bounding box center [1264, 51] width 15 height 15
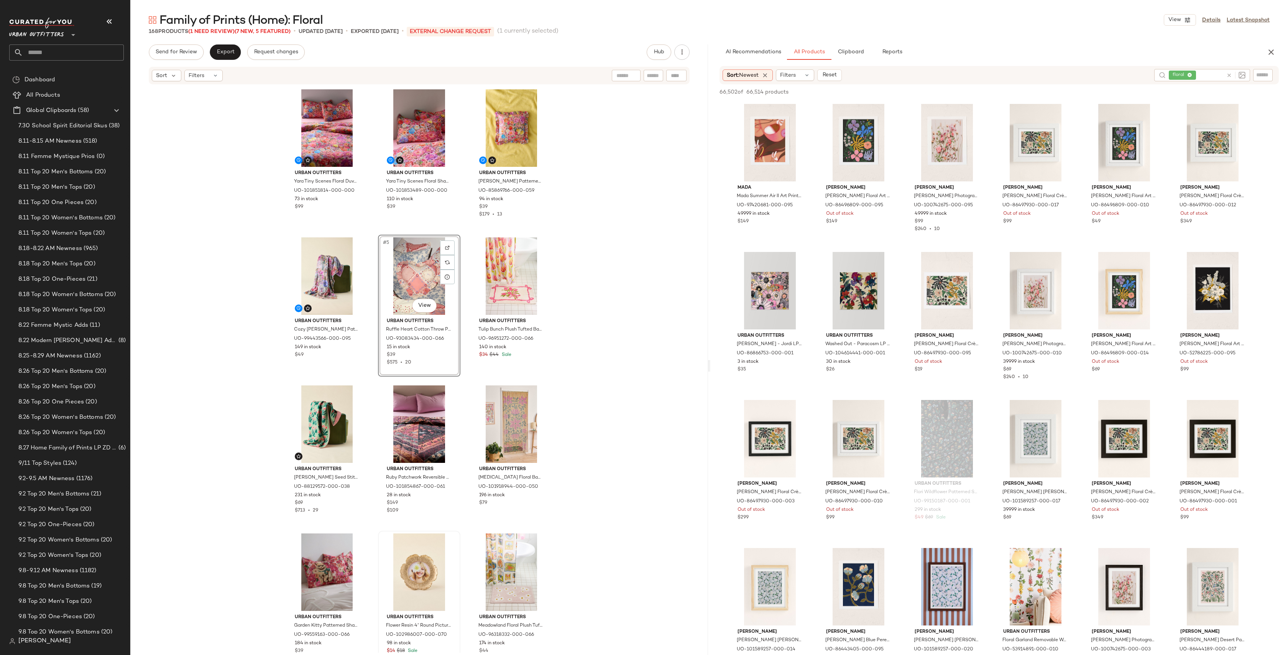
click at [399, 261] on div "#5 View" at bounding box center [419, 275] width 77 height 77
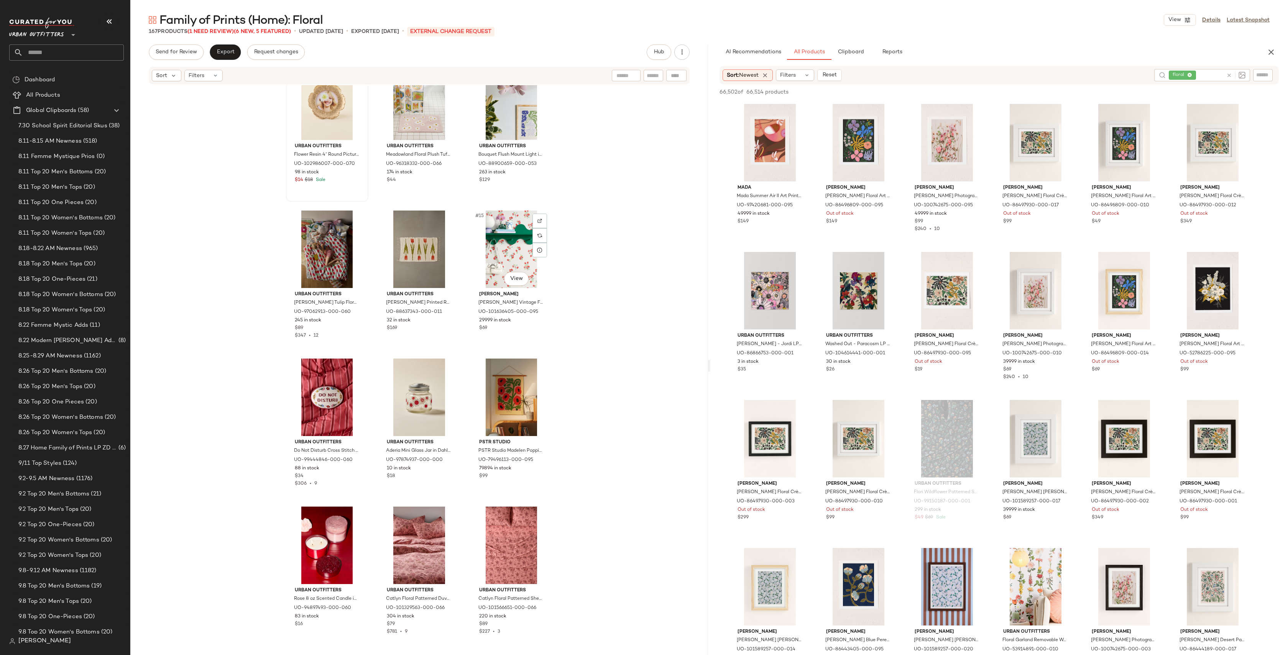
scroll to position [502, 0]
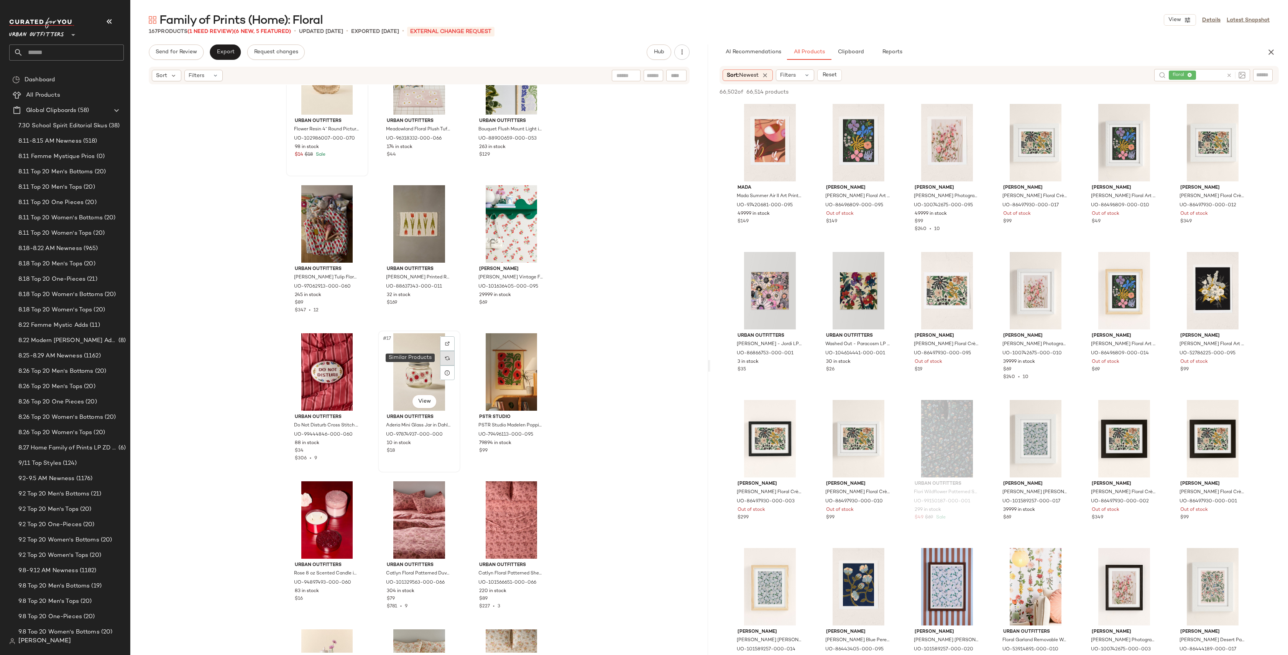
click at [443, 360] on div at bounding box center [447, 358] width 15 height 15
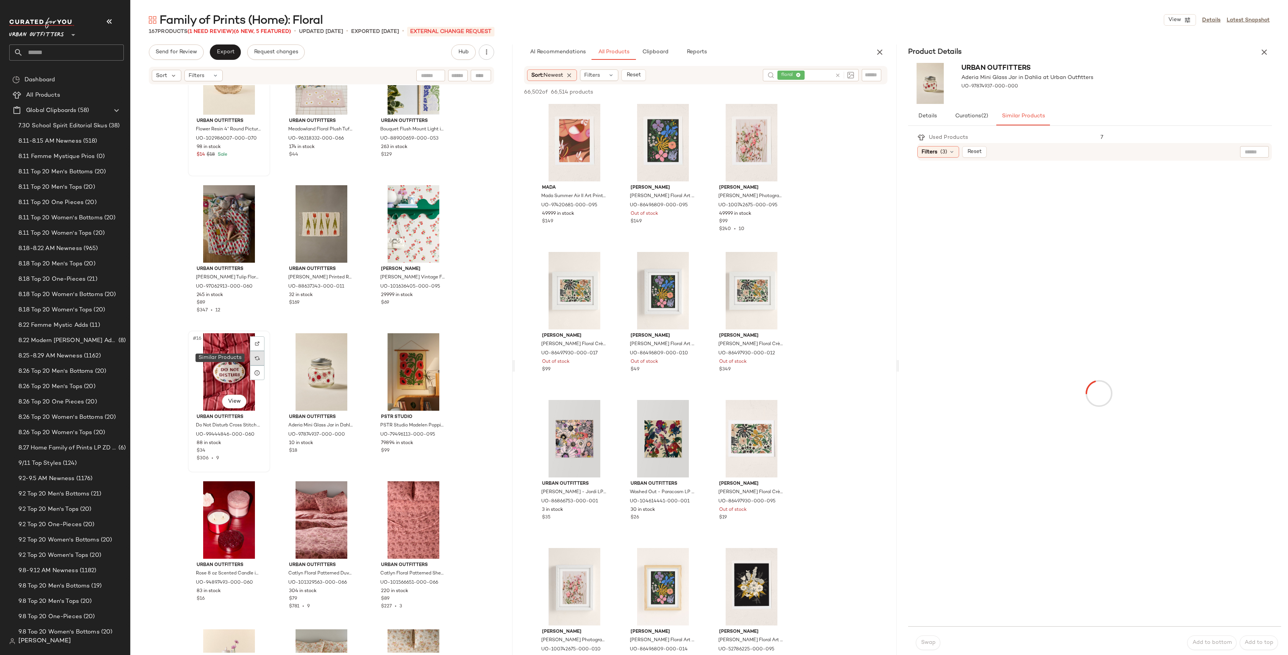
click at [255, 359] on img at bounding box center [257, 358] width 5 height 5
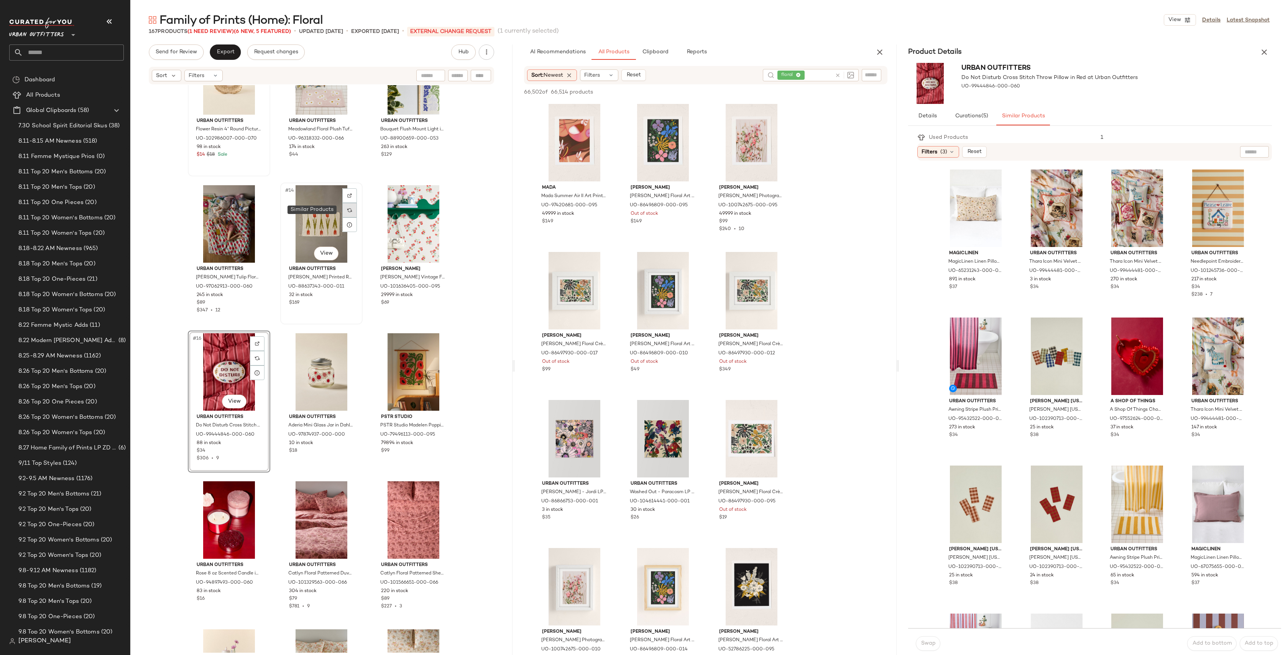
click at [343, 207] on div at bounding box center [349, 210] width 15 height 15
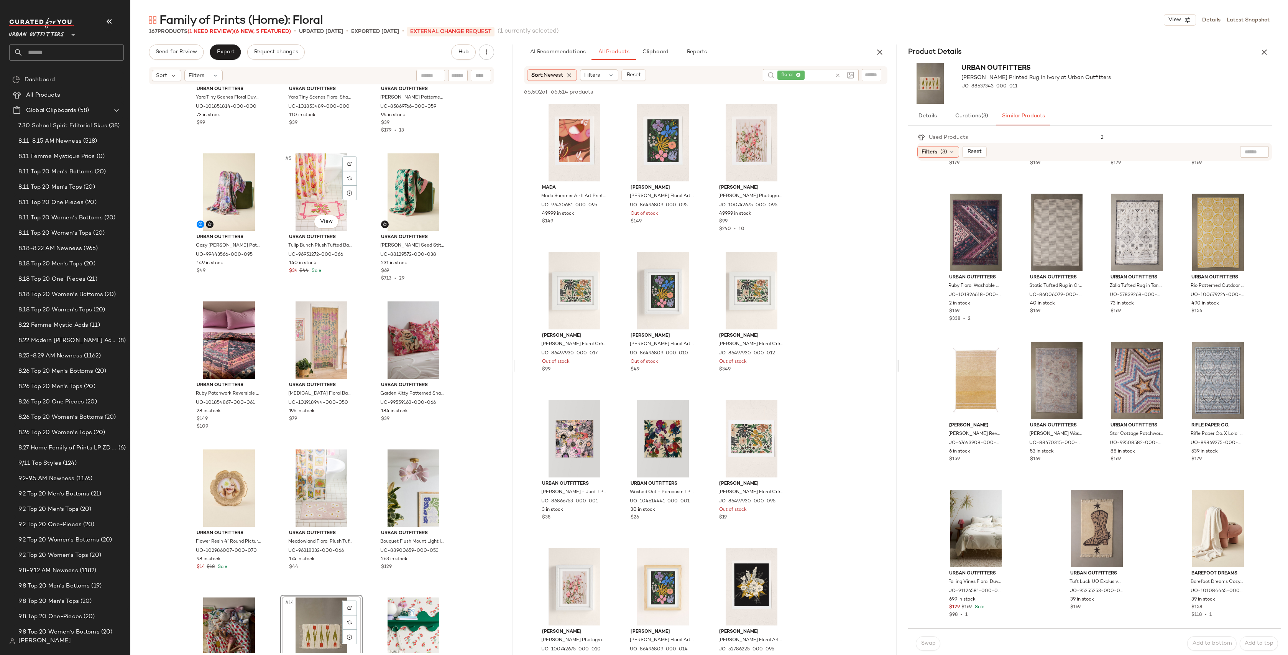
scroll to position [89, 0]
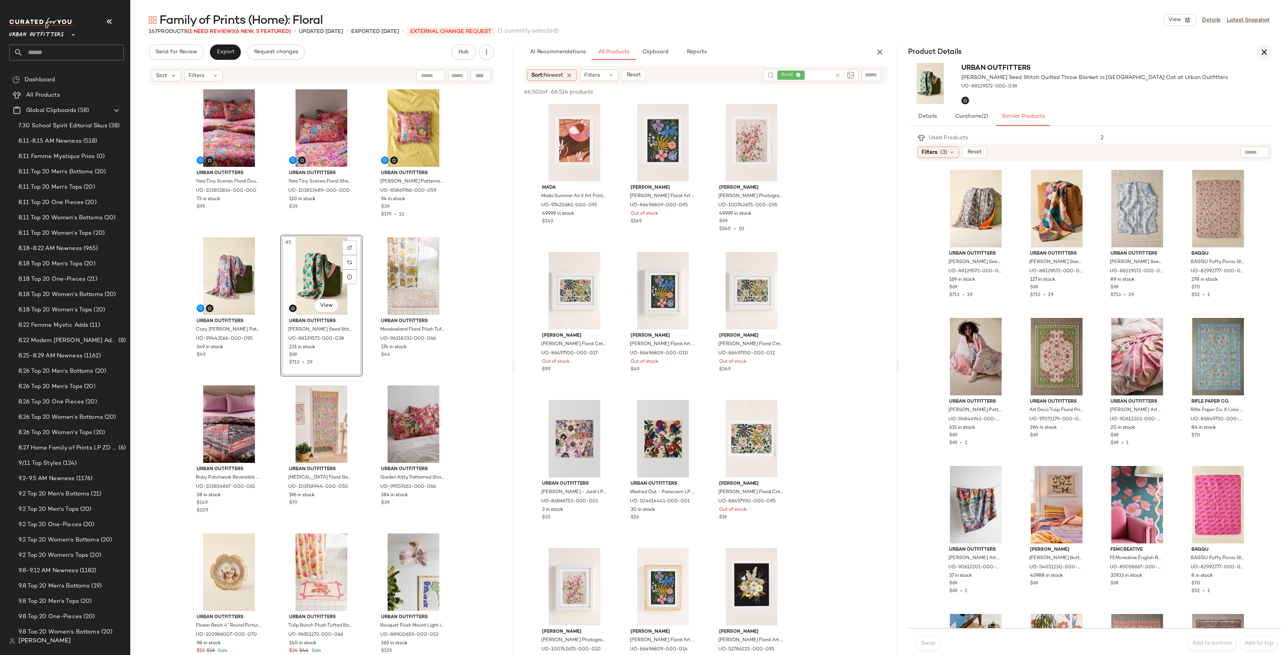
click at [1268, 48] on icon "button" at bounding box center [1264, 52] width 9 height 9
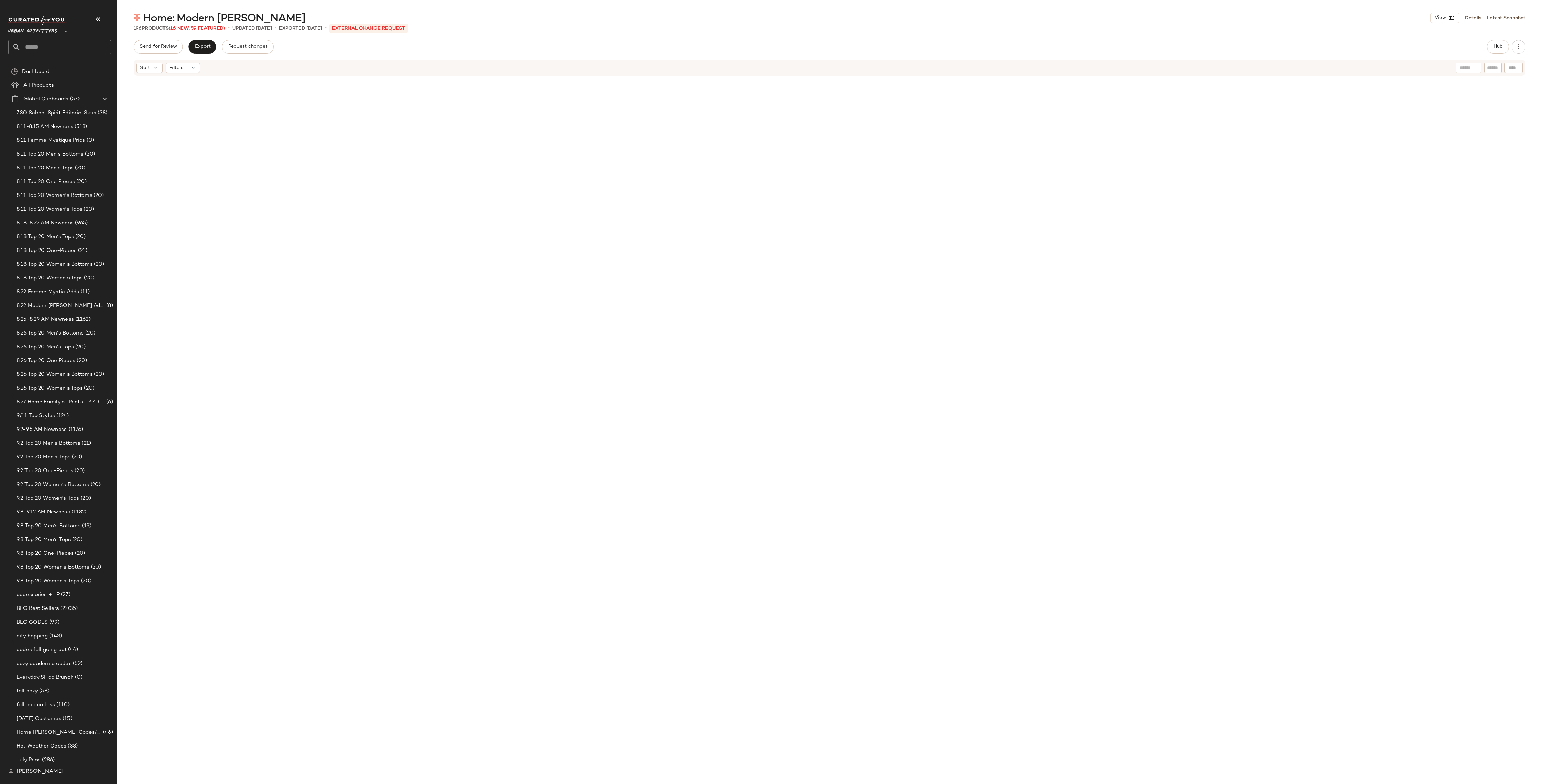
scroll to position [2621, 0]
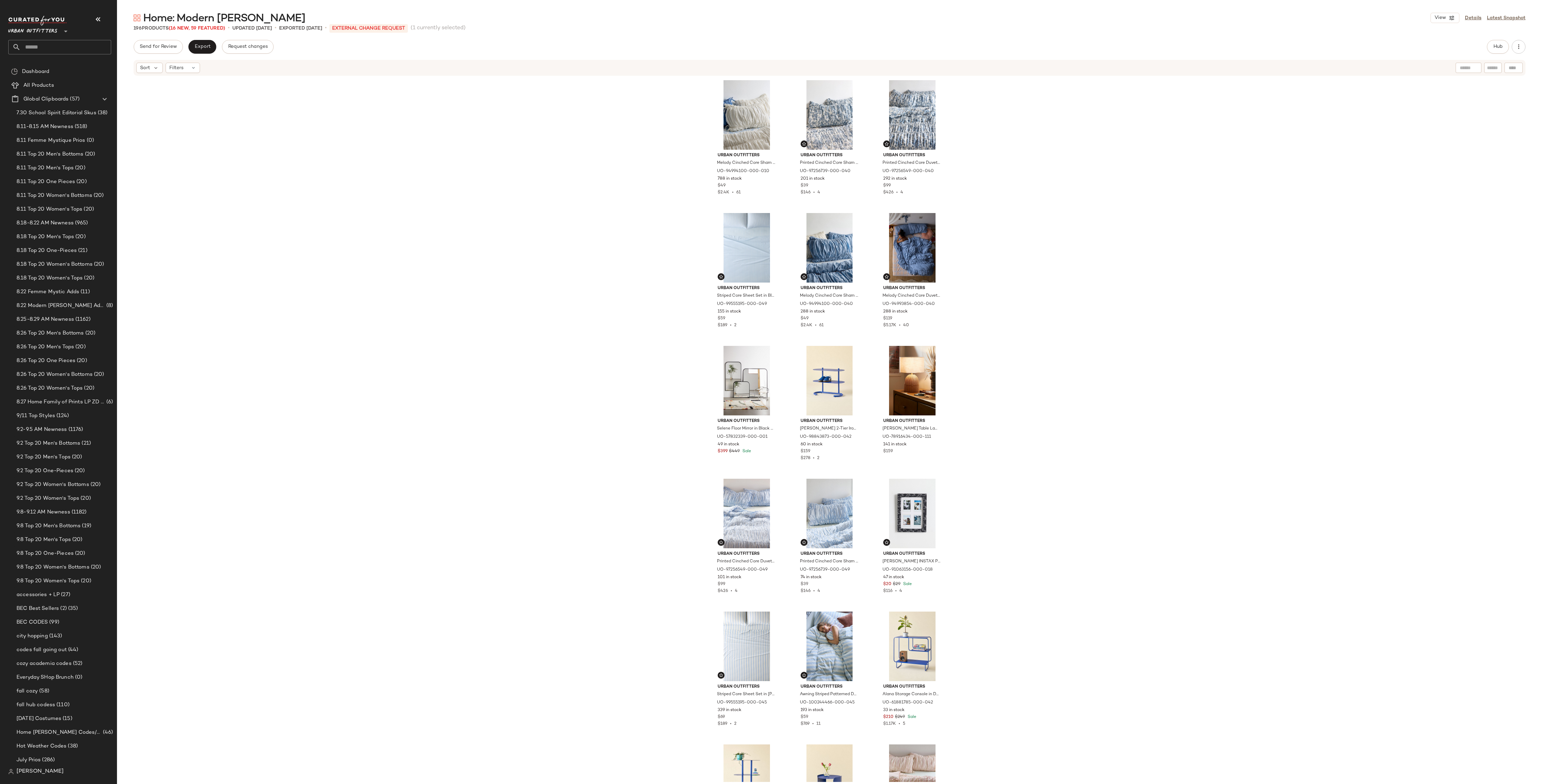
scroll to position [2935, 0]
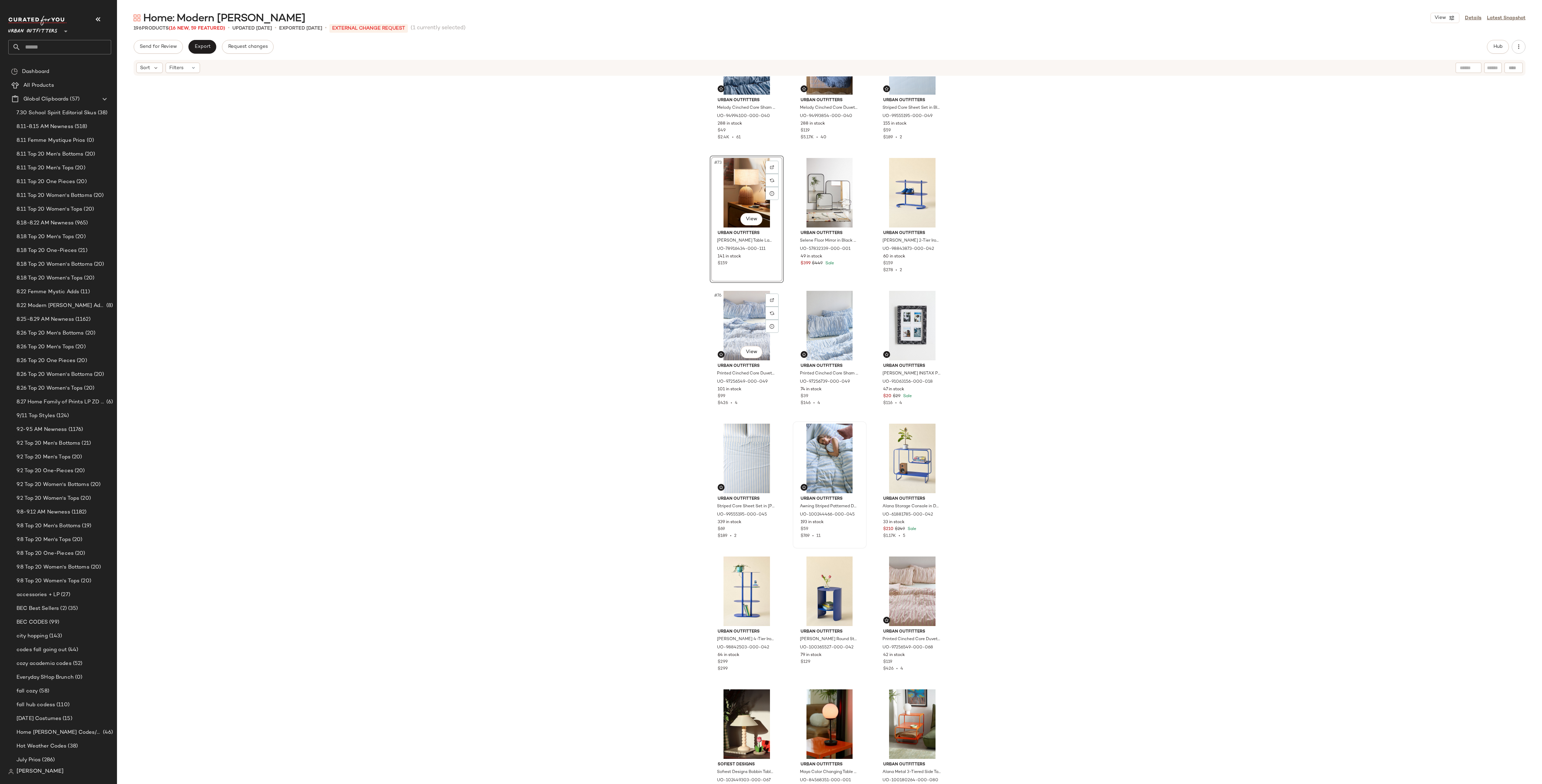
scroll to position [3150, 0]
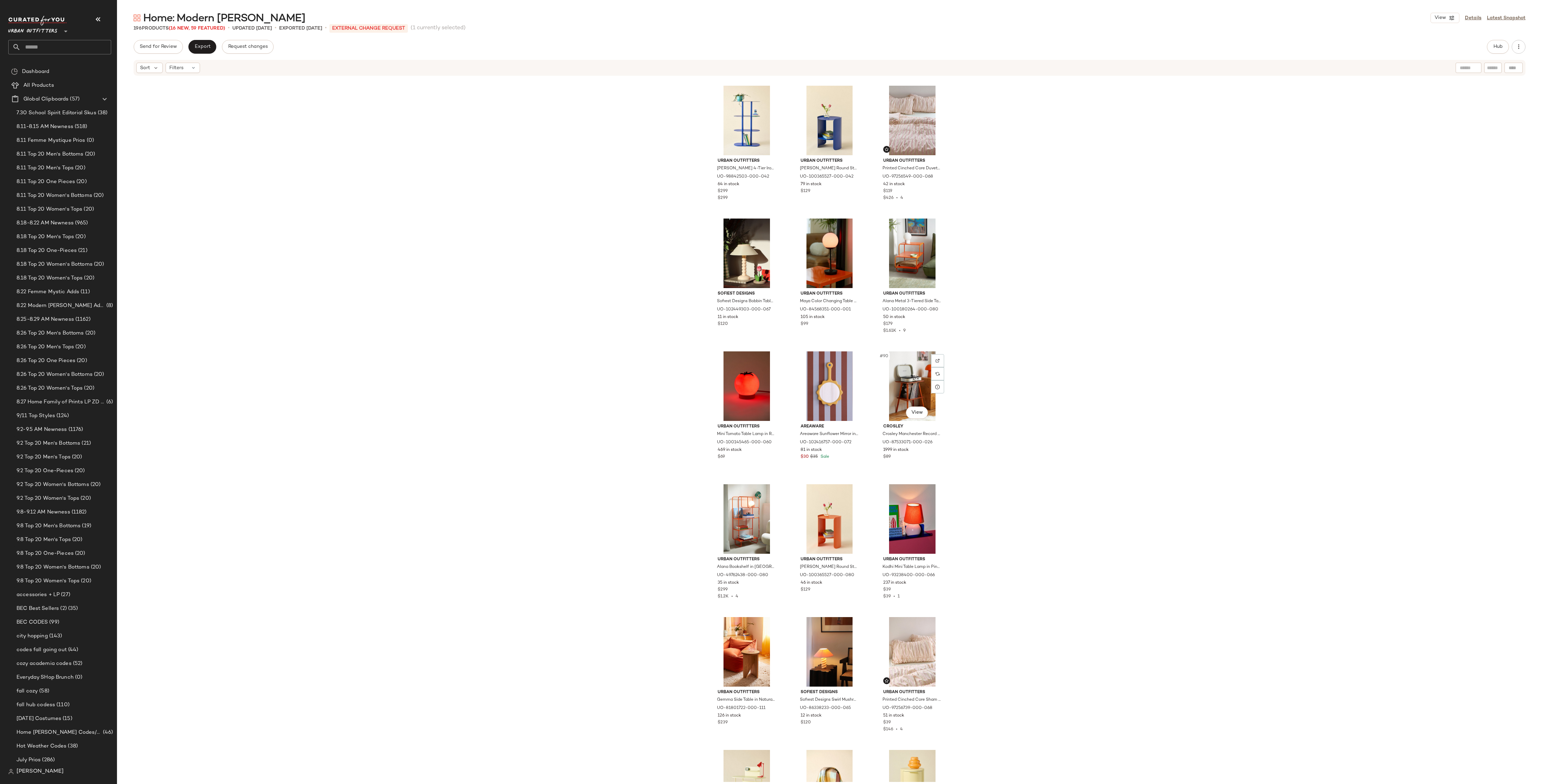
scroll to position [3695, 0]
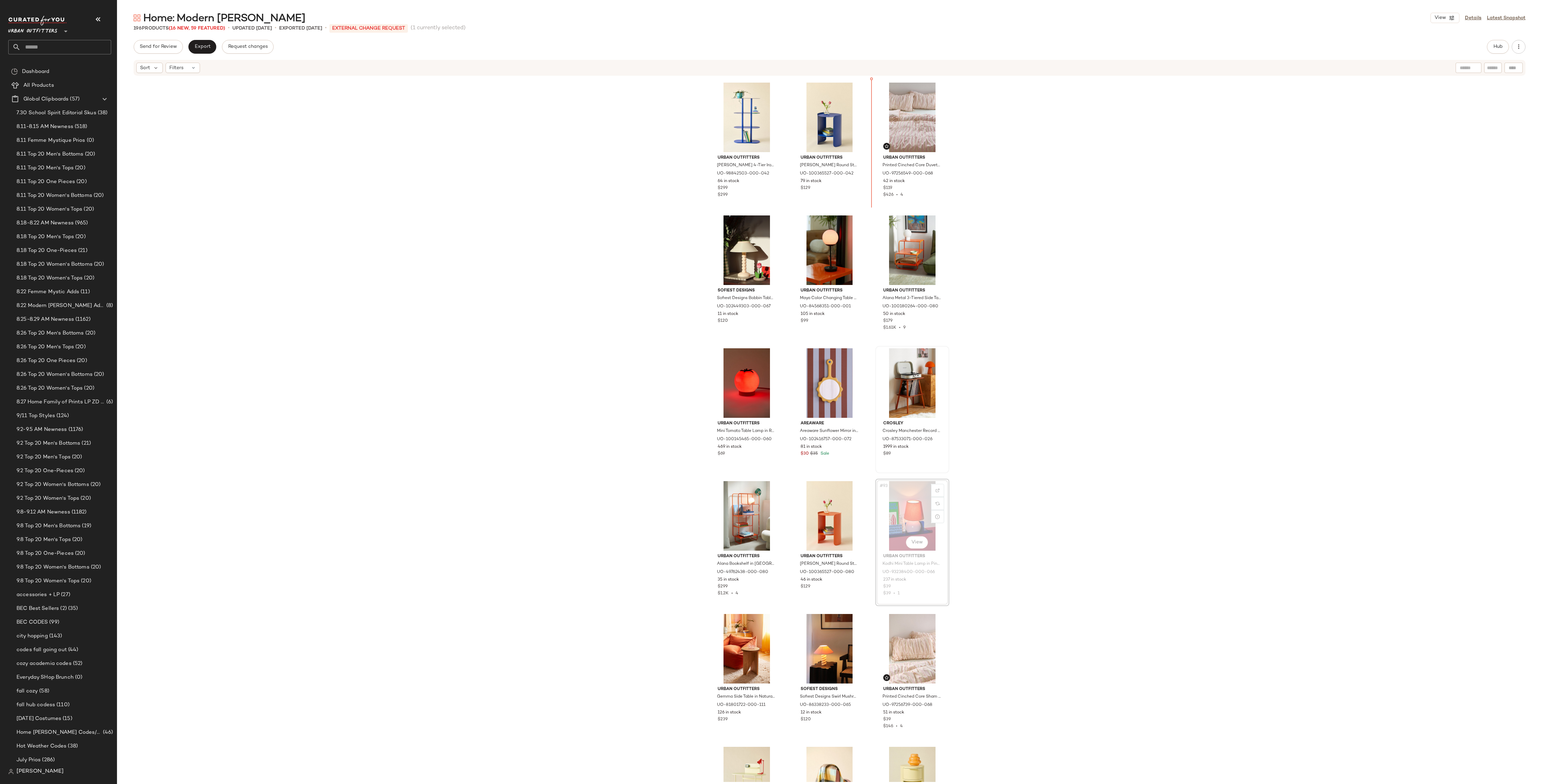
scroll to position [3575, 0]
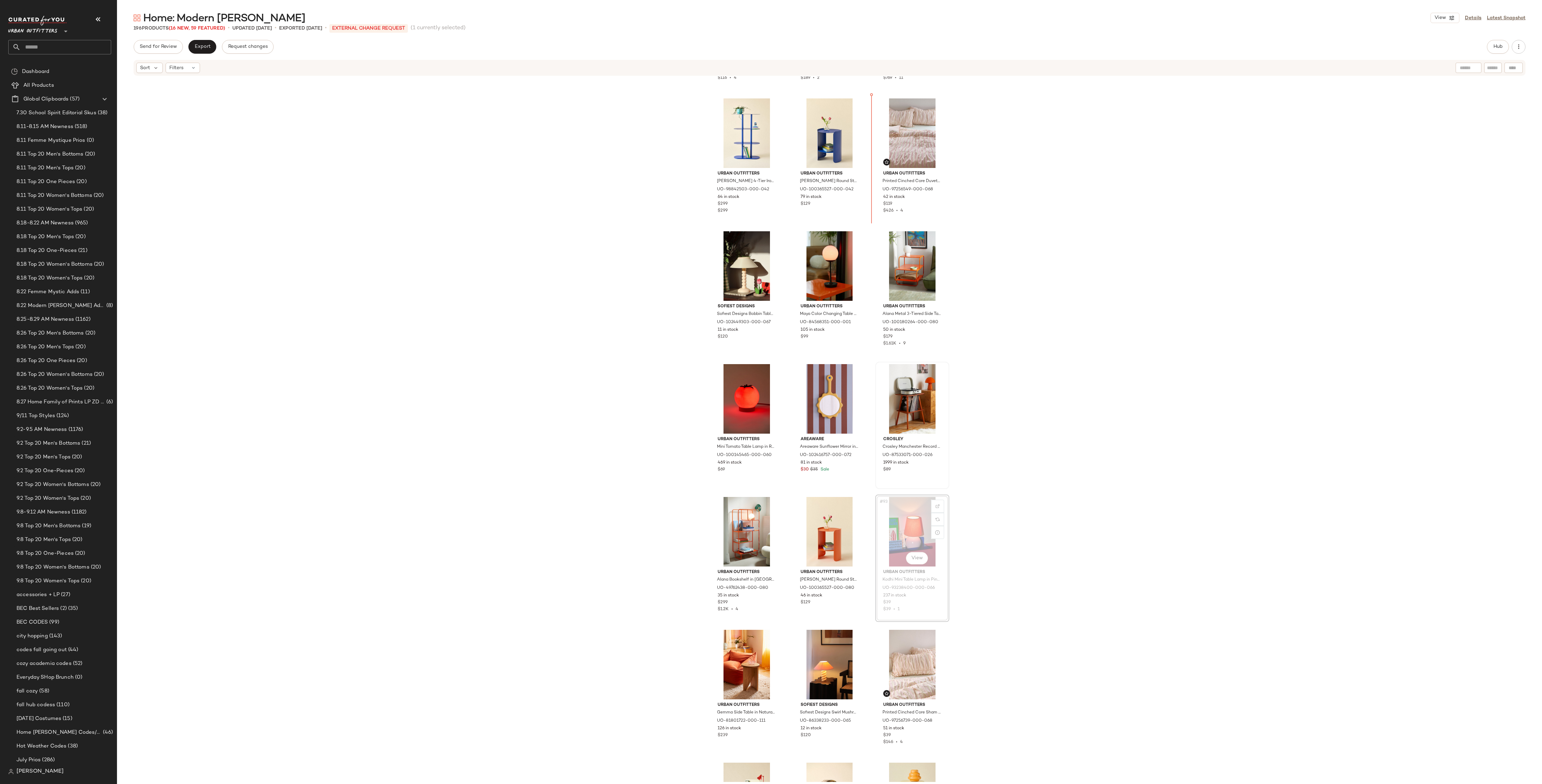
drag, startPoint x: 908, startPoint y: 461, endPoint x: 906, endPoint y: 419, distance: 42.0
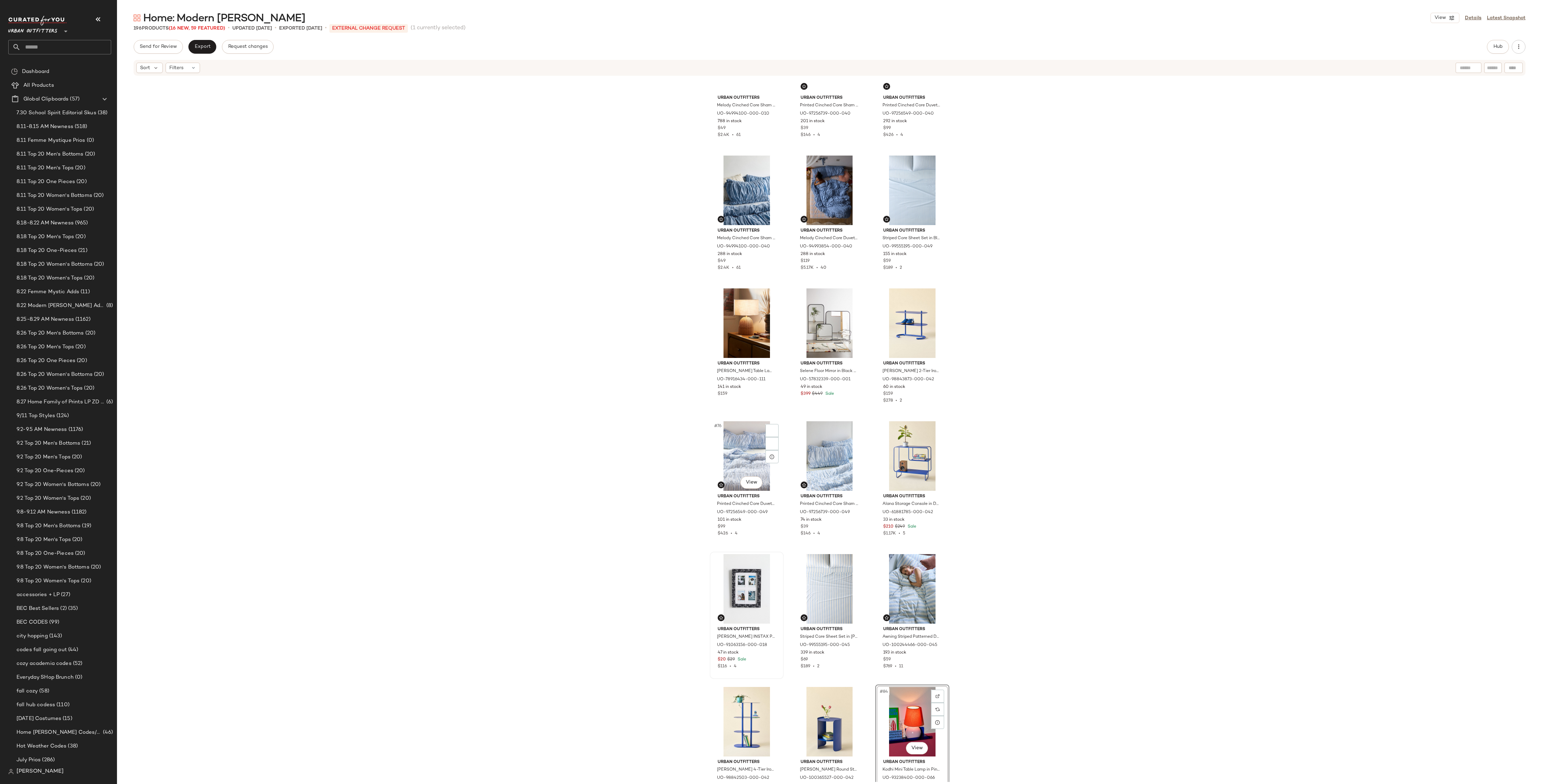
scroll to position [2974, 0]
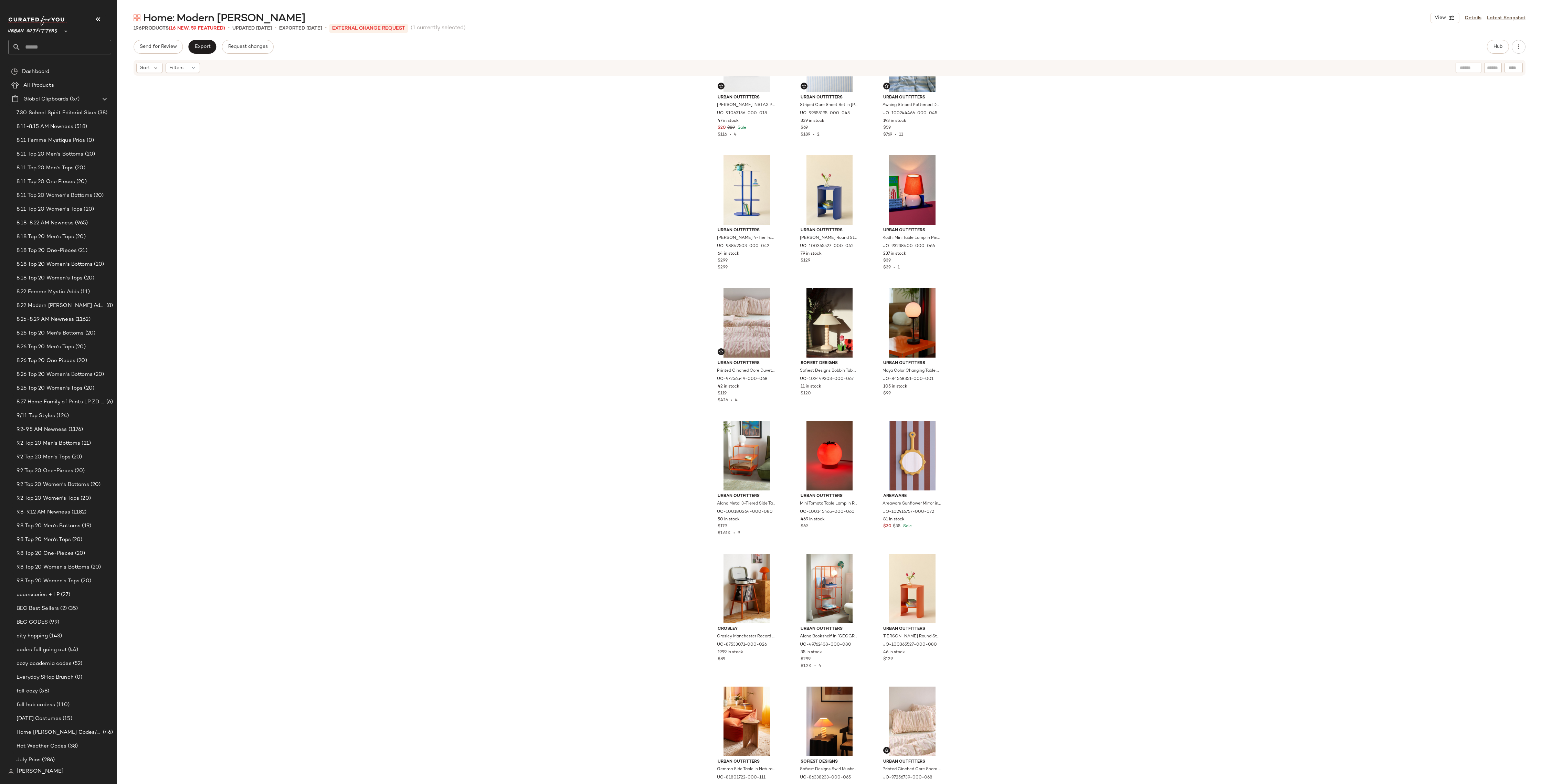
scroll to position [3520, 0]
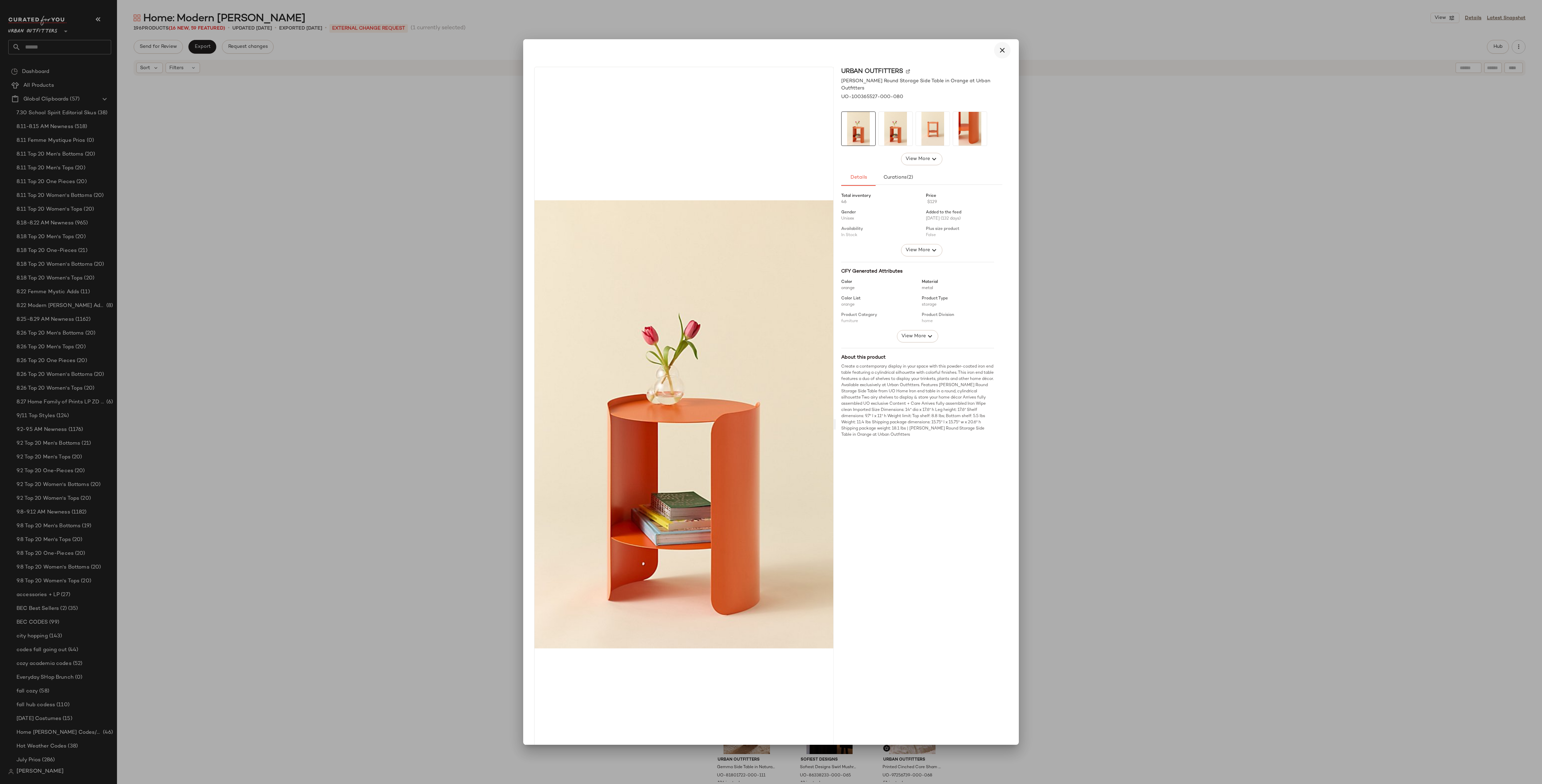
click at [999, 48] on icon "button" at bounding box center [1002, 49] width 8 height 8
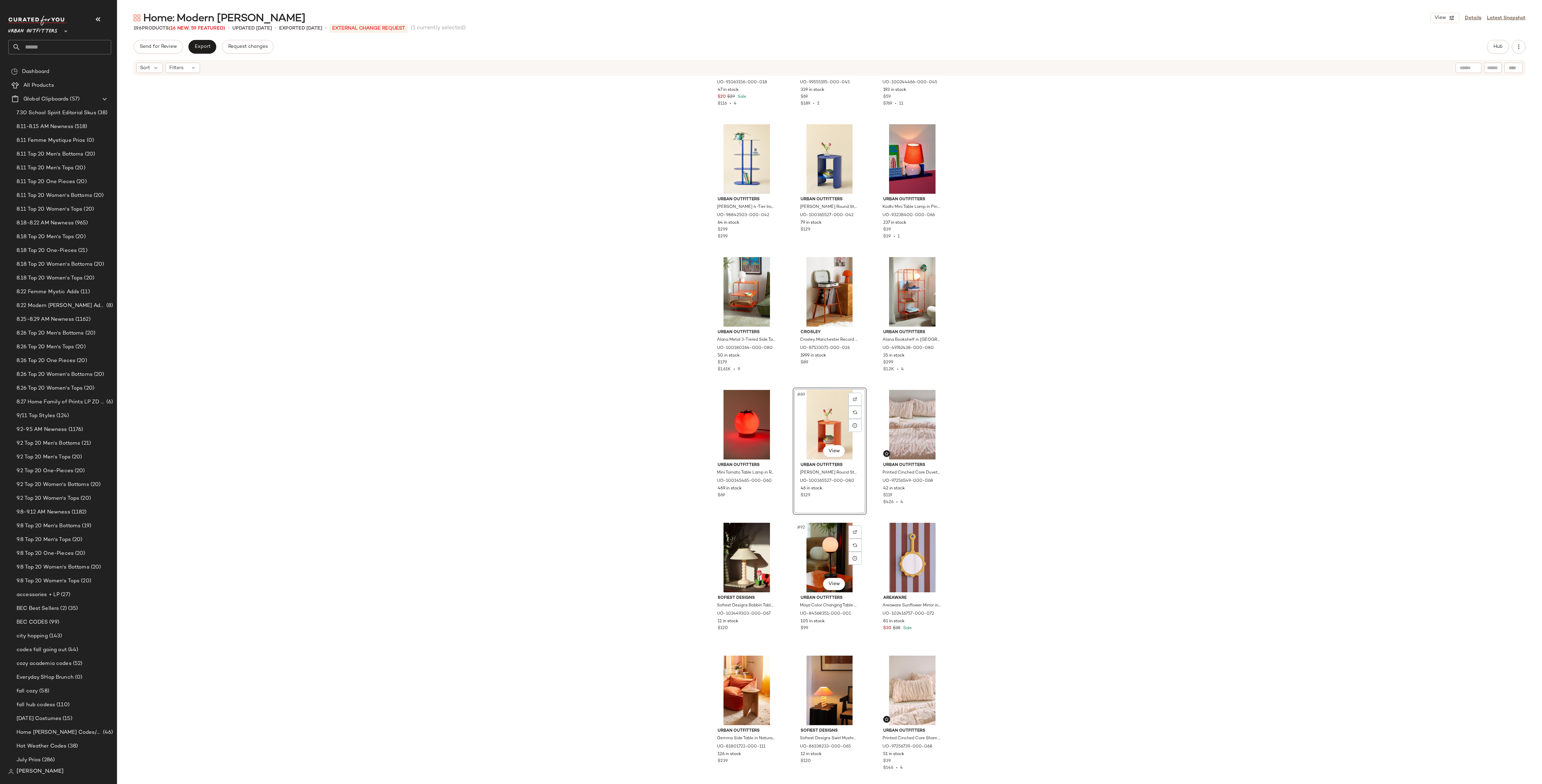
scroll to position [3555, 0]
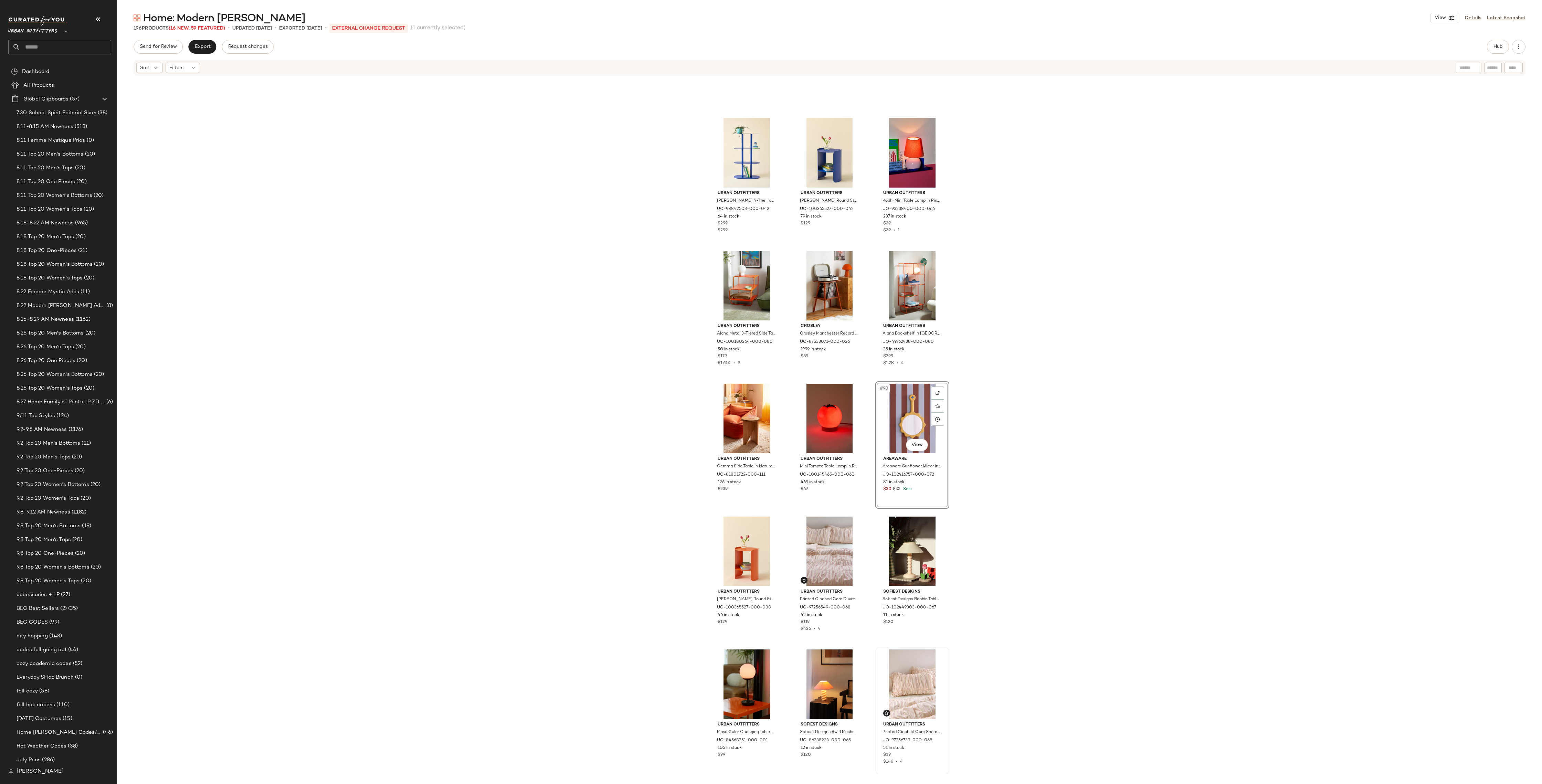
scroll to position [3701, 0]
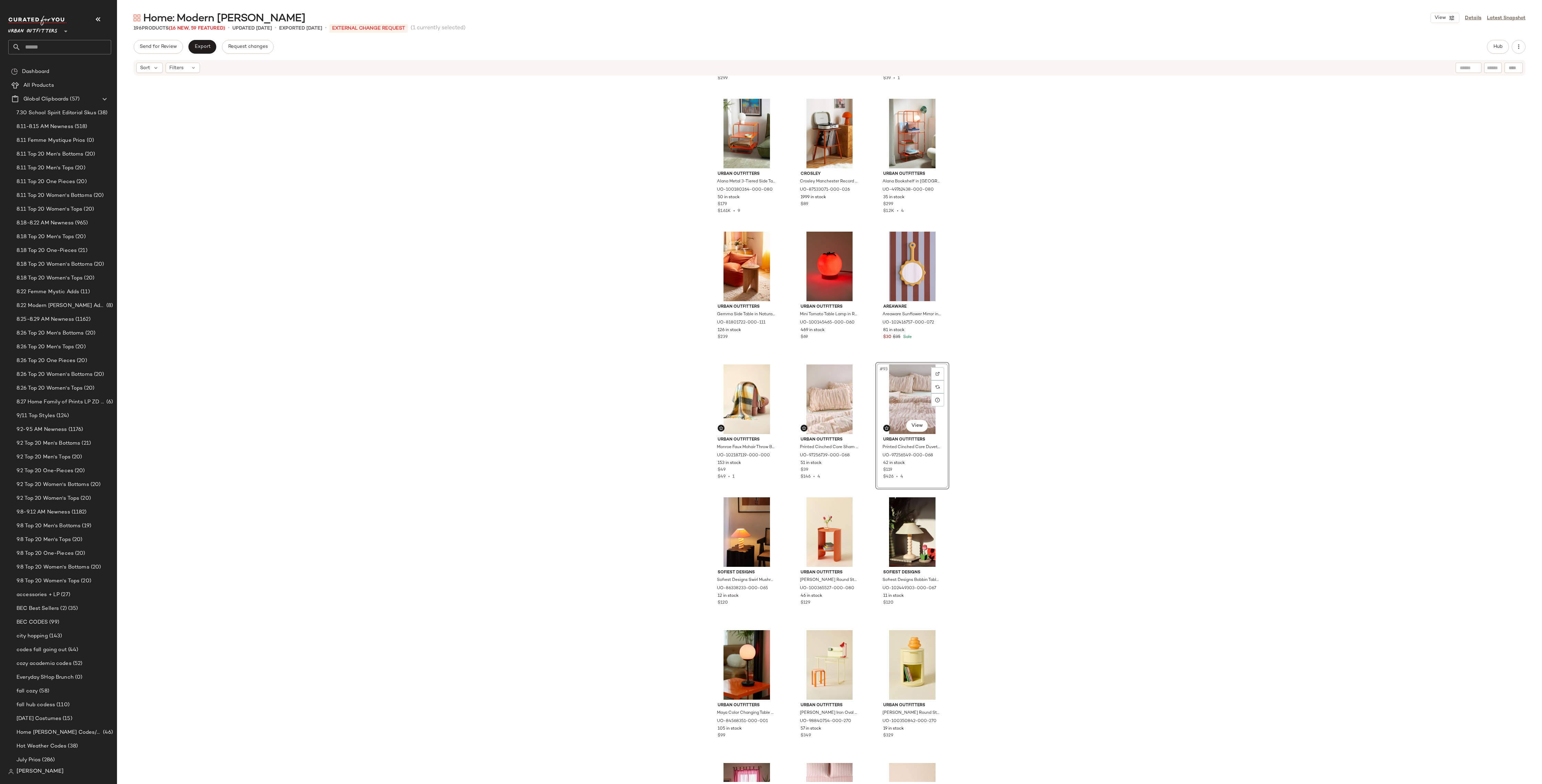
scroll to position [3752, 0]
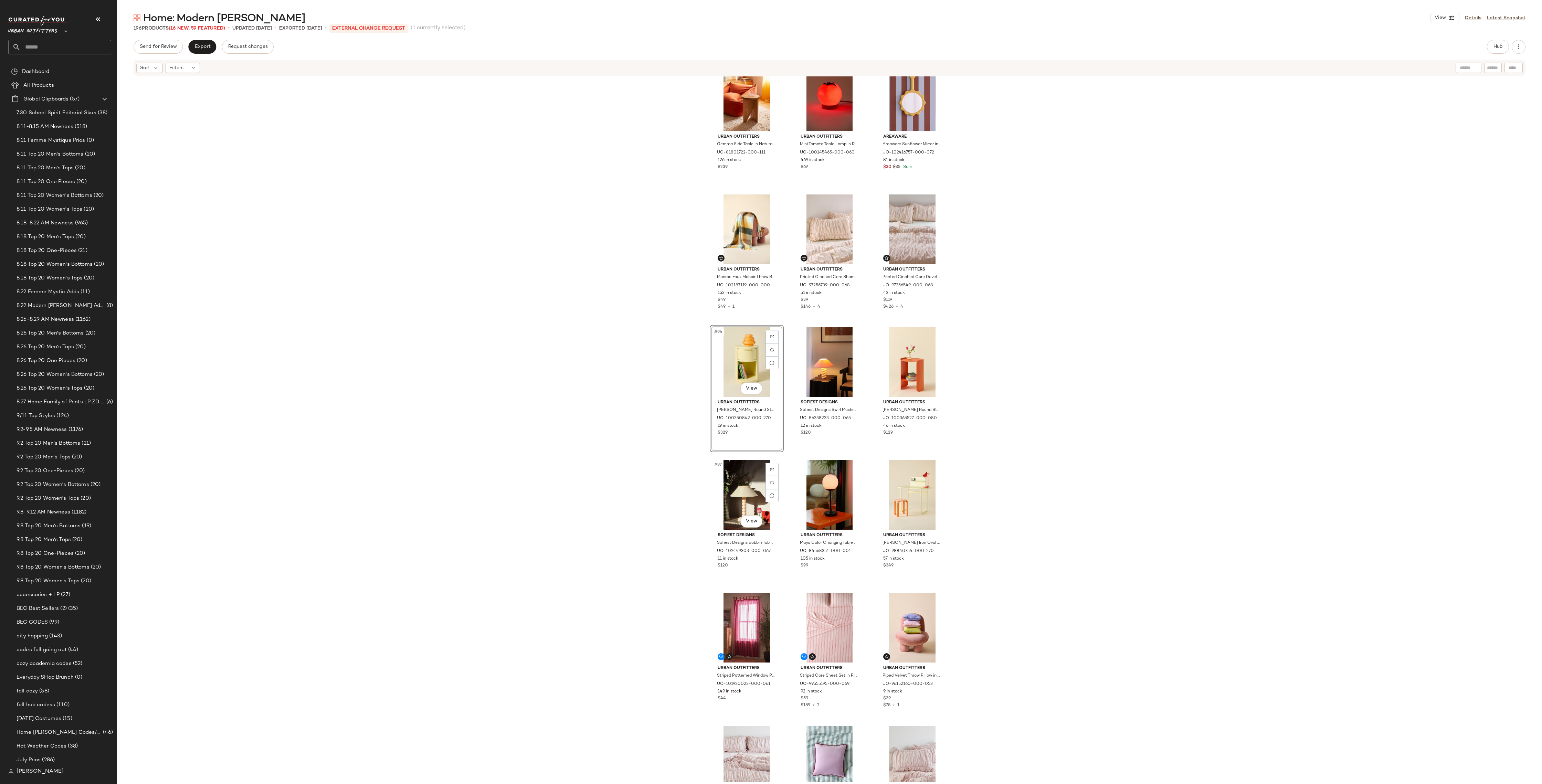
scroll to position [3882, 0]
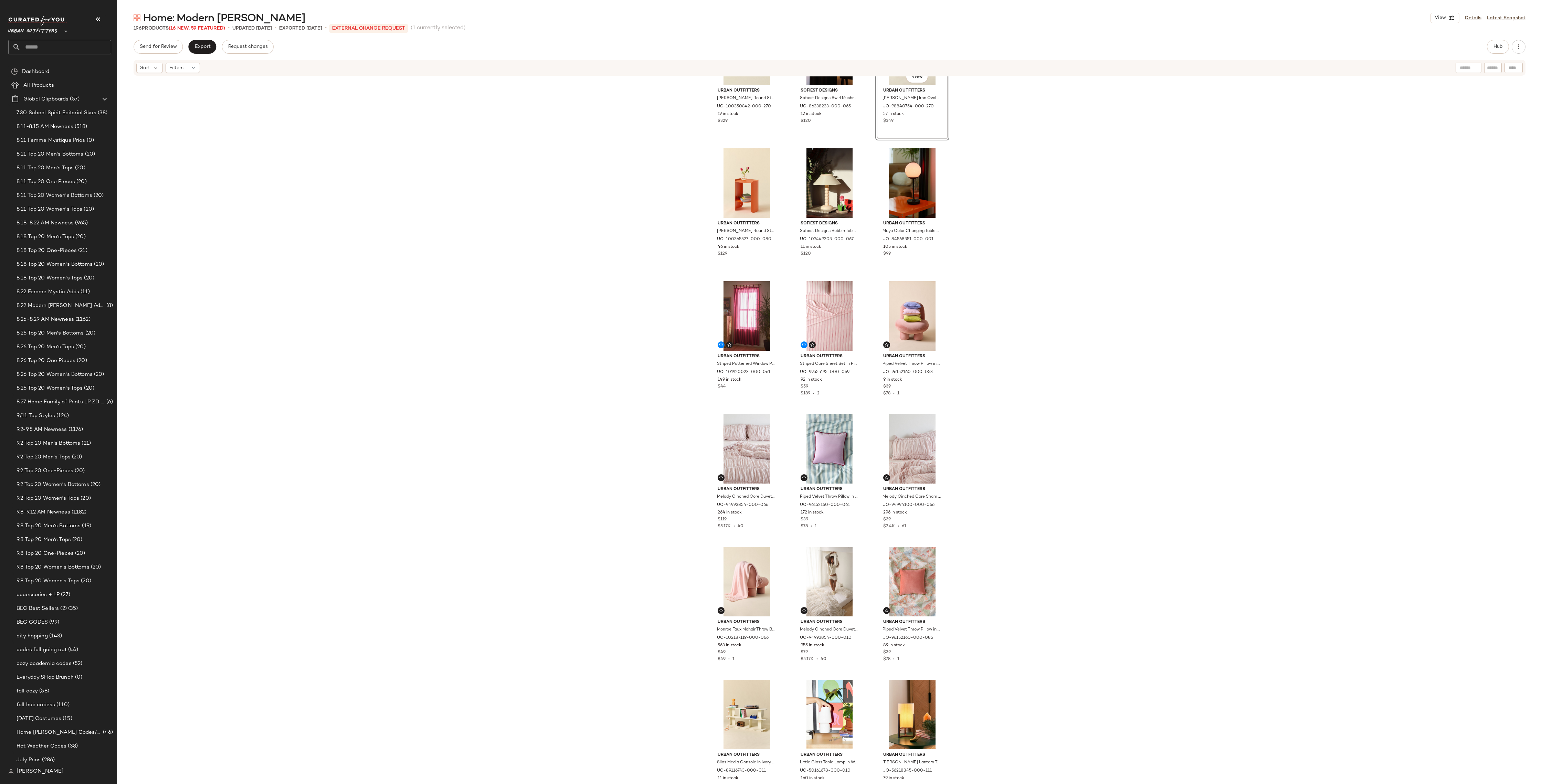
scroll to position [4191, 0]
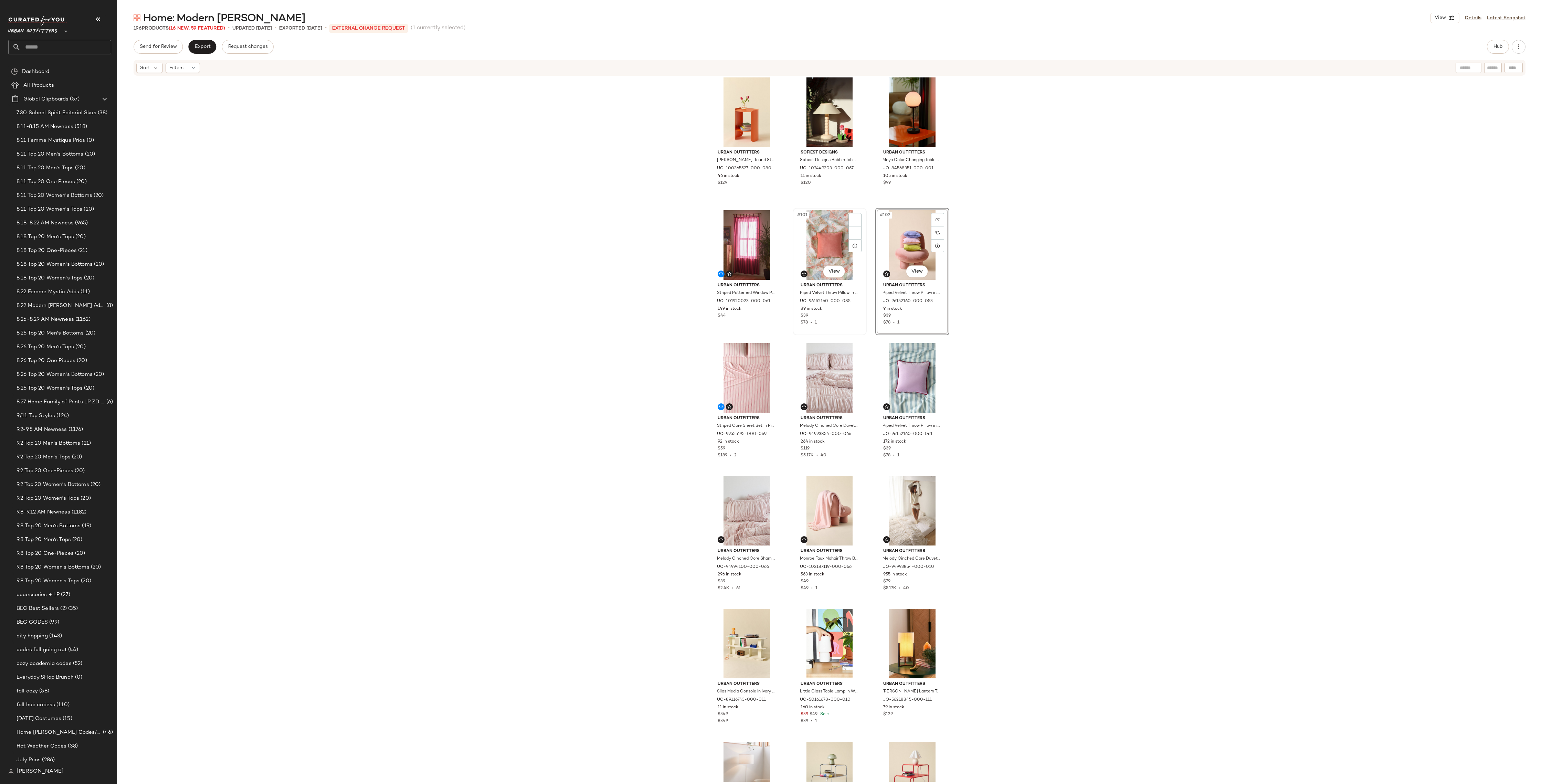
scroll to position [4259, 0]
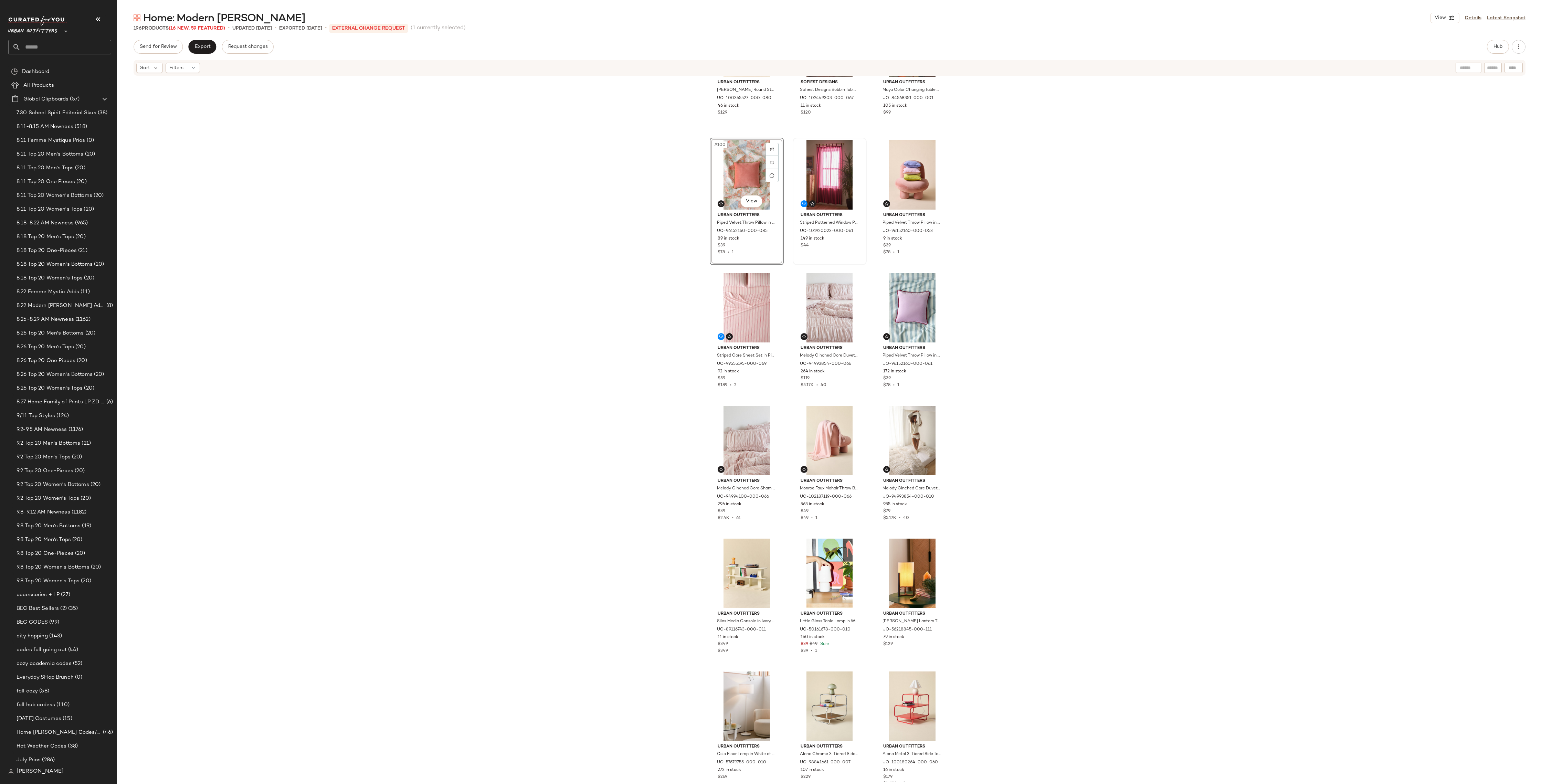
scroll to position [4333, 0]
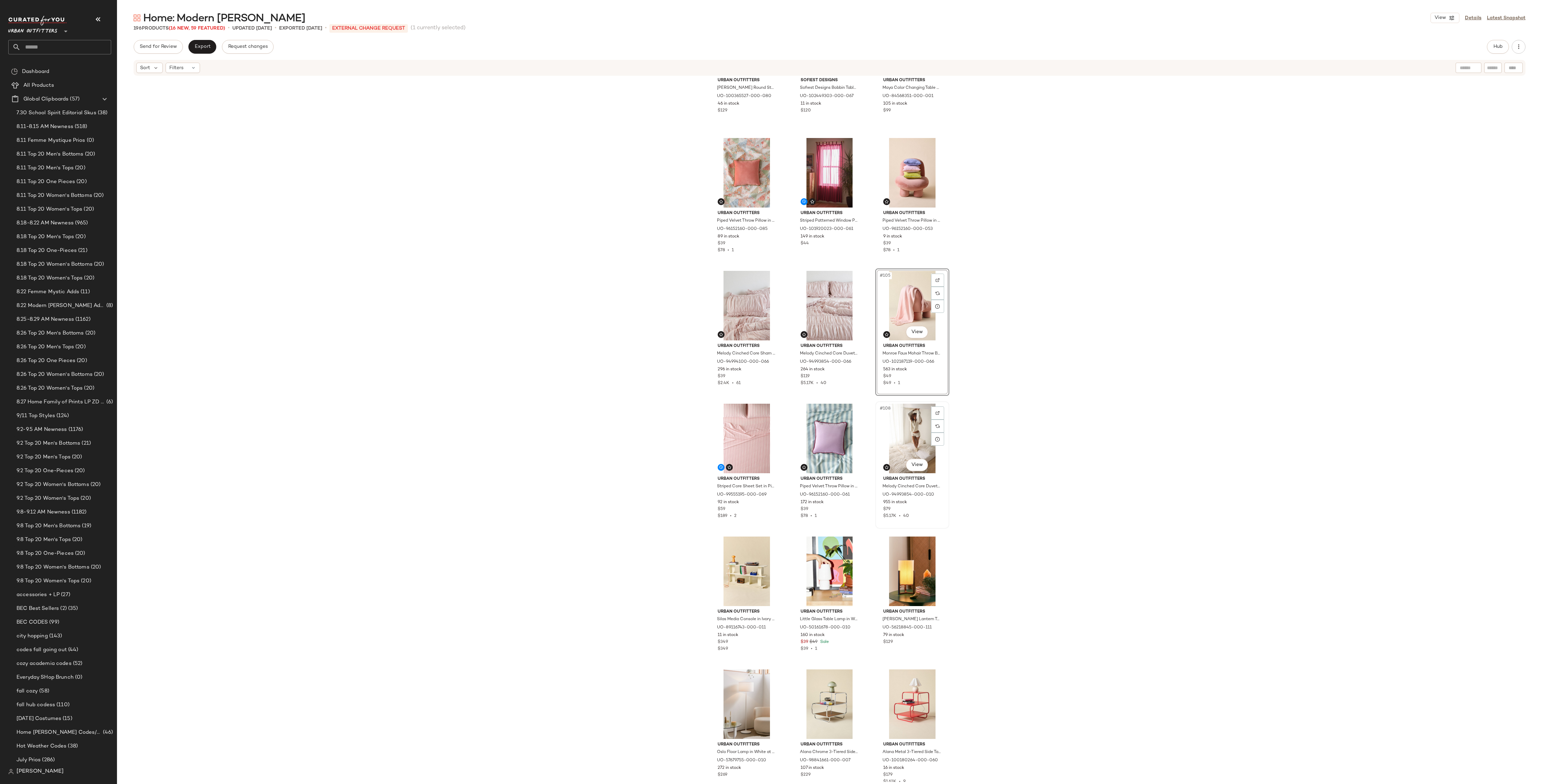
scroll to position [4343, 0]
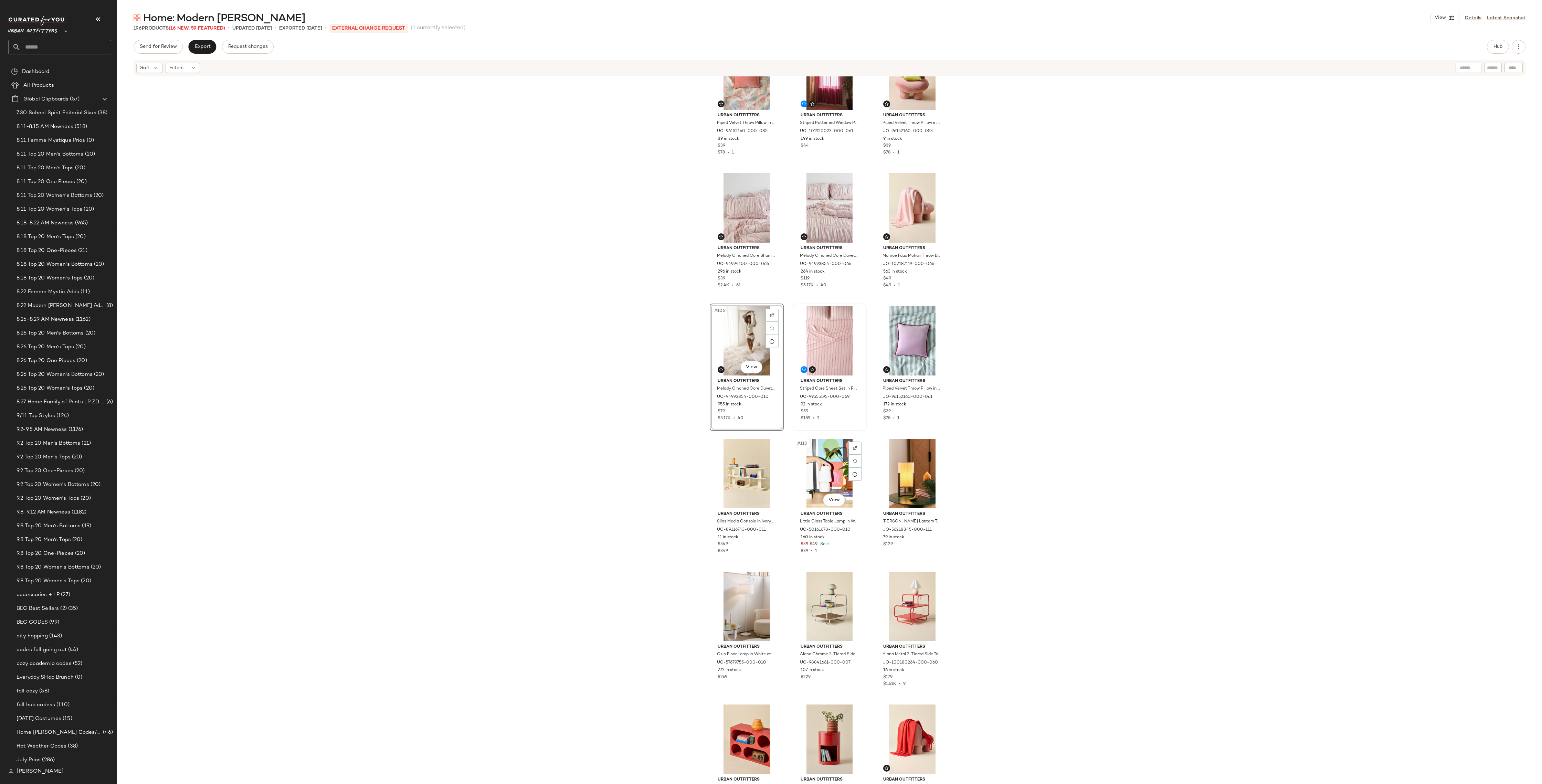
scroll to position [4433, 0]
click at [903, 605] on div "#114 View" at bounding box center [912, 603] width 69 height 69
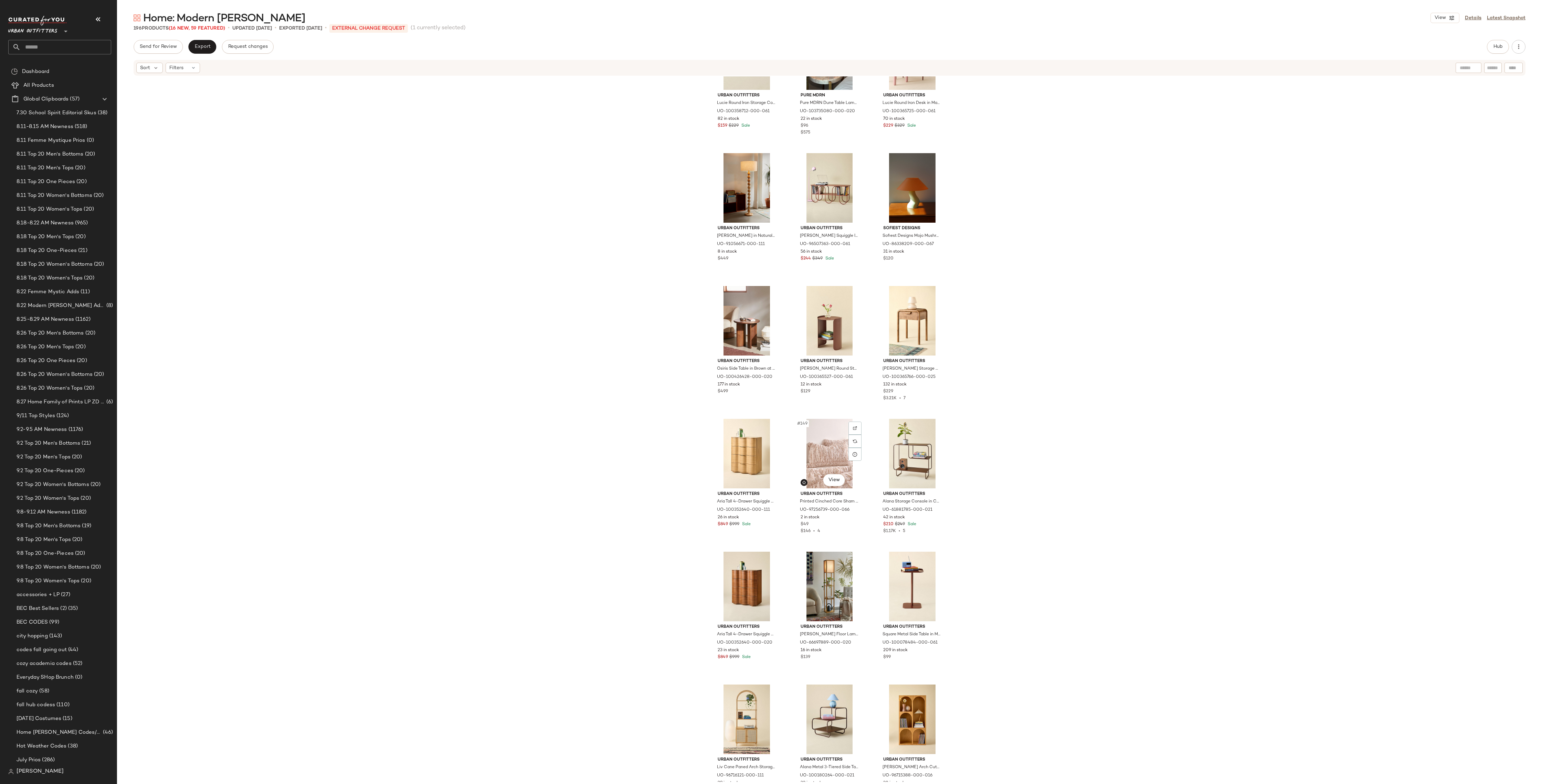
scroll to position [6135, 0]
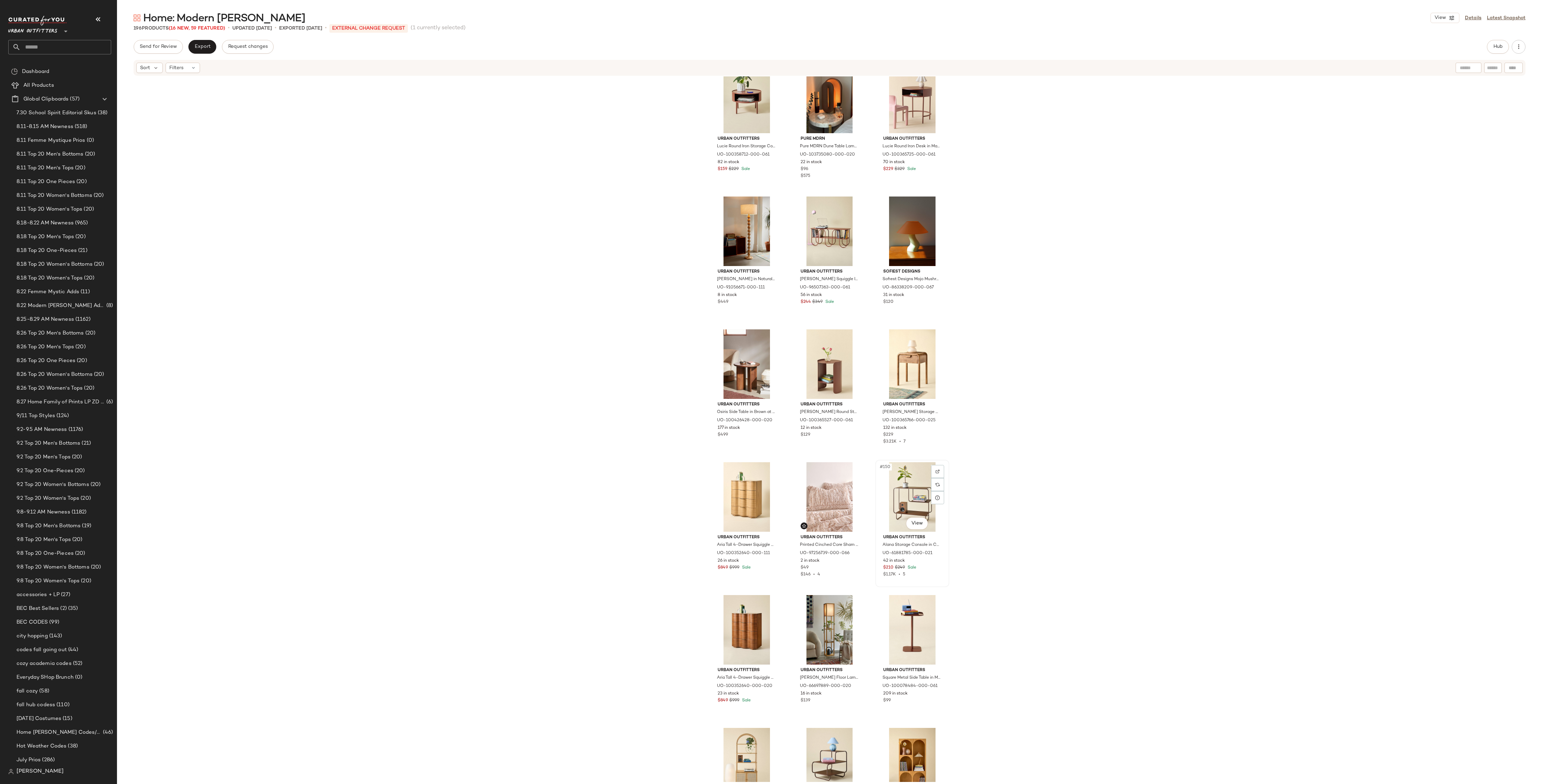
click at [898, 489] on div "#150 View" at bounding box center [912, 497] width 69 height 69
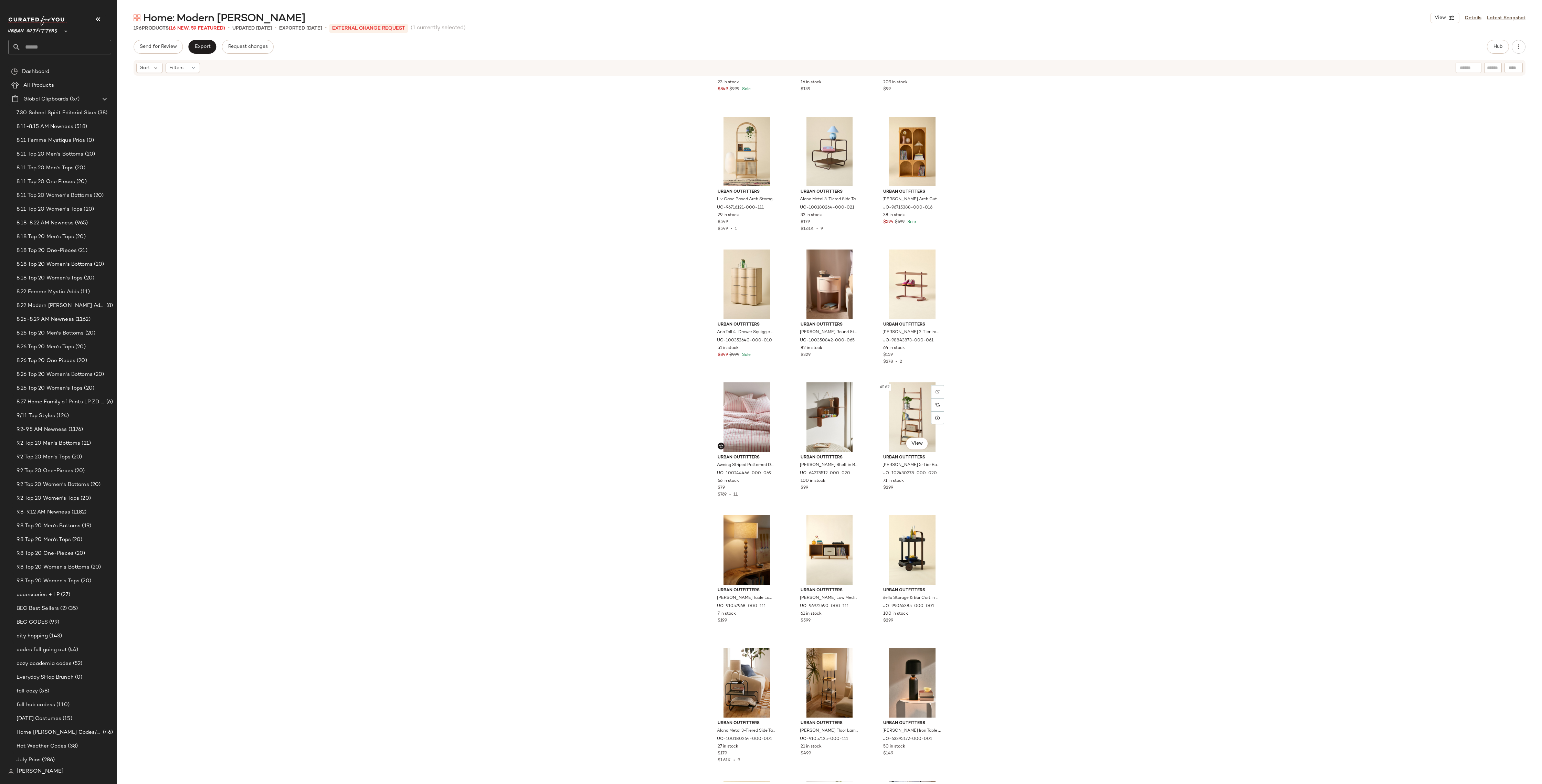
scroll to position [6747, 0]
click at [1027, 434] on div "Urban Outfitters Aria Tall 4-Drawer Squiggle Dresser in Brown at Urban Outfitte…" at bounding box center [829, 429] width 1425 height 706
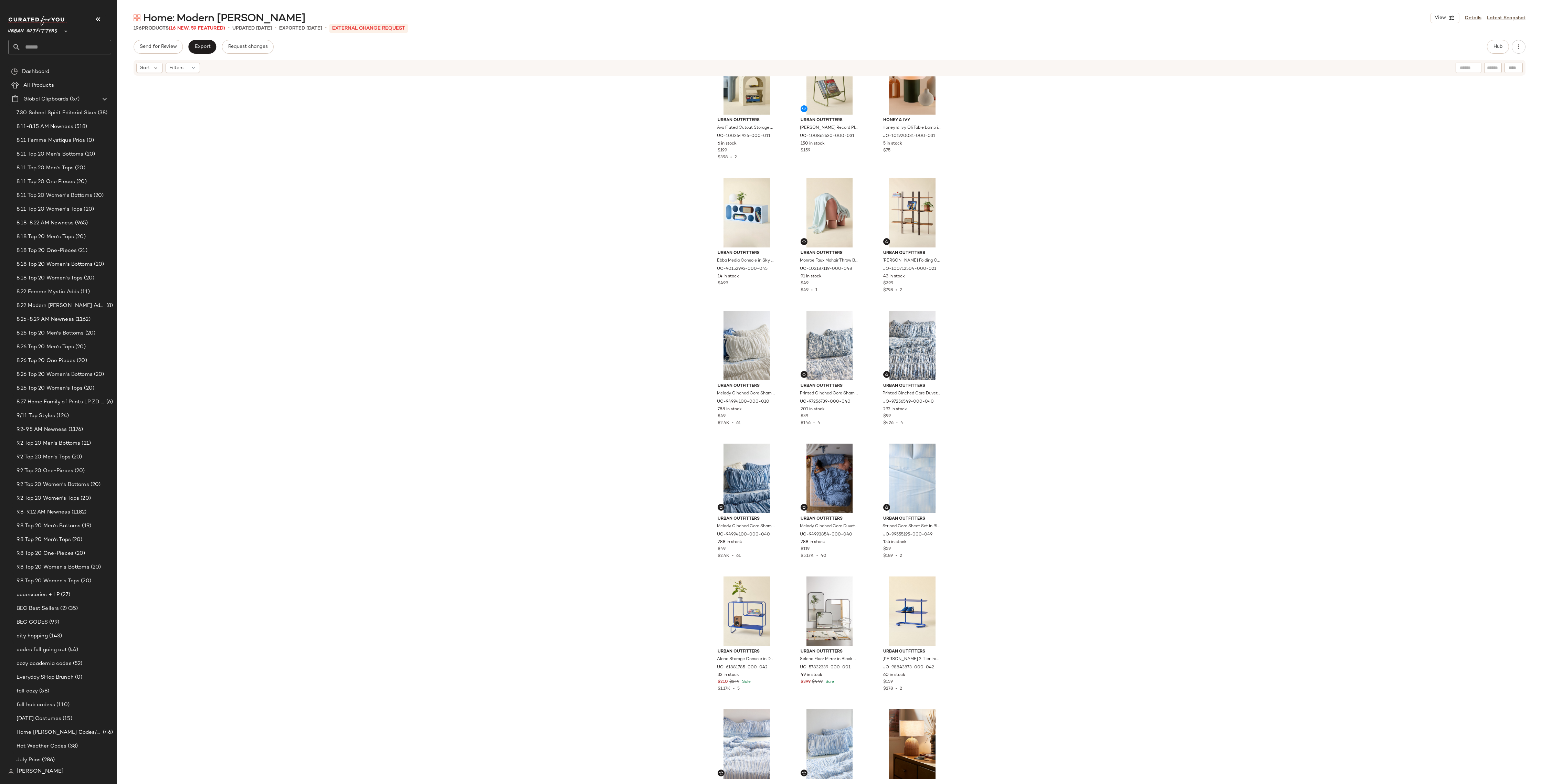
scroll to position [2701, 0]
click at [734, 608] on div "#73 View" at bounding box center [746, 608] width 69 height 69
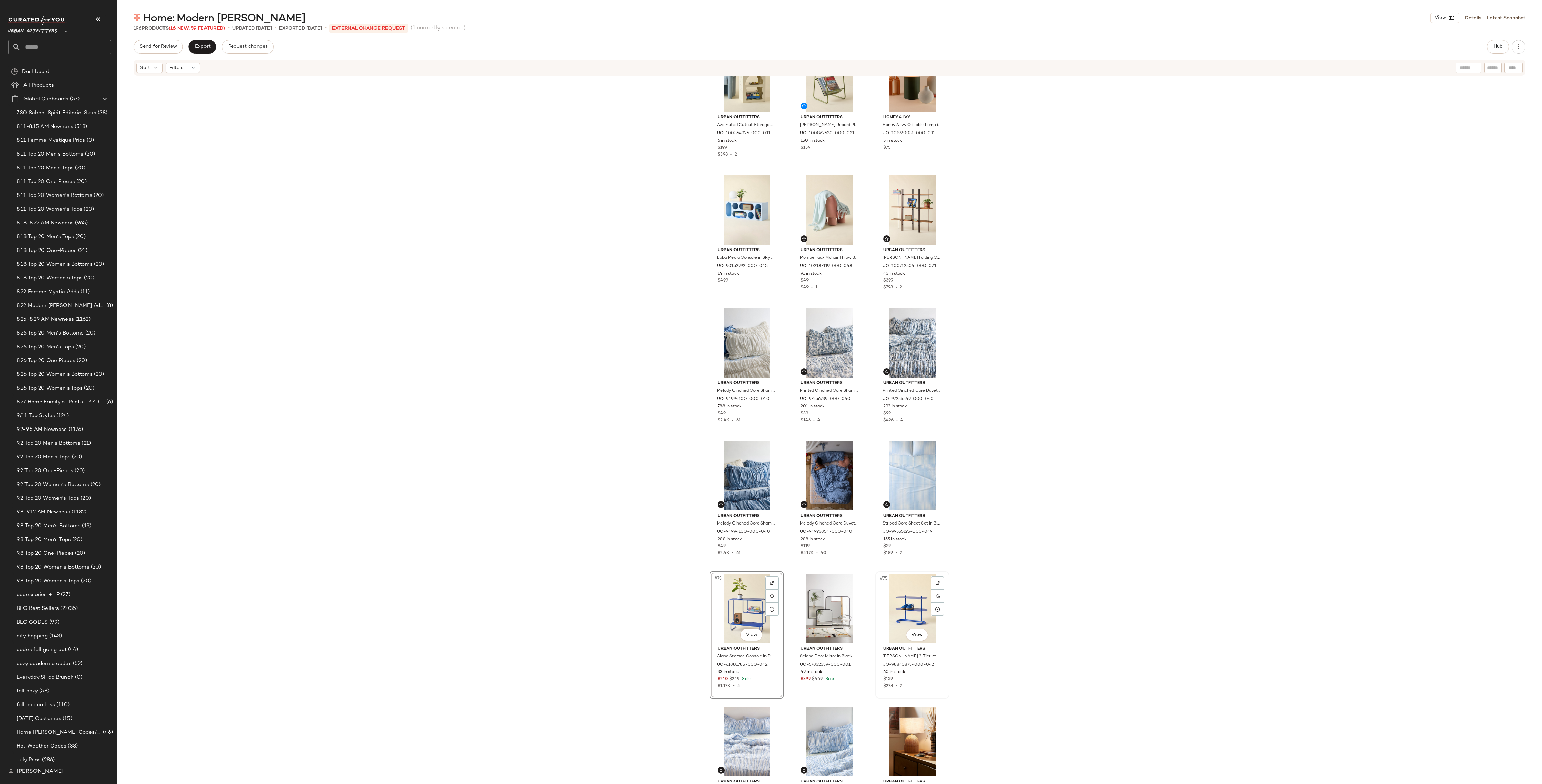
click at [903, 608] on div "#75 View" at bounding box center [912, 608] width 69 height 69
click at [703, 605] on div "Urban Outfitters Ava Fluted Cutout Storage Nightstand in Ivory at Urban Outfitt…" at bounding box center [829, 429] width 1425 height 706
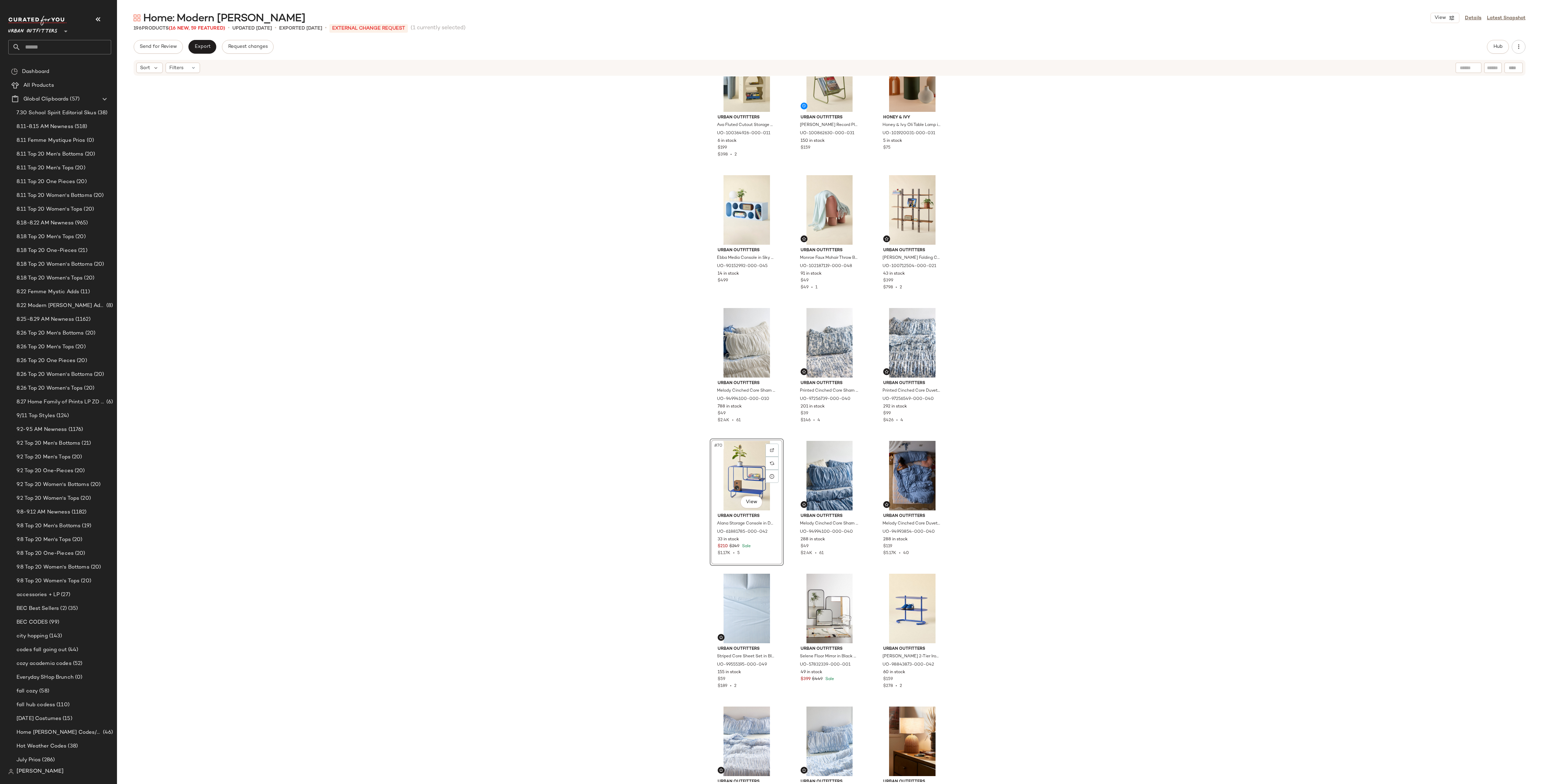
click at [1197, 478] on div "Urban Outfitters Ava Fluted Cutout Storage Nightstand in Ivory at Urban Outfitt…" at bounding box center [829, 429] width 1425 height 706
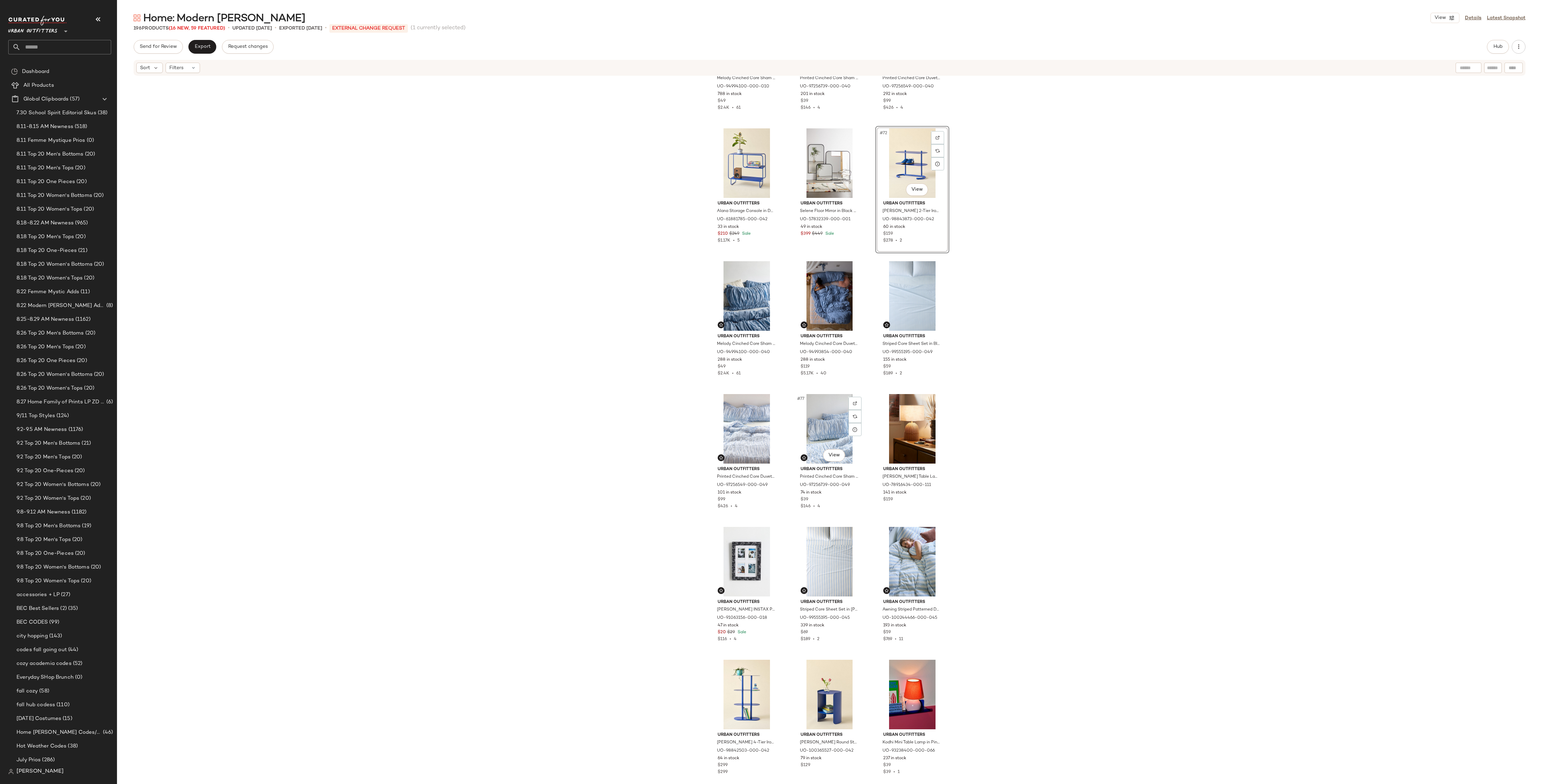
scroll to position [3014, 0]
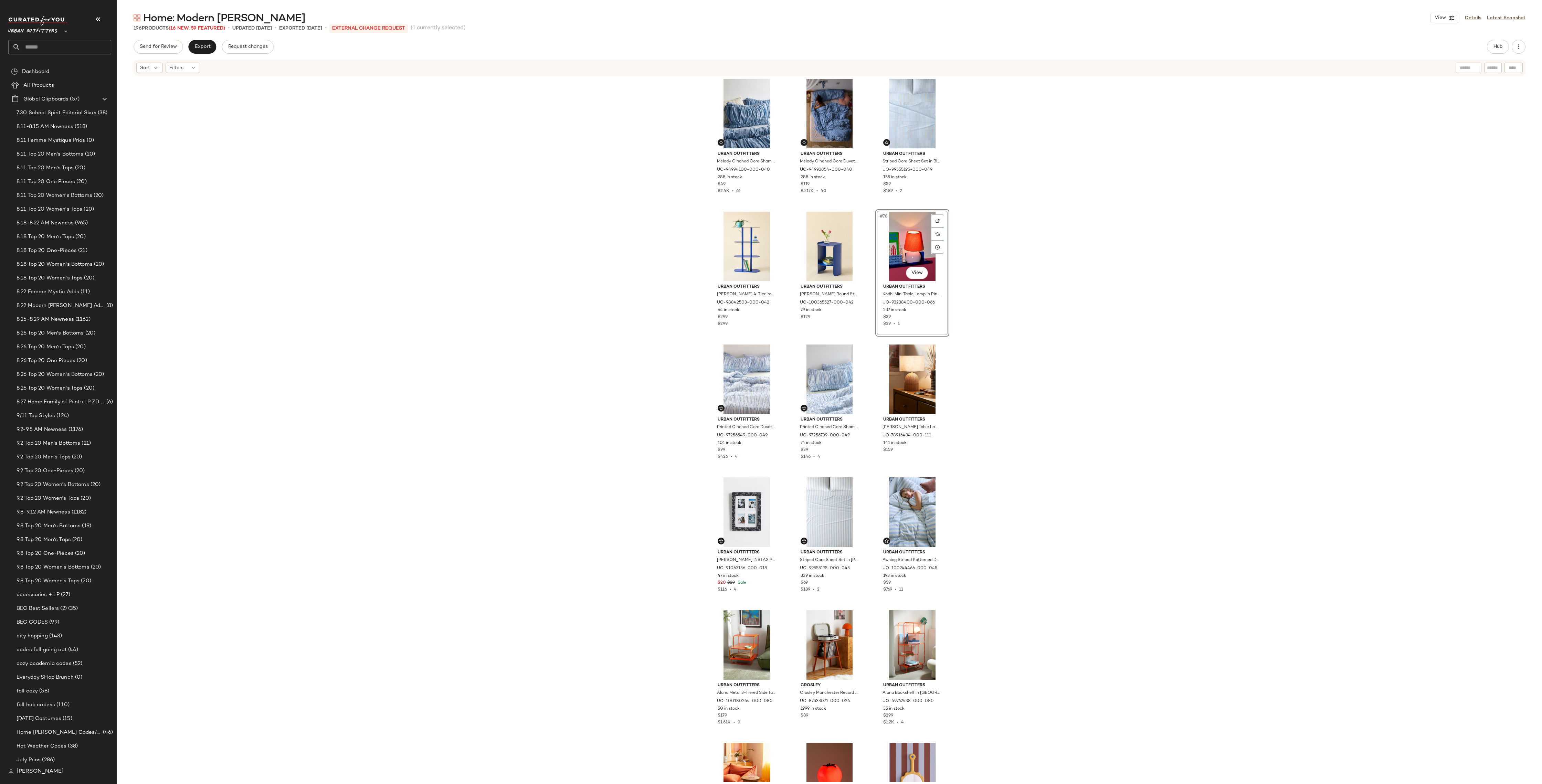
scroll to position [3197, 0]
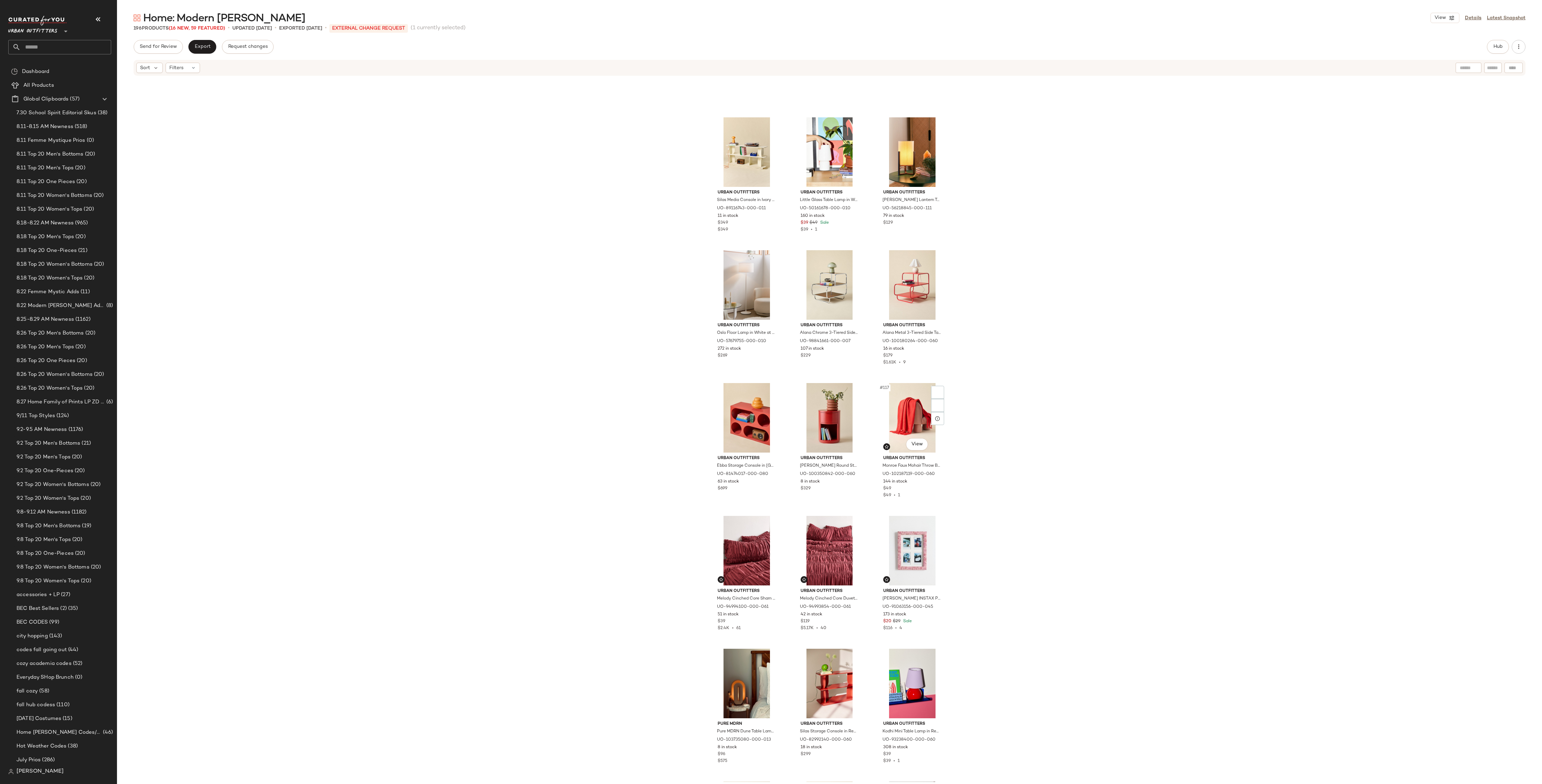
scroll to position [4678, 0]
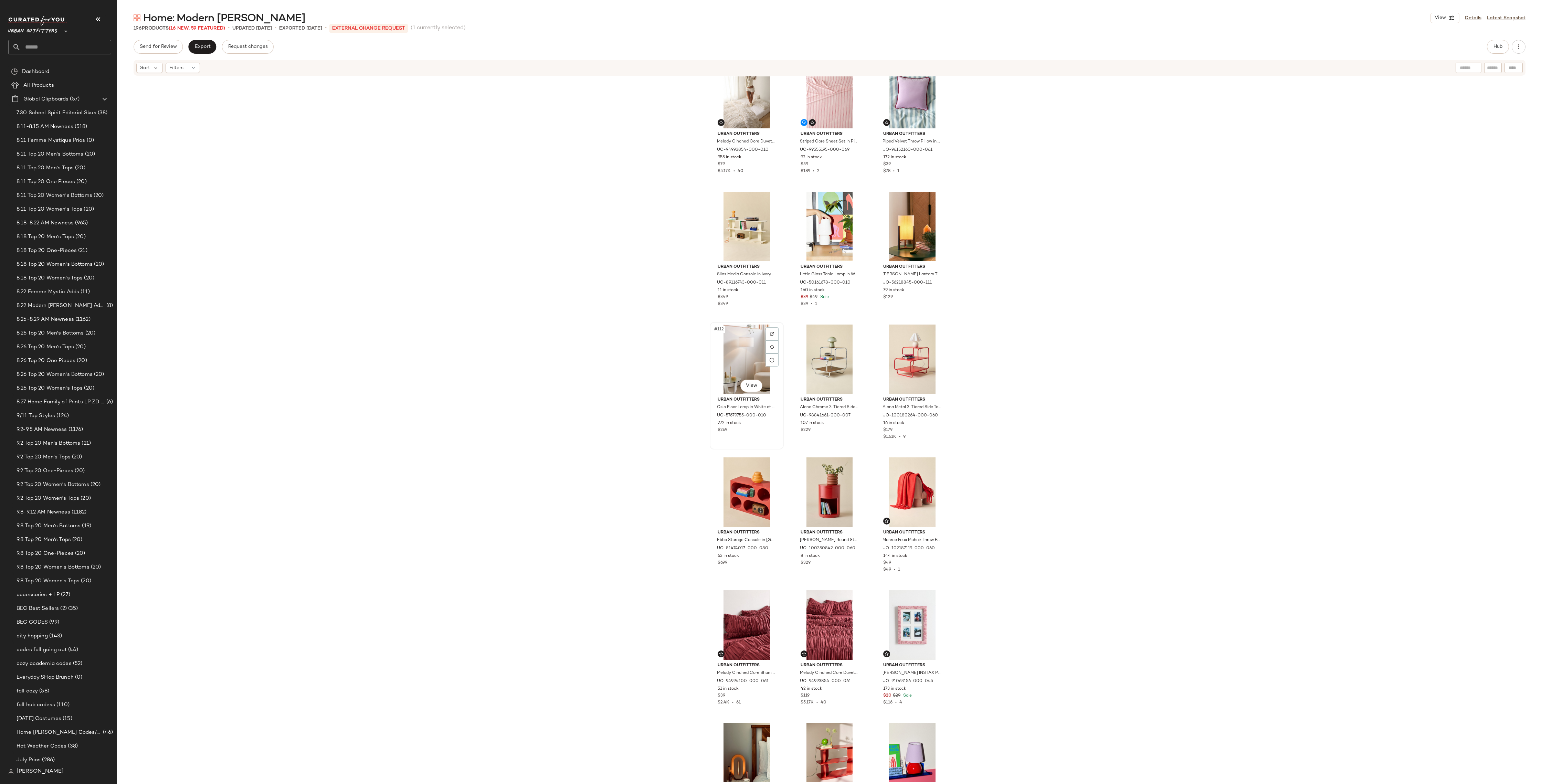
click at [726, 358] on div "#112 View" at bounding box center [746, 358] width 69 height 69
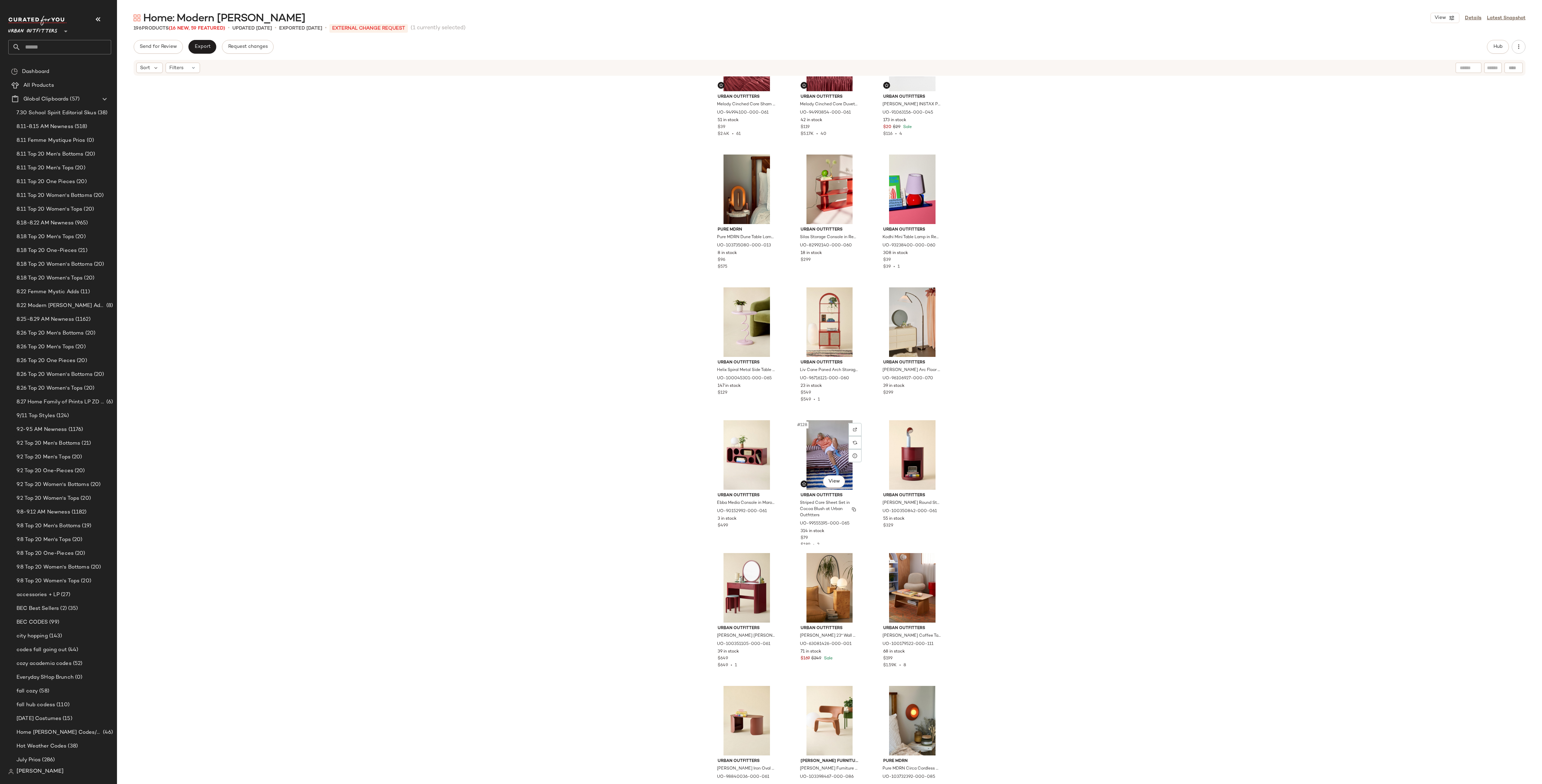
scroll to position [5564, 0]
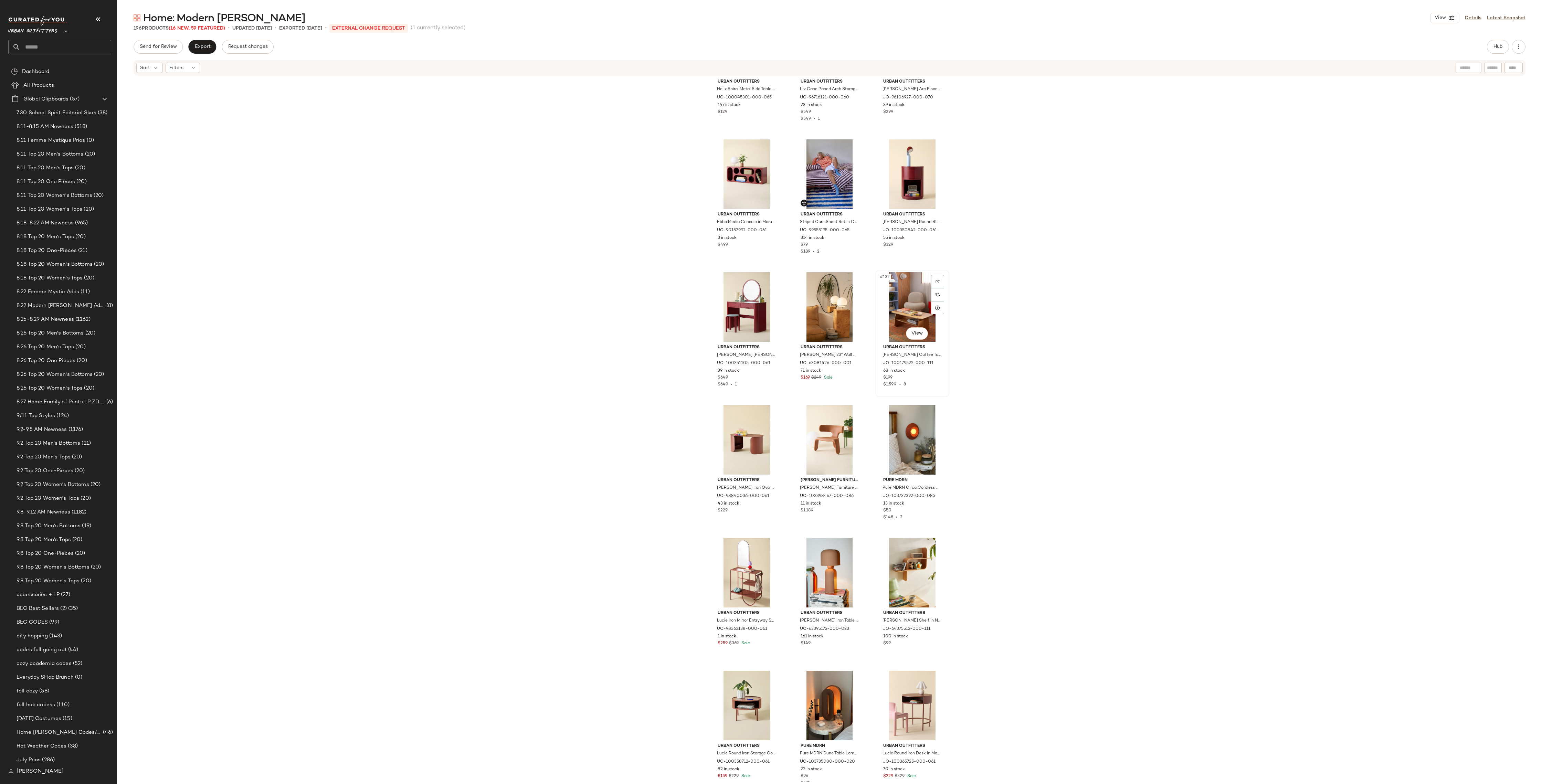
click at [896, 302] on div "#132 View" at bounding box center [912, 306] width 69 height 69
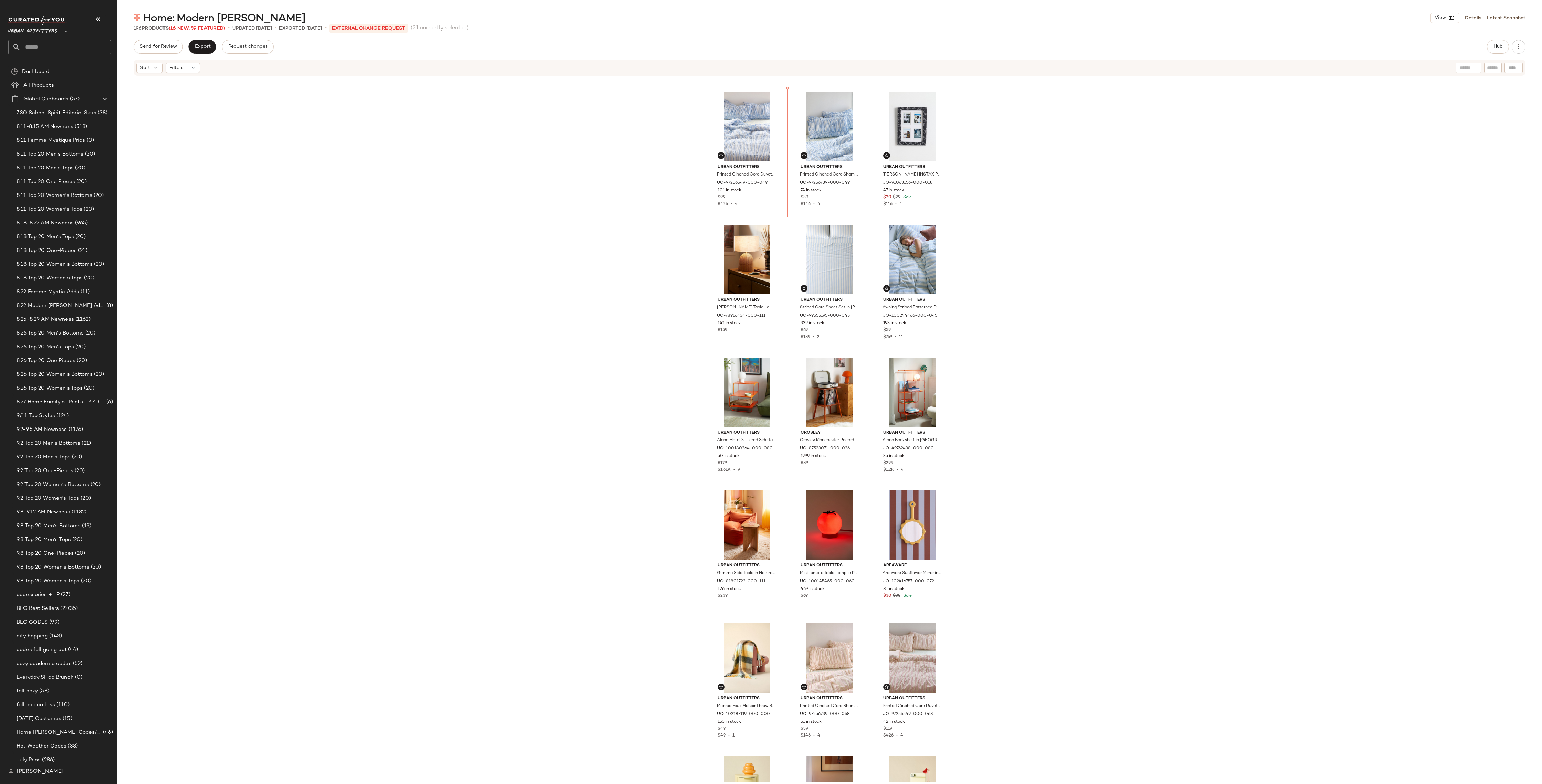
scroll to position [3440, 0]
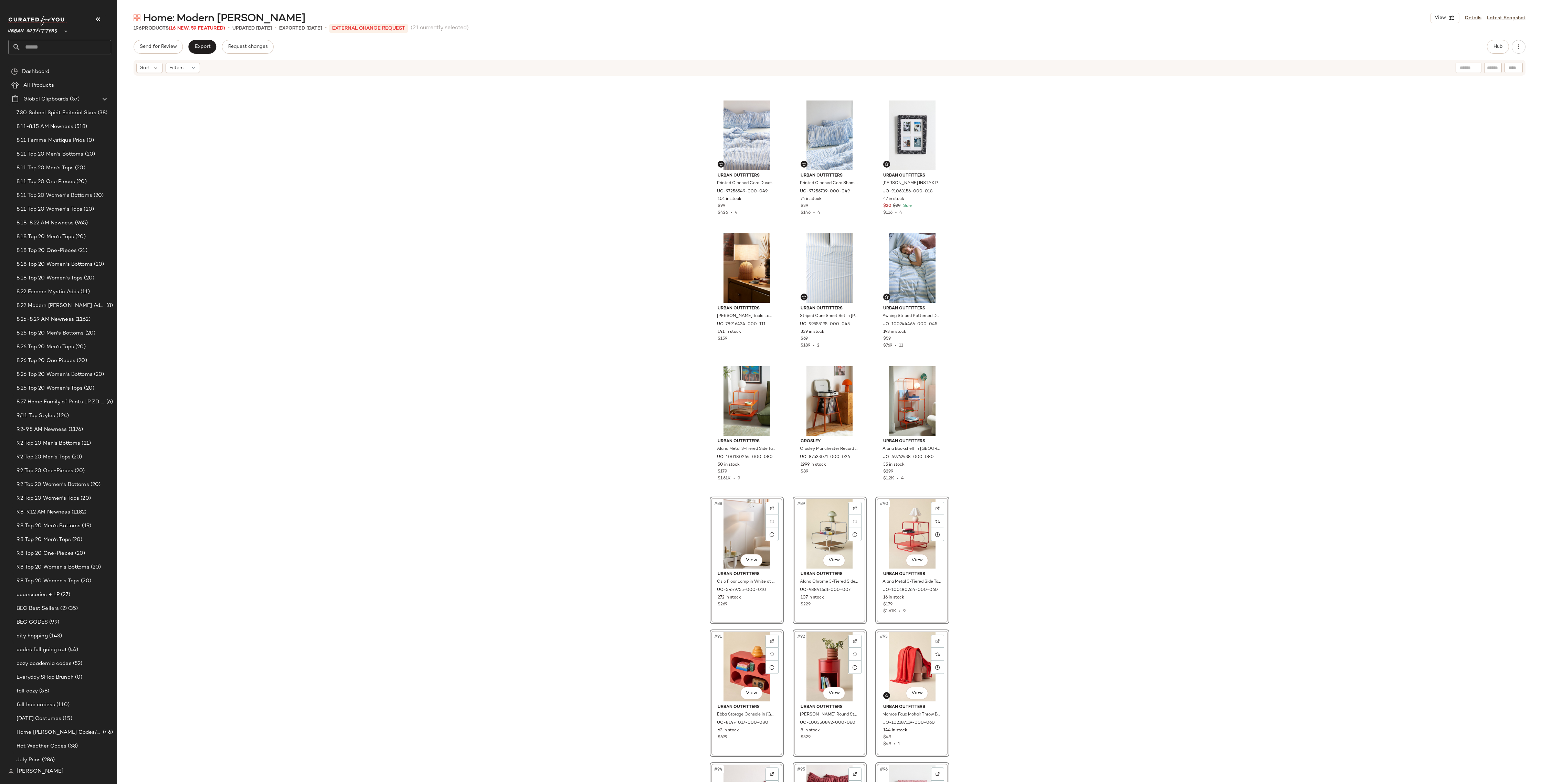
click at [986, 488] on div "Urban Outfitters Printed Cinched Core Duvet Cover in Blue Ticking Stripe at Urb…" at bounding box center [829, 429] width 1425 height 706
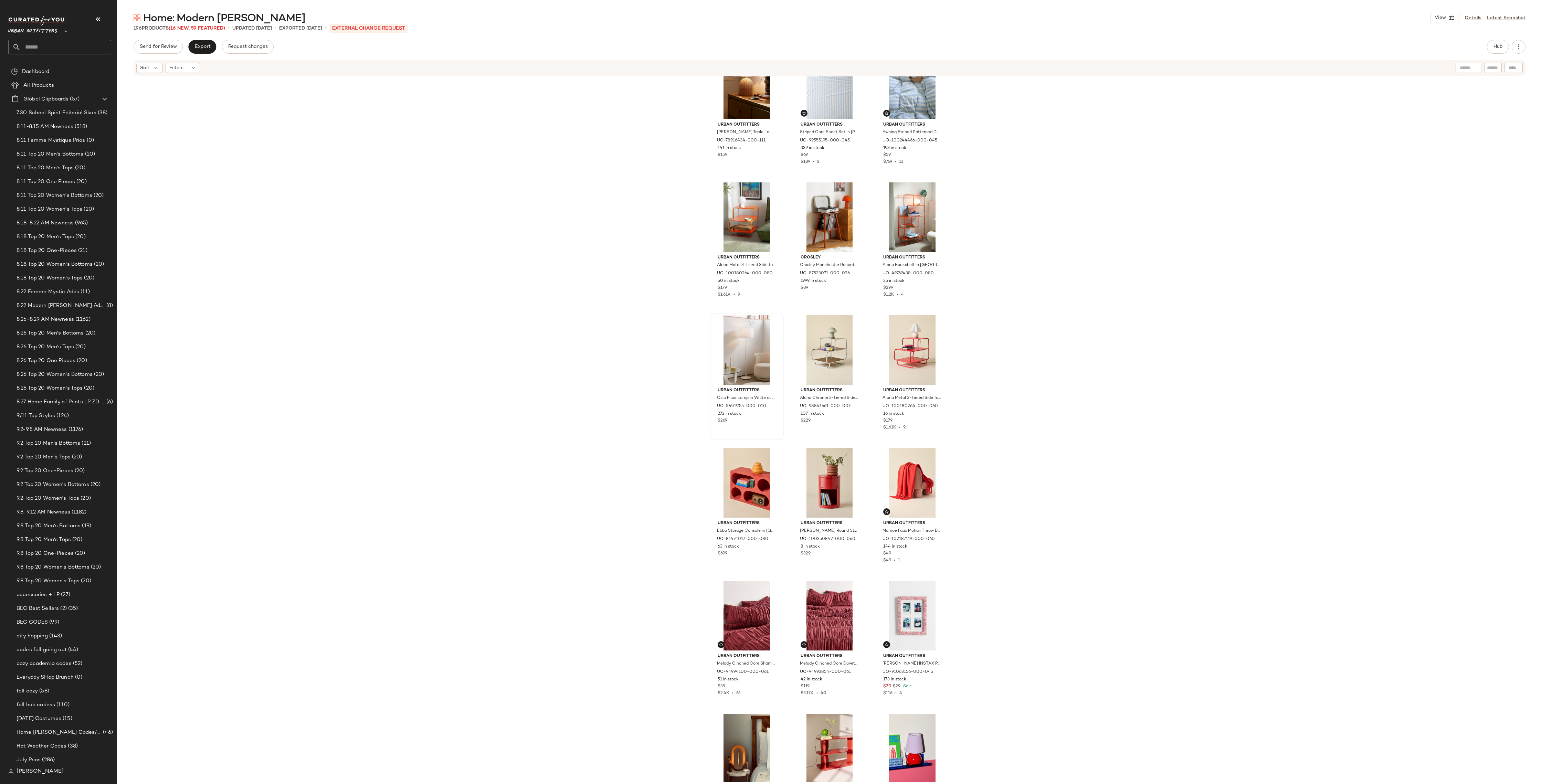
scroll to position [3633, 0]
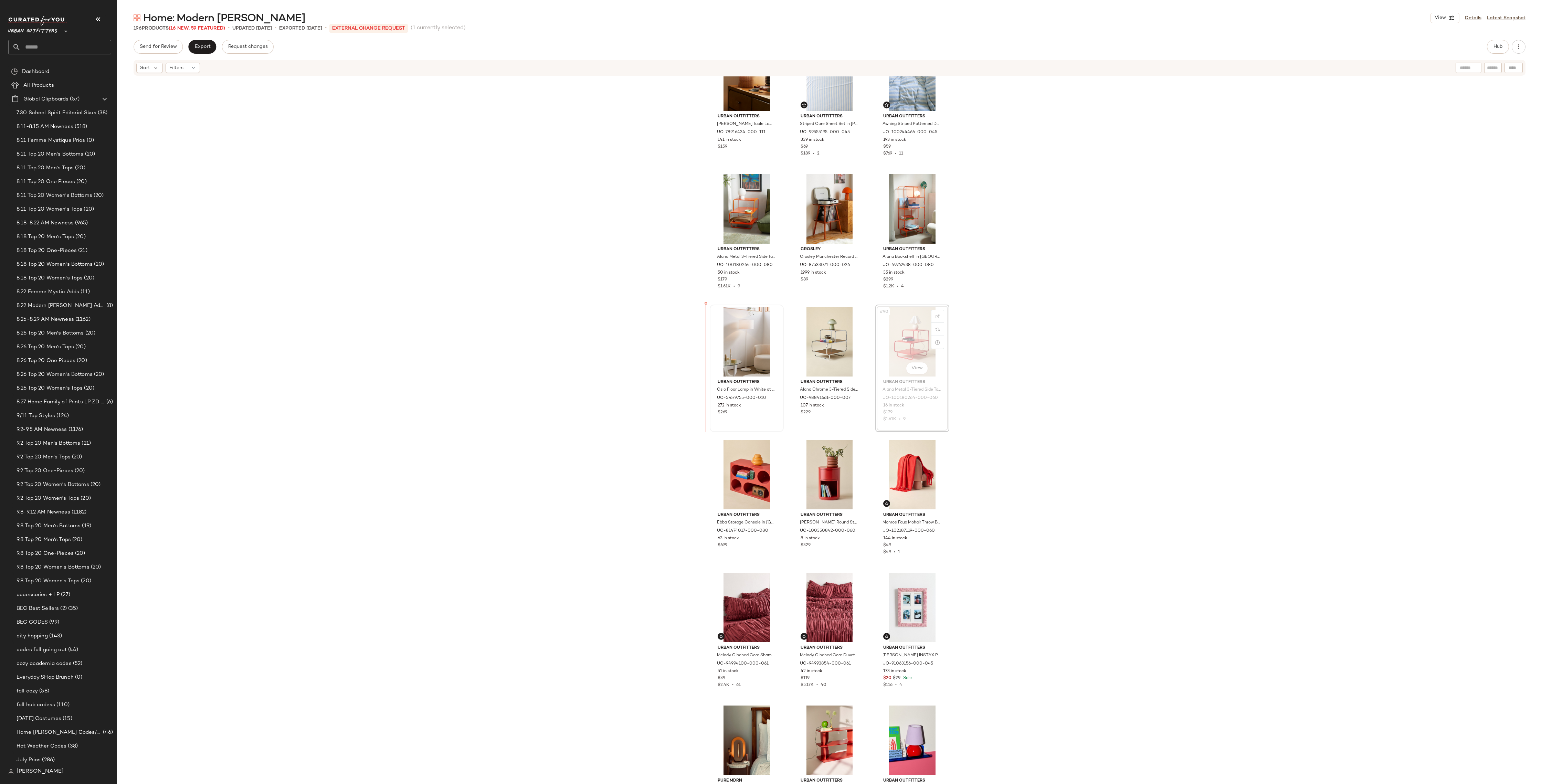
drag, startPoint x: 904, startPoint y: 344, endPoint x: 776, endPoint y: 343, distance: 128.0
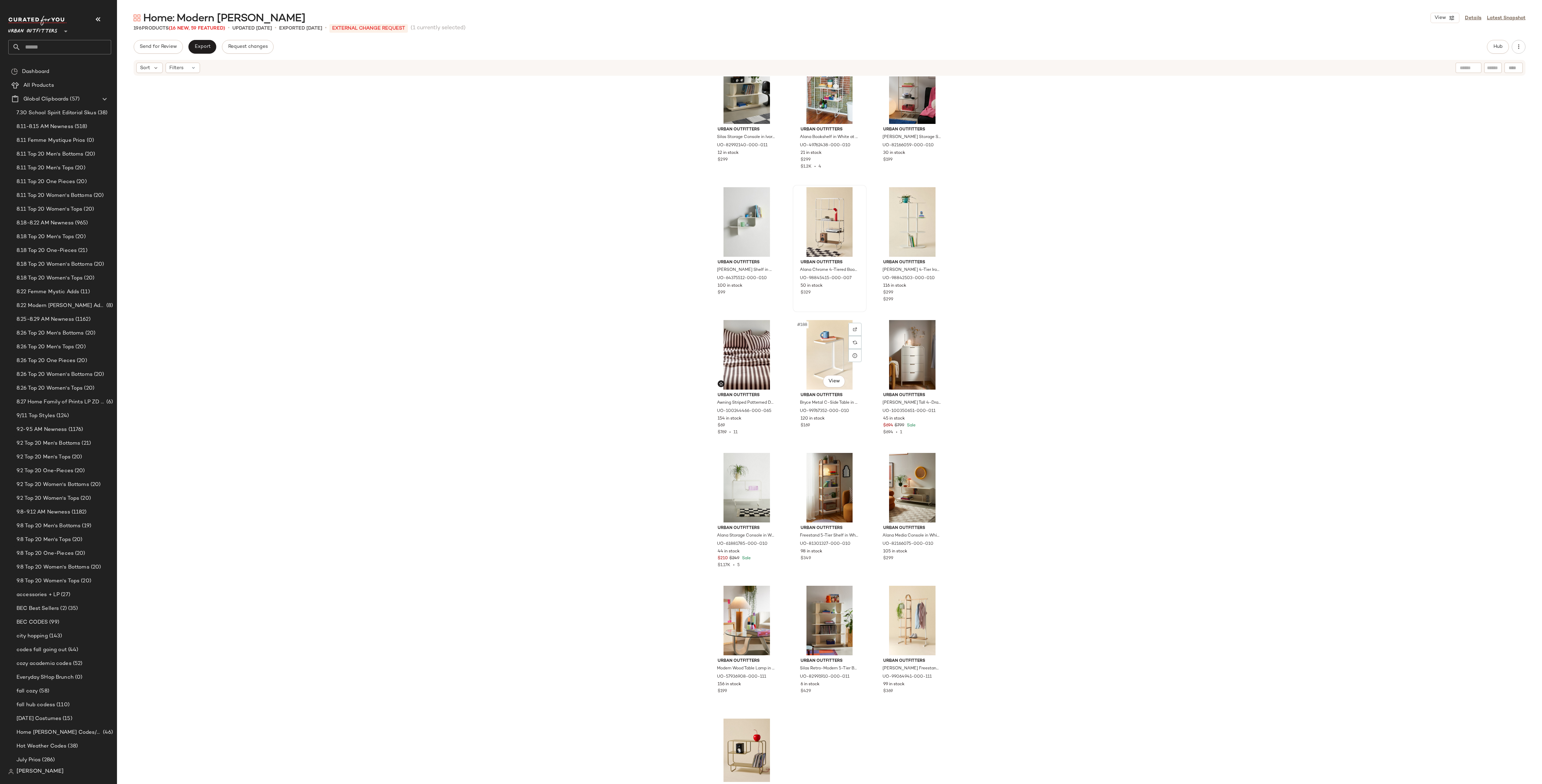
scroll to position [8066, 0]
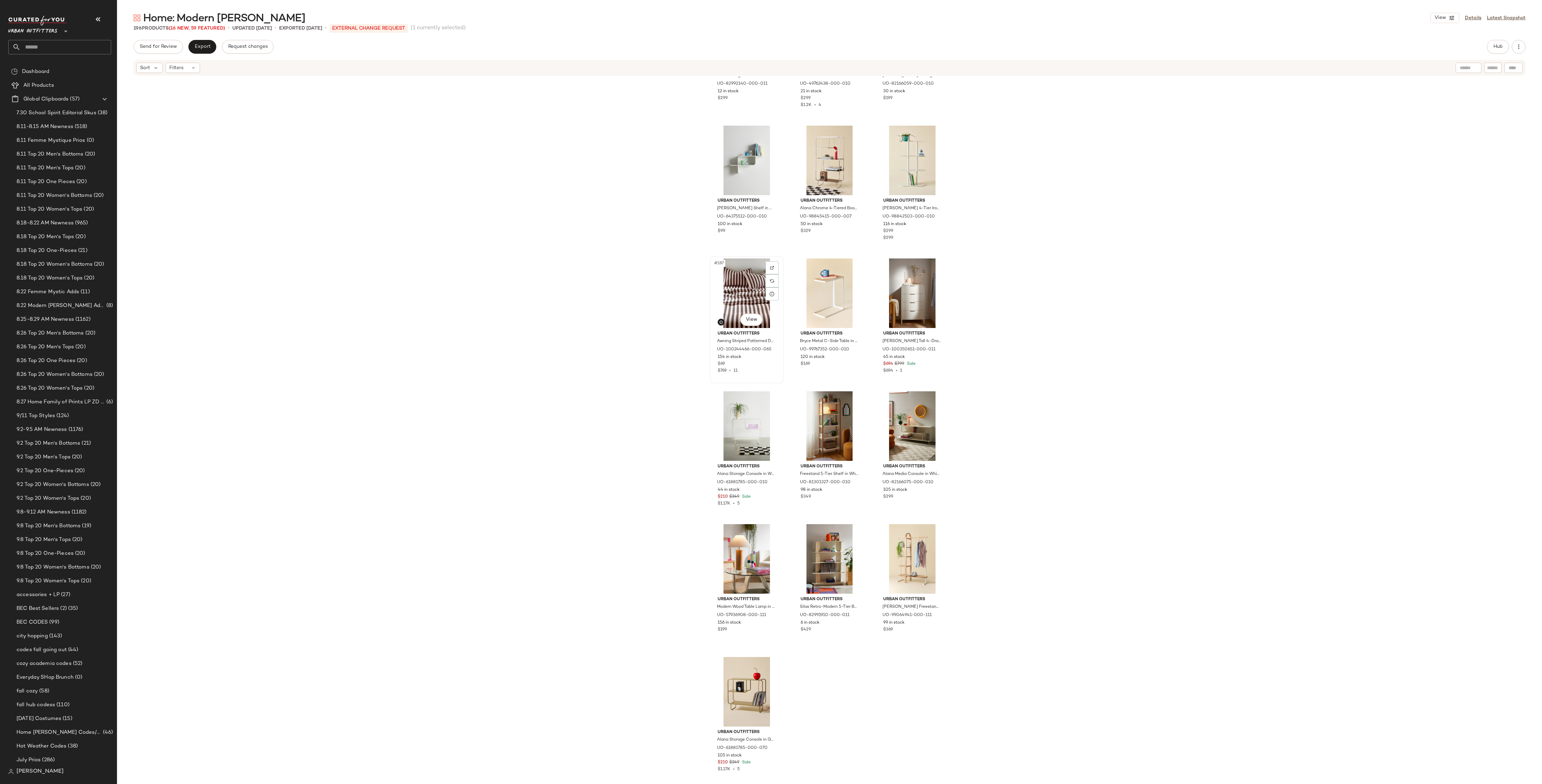
click at [739, 291] on div "#187 View" at bounding box center [746, 293] width 69 height 69
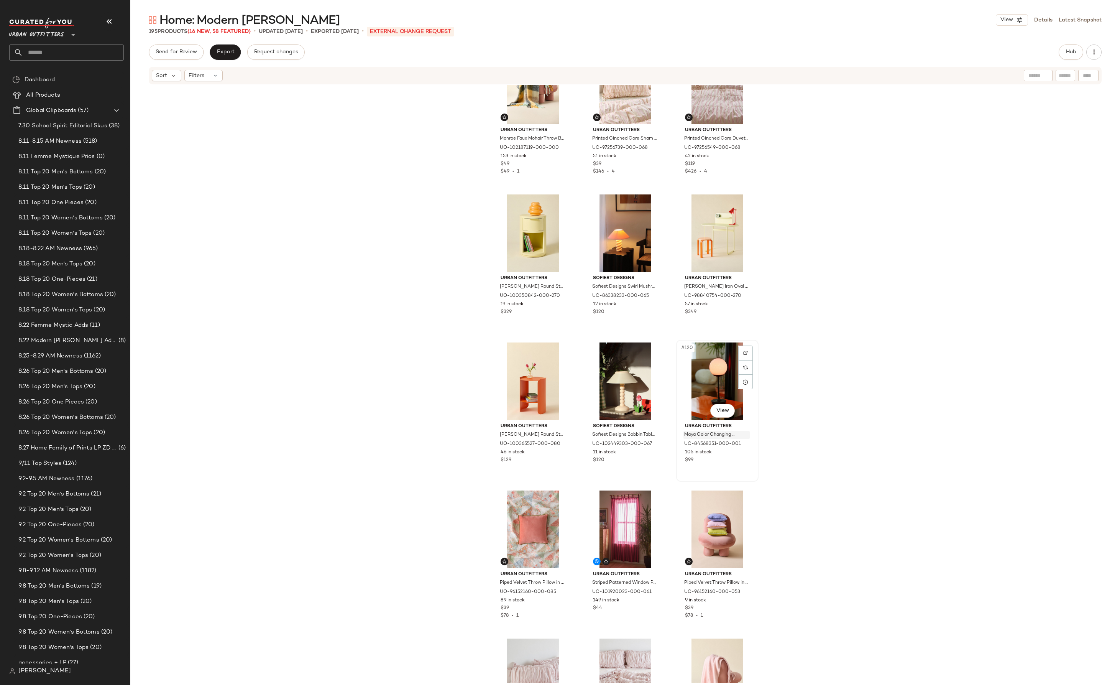
scroll to position [5522, 0]
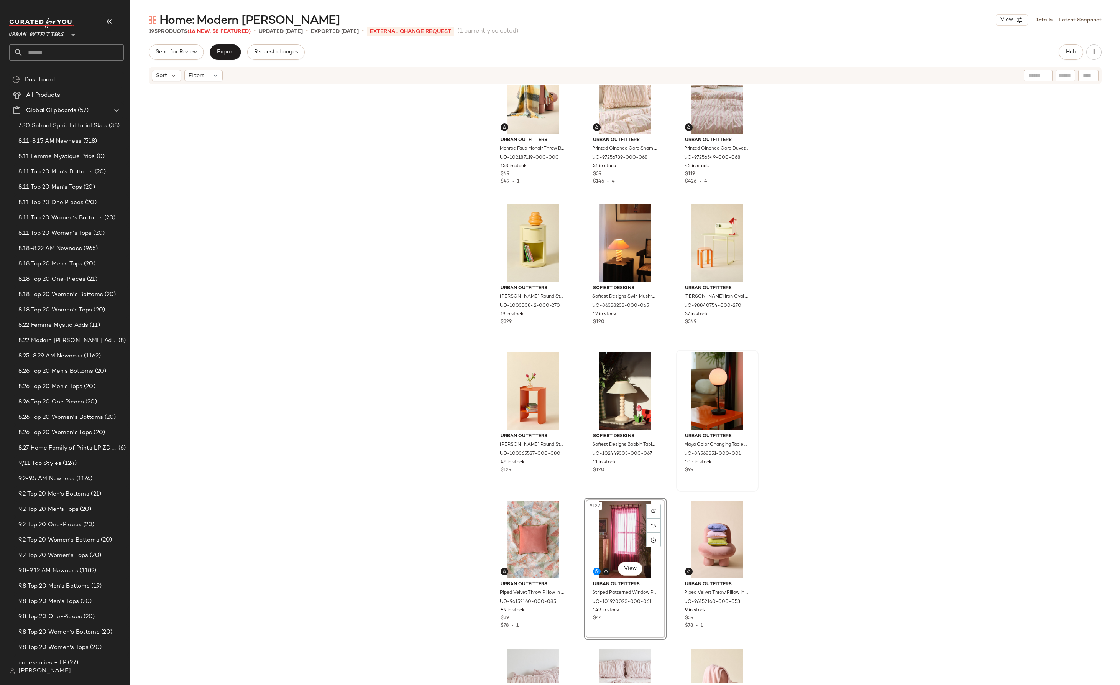
scroll to position [5515, 0]
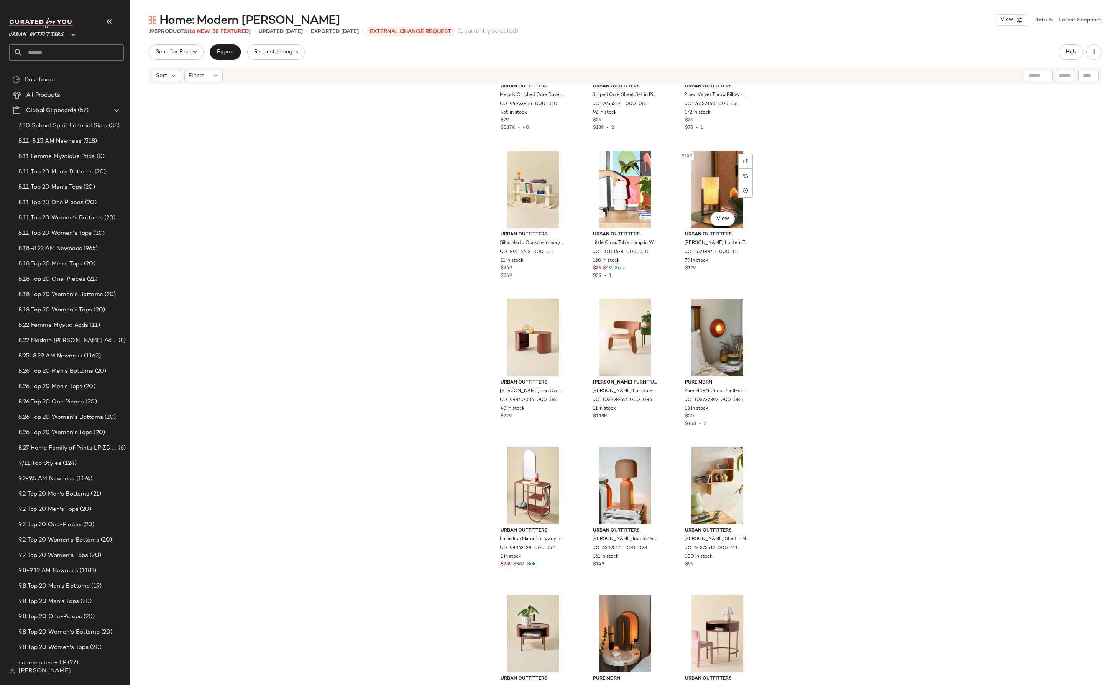
scroll to position [6320, 0]
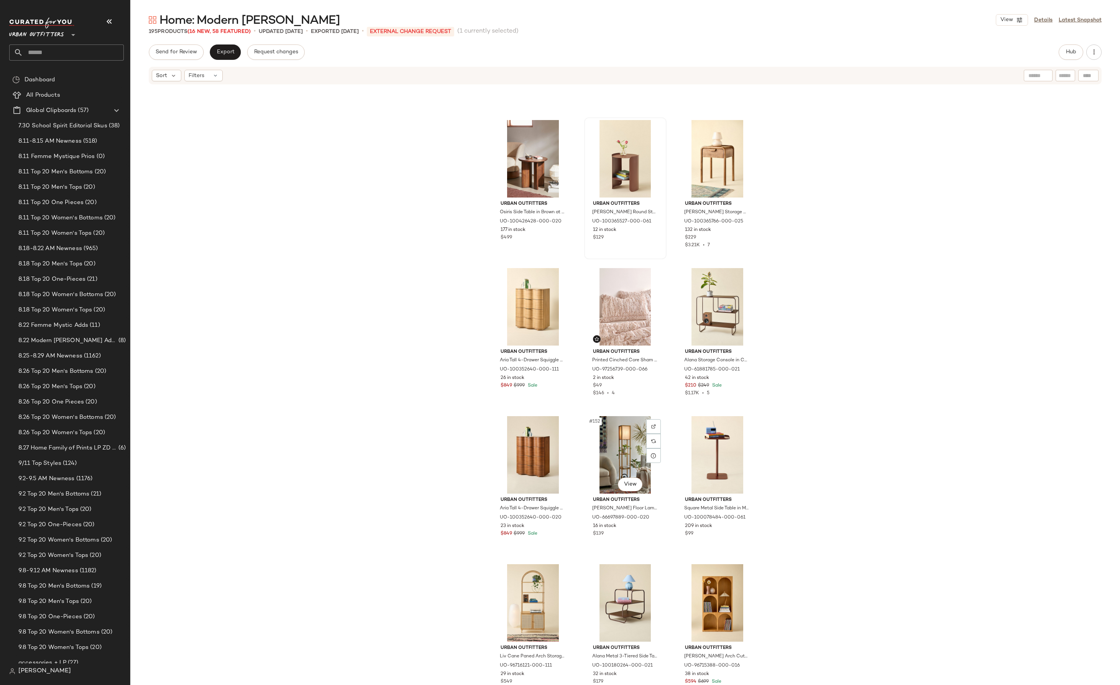
scroll to position [7077, 0]
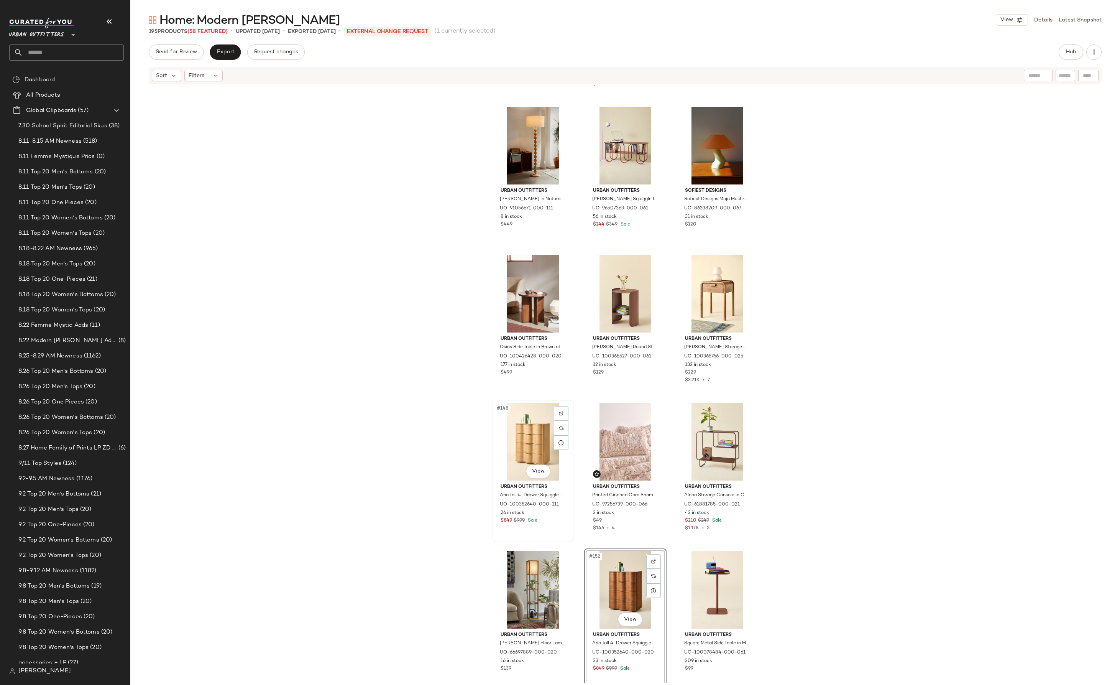
scroll to position [6946, 0]
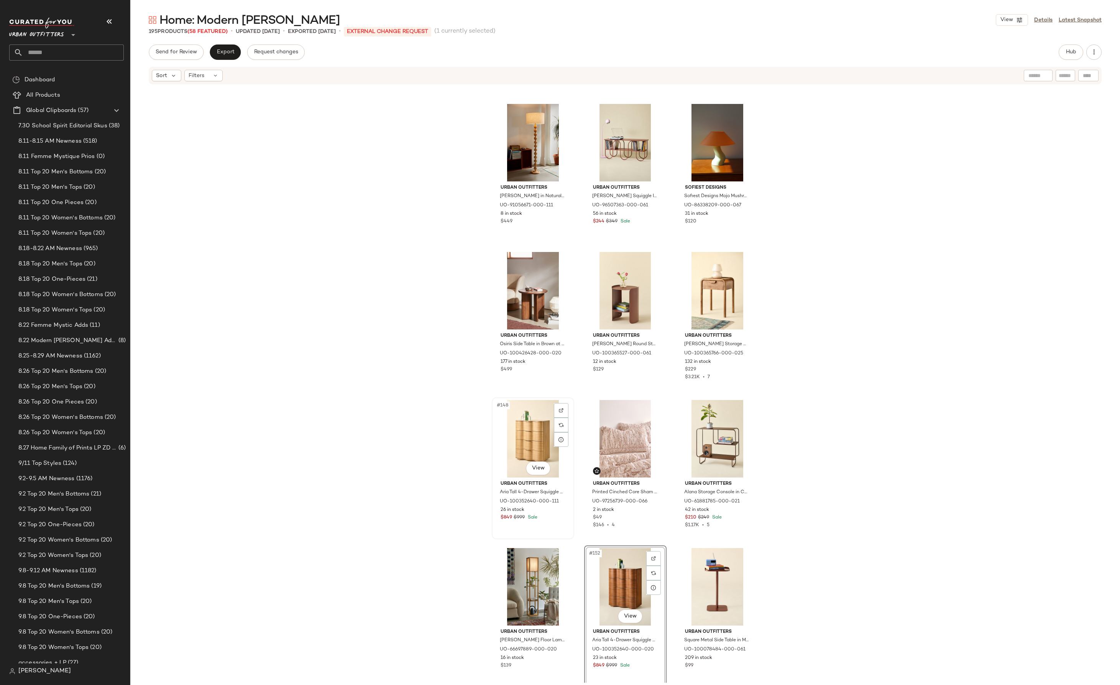
click at [520, 430] on div "#148 View" at bounding box center [533, 438] width 77 height 77
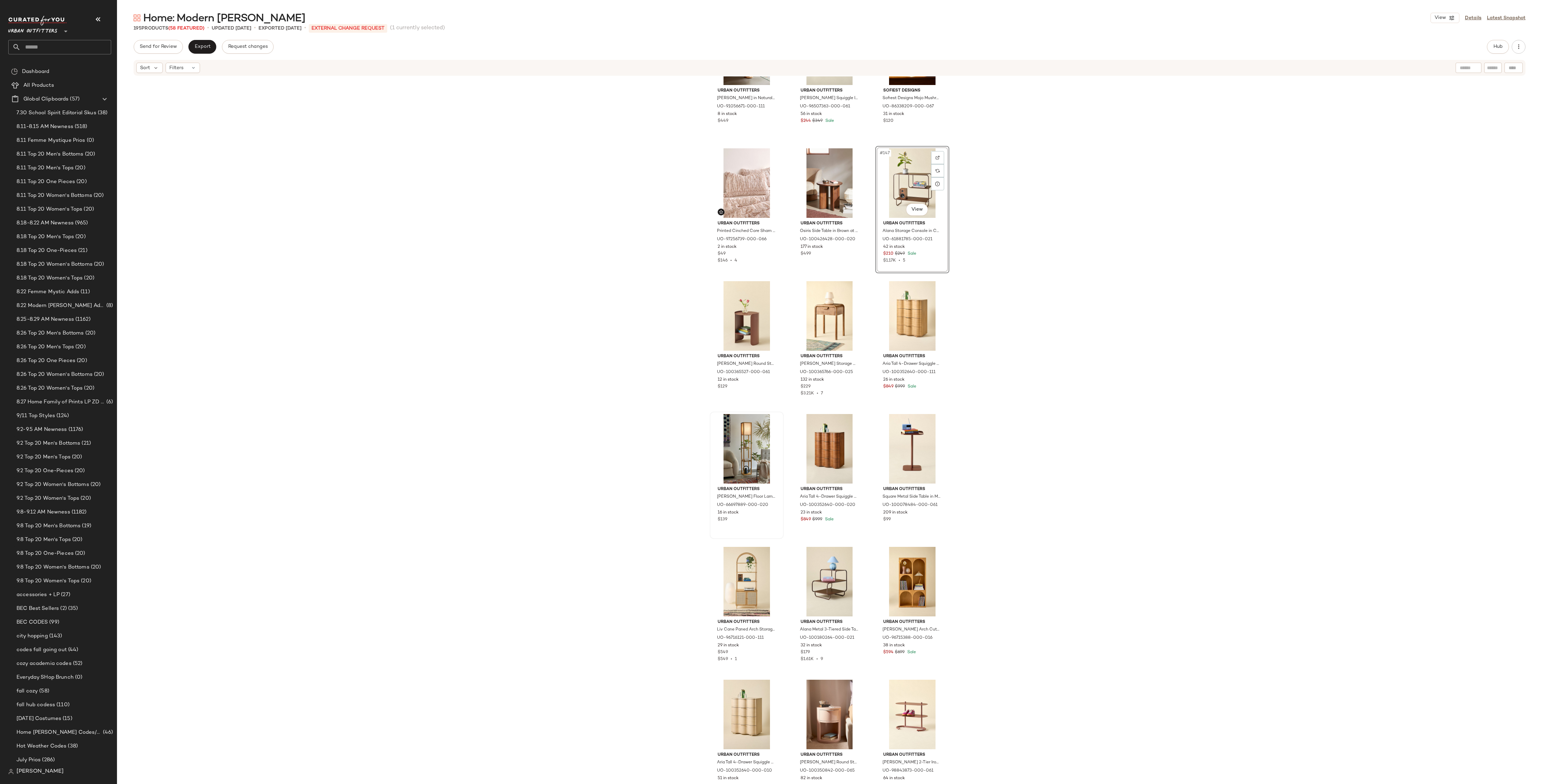
scroll to position [6316, 0]
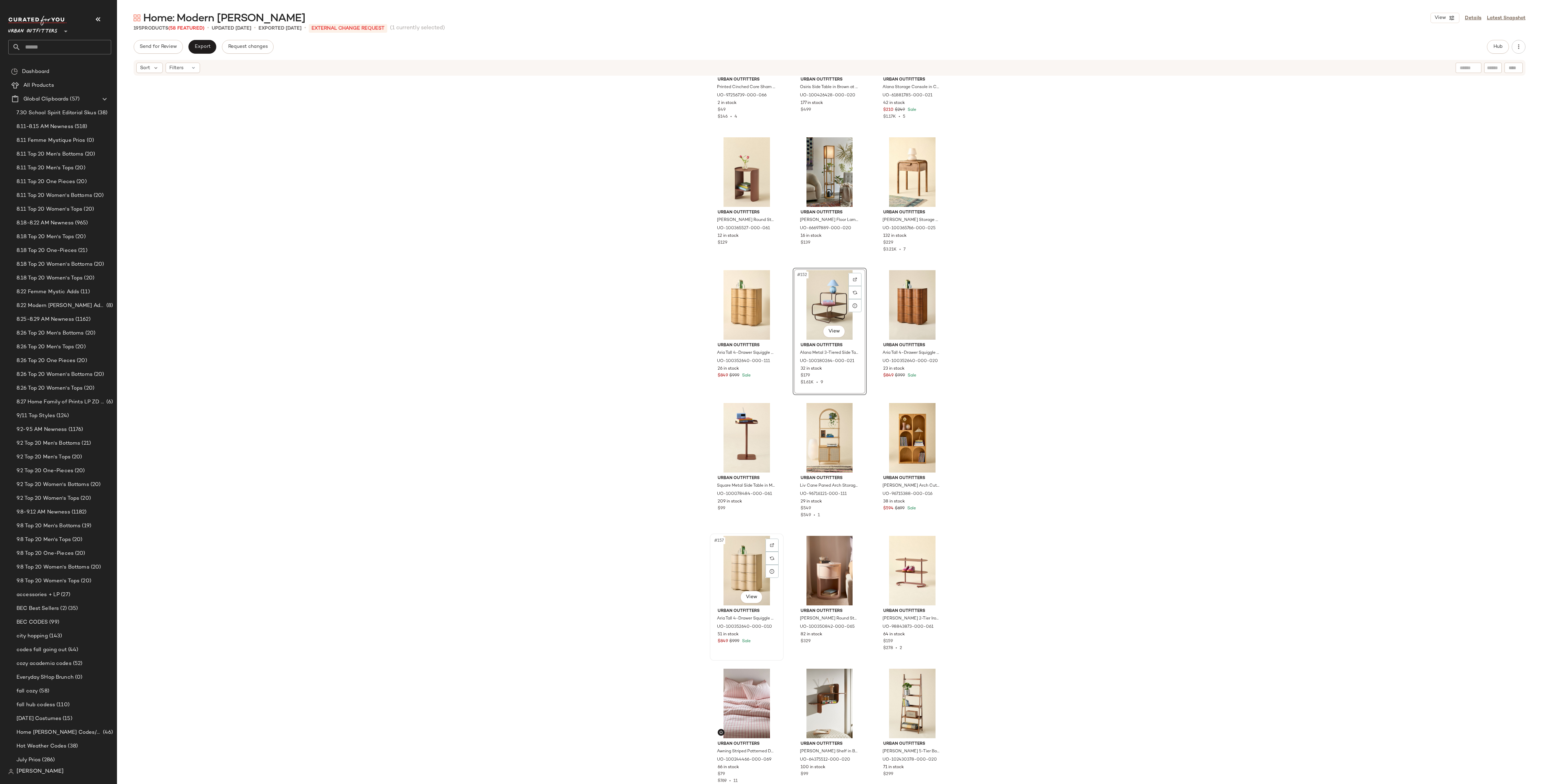
scroll to position [6462, 0]
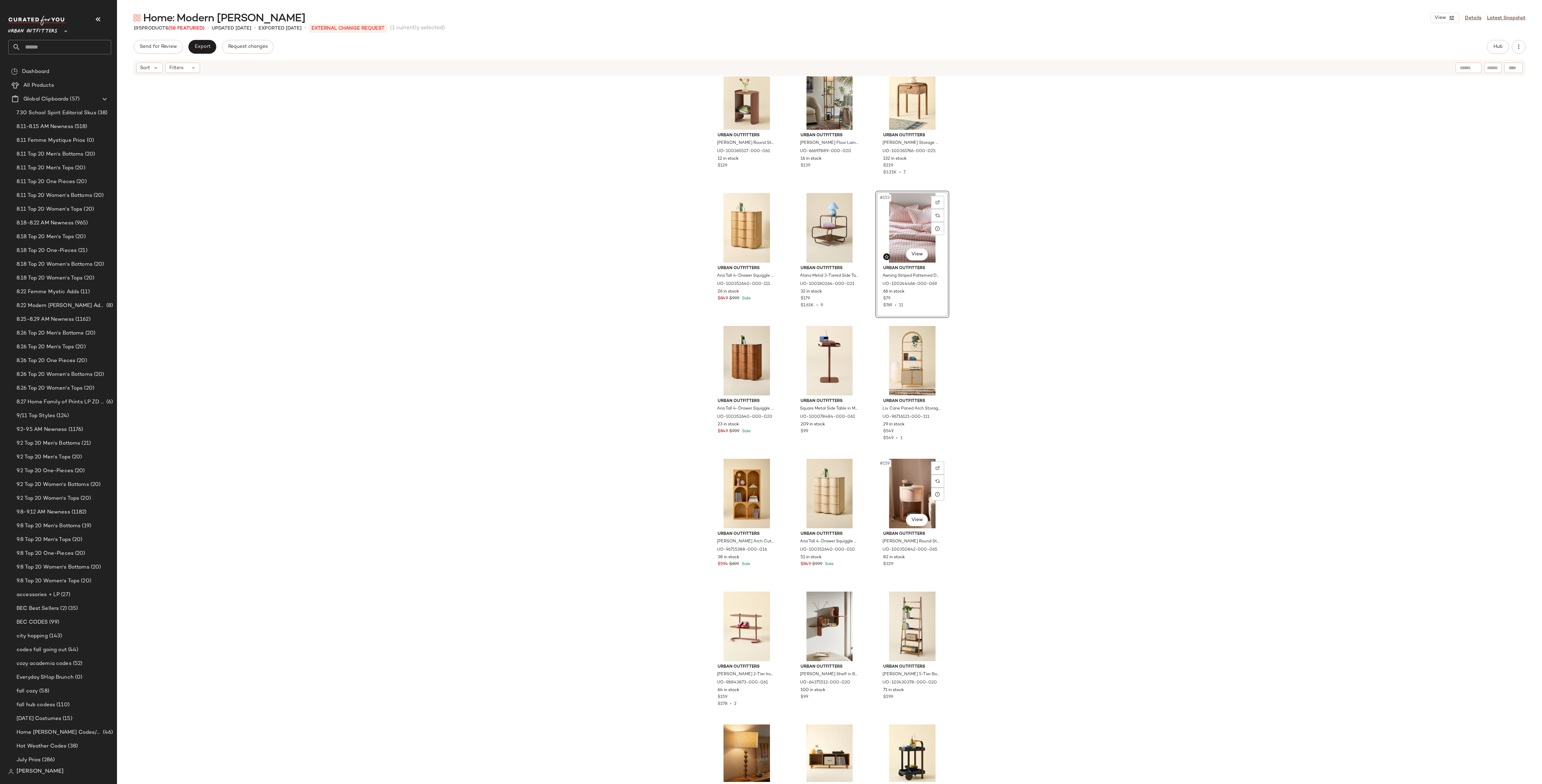
scroll to position [6534, 0]
click at [898, 223] on div "#153 View" at bounding box center [912, 229] width 69 height 69
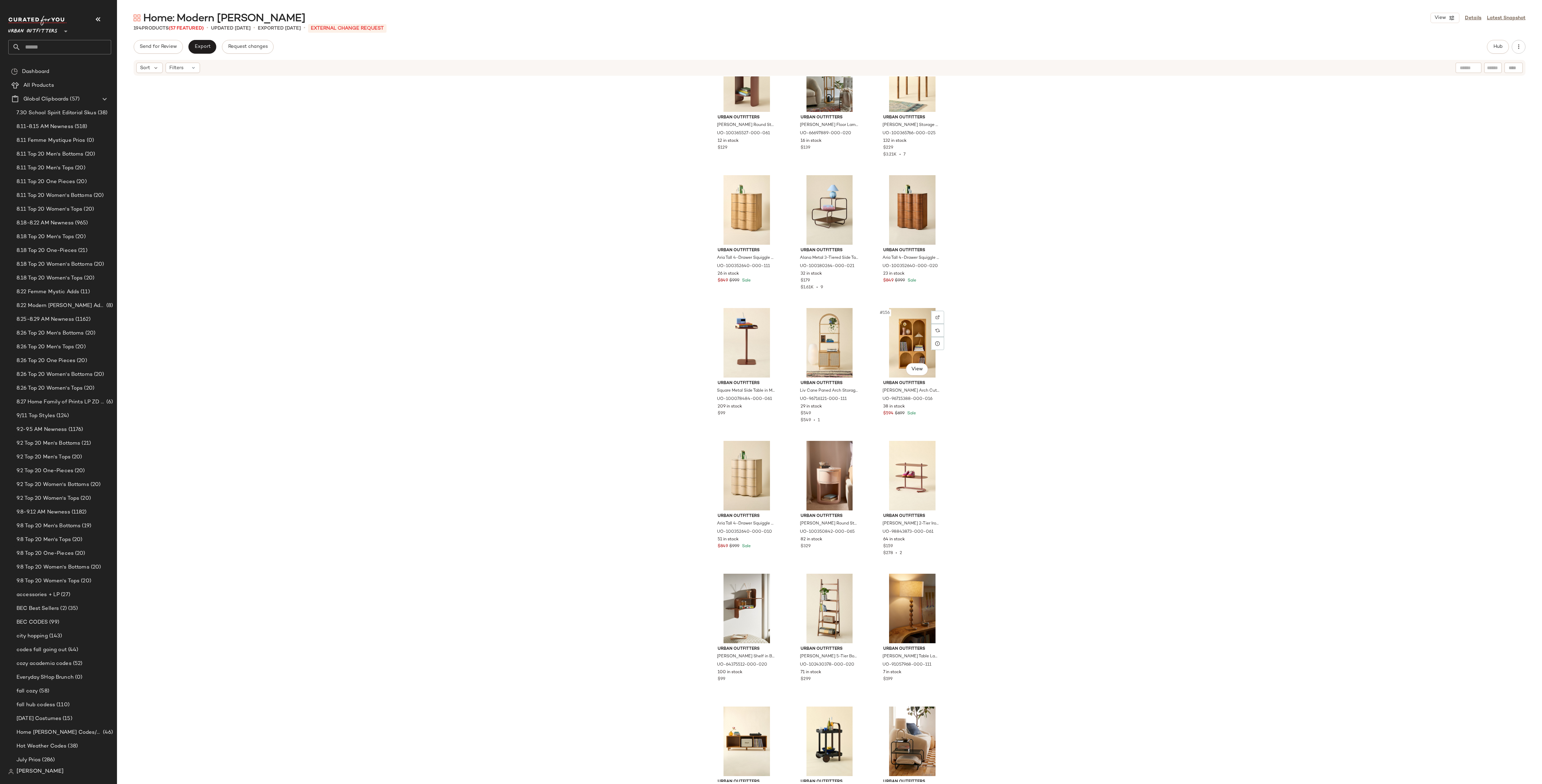
scroll to position [6390, 0]
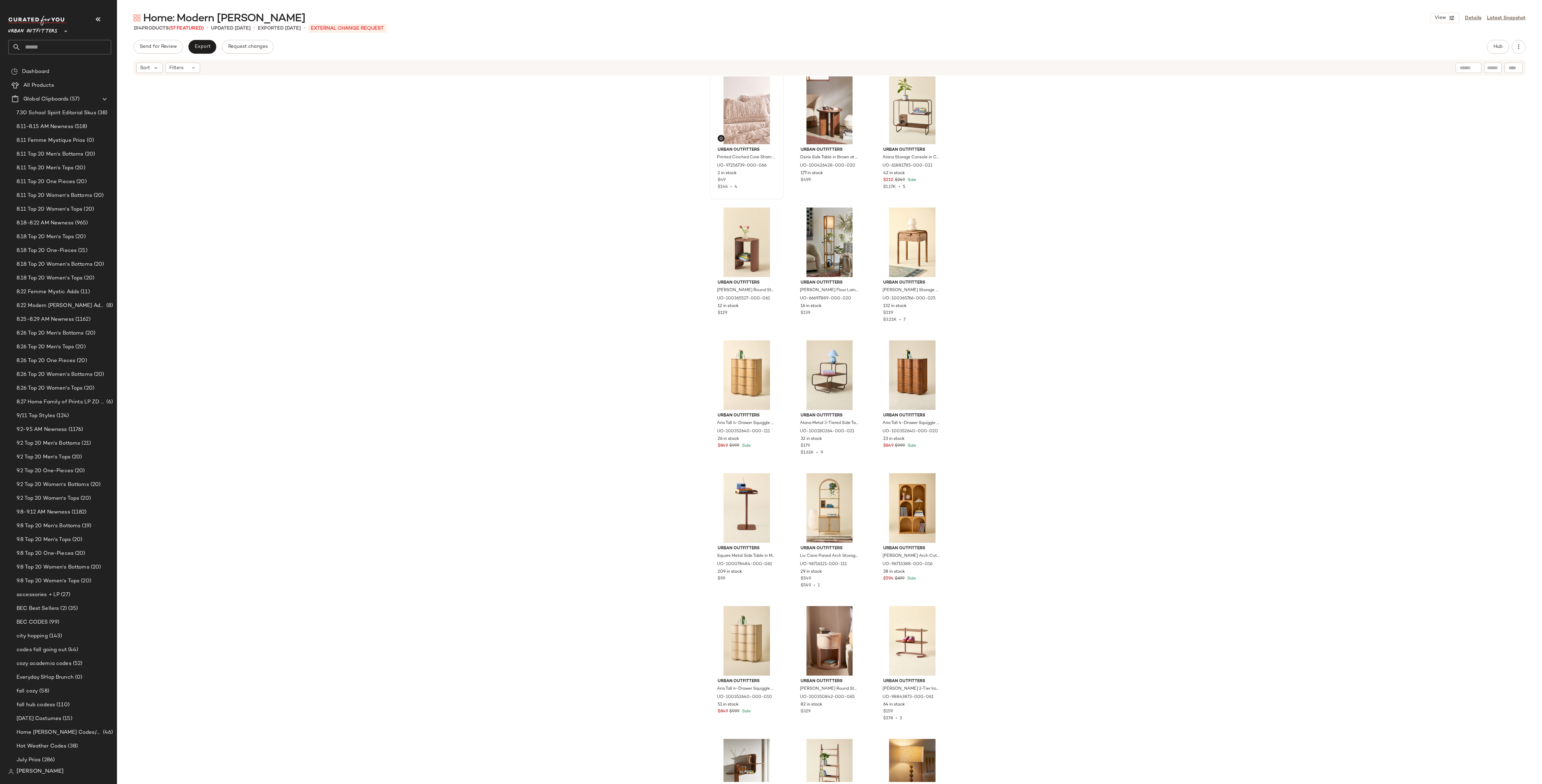
click at [728, 110] on div at bounding box center [746, 109] width 69 height 69
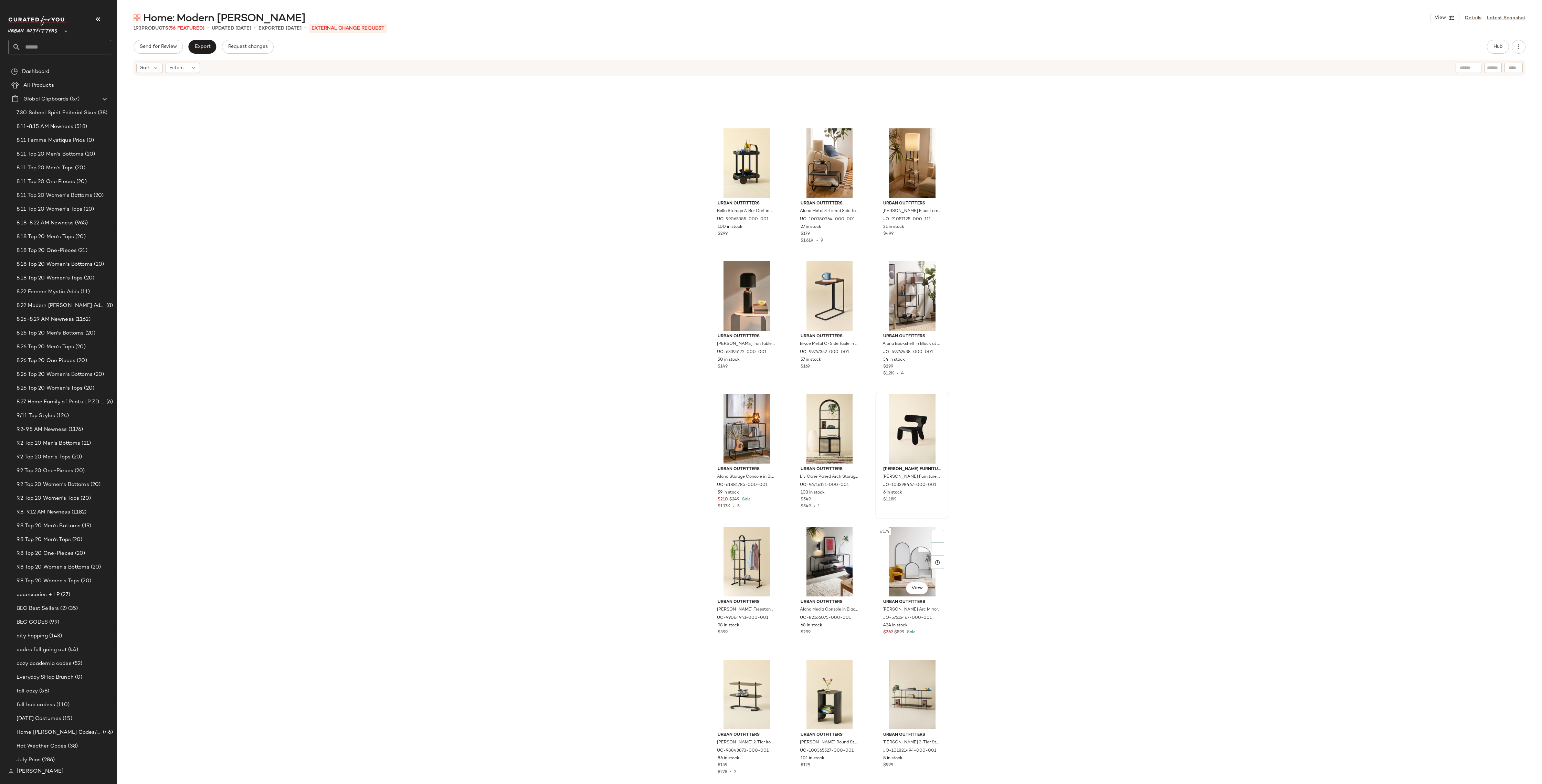
scroll to position [7276, 0]
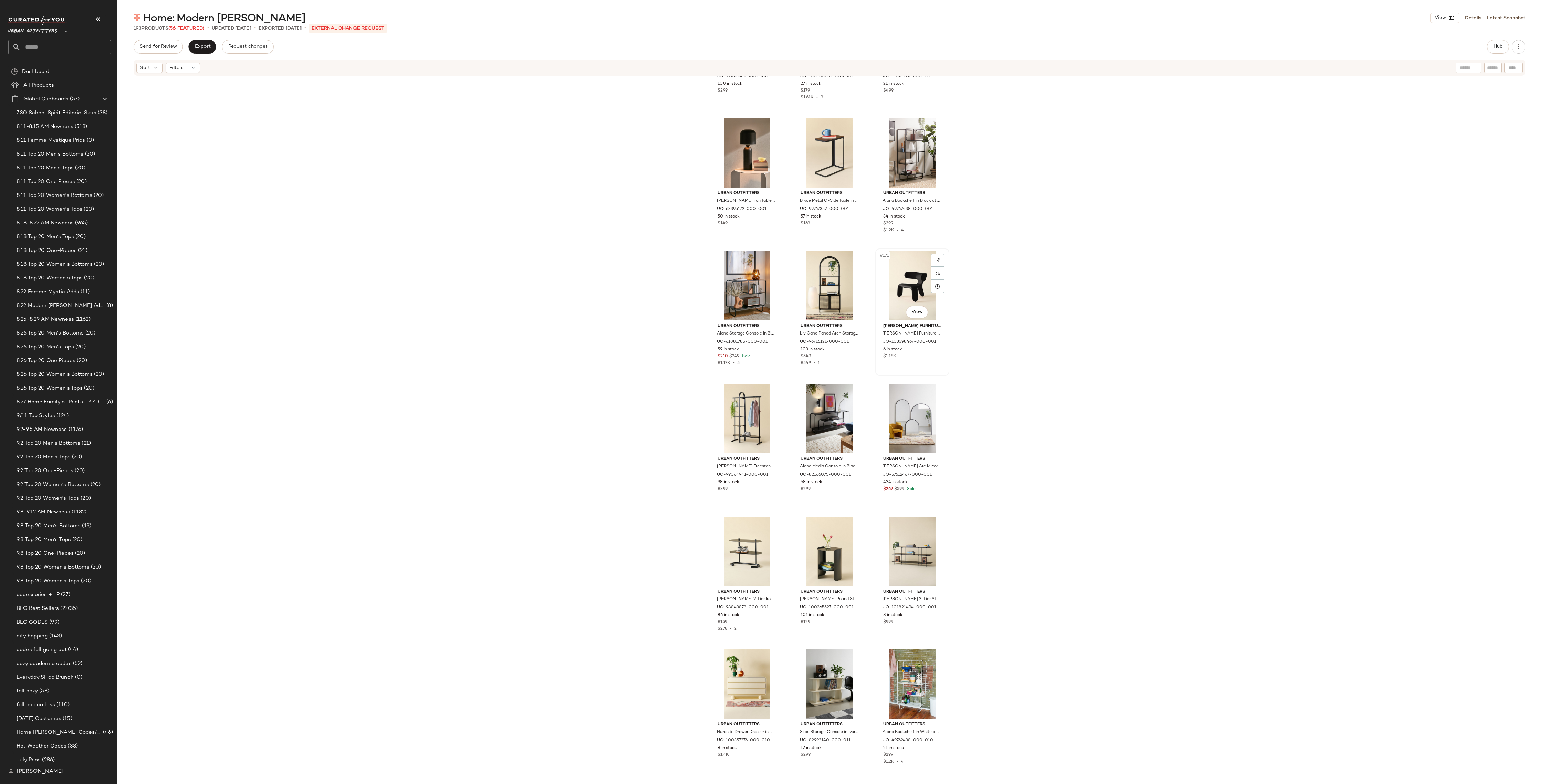
click at [903, 292] on div "#171 View" at bounding box center [912, 285] width 69 height 69
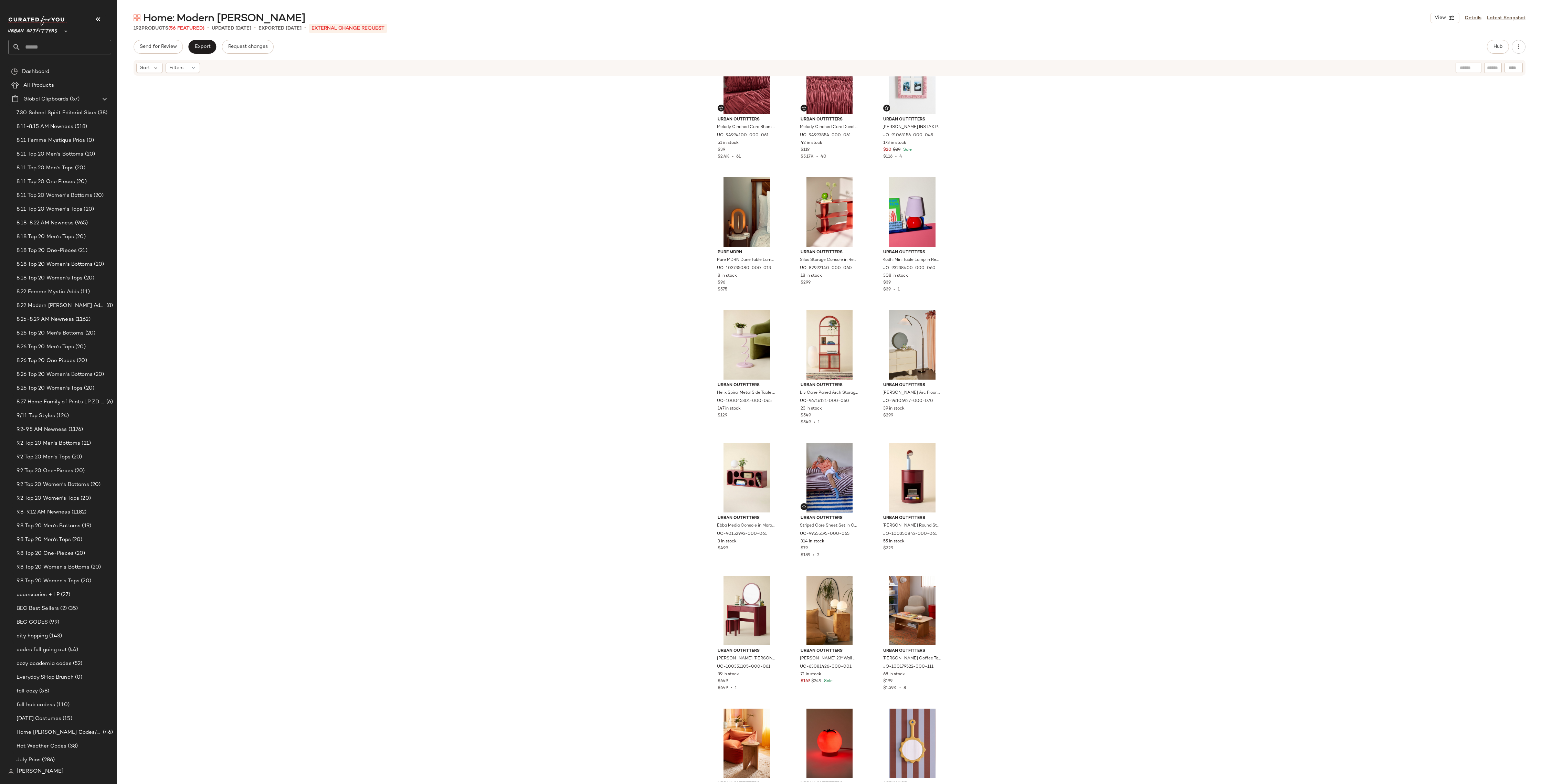
scroll to position [4140, 0]
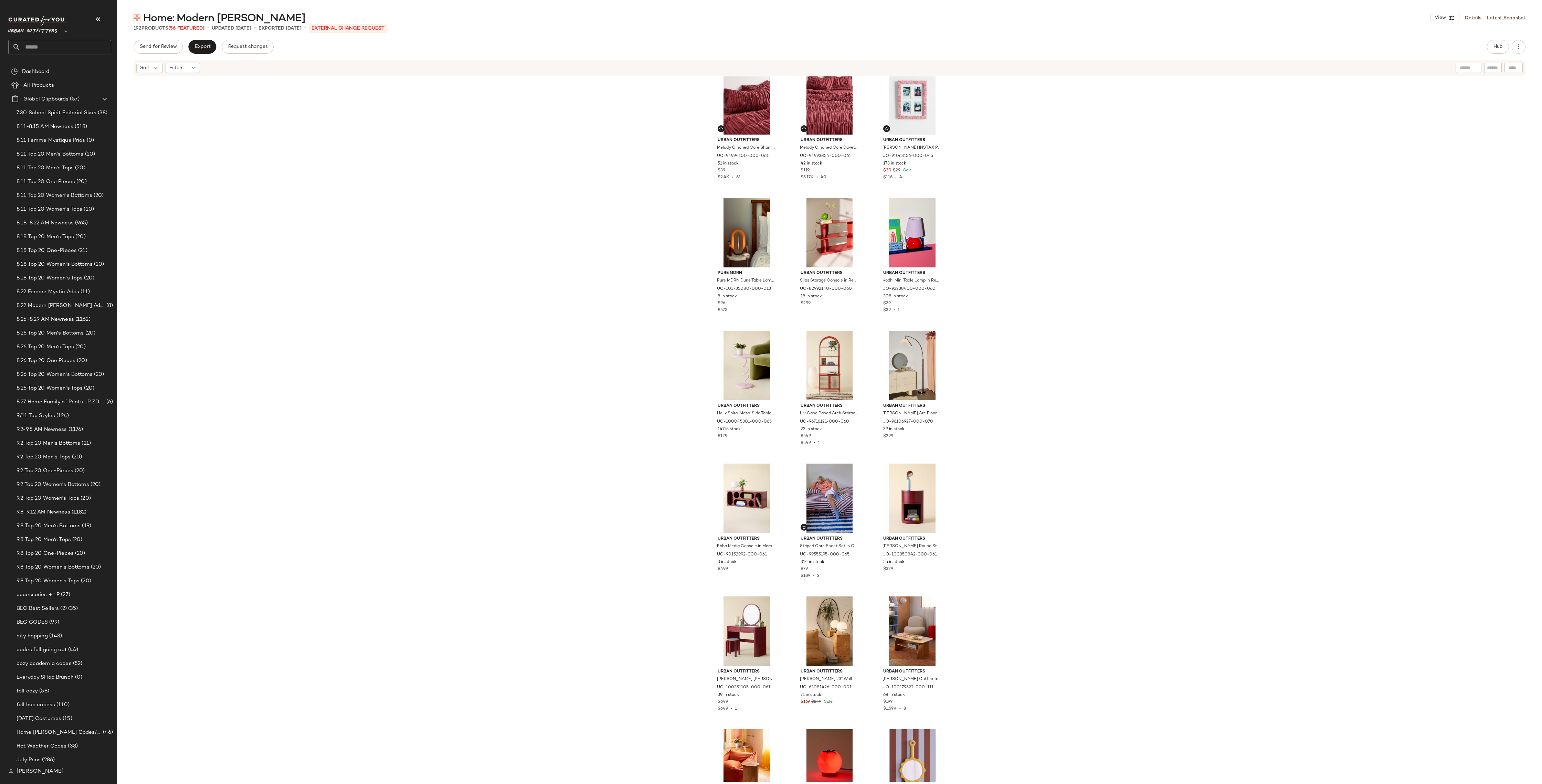
click at [45, 49] on input "text" at bounding box center [66, 47] width 91 height 14
type input "**********"
click at [61, 66] on b "Holiday Party" at bounding box center [50, 67] width 31 height 7
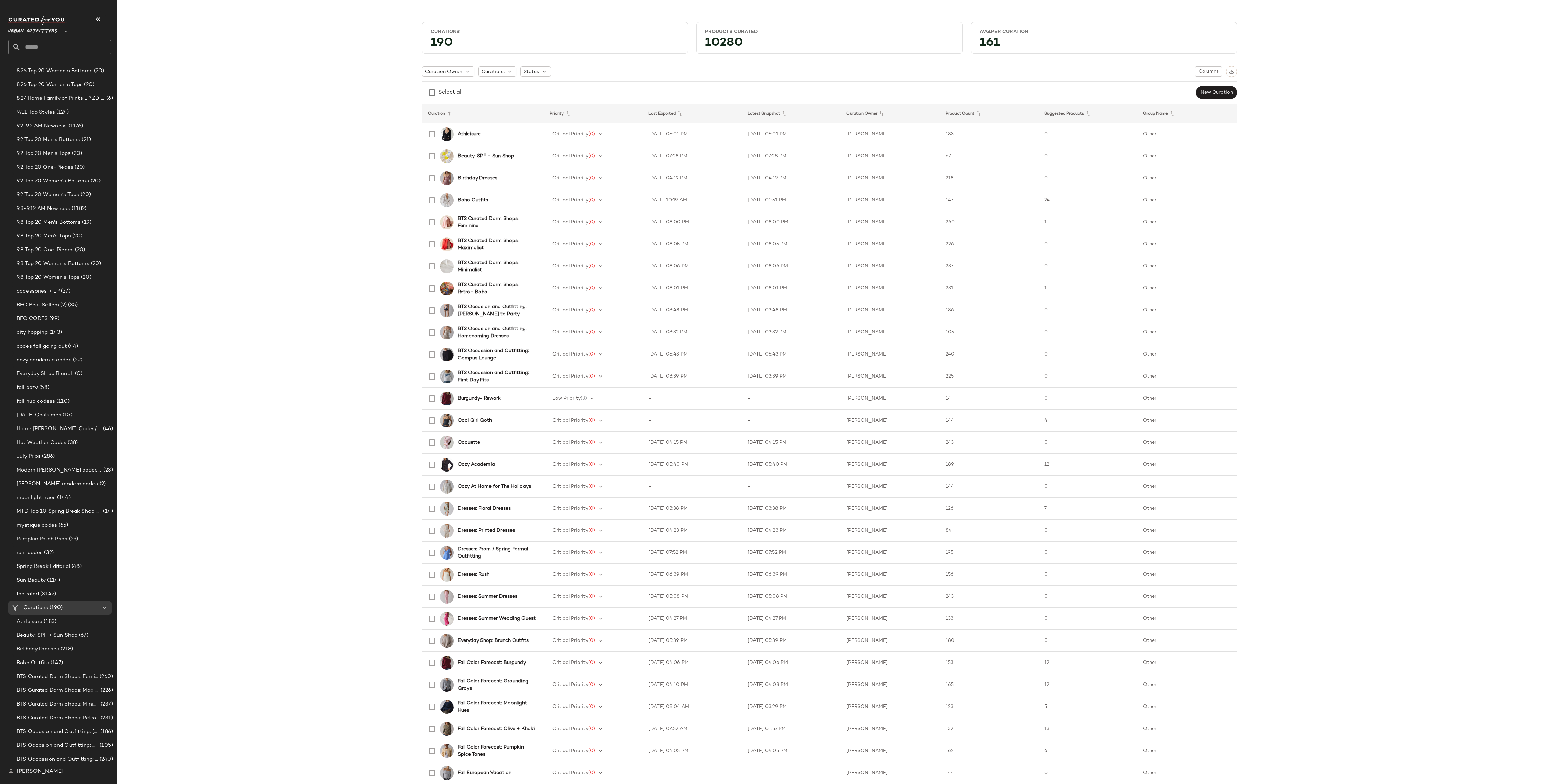
scroll to position [305, 0]
click at [82, 112] on div "9/11 Top Styles (124)" at bounding box center [64, 110] width 99 height 8
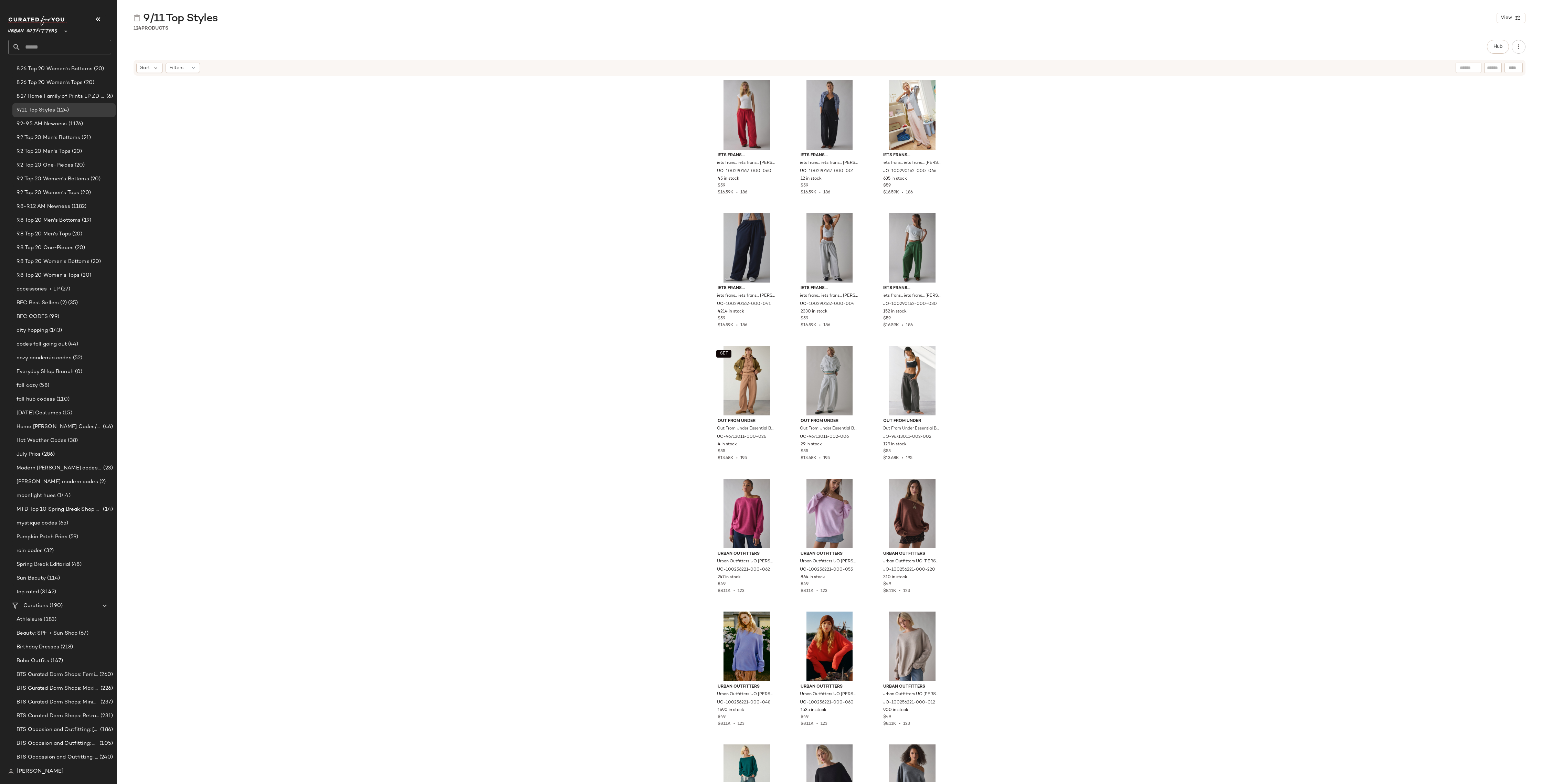
click at [502, 5] on main "9/11 Top Styles View 124 Products Hub Sort Filters iets frans... iets frans... …" at bounding box center [771, 392] width 1542 height 784
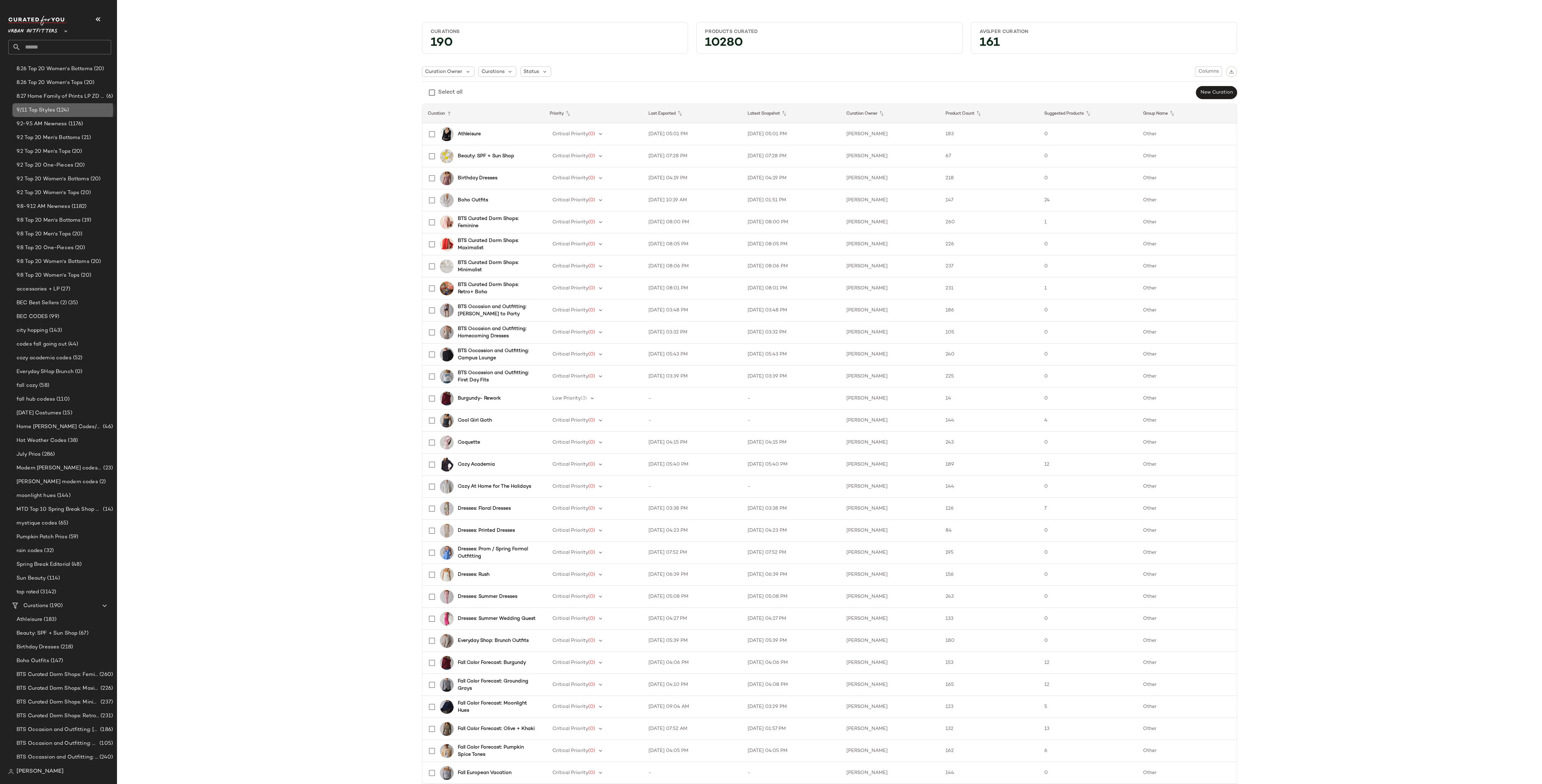
click at [48, 109] on span "9/11 Top Styles" at bounding box center [35, 110] width 39 height 8
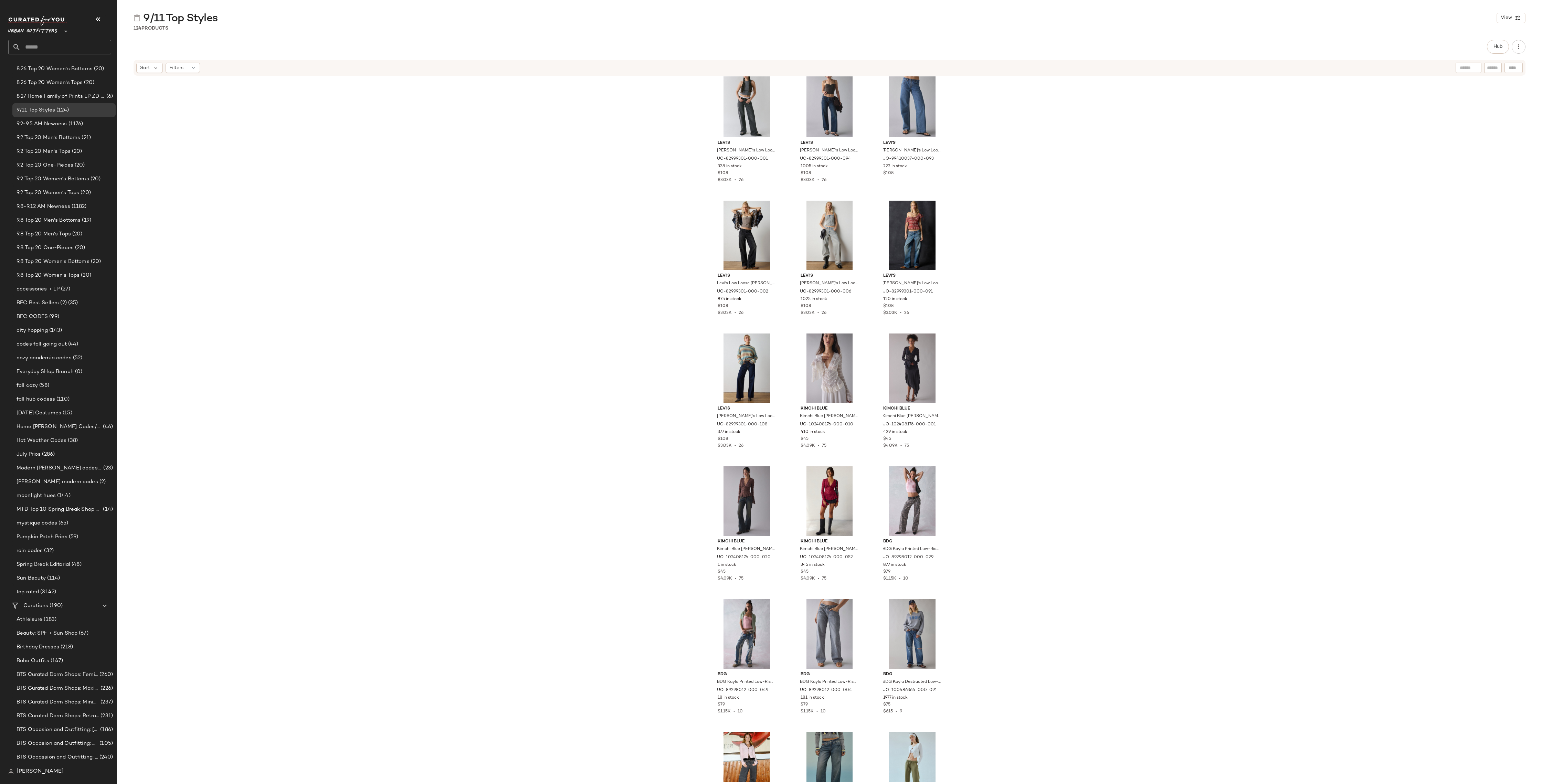
scroll to position [2410, 0]
